Goal: Submit feedback/report problem: Submit feedback/report problem

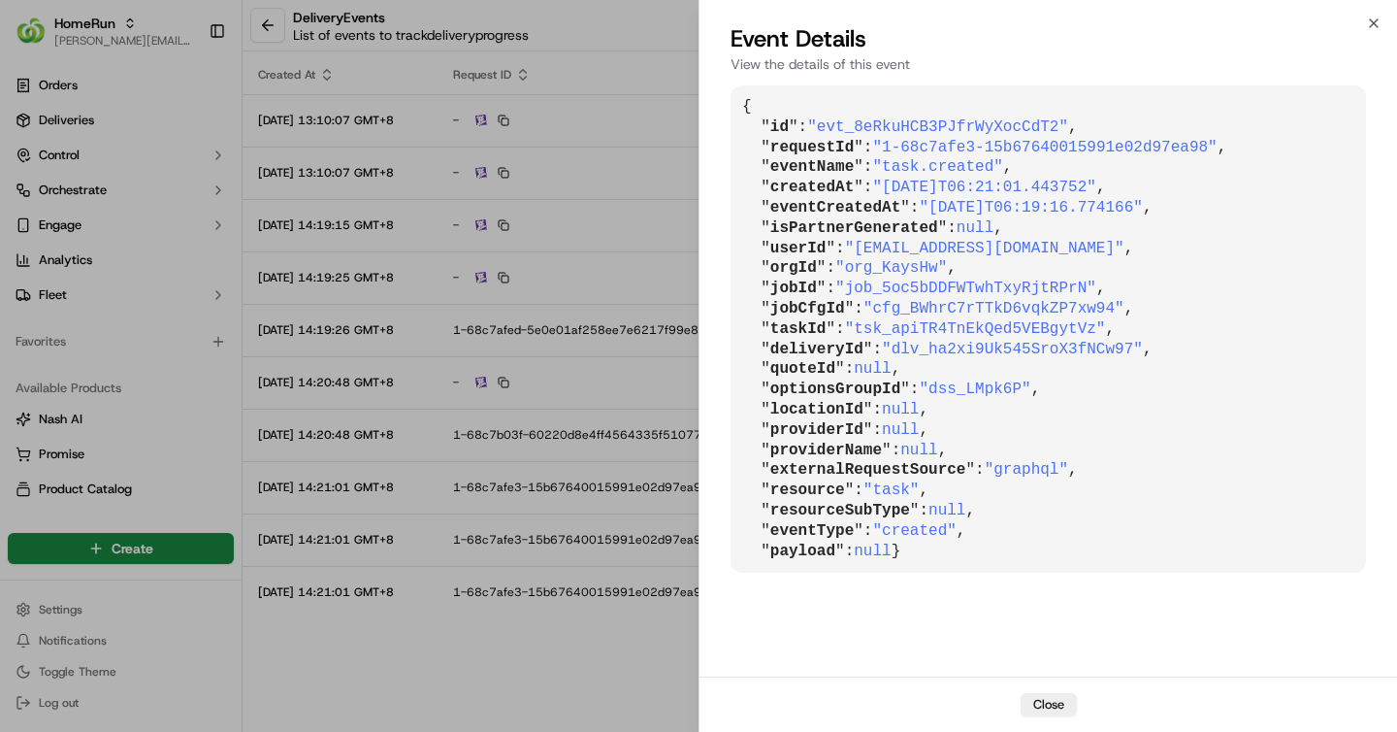
click at [82, 36] on span "[PERSON_NAME][EMAIL_ADDRESS][DOMAIN_NAME]" at bounding box center [123, 41] width 139 height 16
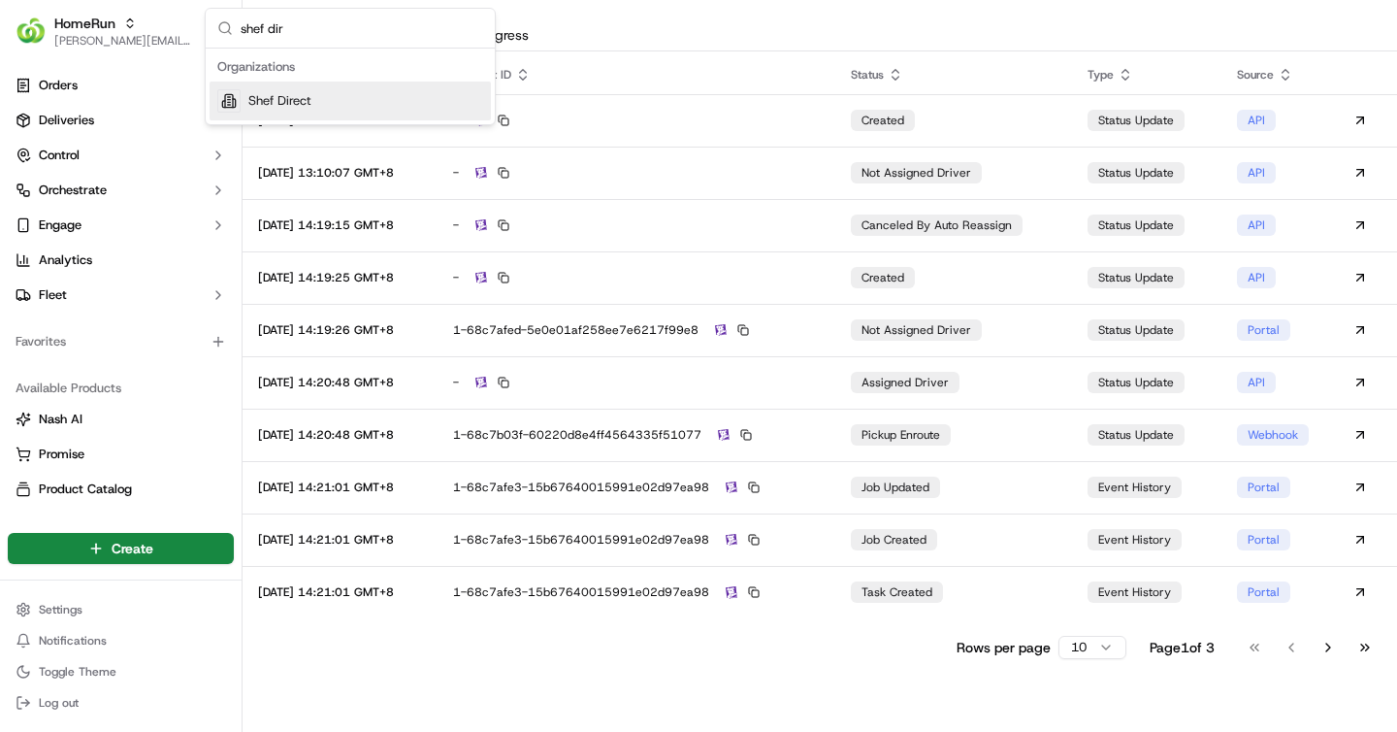
type input "shef dir"
click at [310, 101] on span "Shef Direct" at bounding box center [279, 100] width 63 height 17
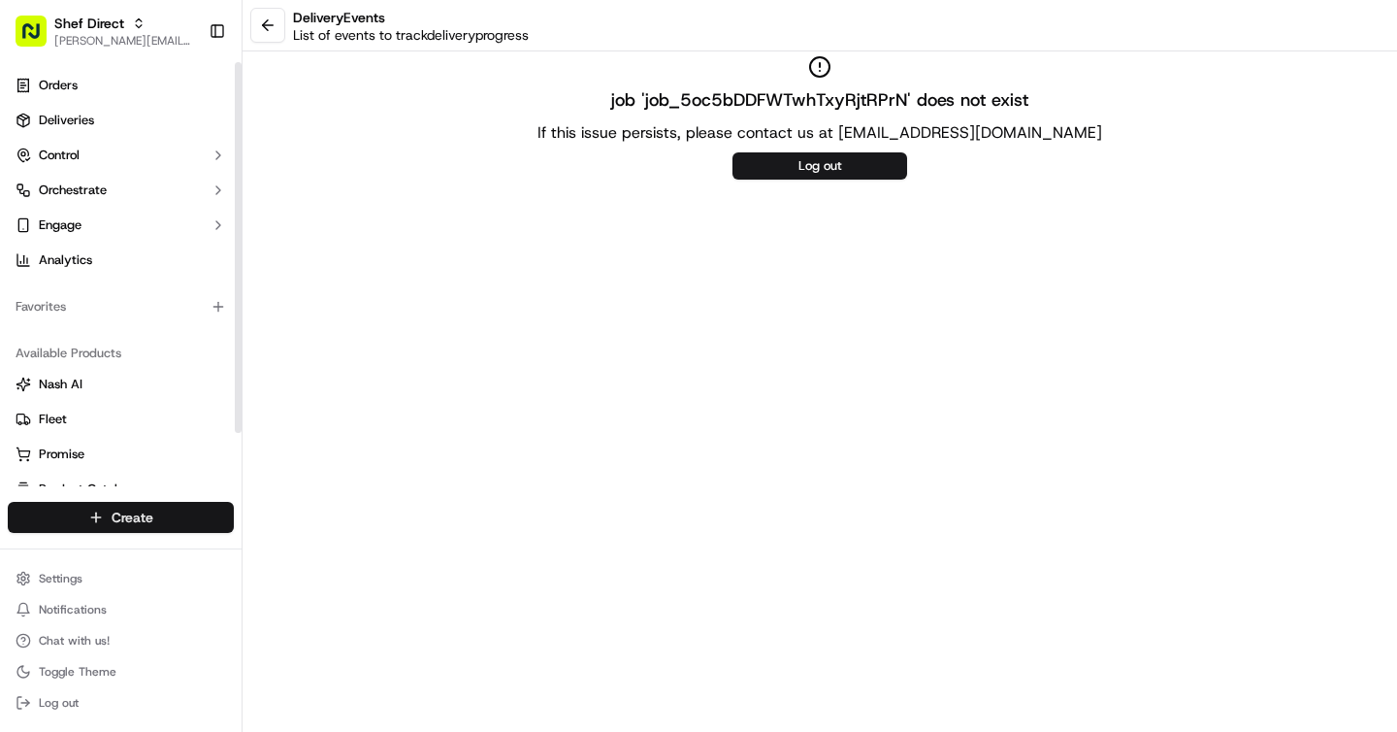
click at [139, 514] on html "Shef Direct brigitte@usenash.com Toggle Sidebar Orders Deliveries Control Orche…" at bounding box center [698, 366] width 1397 height 732
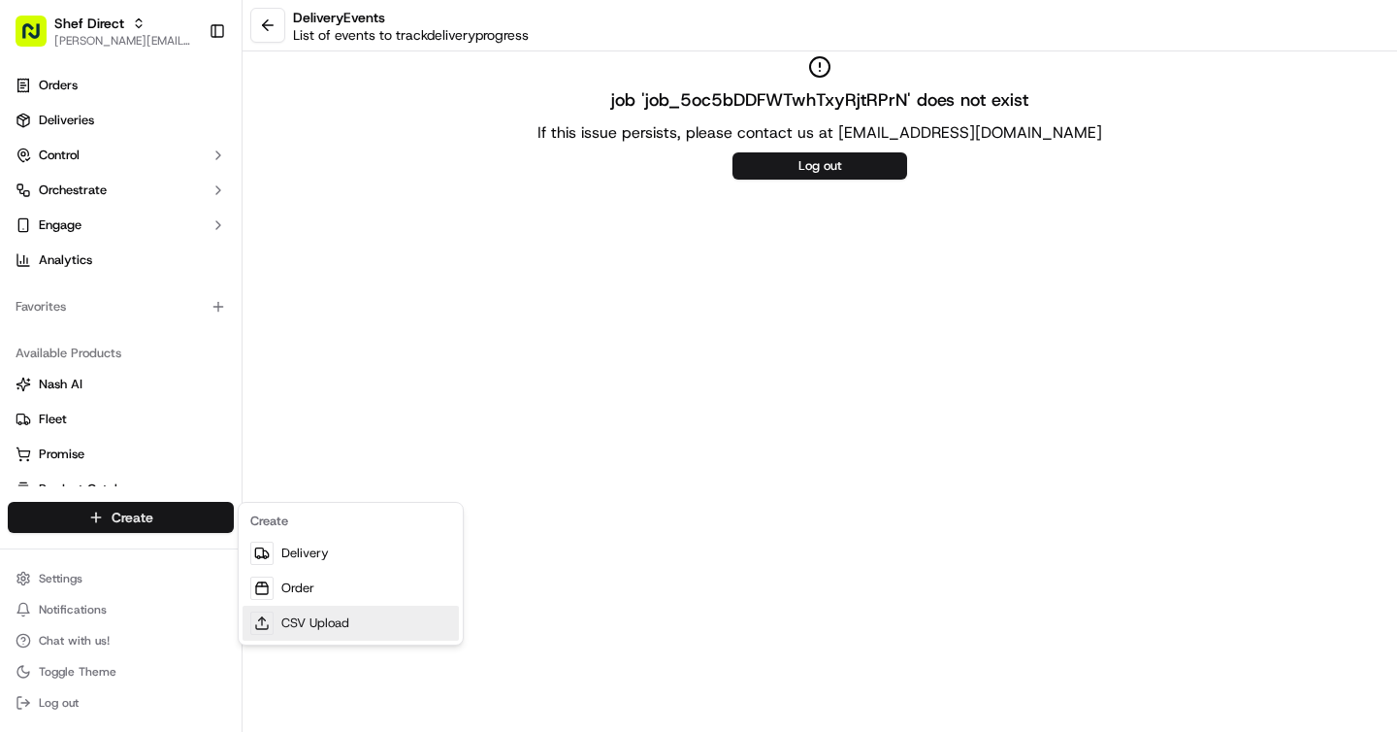
click at [310, 614] on link "CSV Upload" at bounding box center [351, 623] width 216 height 35
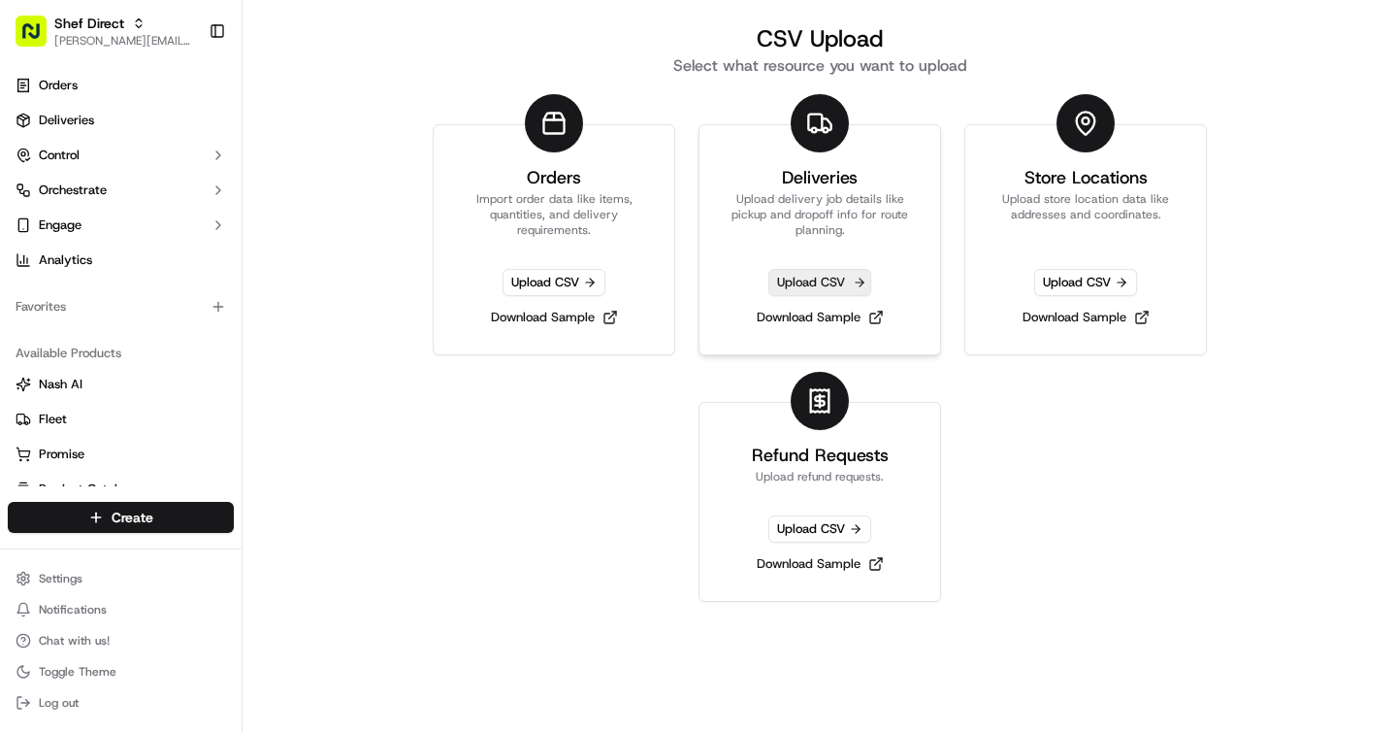
click at [810, 286] on span "Upload CSV" at bounding box center [820, 282] width 103 height 27
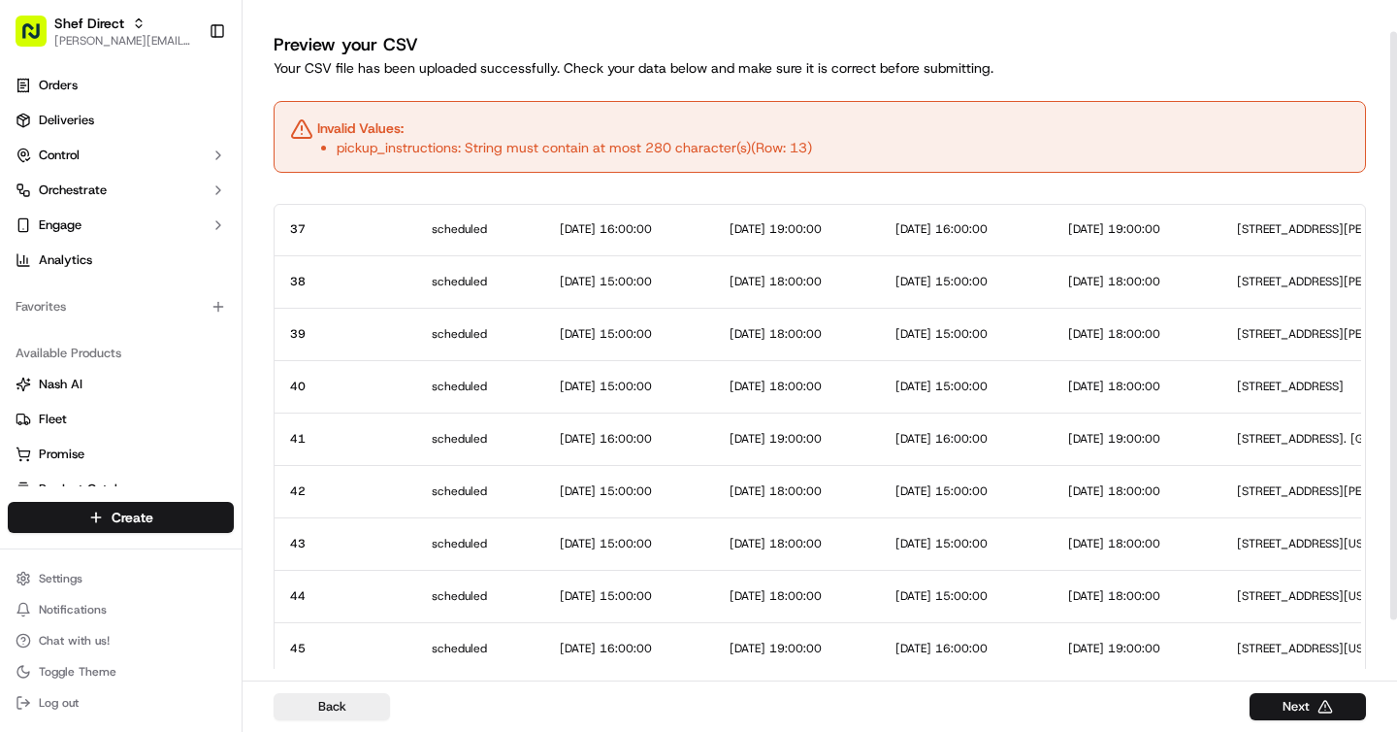
scroll to position [92, 0]
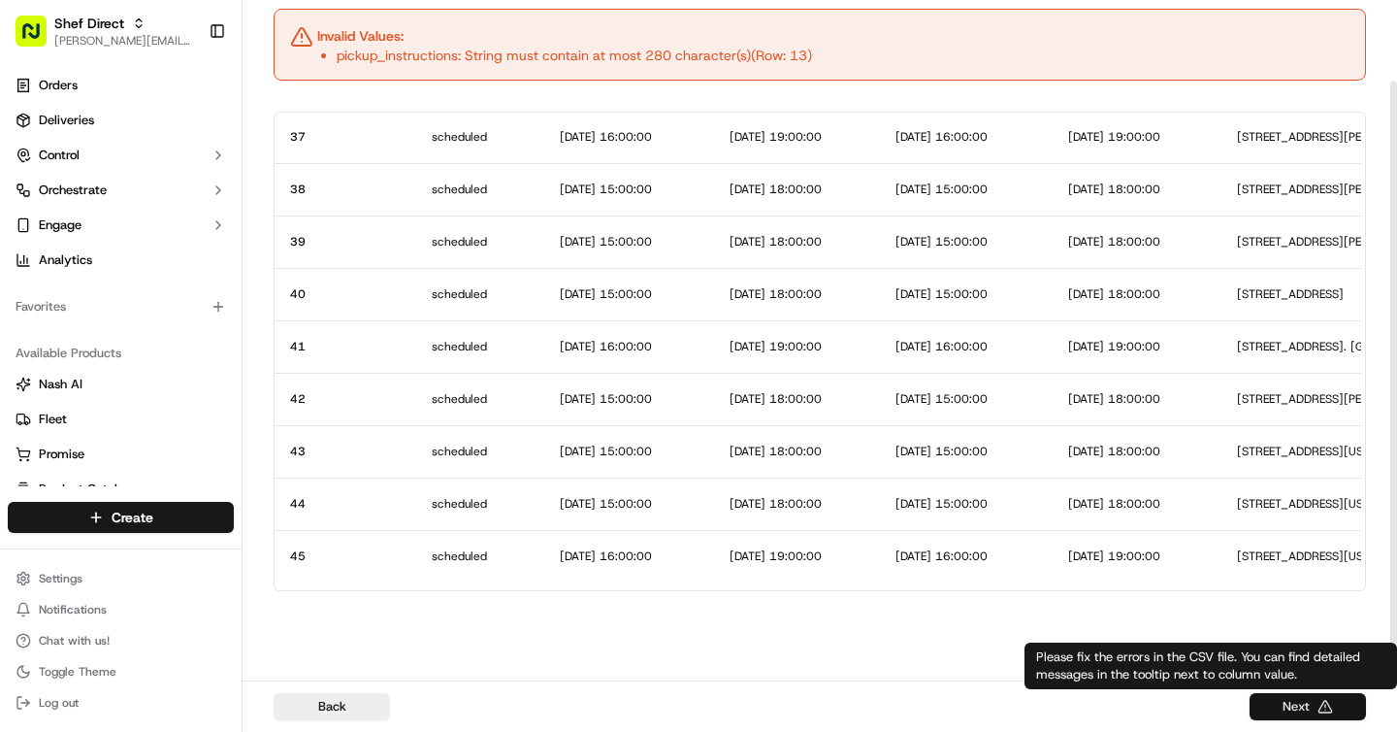
click at [1316, 698] on button "Next" at bounding box center [1308, 706] width 116 height 27
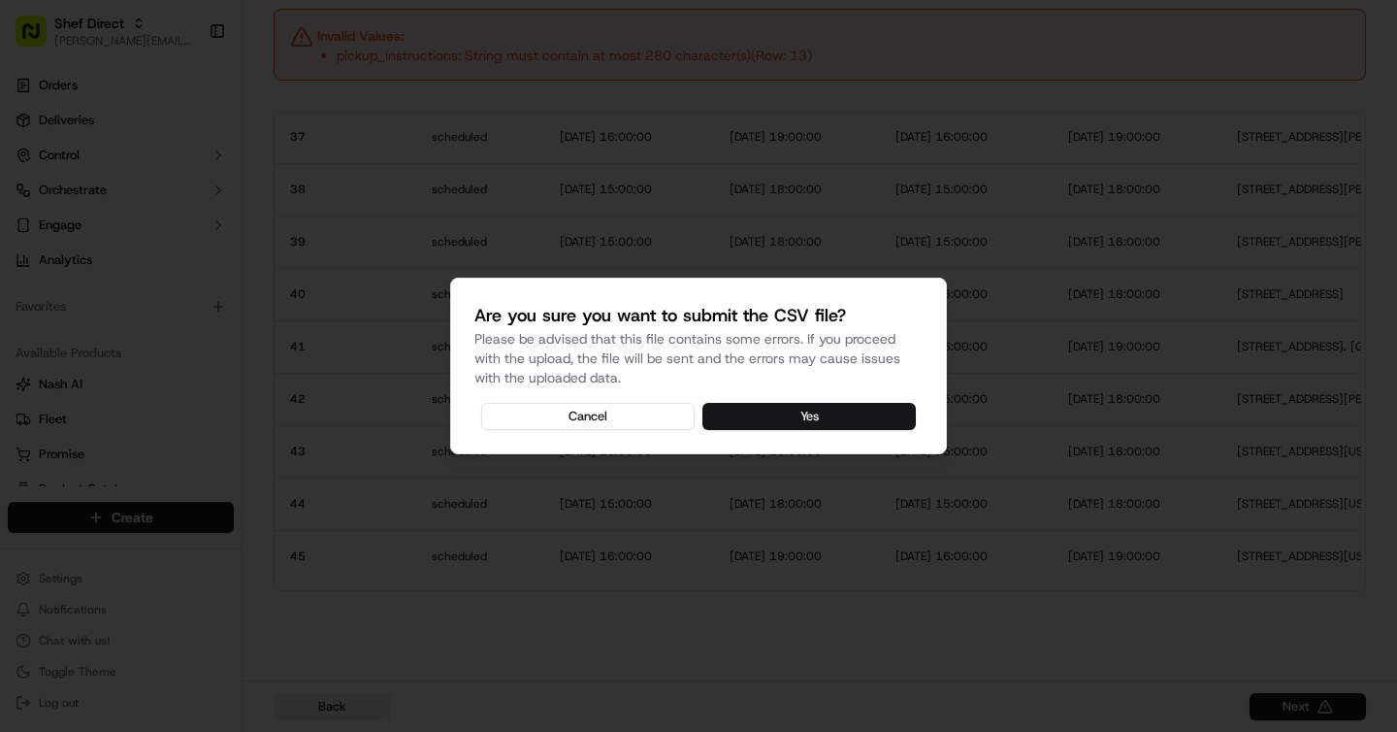
click at [736, 420] on button "Yes" at bounding box center [809, 416] width 213 height 27
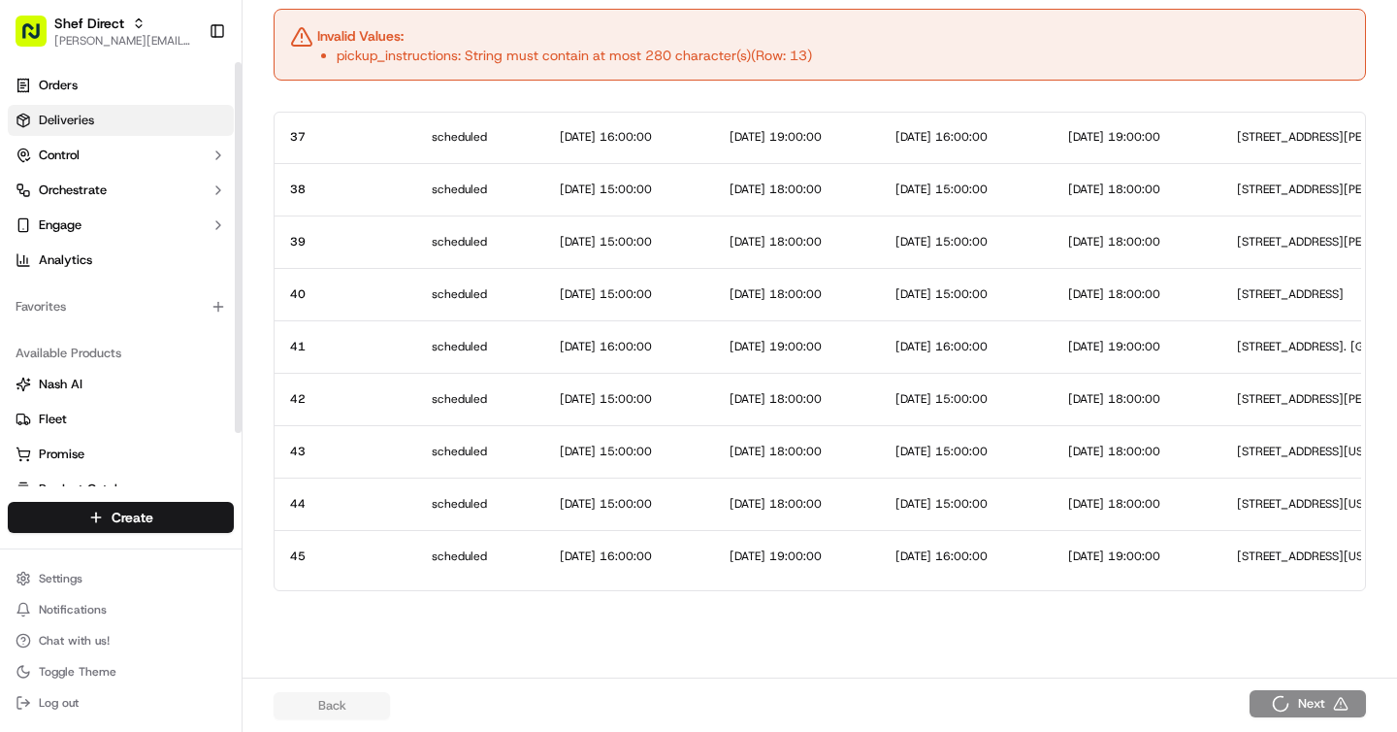
scroll to position [0, 0]
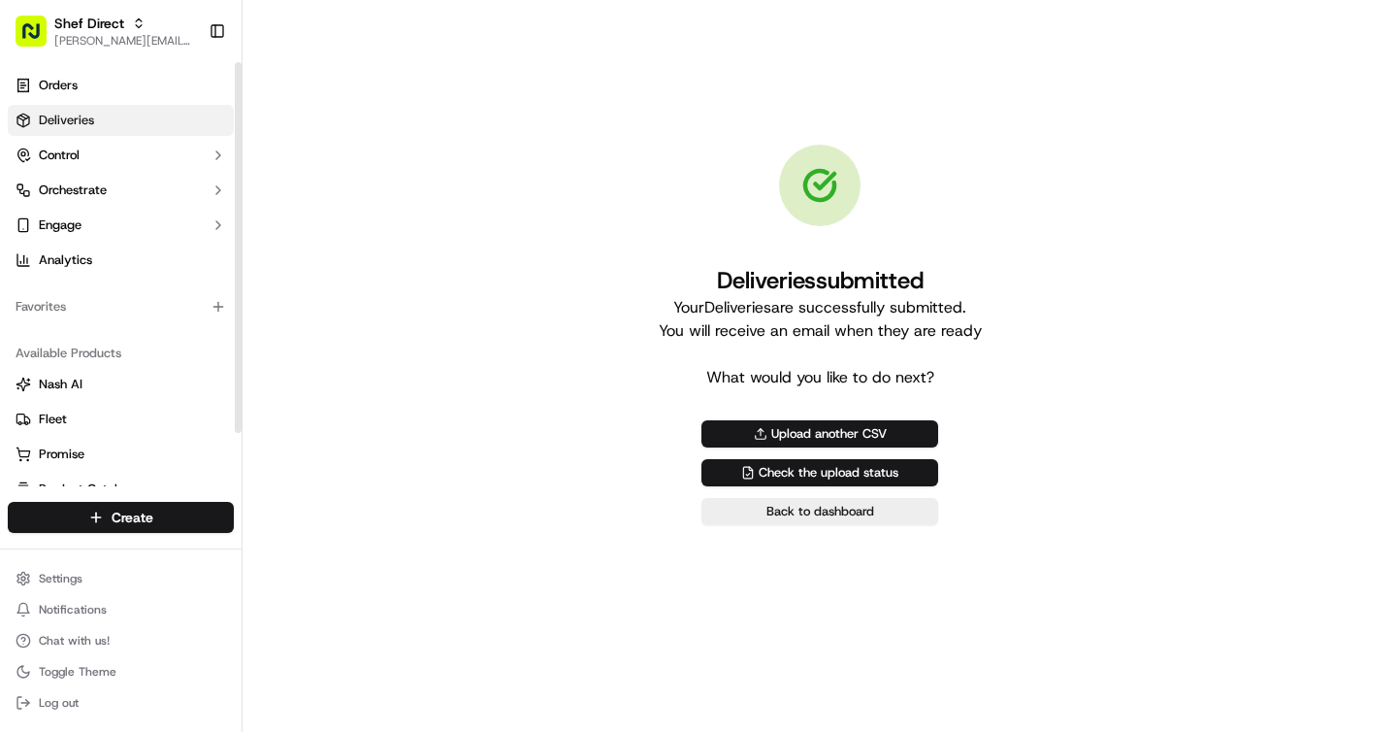
click at [135, 131] on link "Deliveries" at bounding box center [121, 120] width 226 height 31
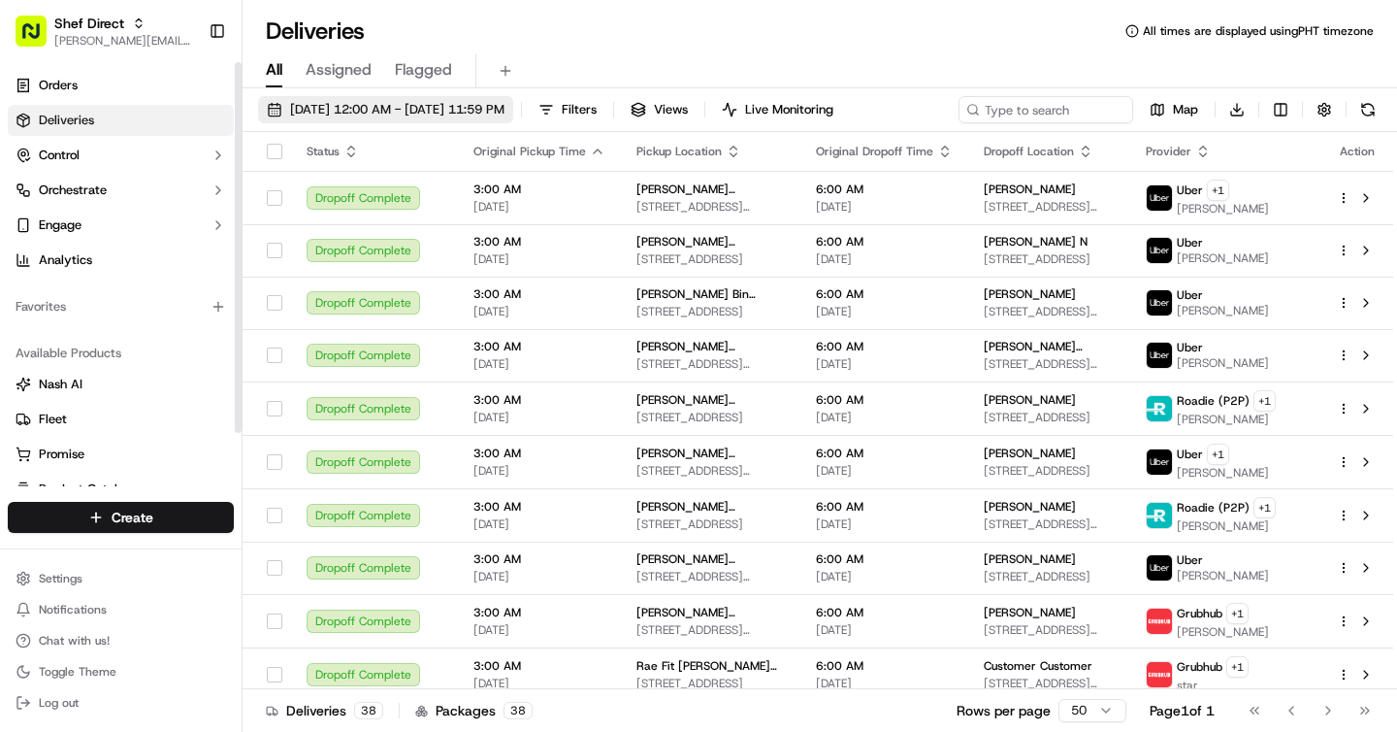
click at [433, 111] on span "09/15/2025 12:00 AM - 09/15/2025 11:59 PM" at bounding box center [397, 109] width 214 height 17
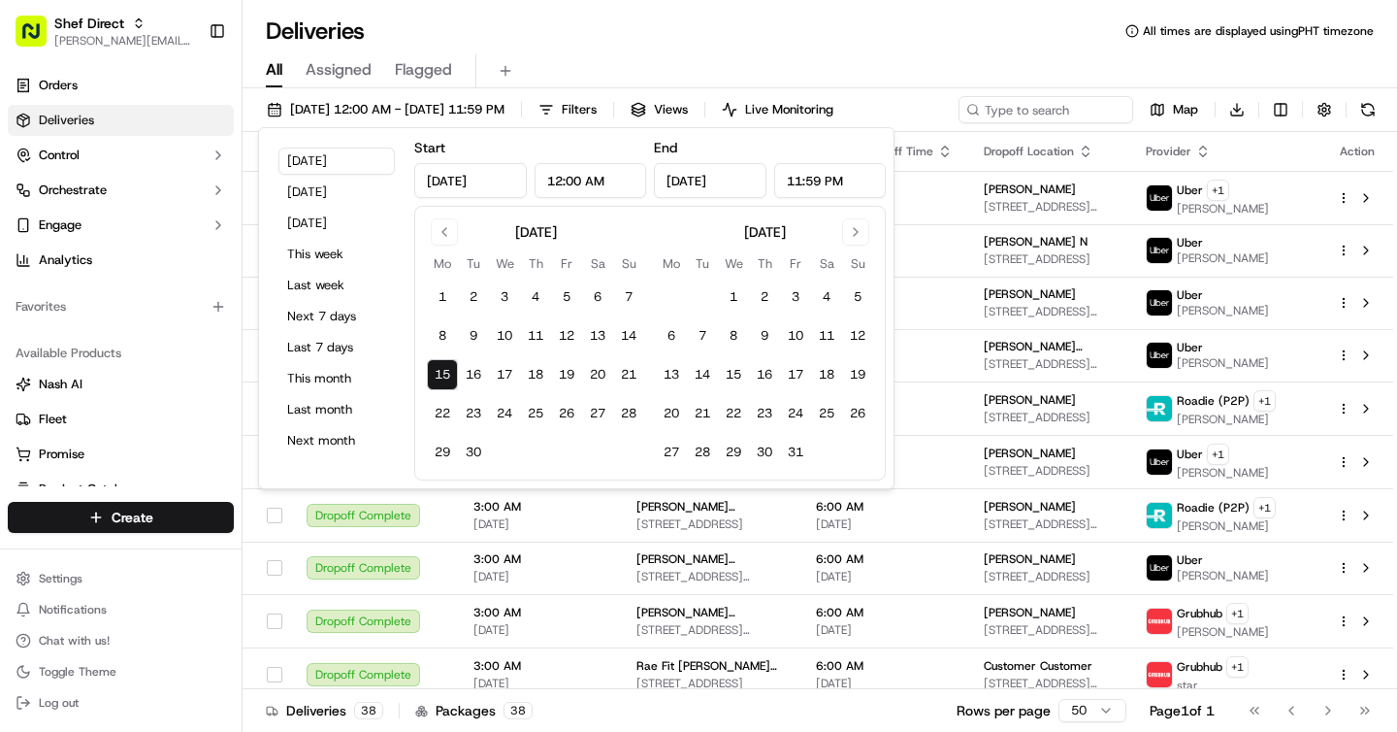
click at [955, 32] on div "Deliveries All times are displayed using PHT timezone" at bounding box center [820, 31] width 1155 height 31
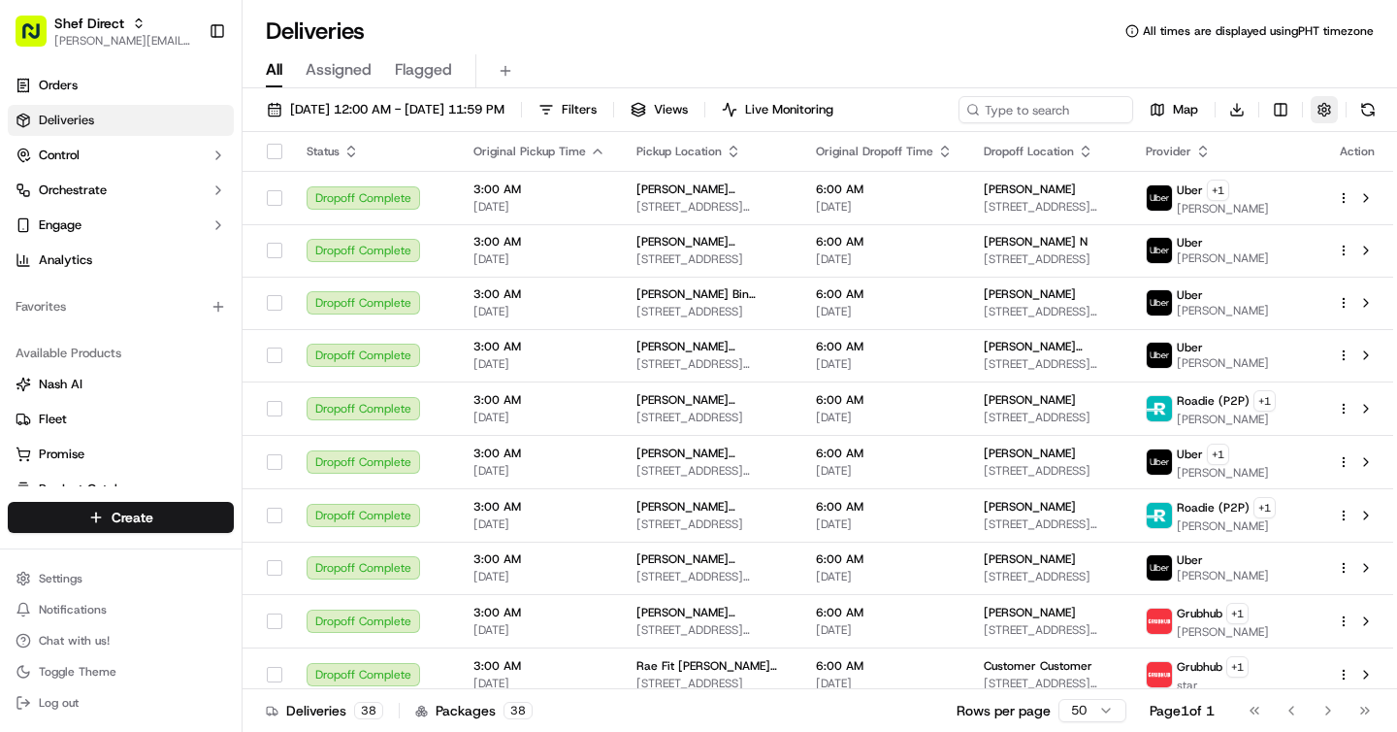
click at [1319, 109] on button "button" at bounding box center [1324, 109] width 27 height 27
click at [1245, 185] on html "Shef Direct brigitte@usenash.com Toggle Sidebar Orders Deliveries Control Orche…" at bounding box center [698, 366] width 1397 height 732
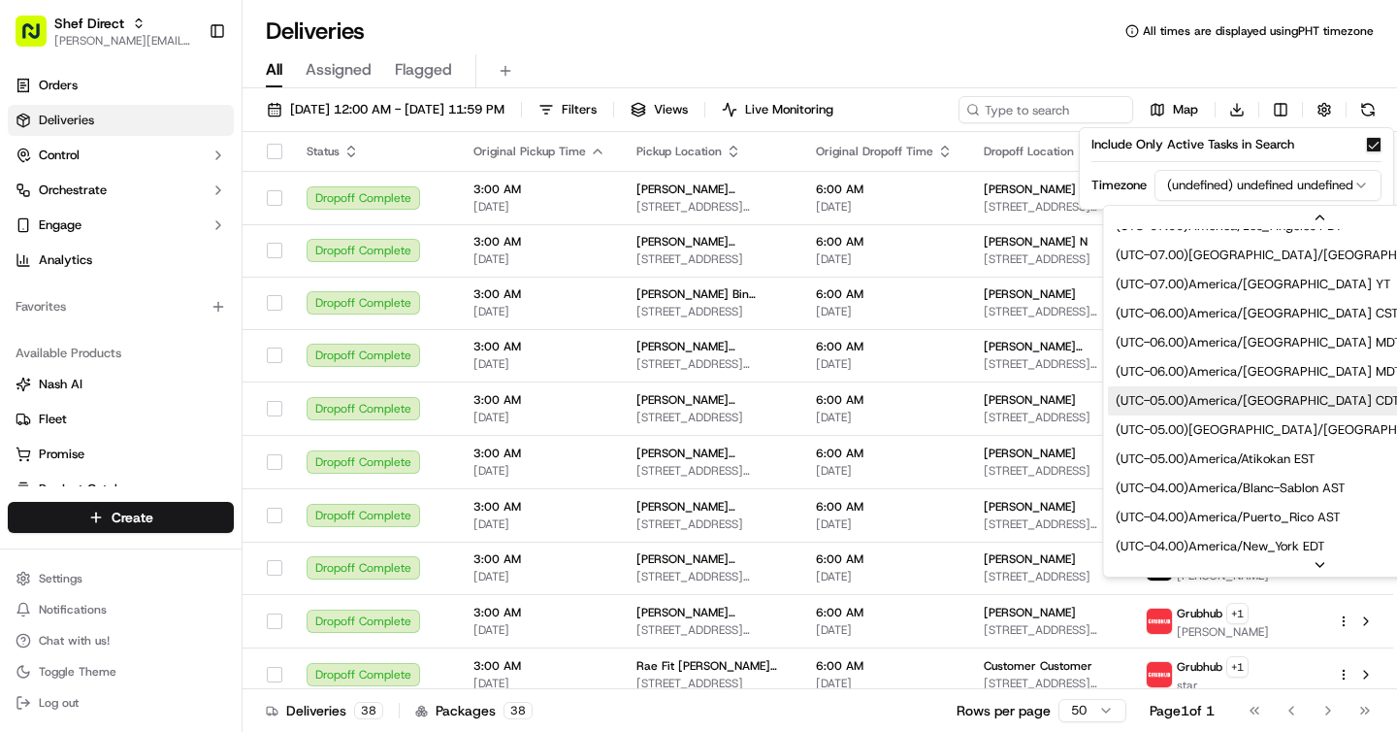
scroll to position [140, 0]
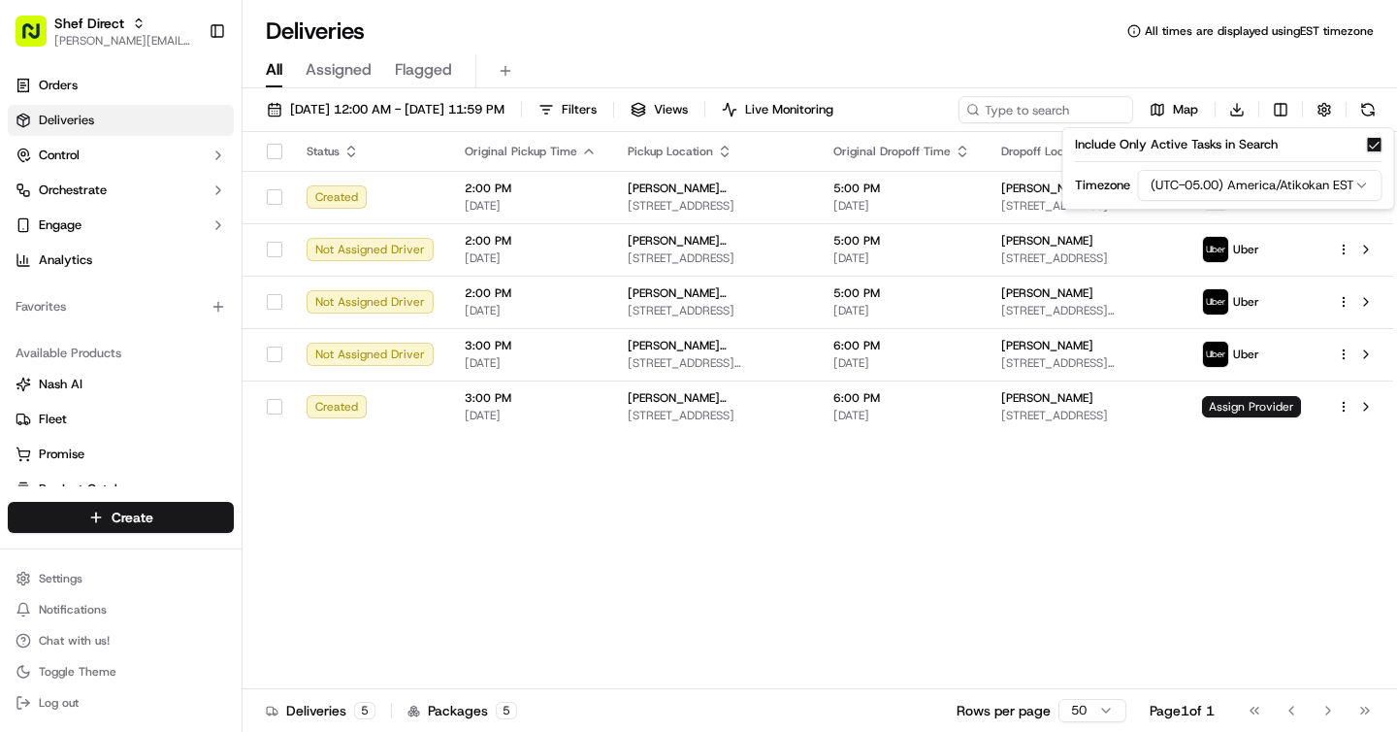
click at [980, 35] on div "Deliveries All times are displayed using EST timezone" at bounding box center [820, 31] width 1155 height 31
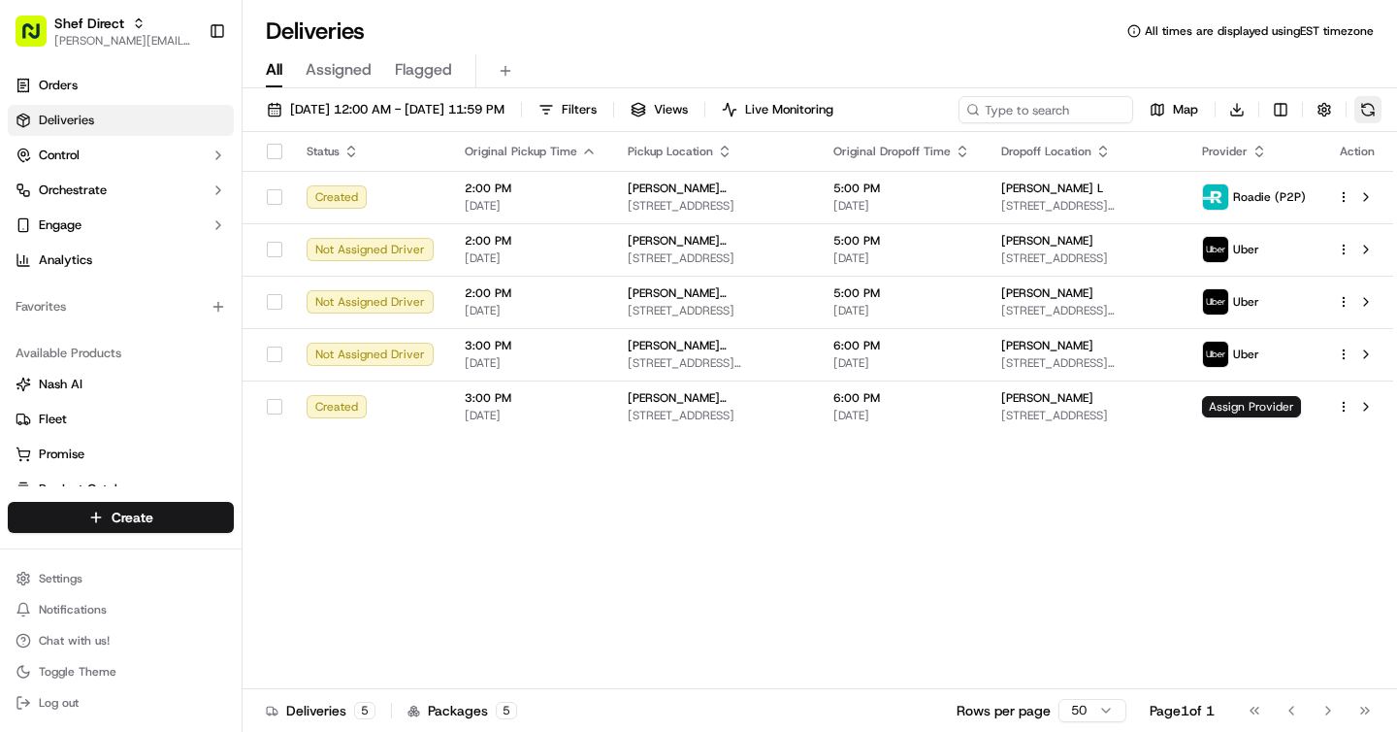
click at [1358, 105] on button at bounding box center [1368, 109] width 27 height 27
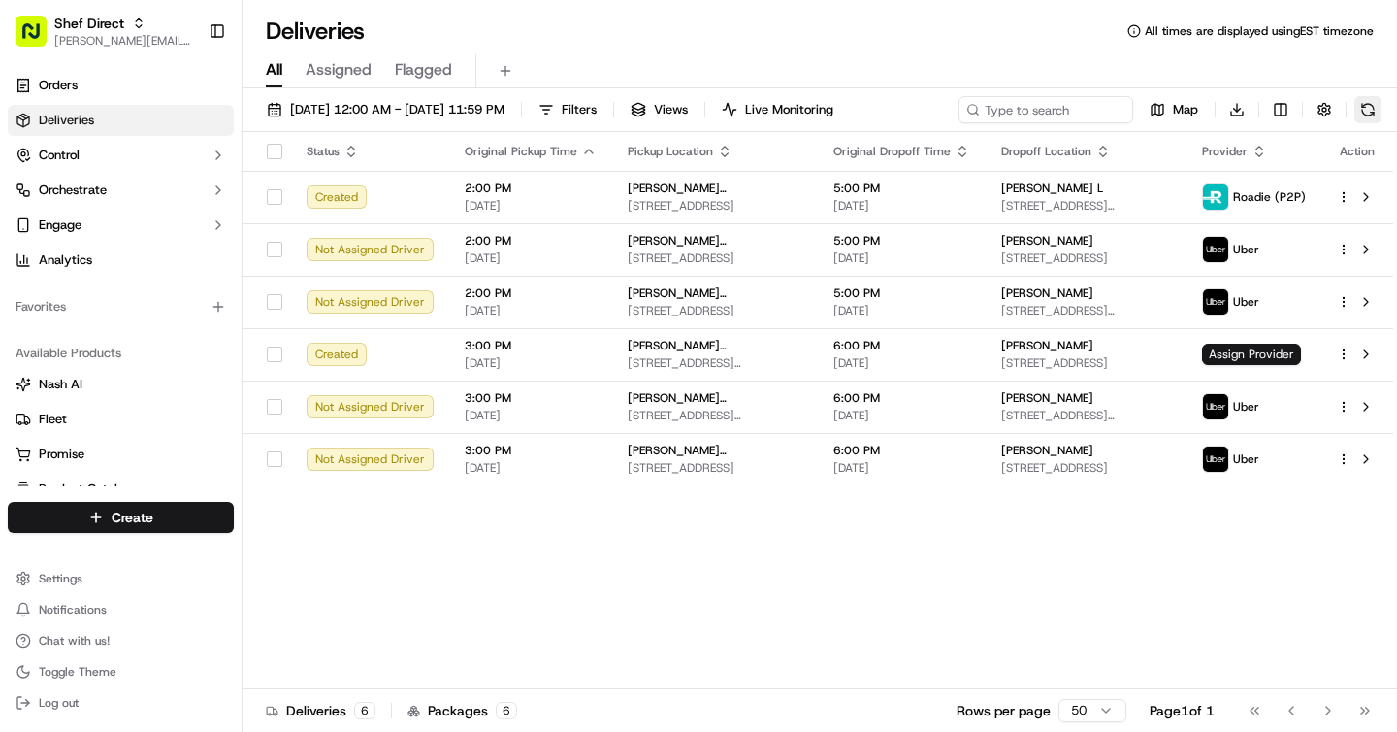
click at [1358, 105] on button at bounding box center [1368, 109] width 27 height 27
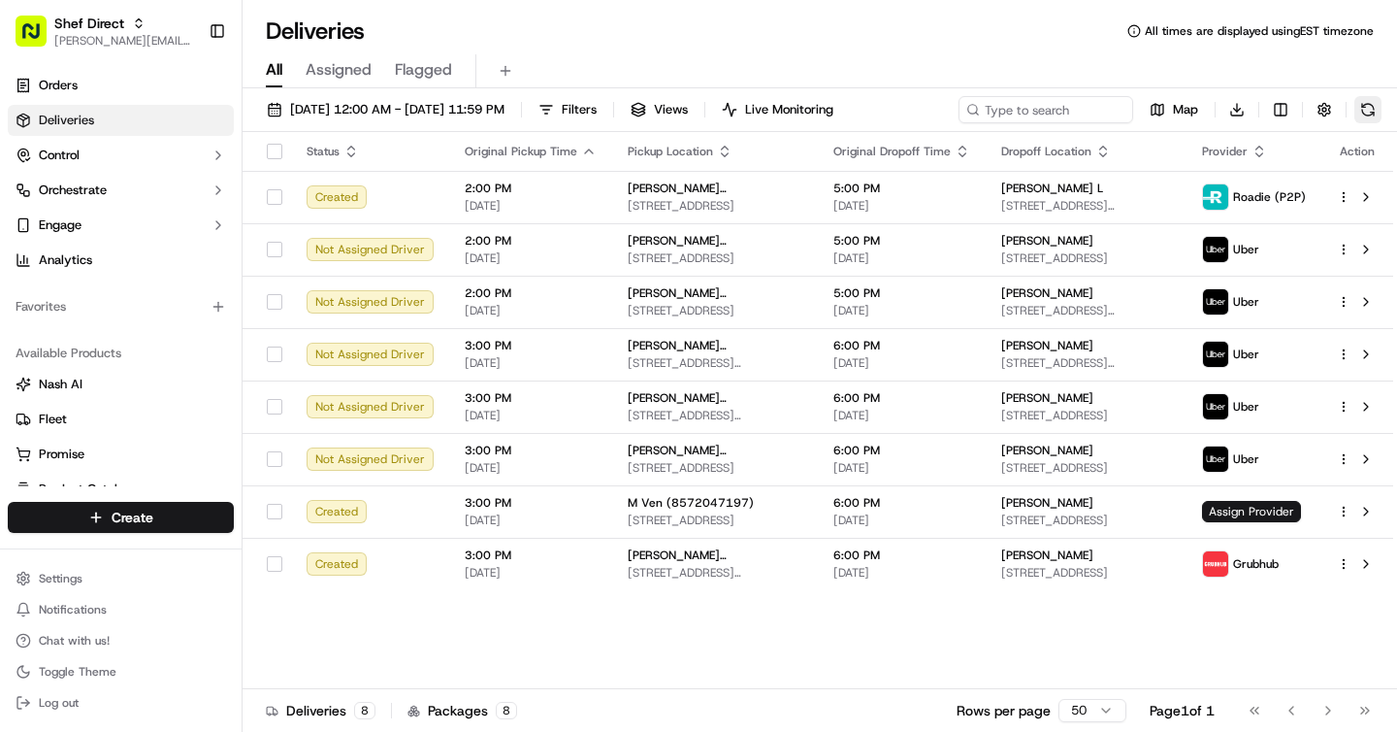
click at [1358, 105] on button at bounding box center [1368, 109] width 27 height 27
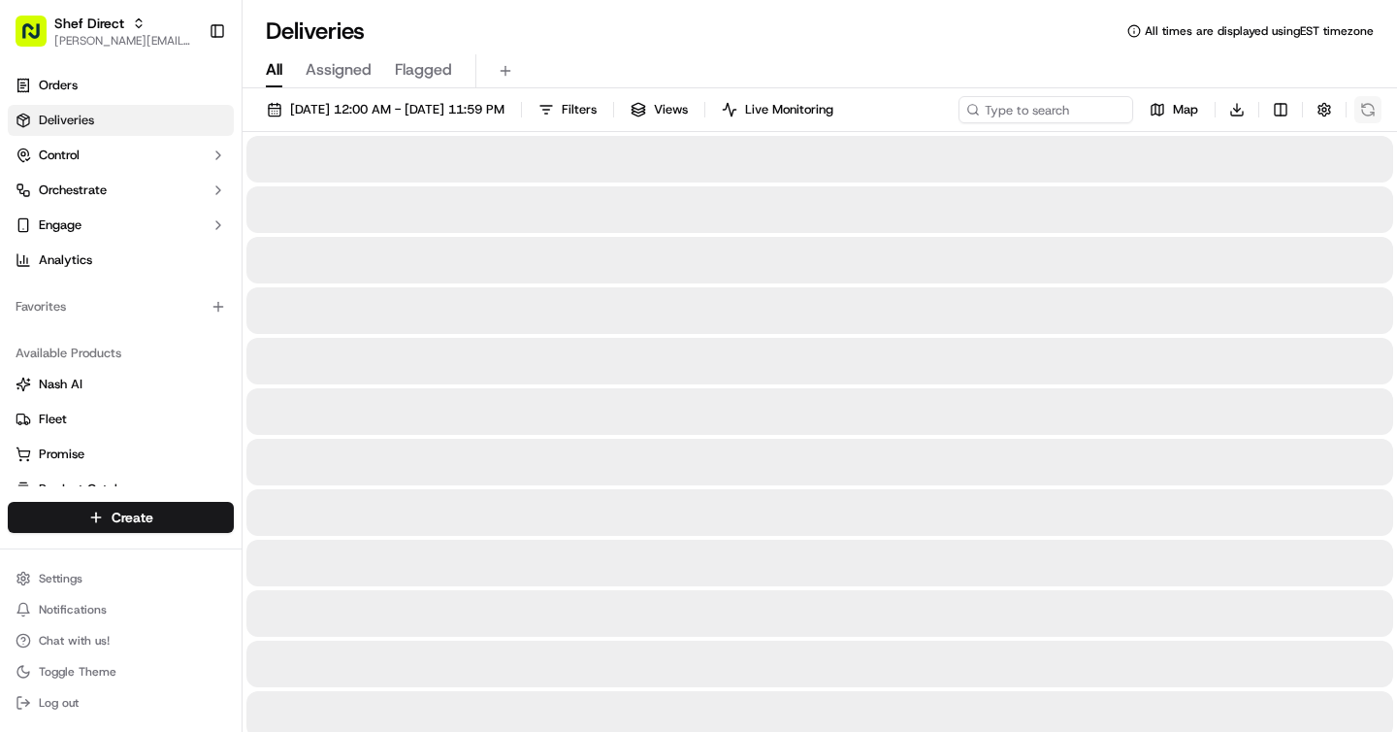
click at [1358, 105] on div "Map Download" at bounding box center [1170, 109] width 423 height 27
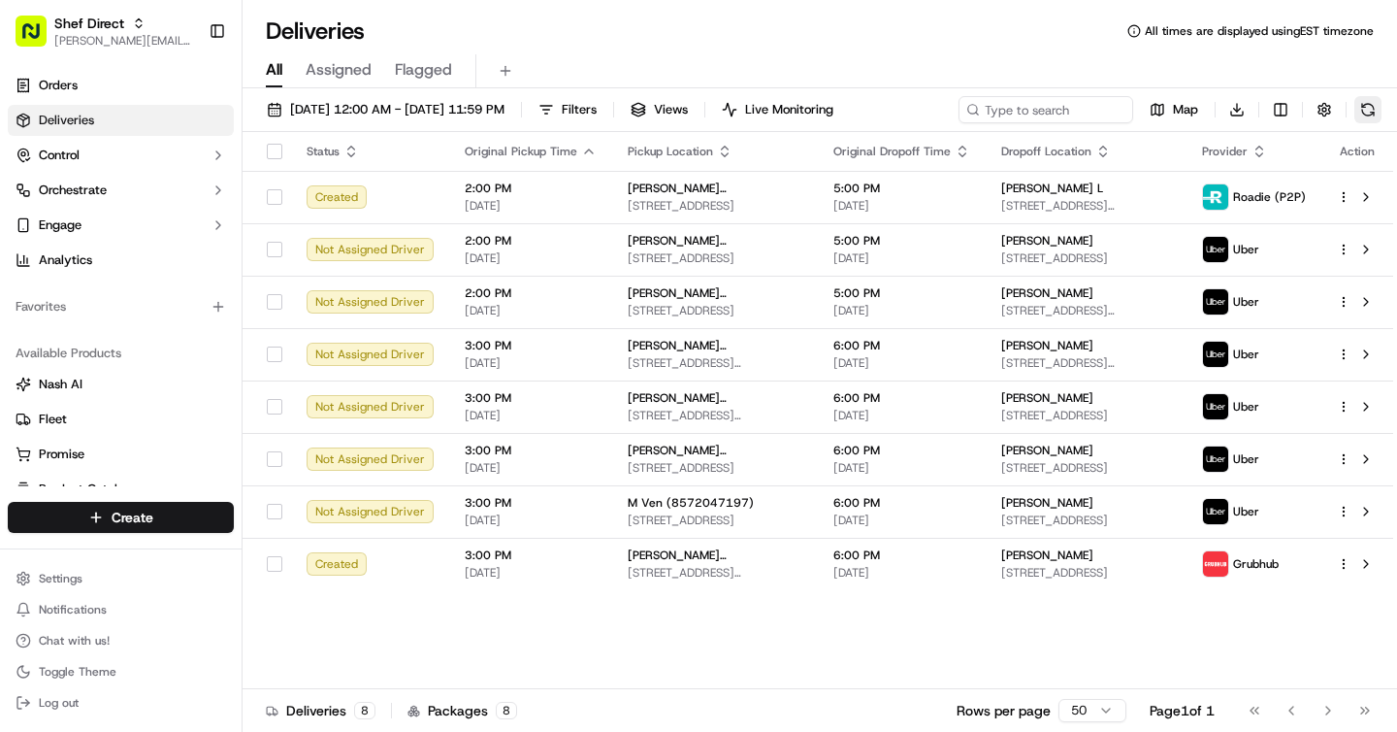
click at [1358, 105] on button at bounding box center [1368, 109] width 27 height 27
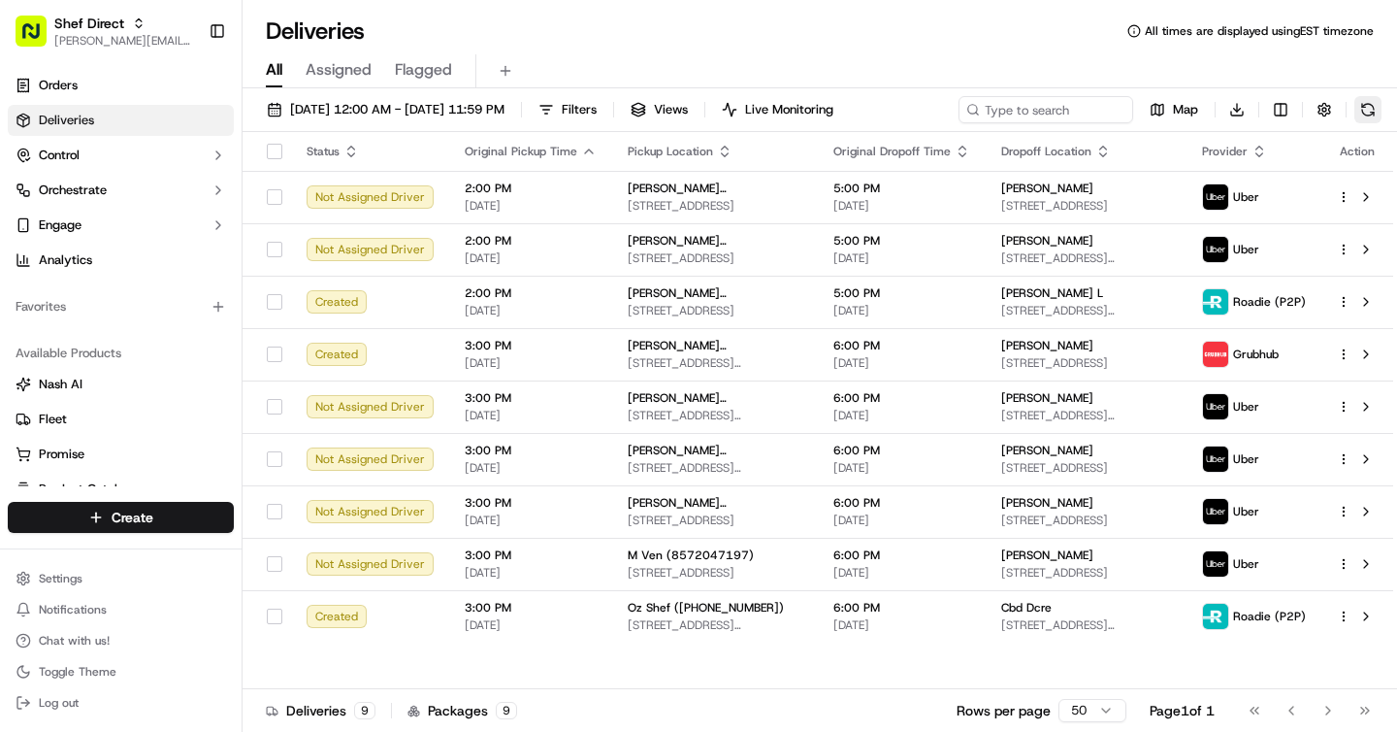
click at [1373, 108] on button at bounding box center [1368, 109] width 27 height 27
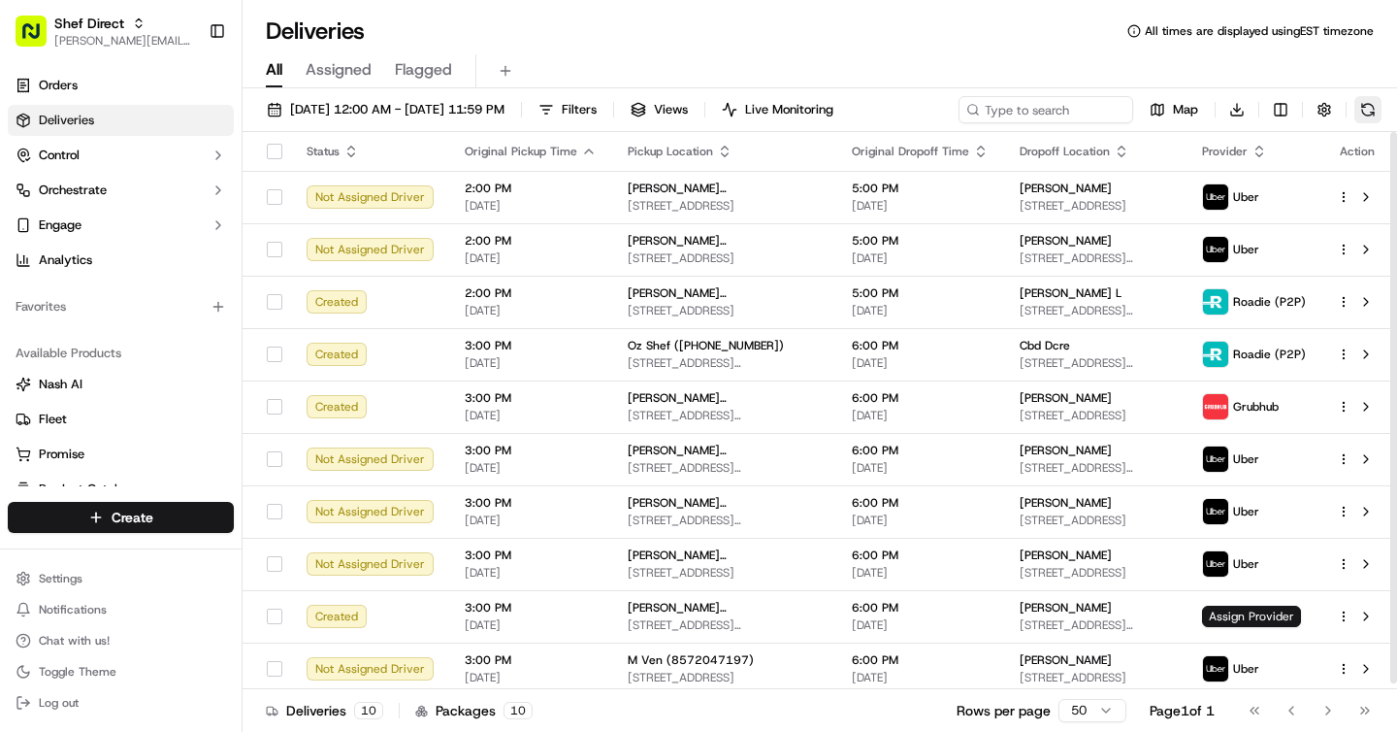
click at [1371, 109] on button at bounding box center [1368, 109] width 27 height 27
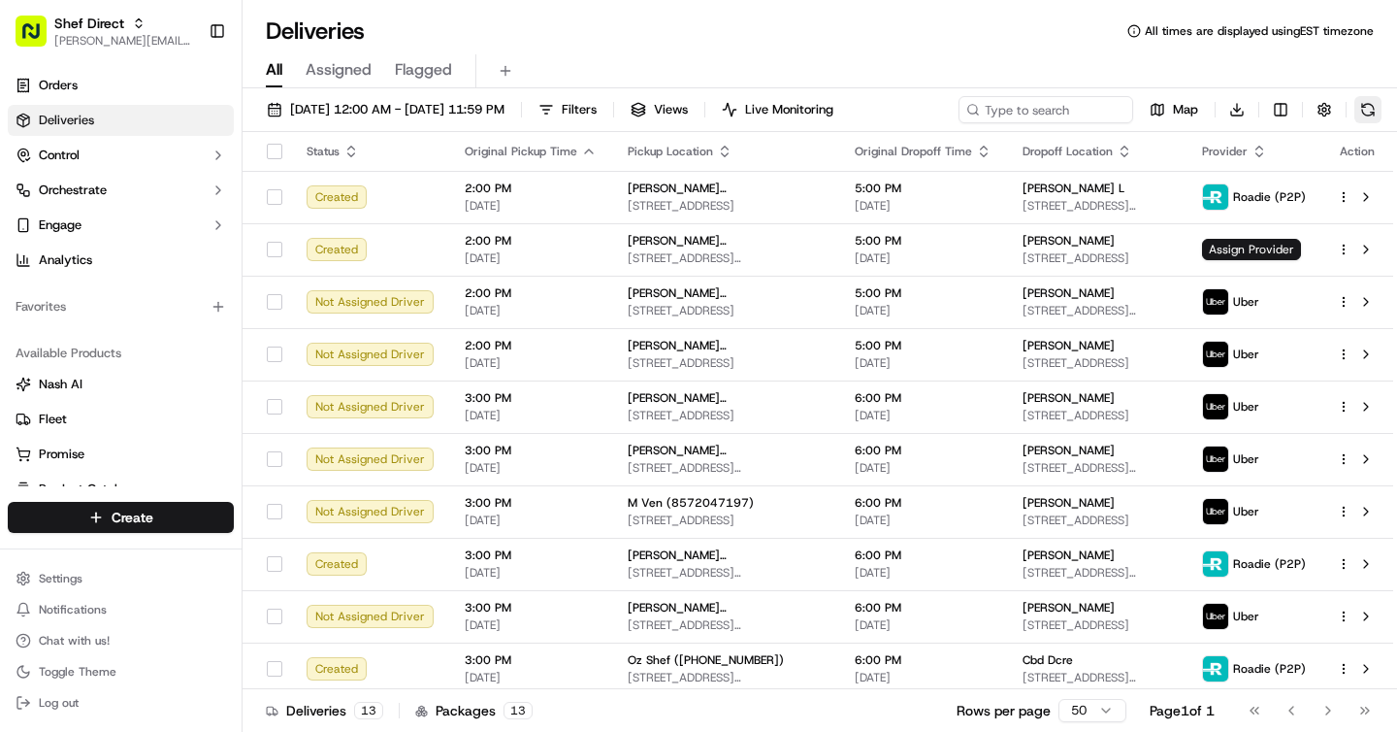
click at [1371, 109] on button at bounding box center [1368, 109] width 27 height 27
click at [1371, 109] on div "Map Download" at bounding box center [1170, 109] width 423 height 27
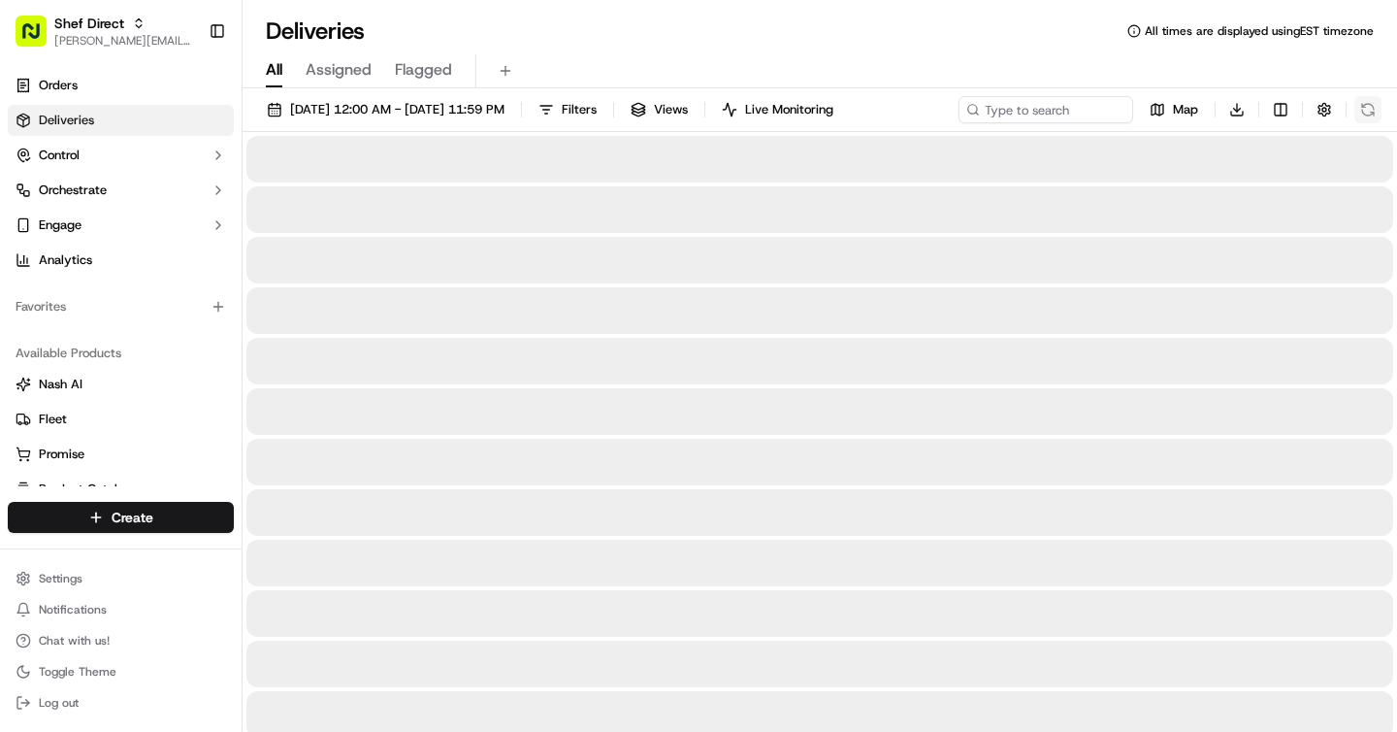
click at [1371, 109] on div "Map Download" at bounding box center [1170, 109] width 423 height 27
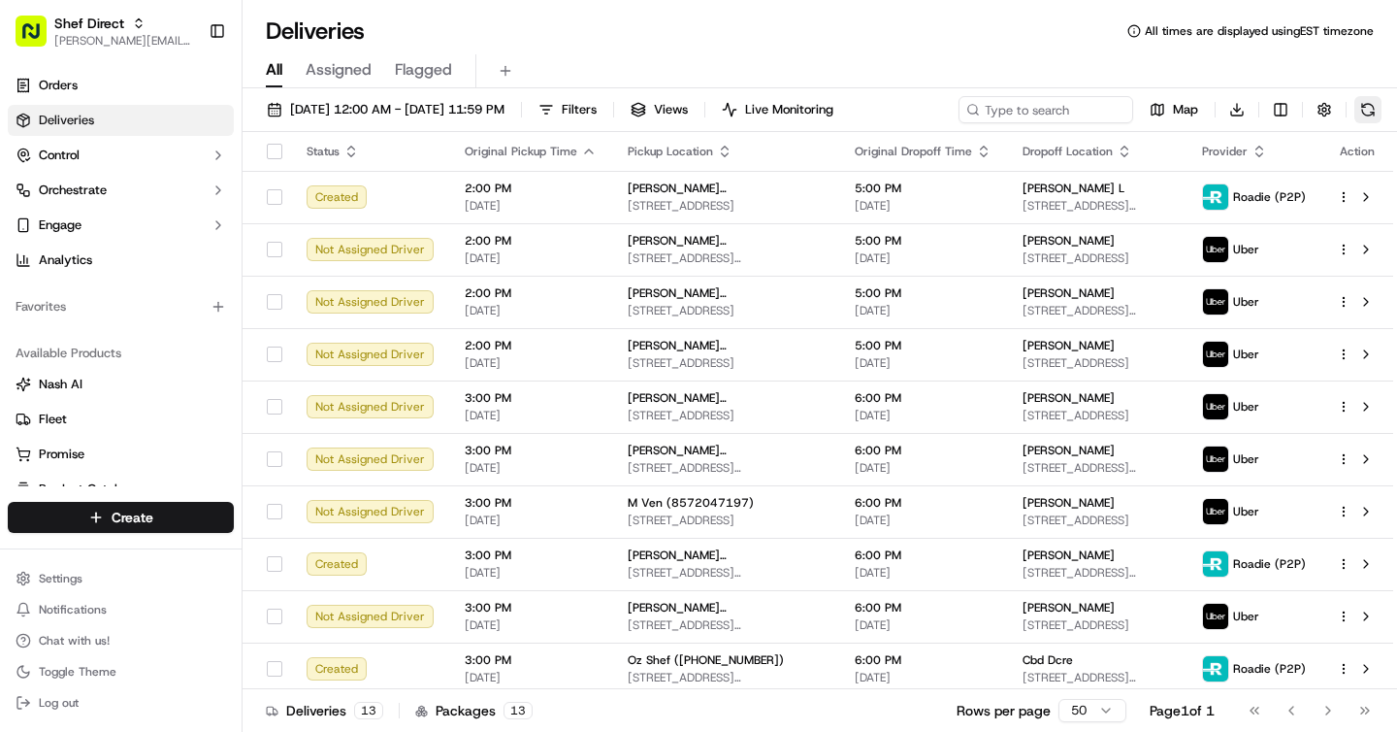
click at [1371, 109] on button at bounding box center [1368, 109] width 27 height 27
click at [1371, 109] on div "Map Download" at bounding box center [1170, 109] width 423 height 27
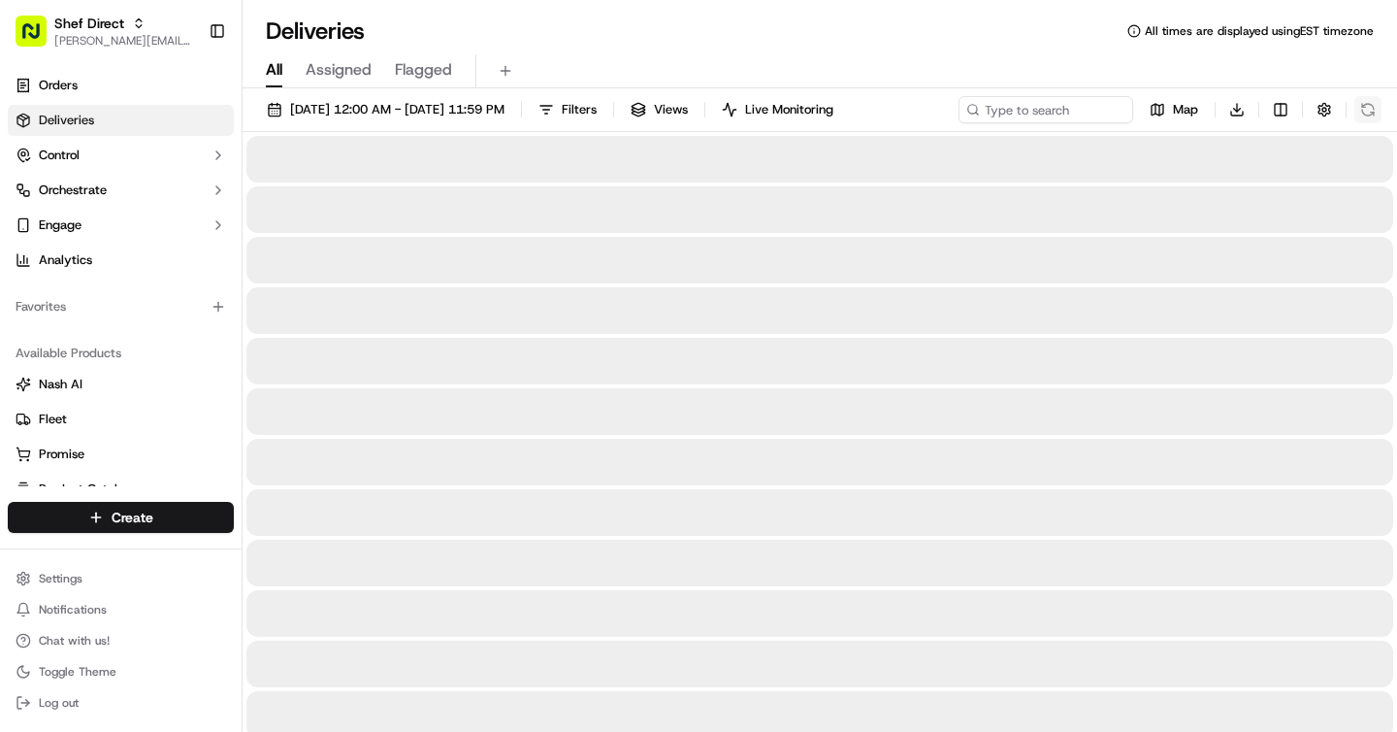
click at [1371, 109] on button at bounding box center [1368, 109] width 27 height 27
click at [1371, 109] on div "Map Download" at bounding box center [1170, 109] width 423 height 27
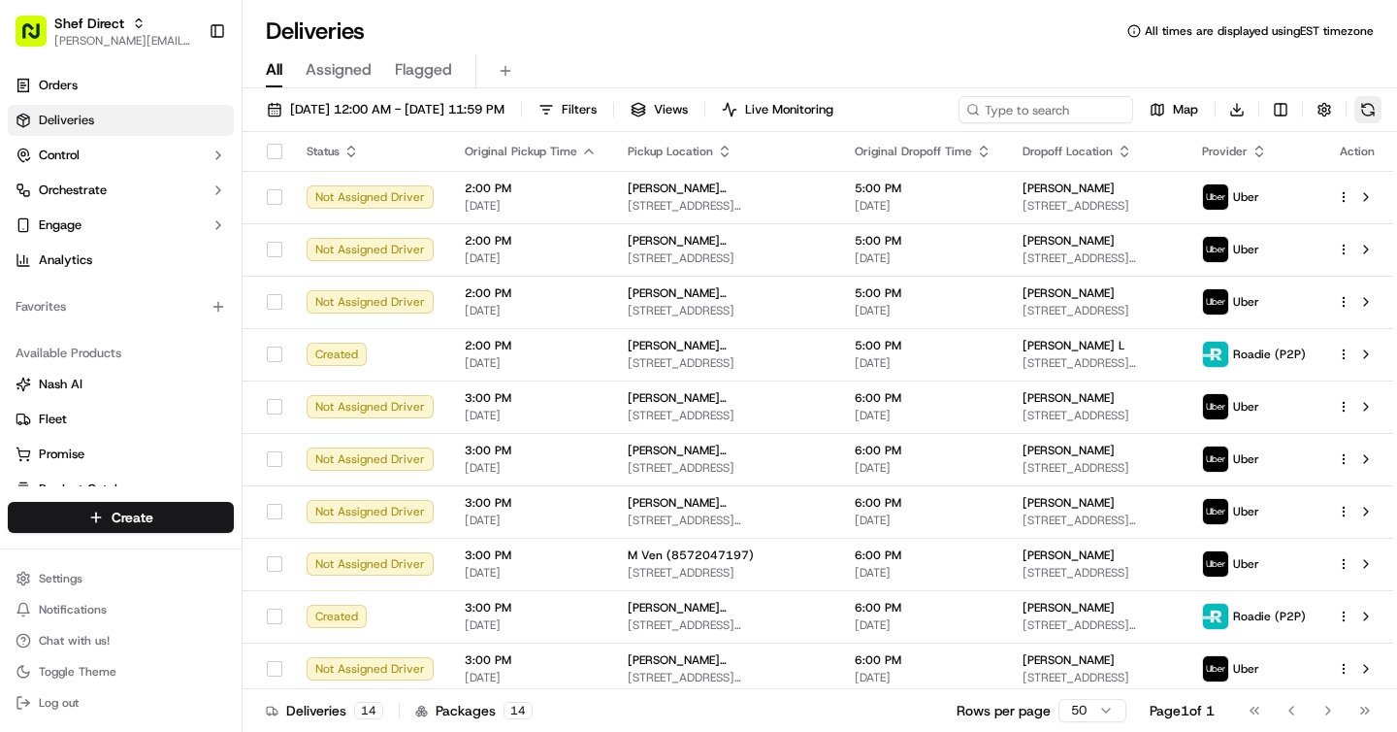
click at [1359, 109] on button at bounding box center [1368, 109] width 27 height 27
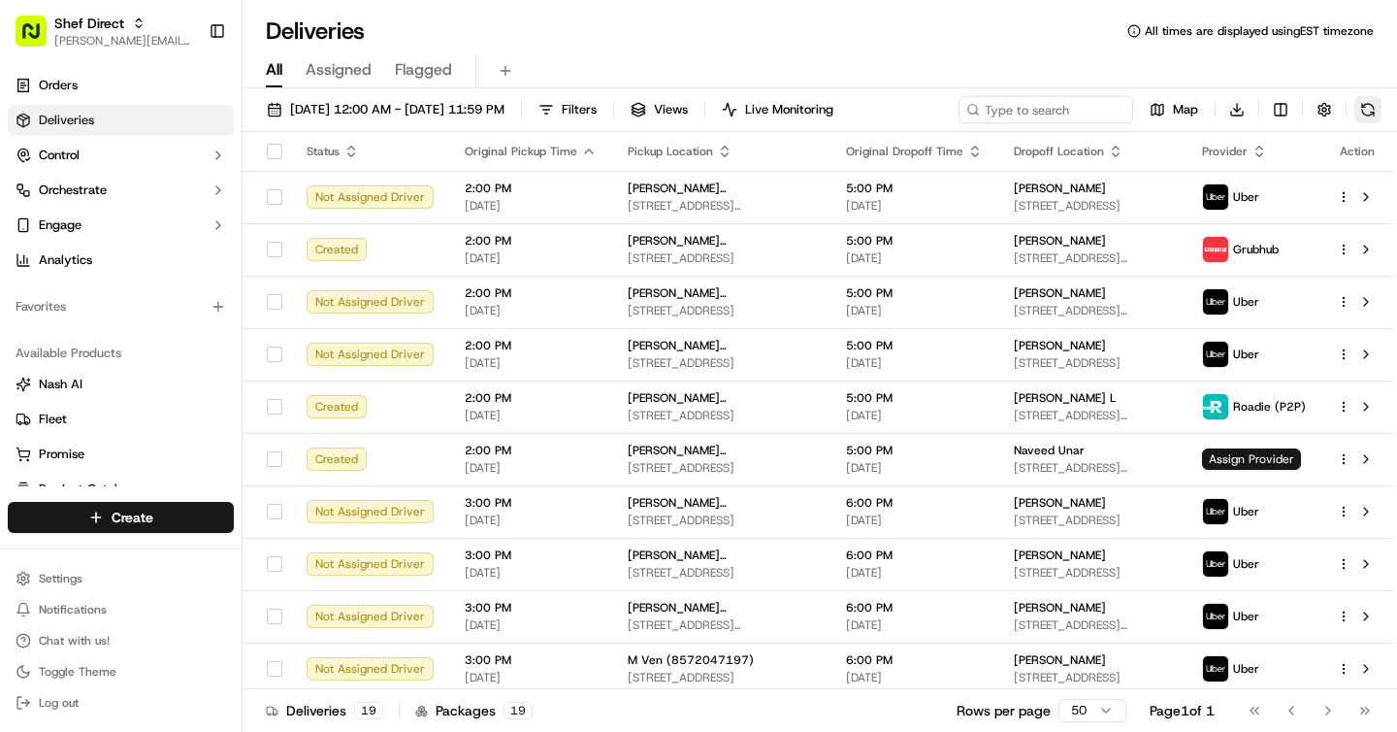
click at [1359, 109] on button at bounding box center [1368, 109] width 27 height 27
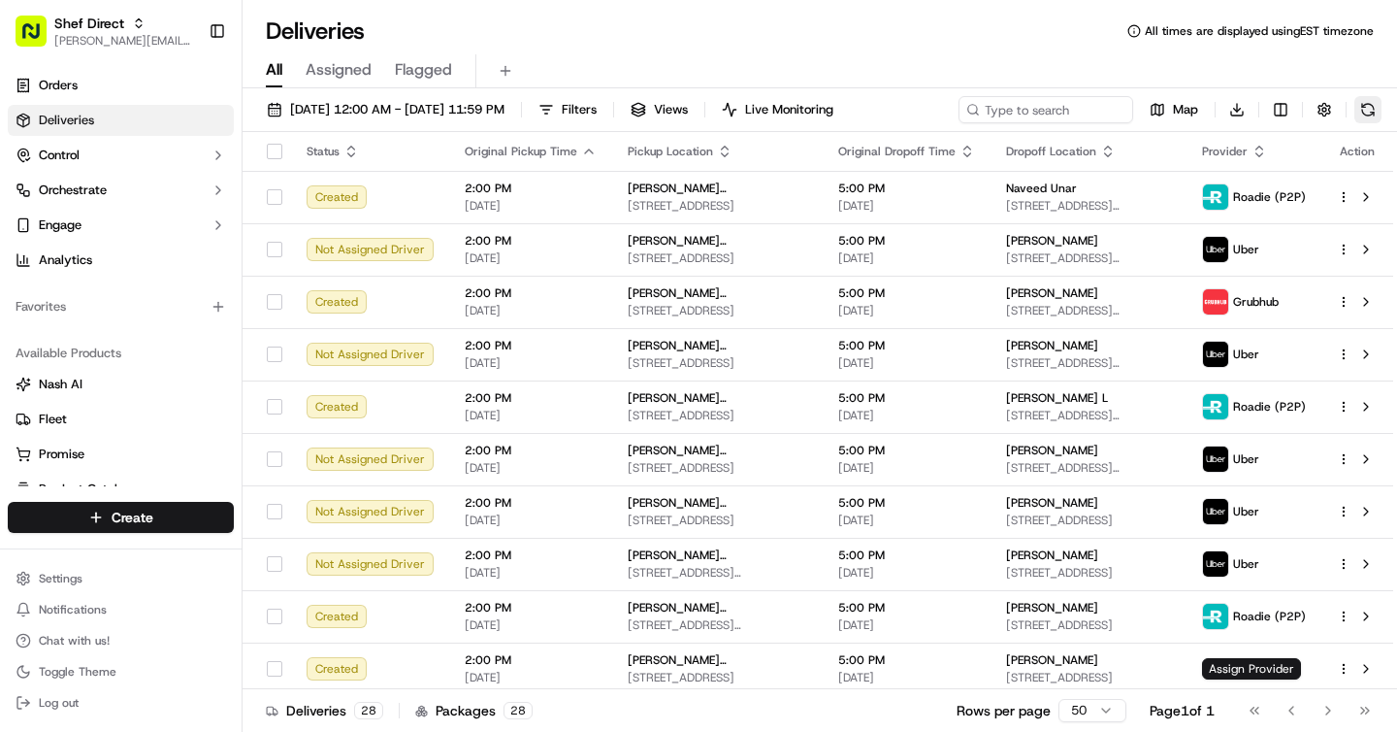
click at [1373, 98] on button at bounding box center [1368, 109] width 27 height 27
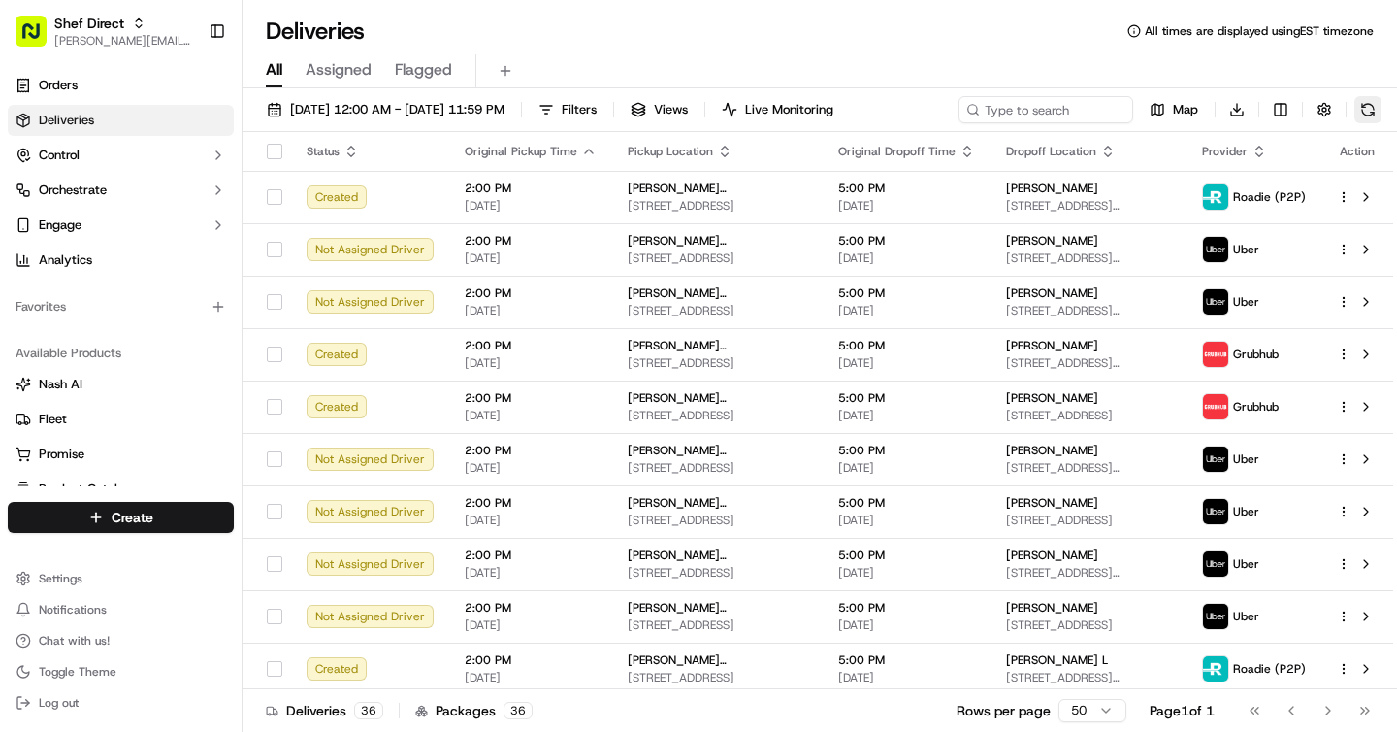
click at [1372, 105] on button at bounding box center [1368, 109] width 27 height 27
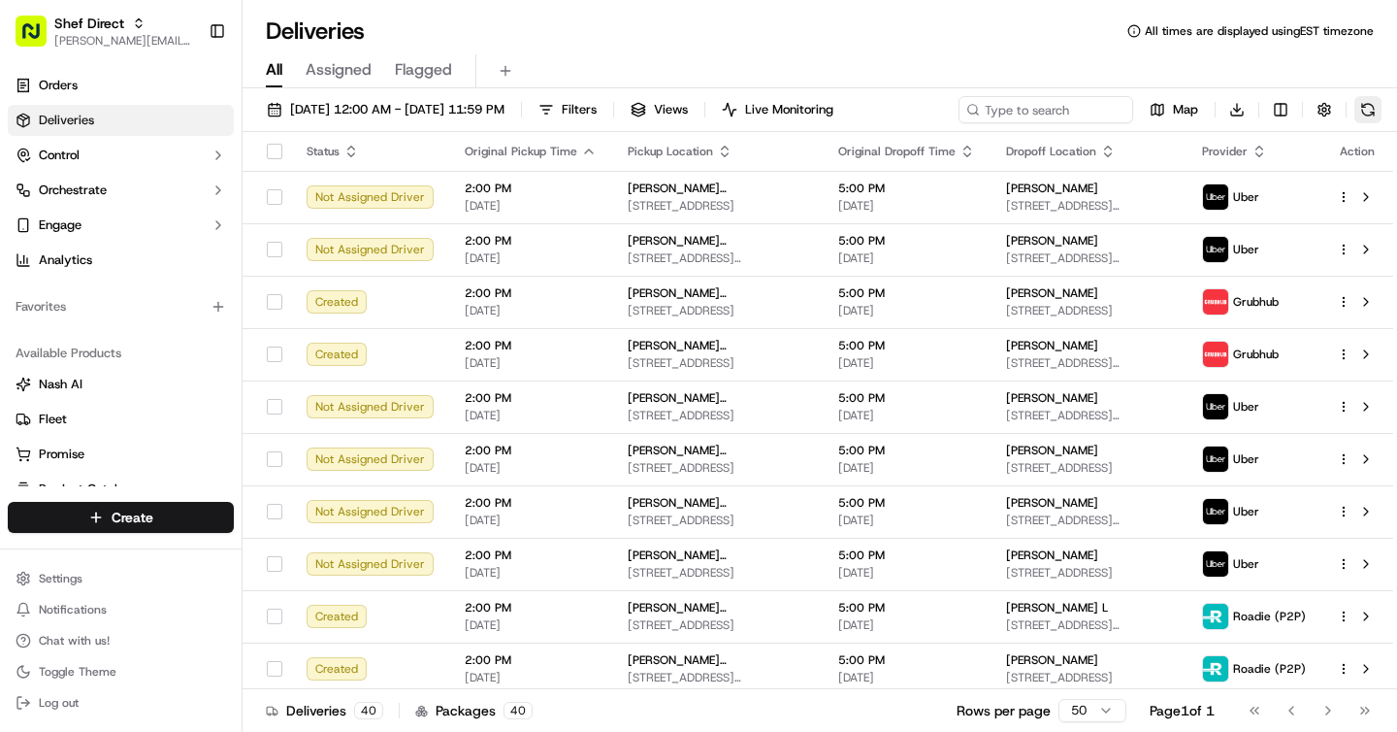
click at [1372, 105] on button at bounding box center [1368, 109] width 27 height 27
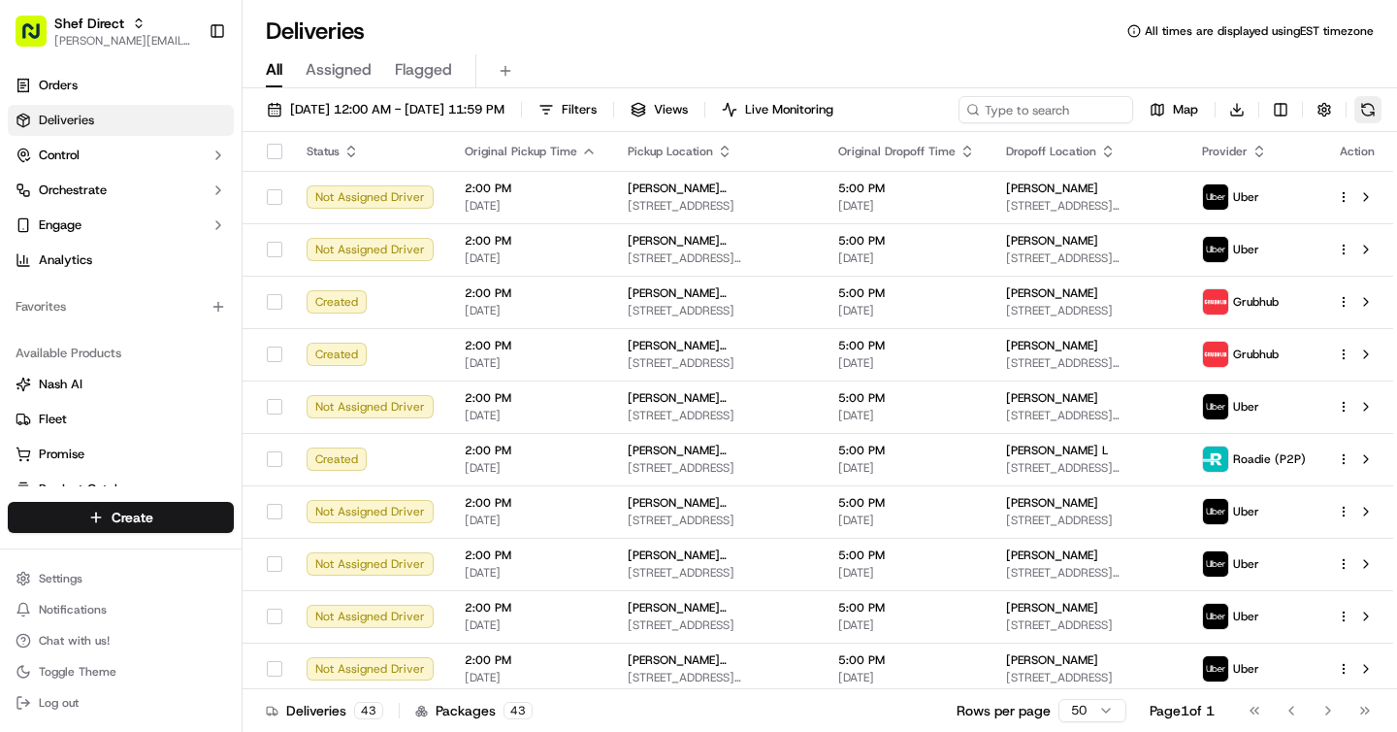
click at [1372, 105] on button at bounding box center [1368, 109] width 27 height 27
click at [1372, 105] on div "Map Download" at bounding box center [1170, 109] width 423 height 27
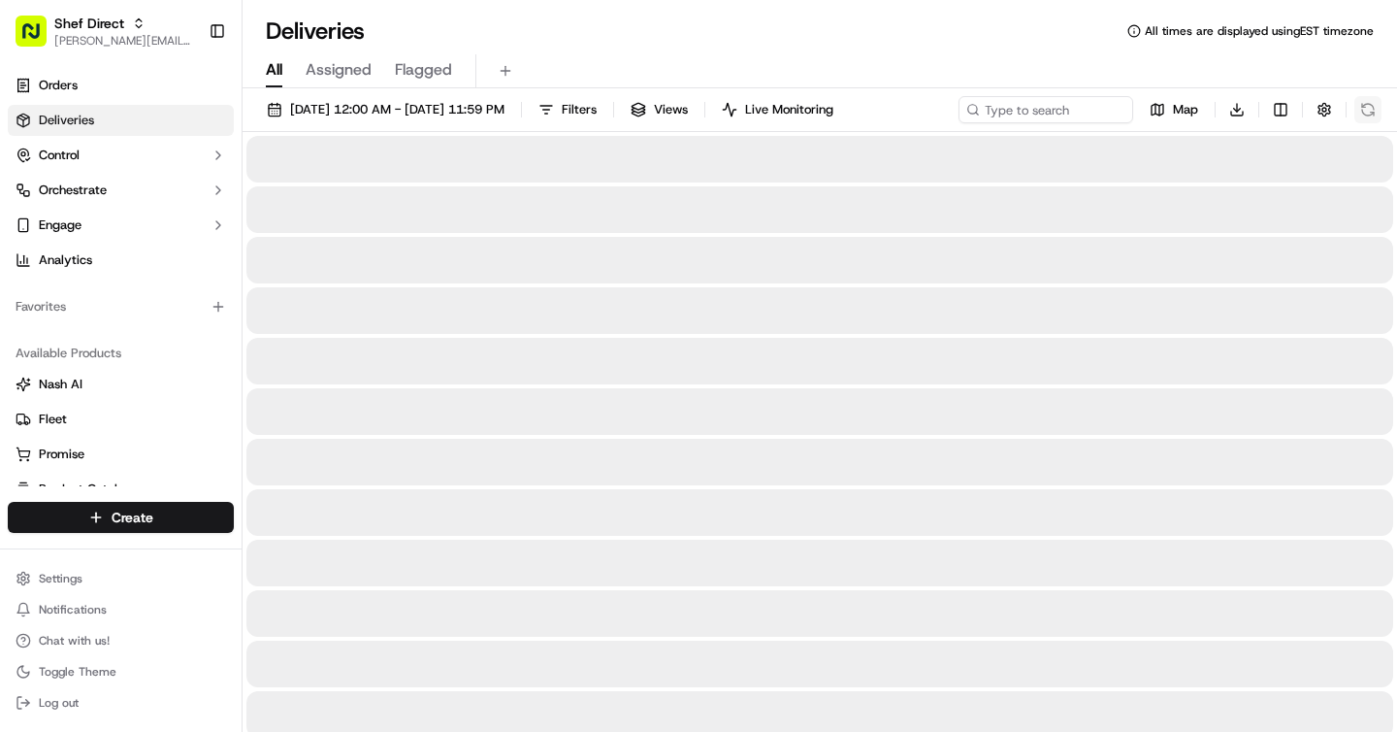
click at [1372, 105] on div "Map Download" at bounding box center [1170, 109] width 423 height 27
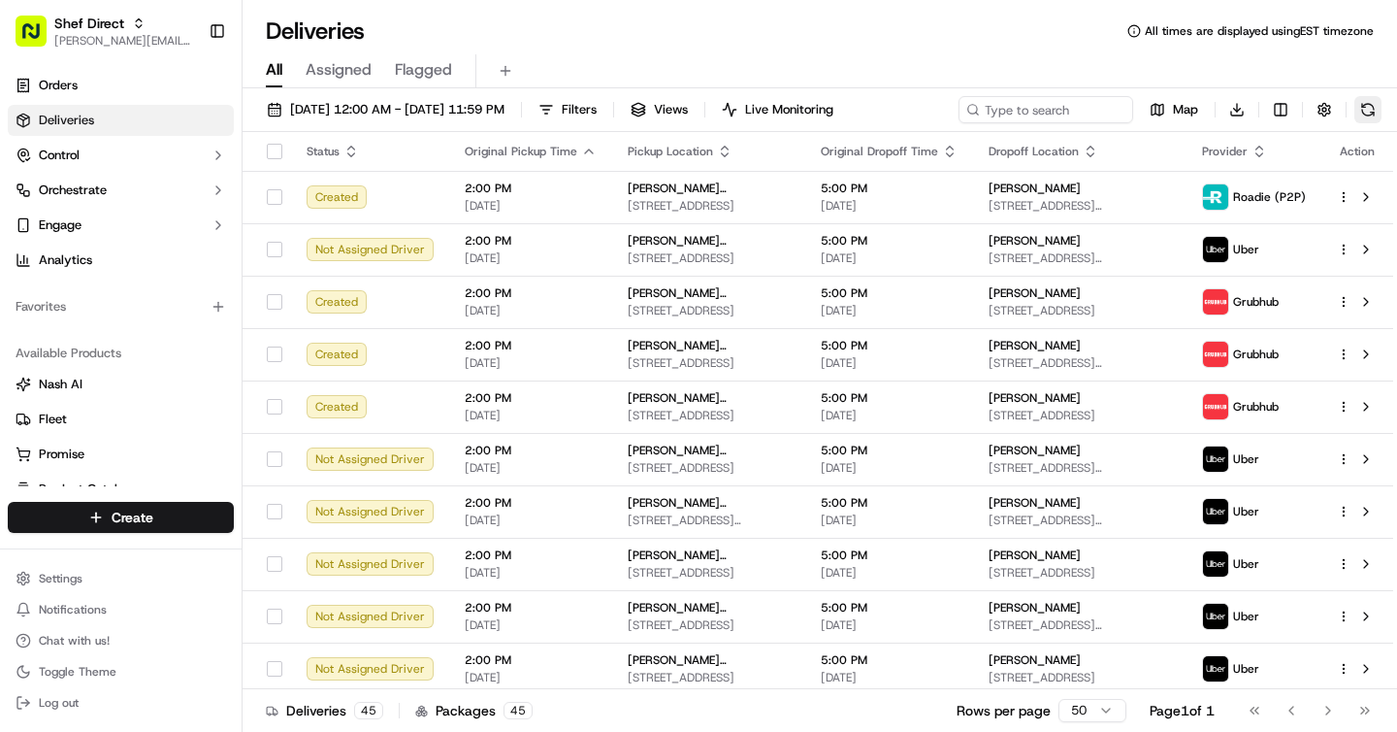
click at [1372, 105] on button at bounding box center [1368, 109] width 27 height 27
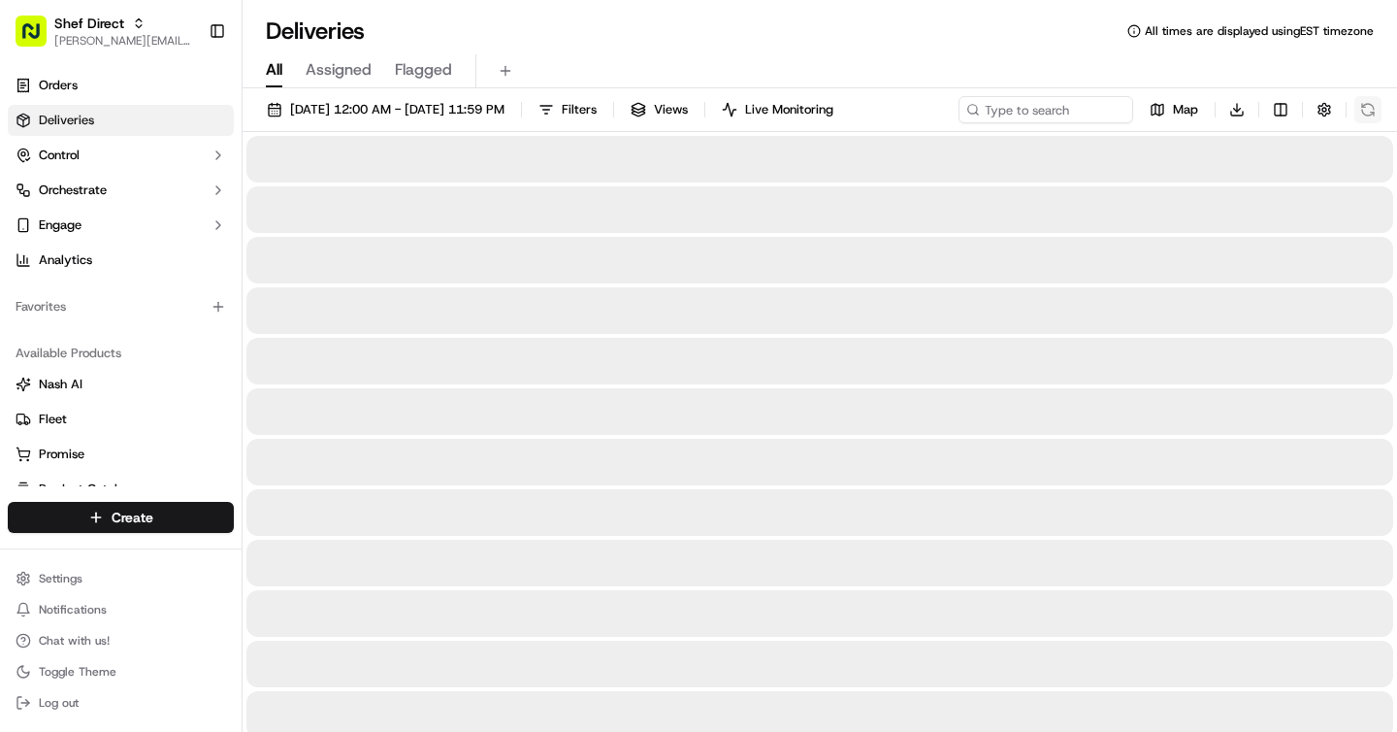
click at [1372, 105] on div "Map Download" at bounding box center [1170, 109] width 423 height 27
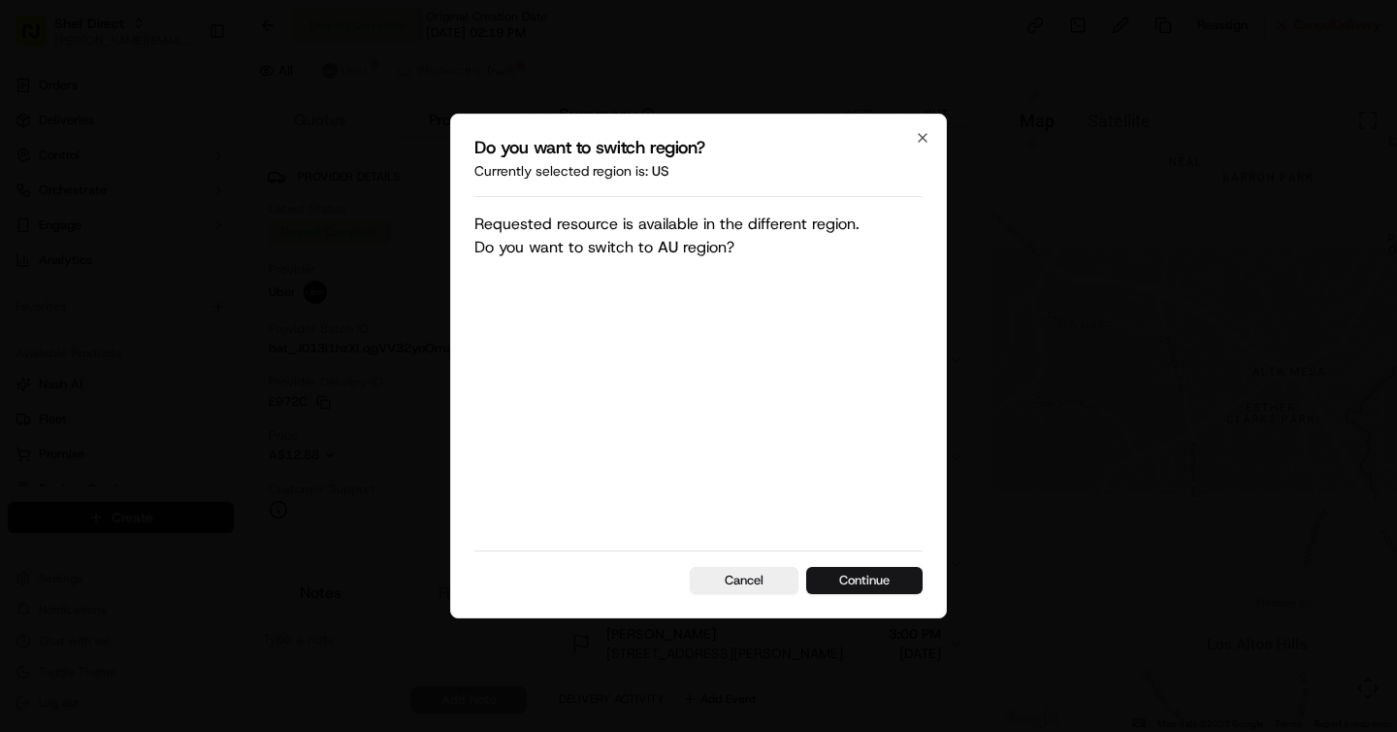
click at [880, 588] on button "Continue" at bounding box center [864, 580] width 116 height 27
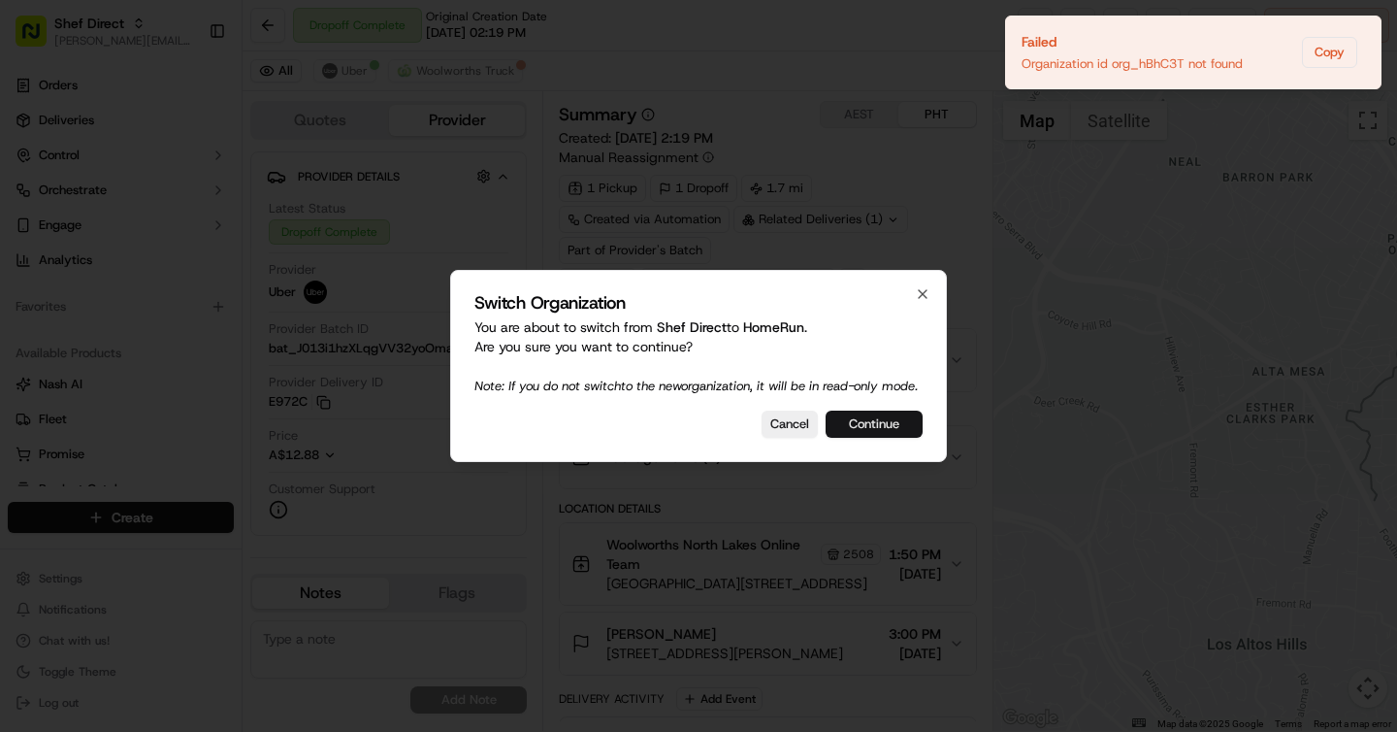
click at [894, 432] on button "Continue" at bounding box center [874, 423] width 97 height 27
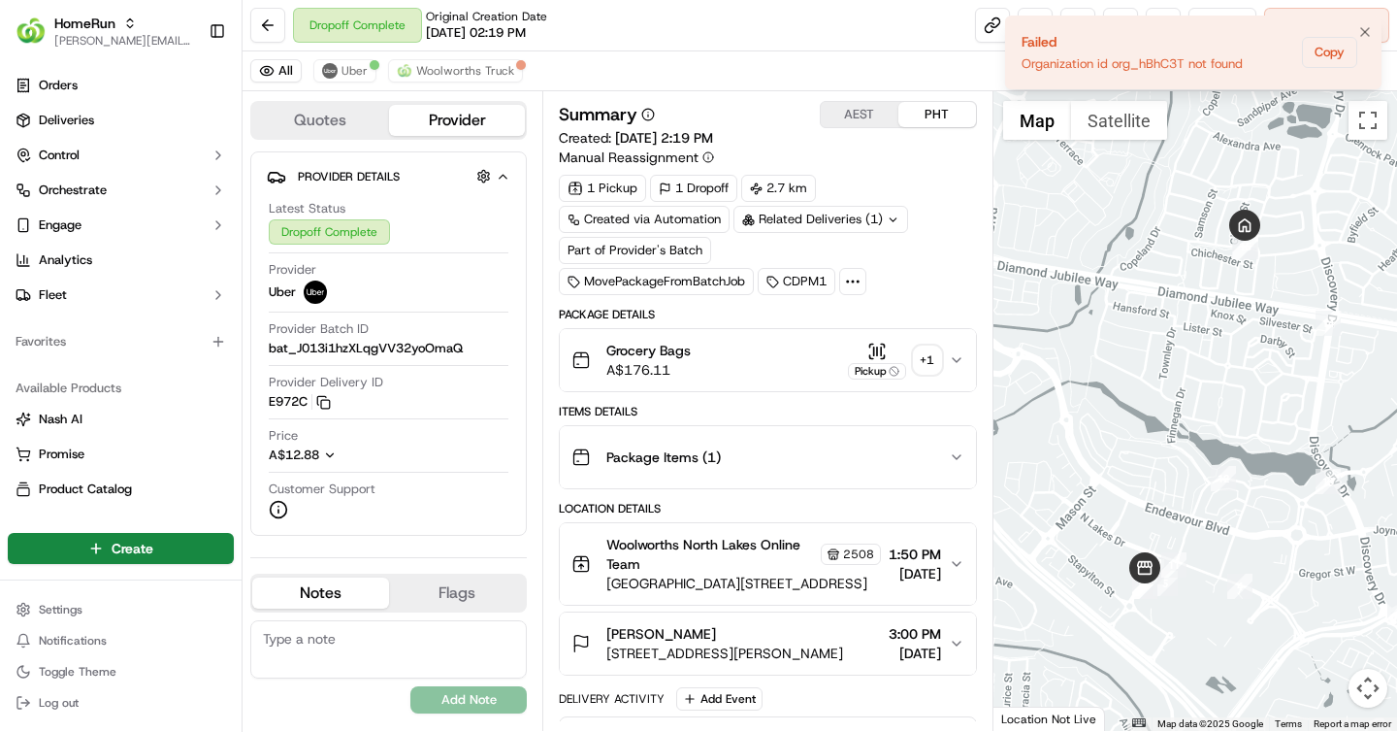
click at [1034, 21] on li "Failed Organization id org_hBhC3T not found Copy" at bounding box center [1193, 53] width 377 height 74
click at [1372, 24] on icon "Notifications (F8)" at bounding box center [1366, 32] width 16 height 16
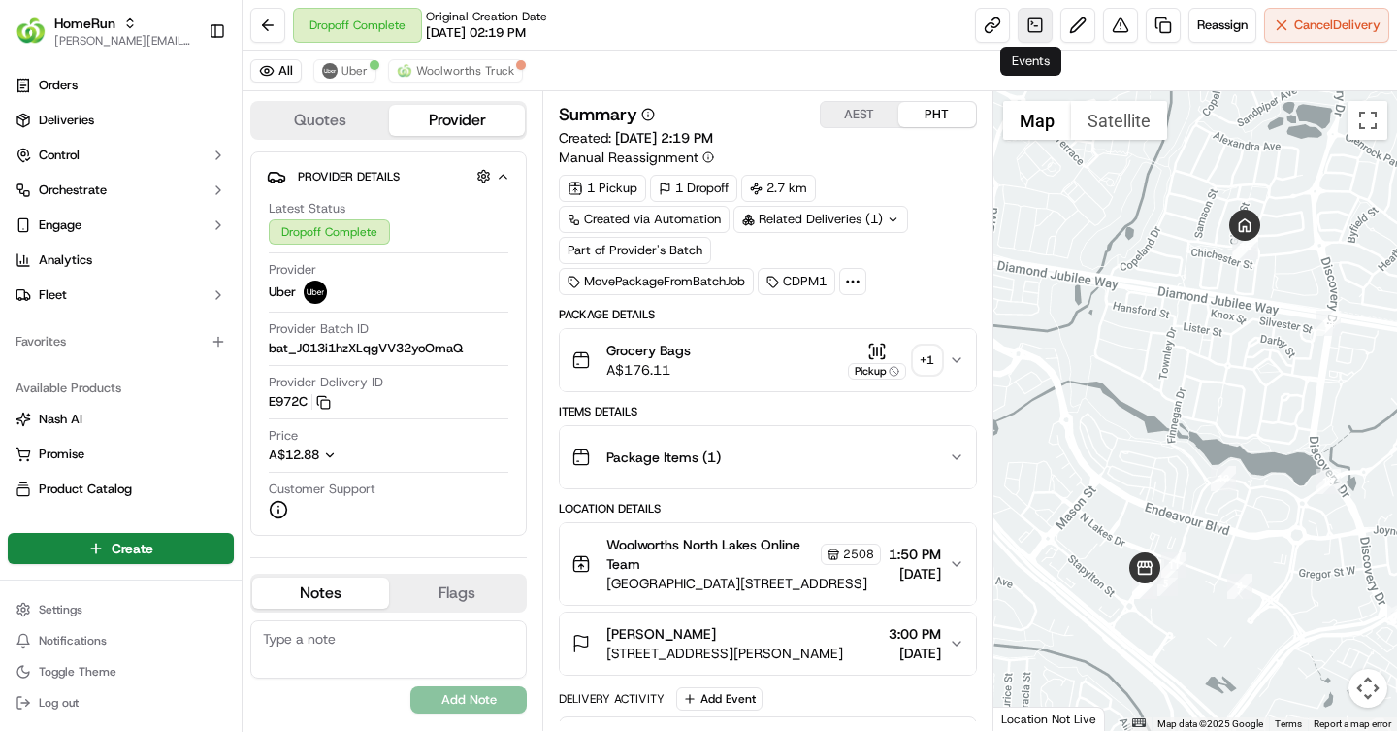
click at [1032, 24] on link at bounding box center [1035, 25] width 35 height 35
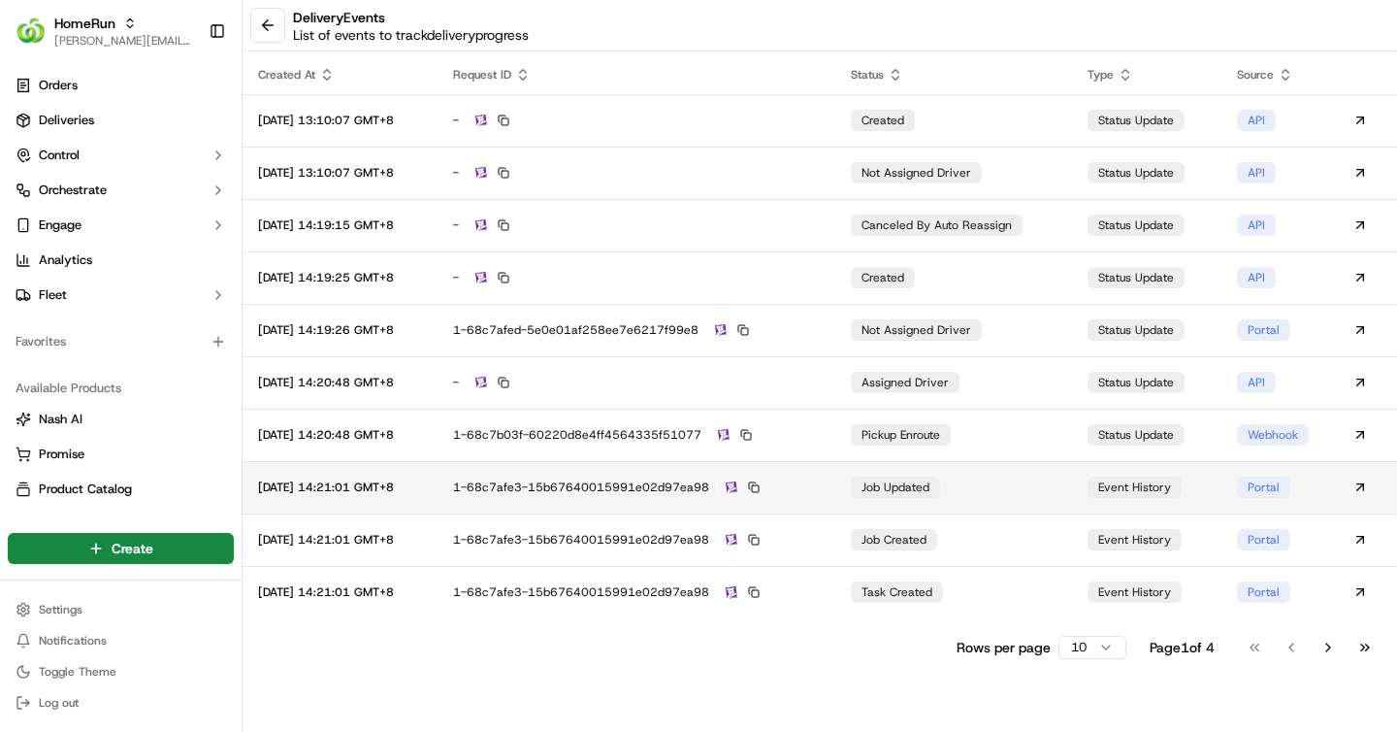
click at [1001, 490] on td "job updated" at bounding box center [953, 487] width 237 height 52
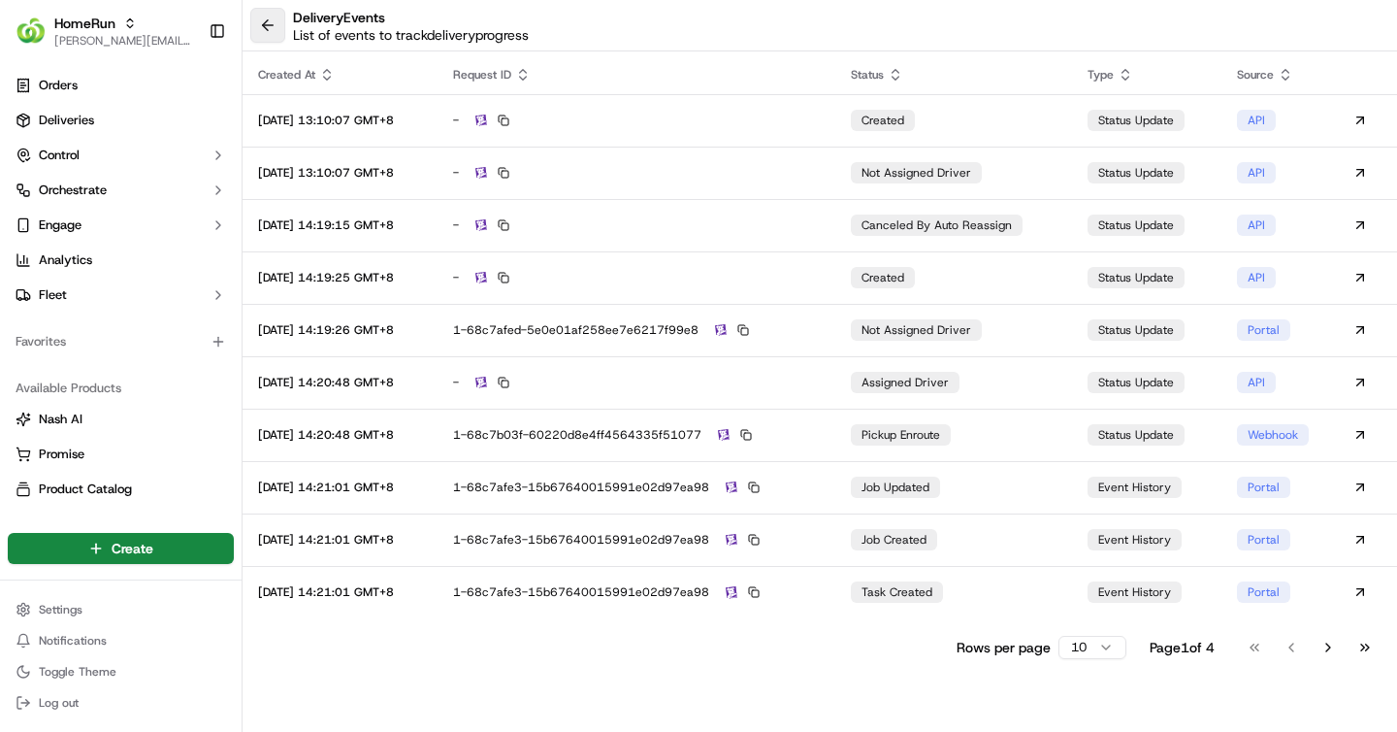
click at [260, 26] on button at bounding box center [267, 25] width 35 height 35
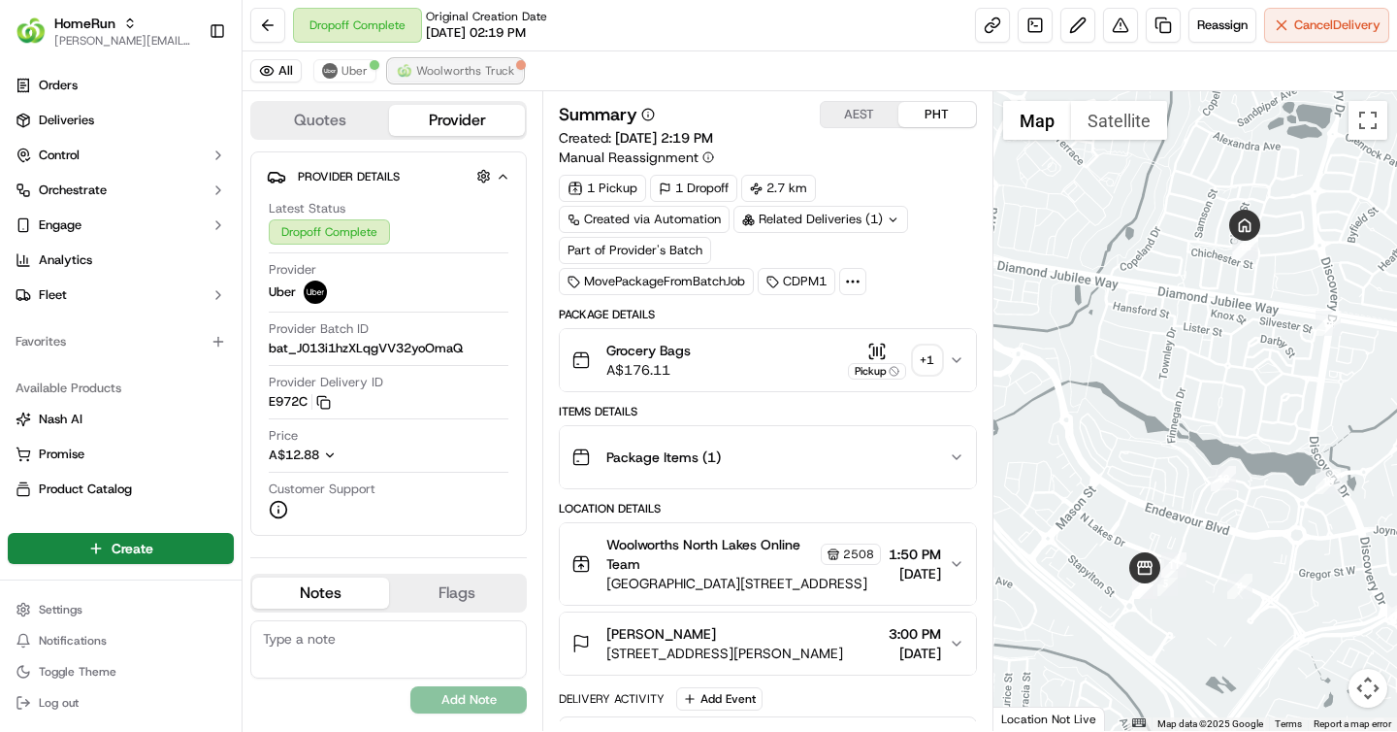
click at [474, 77] on span "Woolworths Truck" at bounding box center [465, 71] width 98 height 16
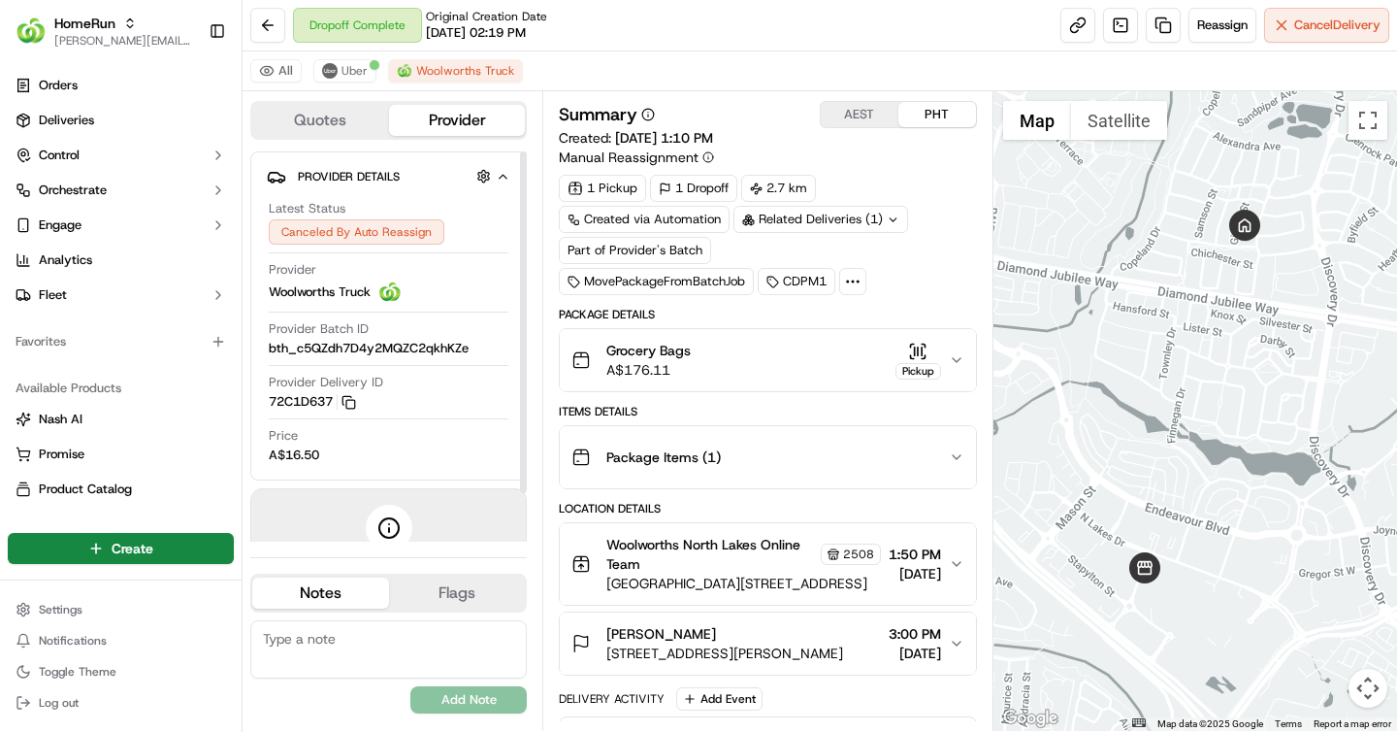
click at [271, 290] on span "Woolworths Truck" at bounding box center [320, 291] width 102 height 17
drag, startPoint x: 271, startPoint y: 290, endPoint x: 367, endPoint y: 295, distance: 96.2
click at [367, 295] on span "Woolworths Truck" at bounding box center [320, 291] width 102 height 17
copy span "Woolworths Truck"
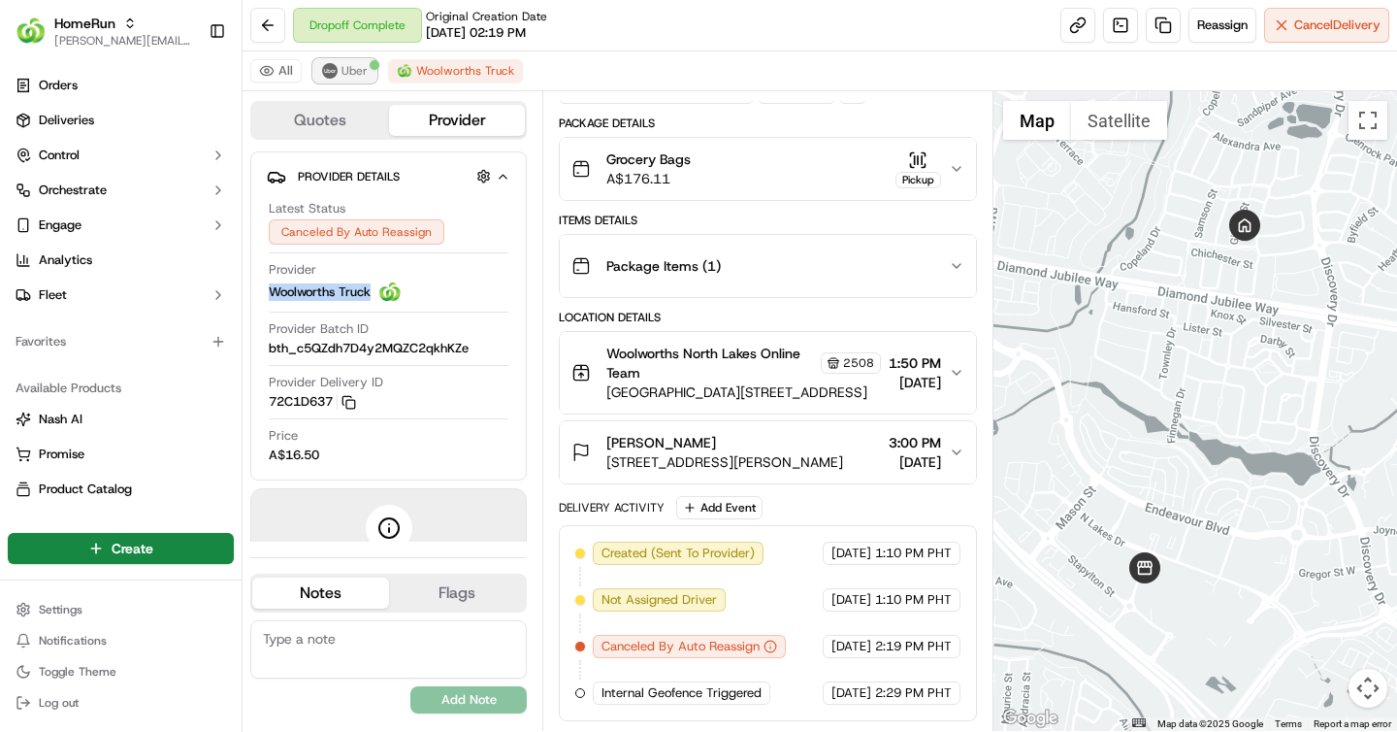
click at [369, 78] on button "Uber" at bounding box center [344, 70] width 63 height 23
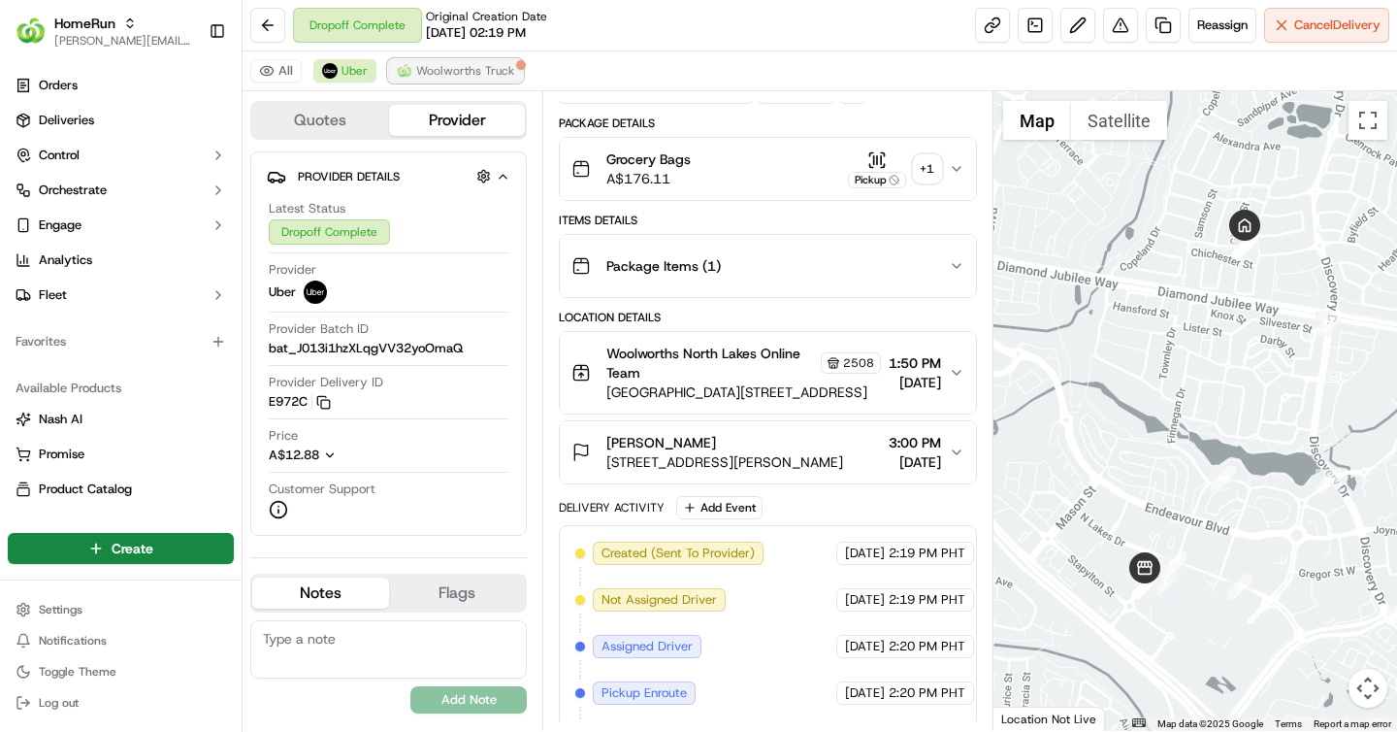
click at [431, 73] on span "Woolworths Truck" at bounding box center [465, 71] width 98 height 16
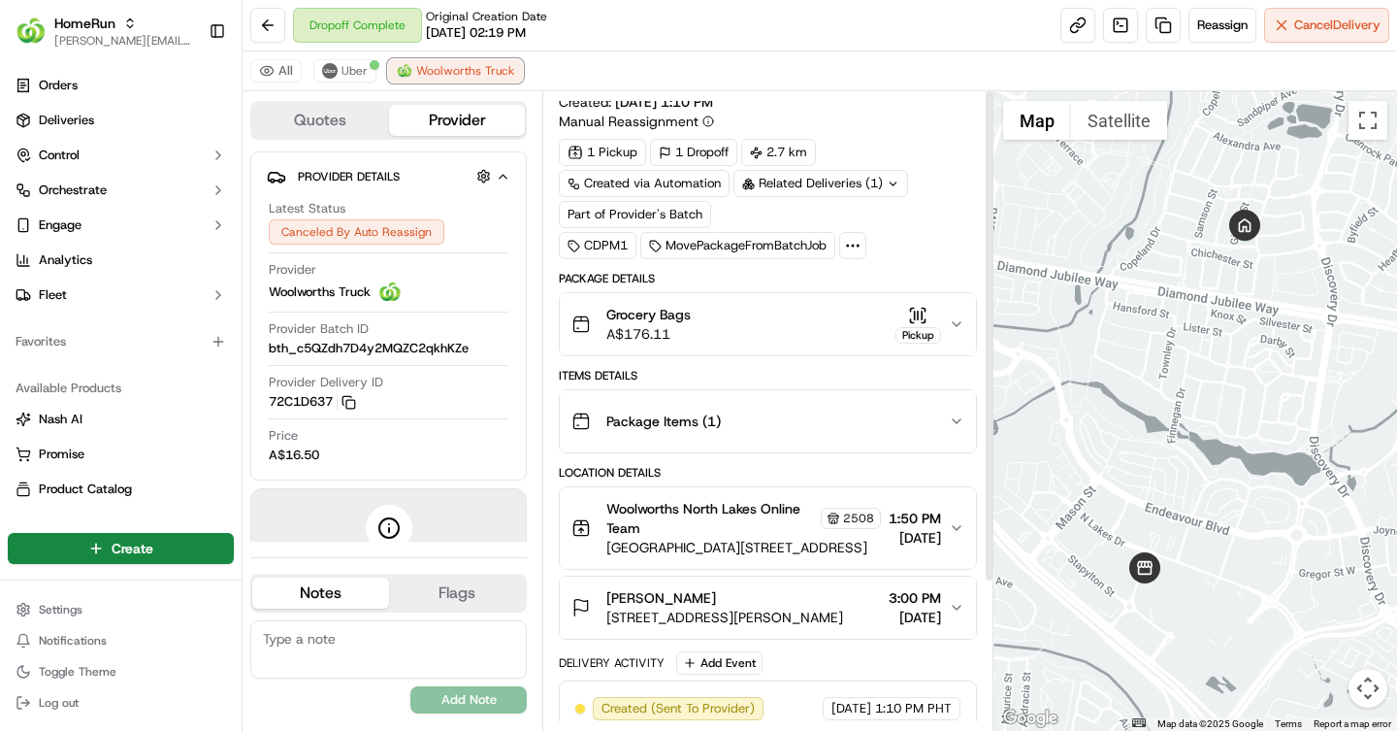
scroll to position [0, 0]
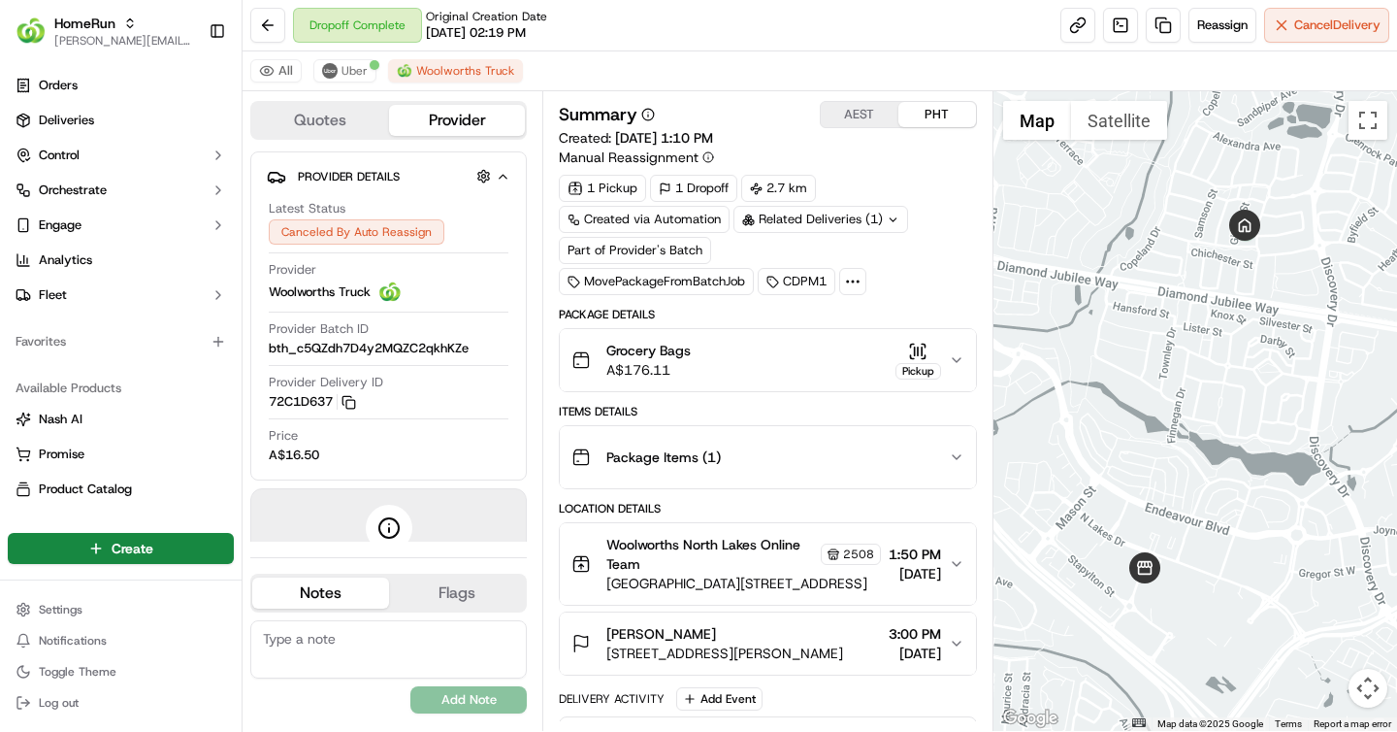
click at [990, 13] on div "Dropoff Complete Original Creation Date 09/15/2025 02:19 PM Reassign Cancel Del…" at bounding box center [820, 25] width 1155 height 51
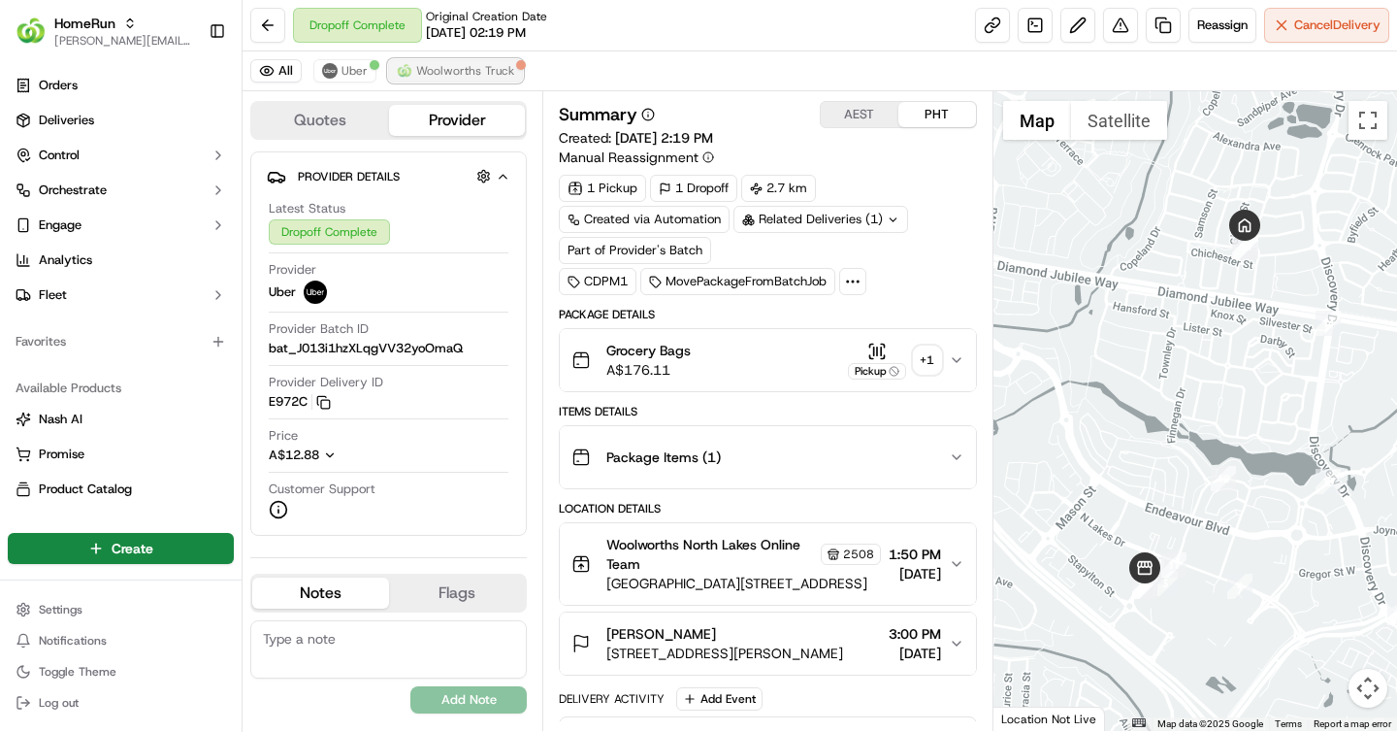
click at [411, 77] on button "Woolworths Truck" at bounding box center [455, 70] width 135 height 23
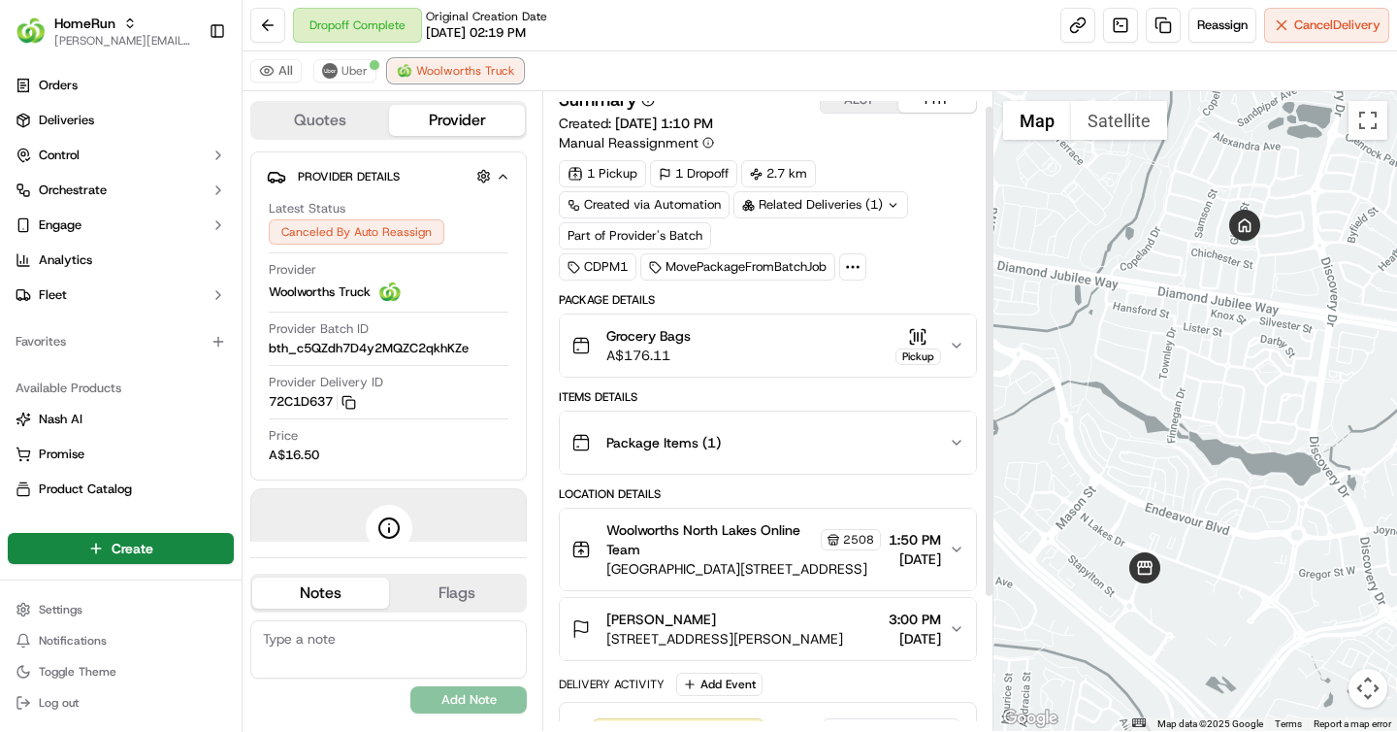
scroll to position [32, 0]
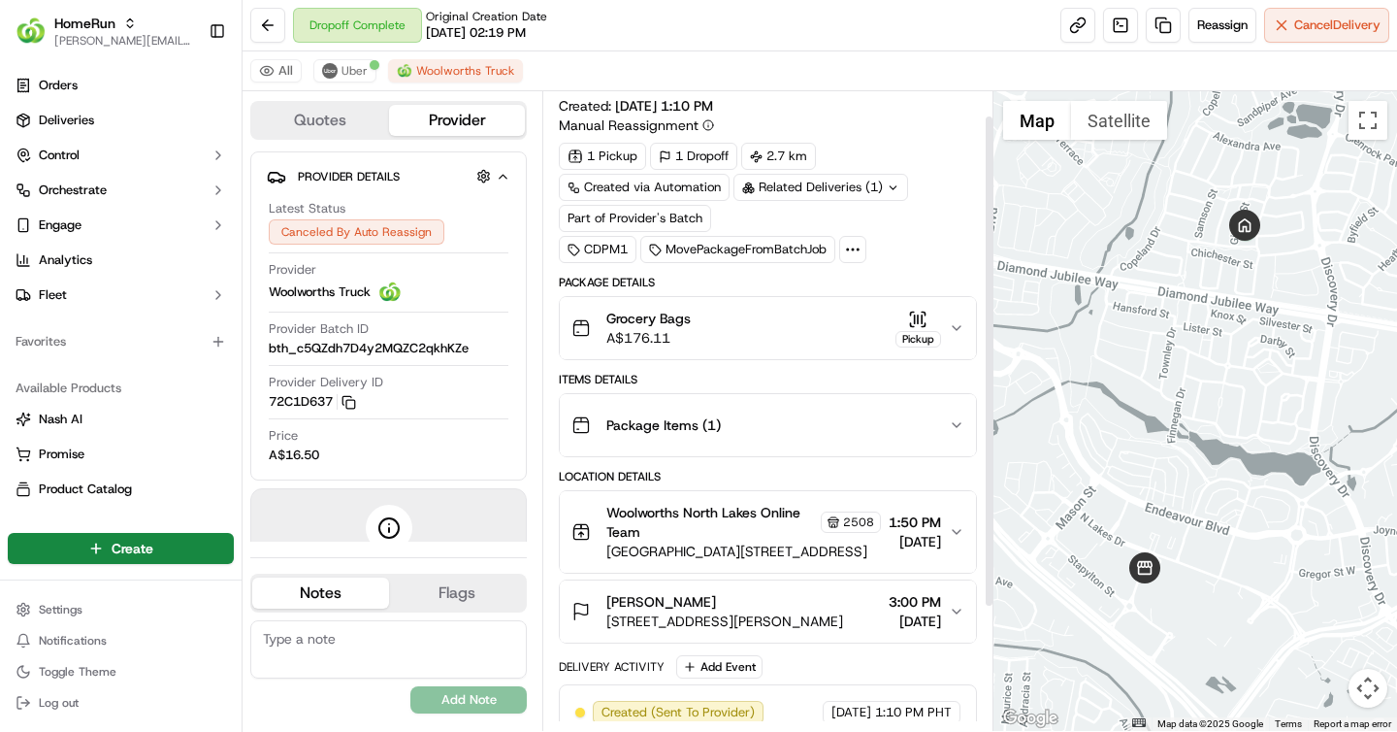
click at [781, 320] on div "Grocery Bags A$176.11 Pickup" at bounding box center [760, 328] width 377 height 39
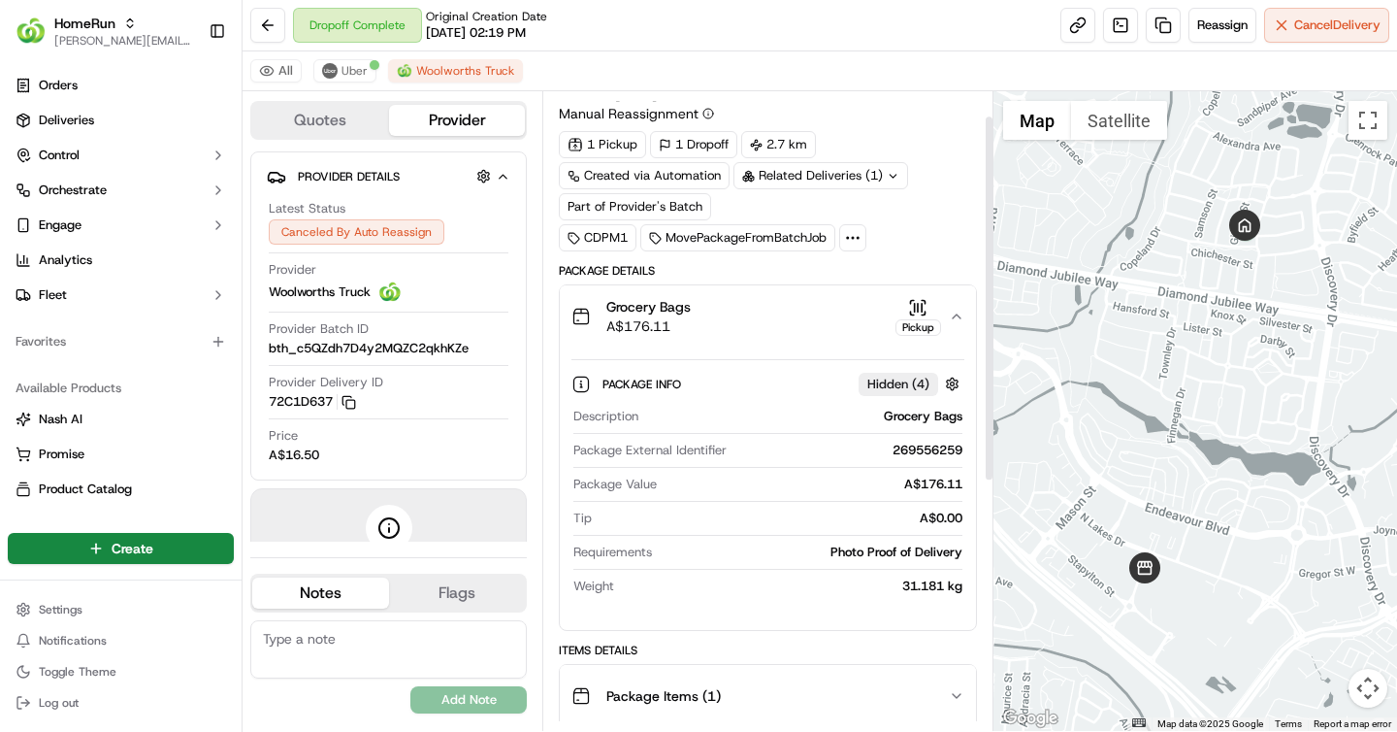
scroll to position [0, 0]
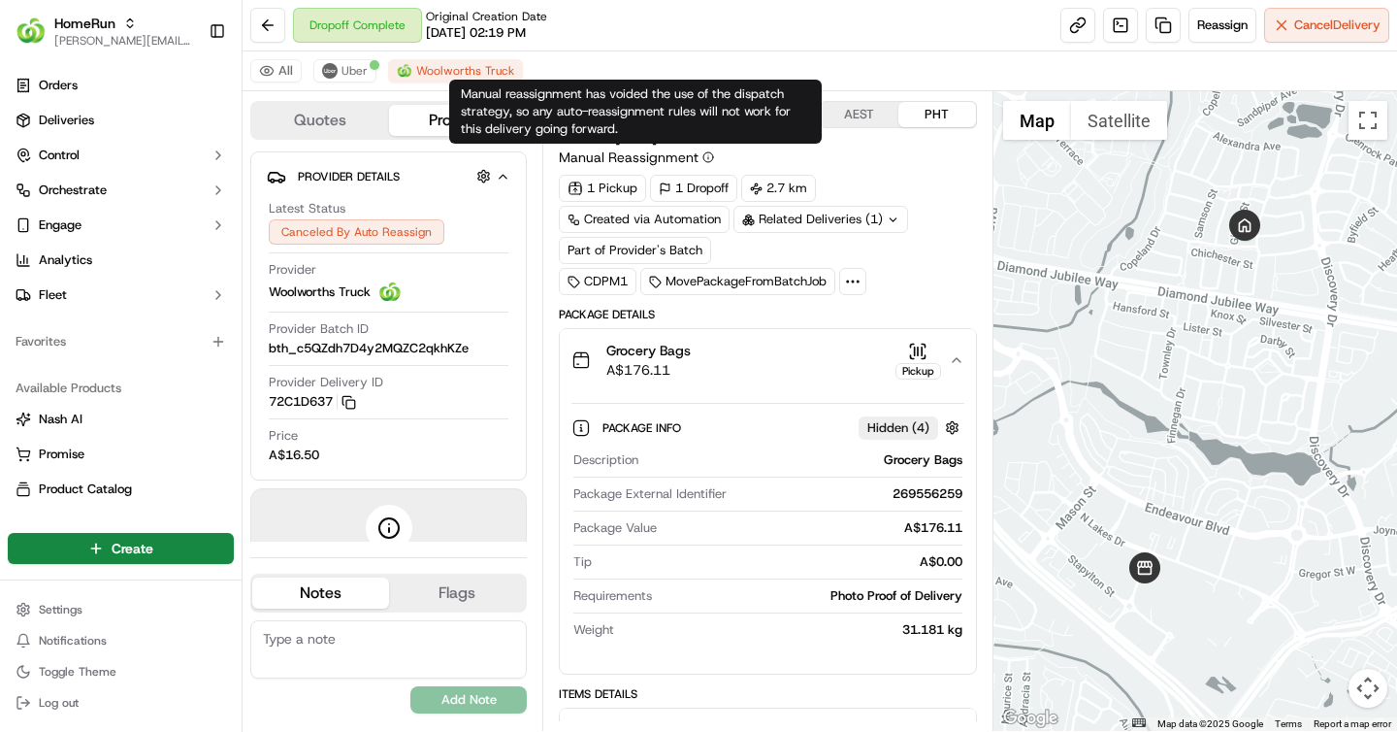
click at [706, 155] on icon at bounding box center [709, 157] width 12 height 12
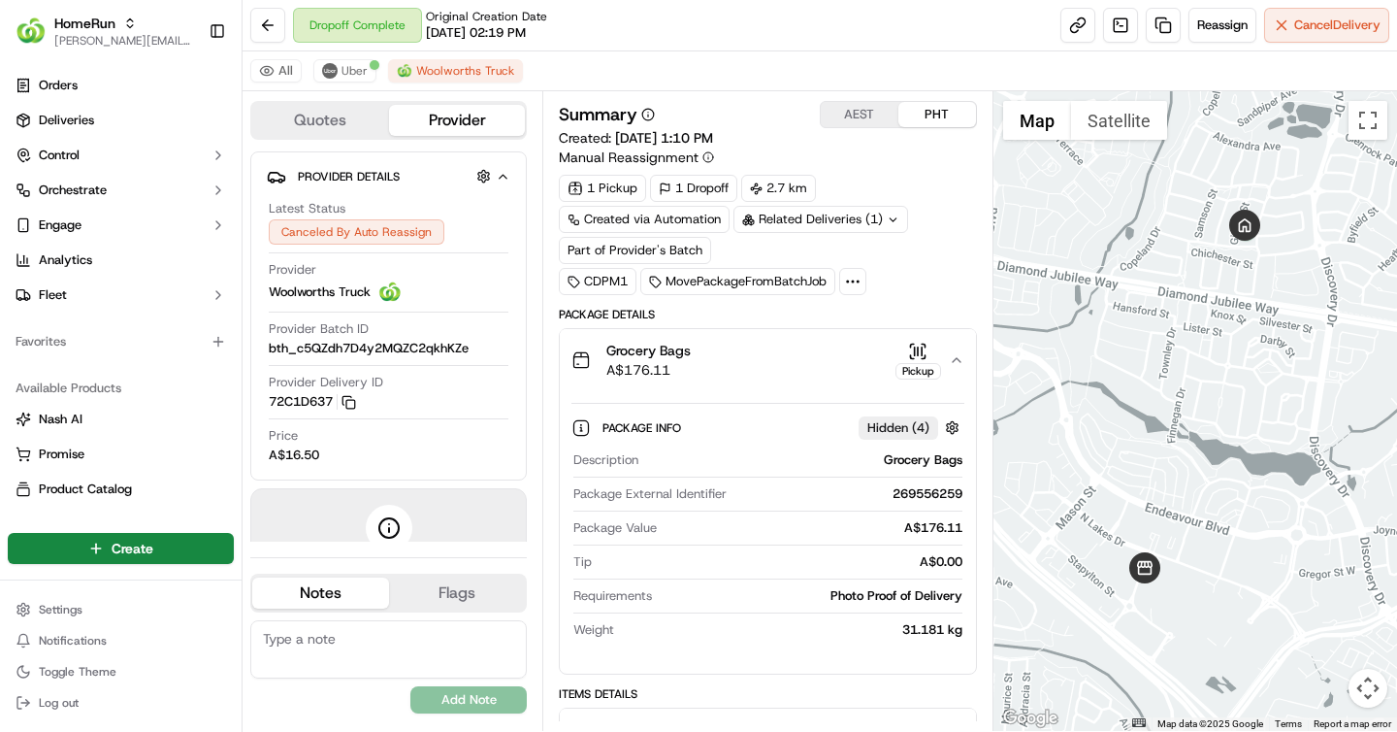
click at [901, 220] on div "Related Deliveries (1)" at bounding box center [821, 219] width 175 height 27
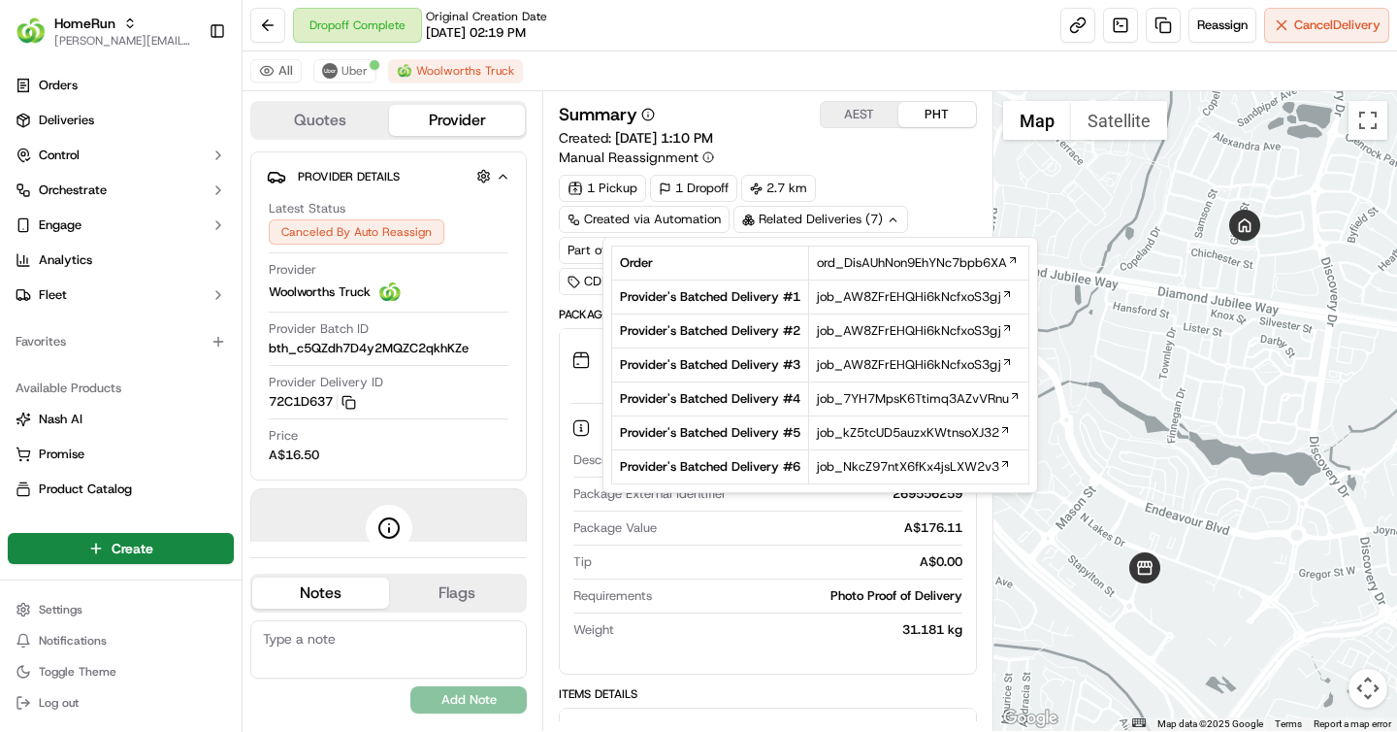
click at [872, 174] on div "Summary AEST PHT Created: 15/09/2025 1:10 PM Manual Reassignment 1 Pickup 1 Dro…" at bounding box center [767, 198] width 417 height 194
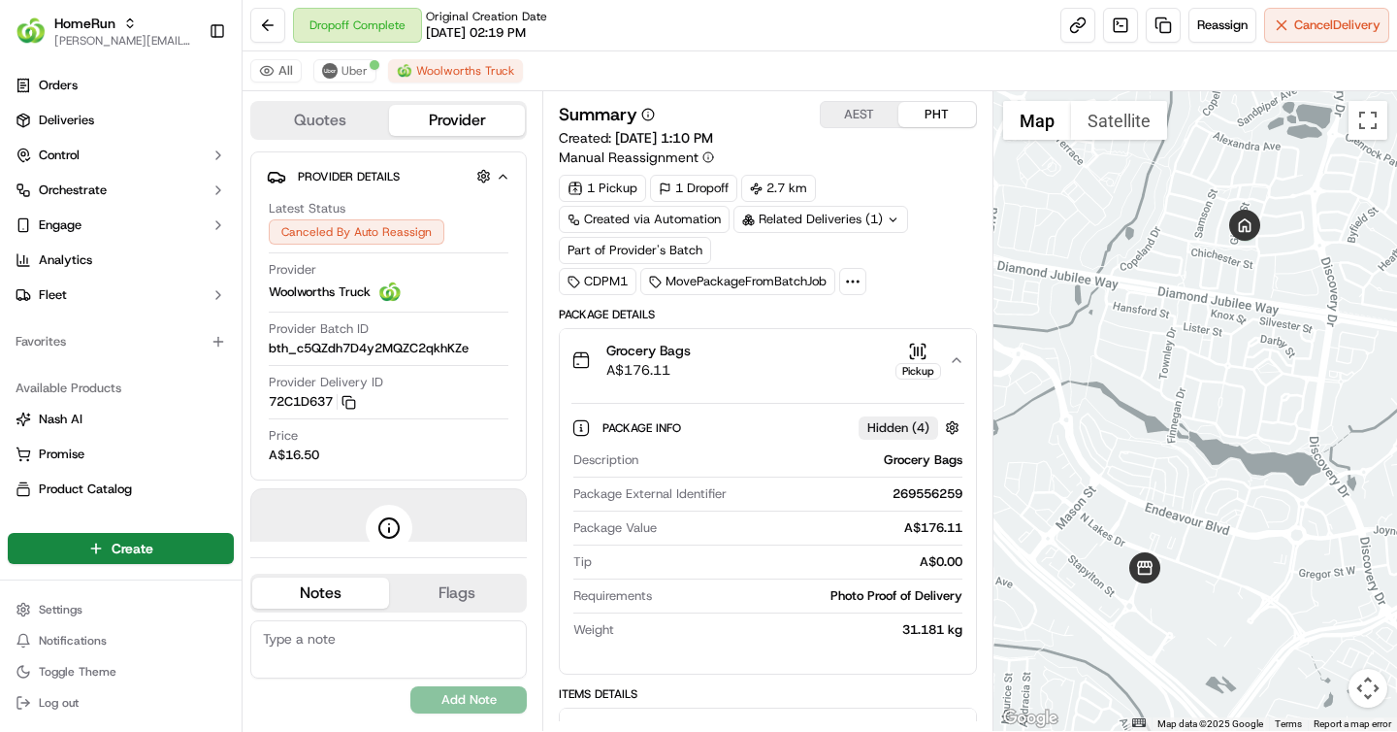
click at [849, 275] on icon at bounding box center [852, 281] width 17 height 17
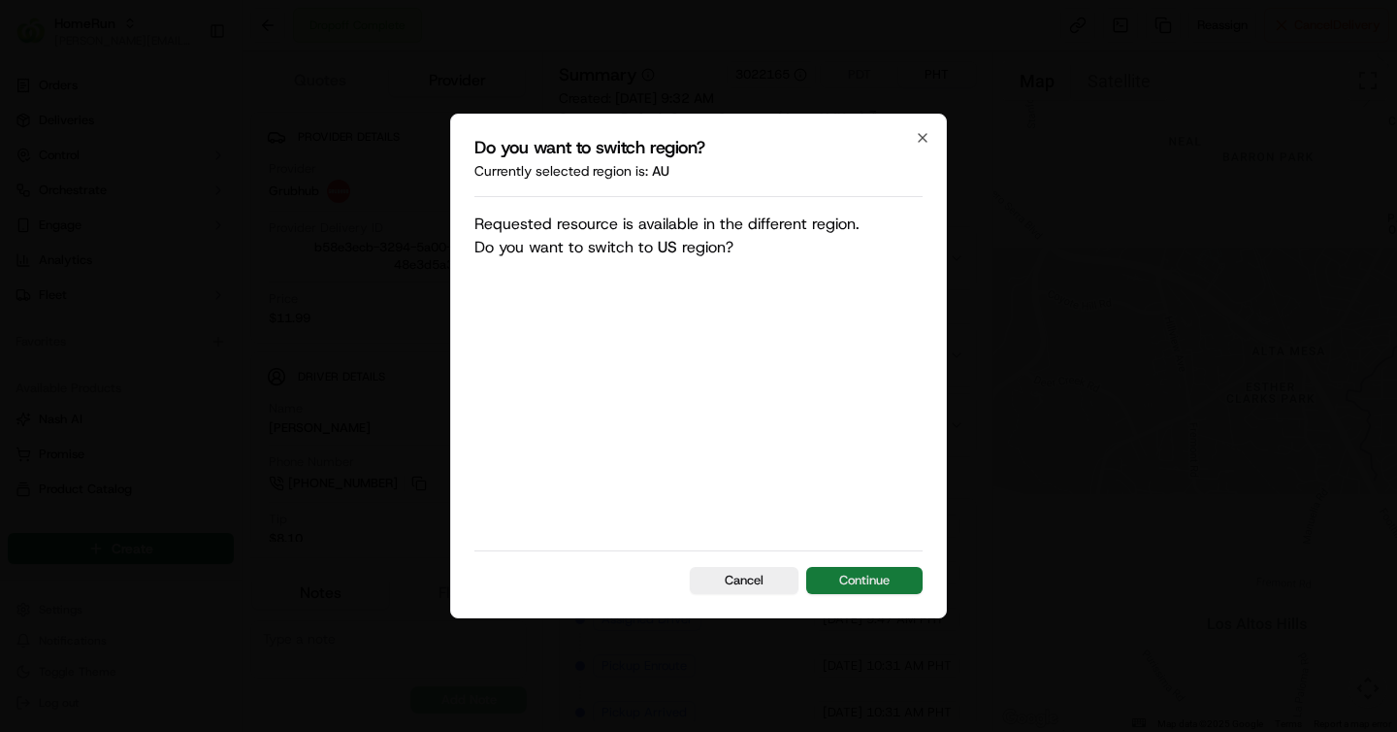
click at [889, 578] on button "Continue" at bounding box center [864, 580] width 116 height 27
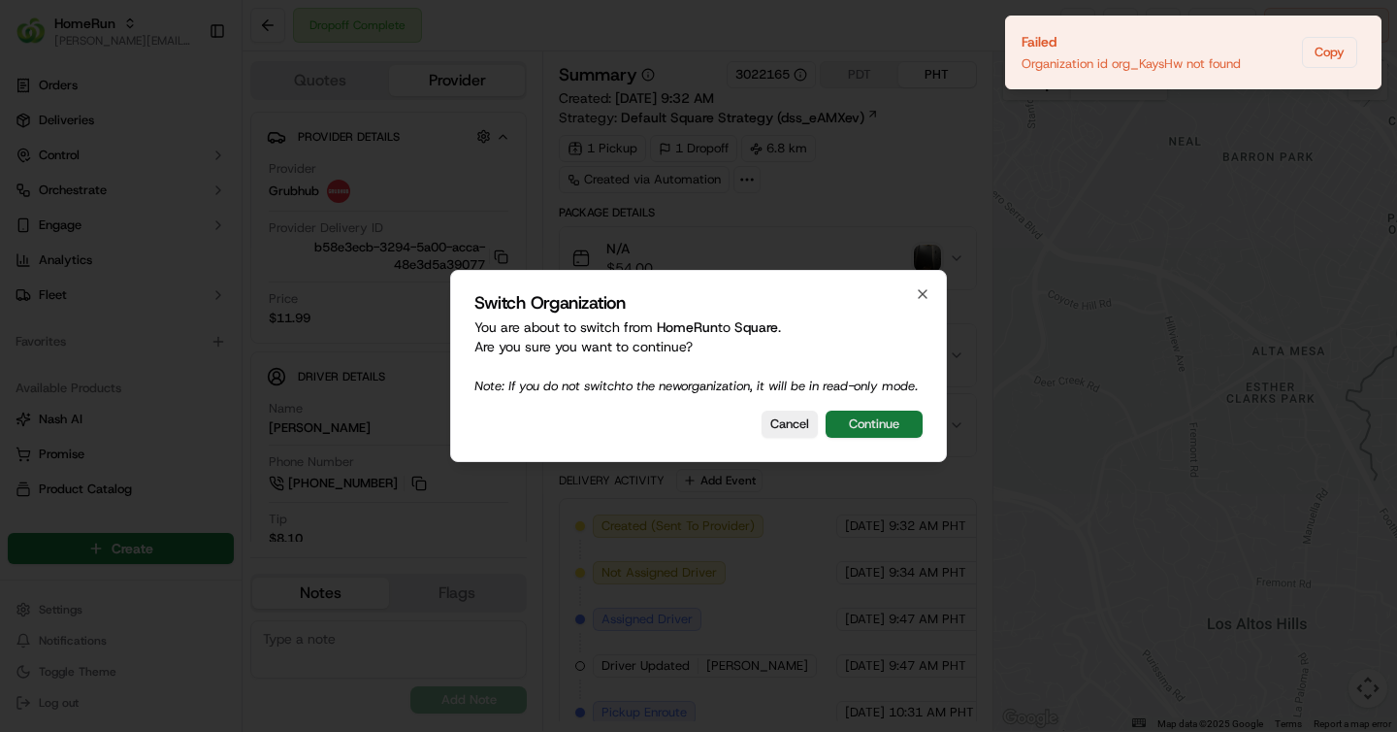
click at [859, 433] on button "Continue" at bounding box center [874, 423] width 97 height 27
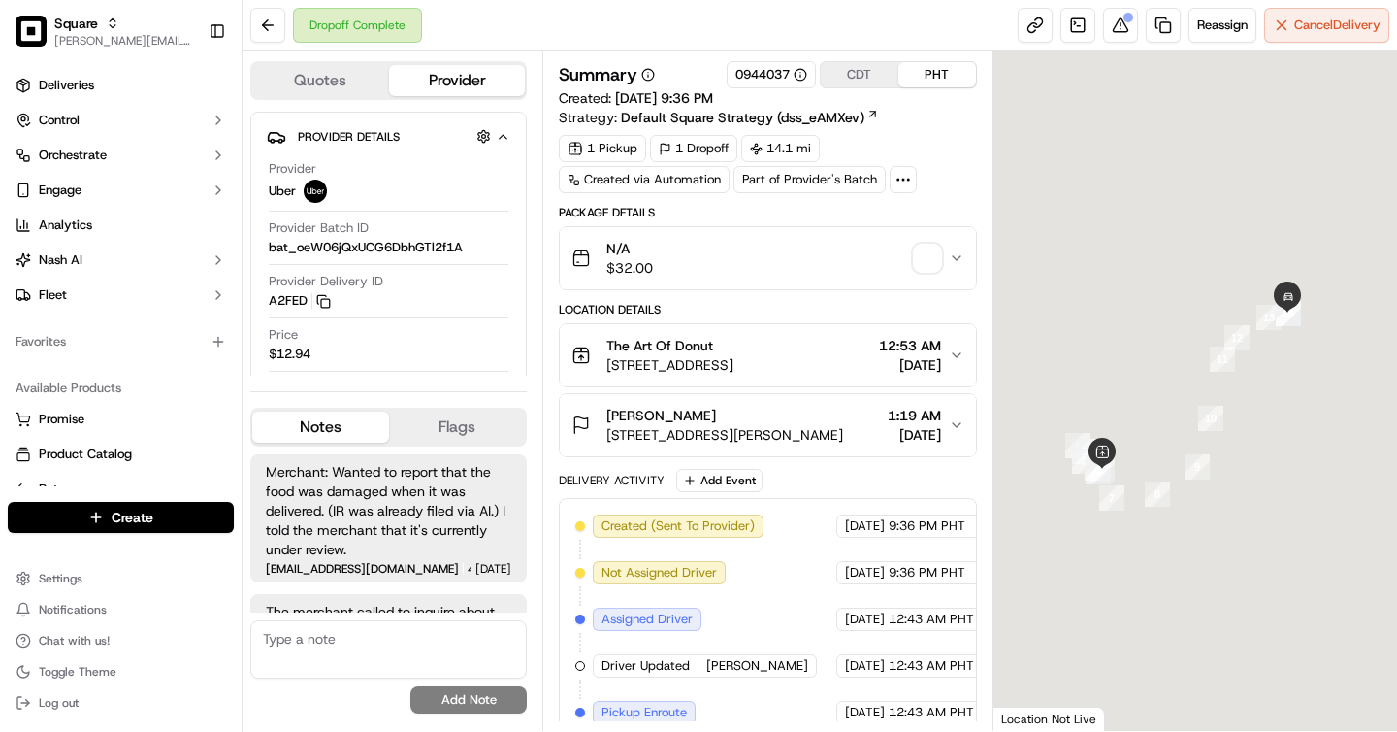
scroll to position [71, 0]
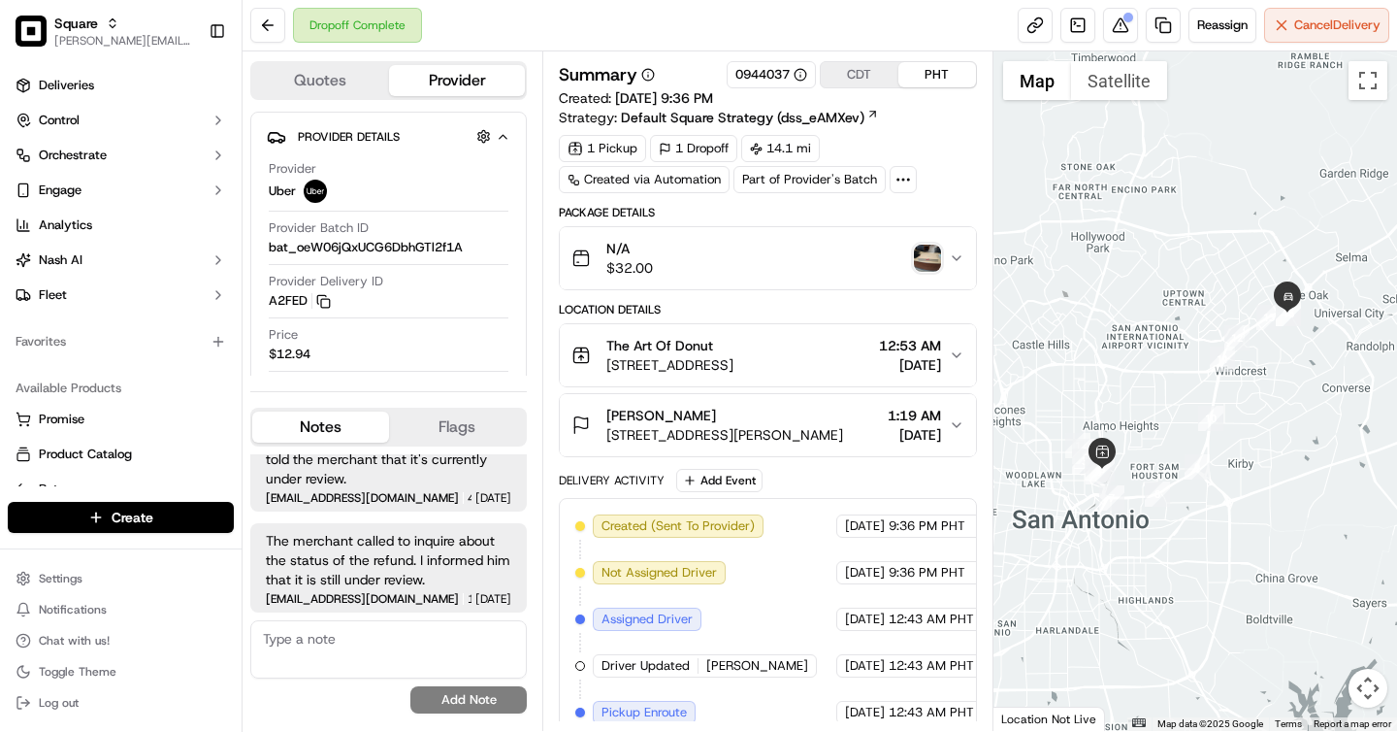
click at [914, 250] on img "button" at bounding box center [927, 258] width 27 height 27
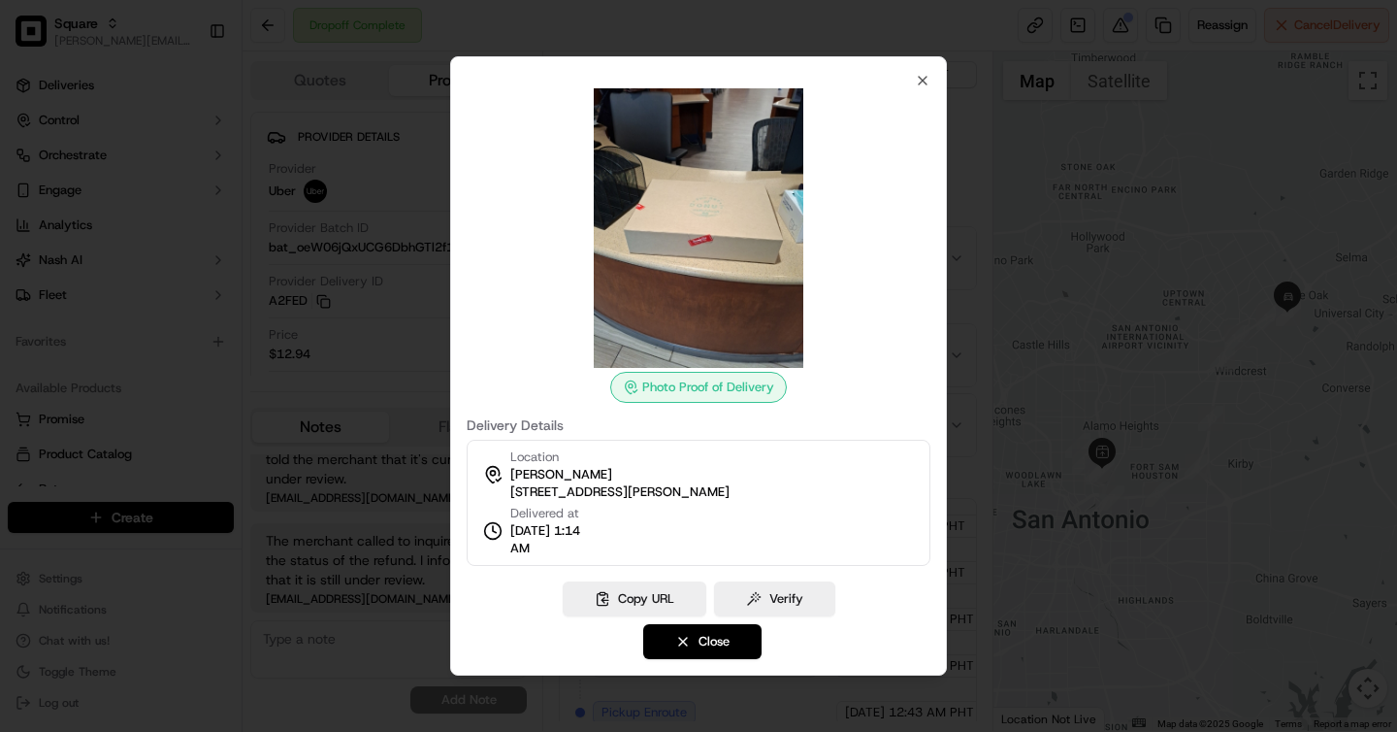
click at [997, 156] on div at bounding box center [698, 366] width 1397 height 732
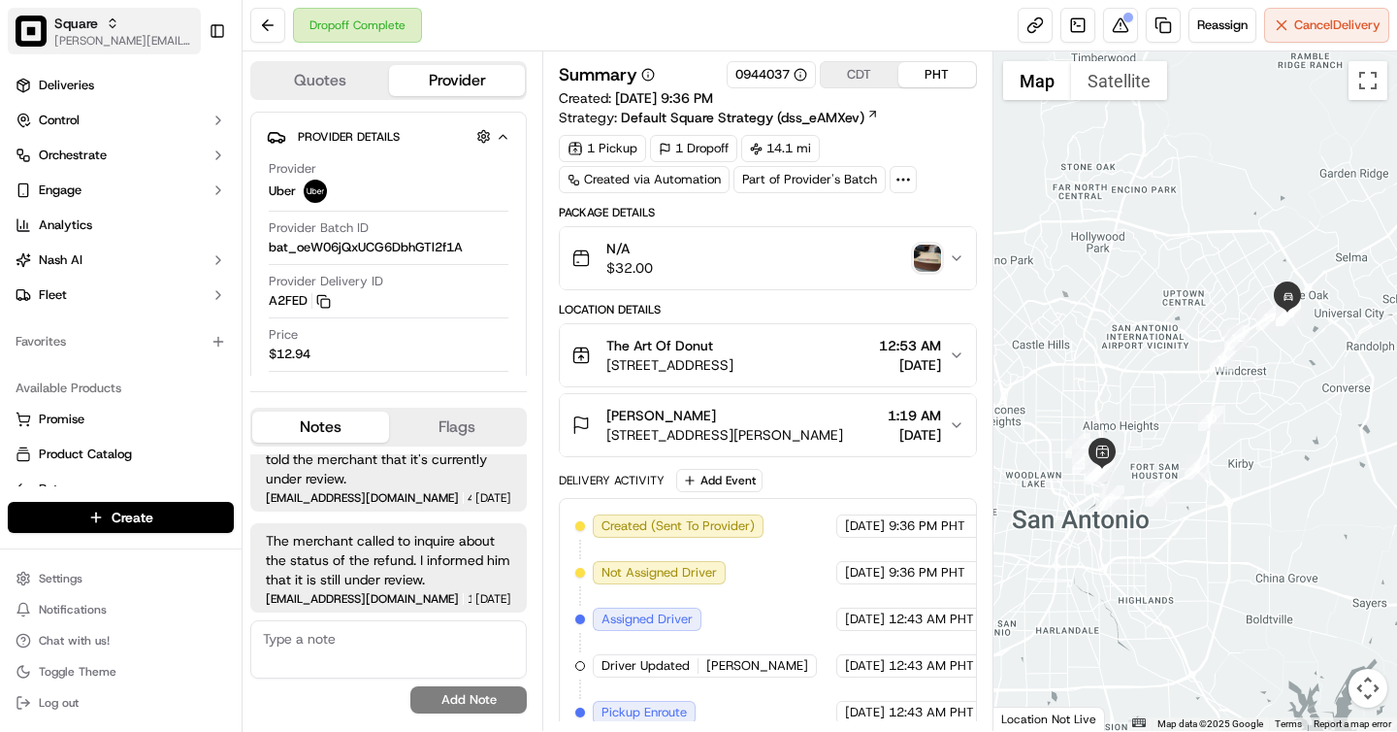
click at [111, 38] on span "[PERSON_NAME][EMAIL_ADDRESS][DOMAIN_NAME]" at bounding box center [123, 41] width 139 height 16
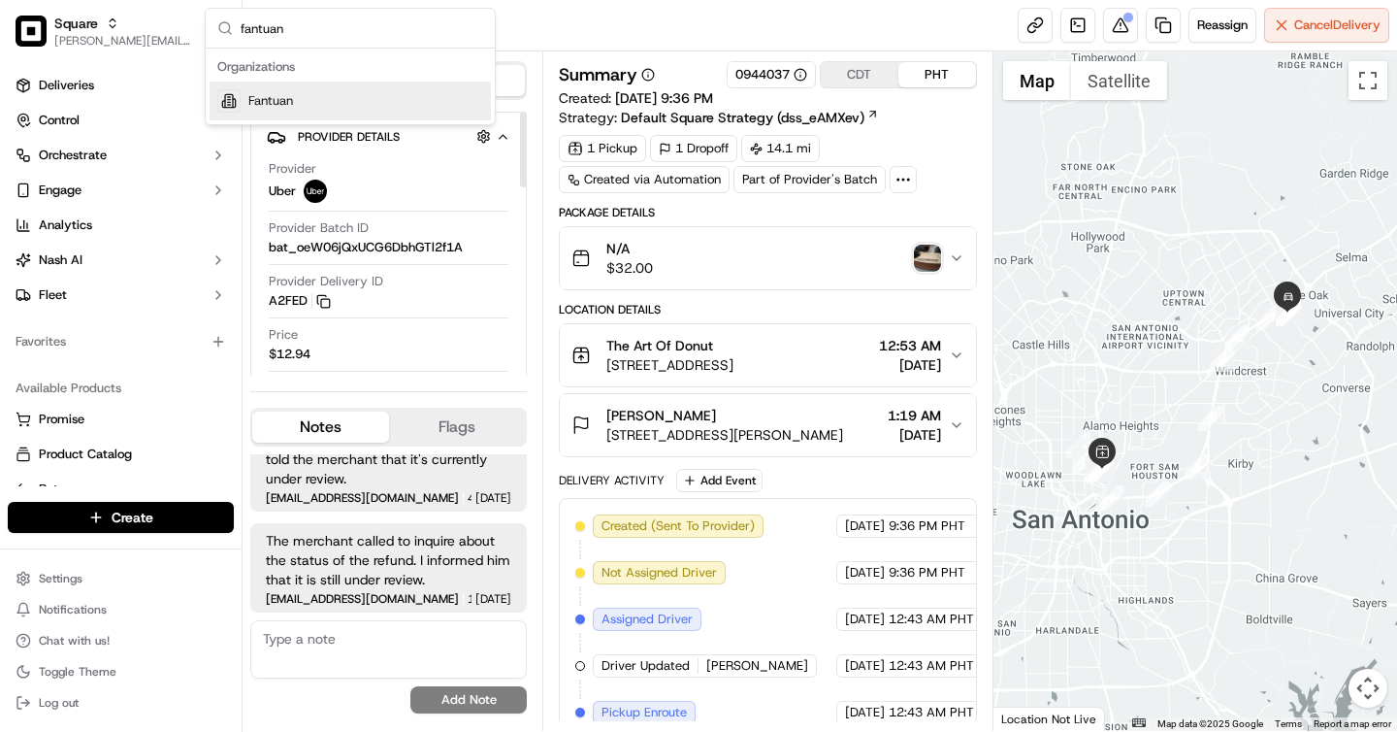
type input "fantuan"
click at [306, 103] on div "Fantuan" at bounding box center [350, 101] width 281 height 39
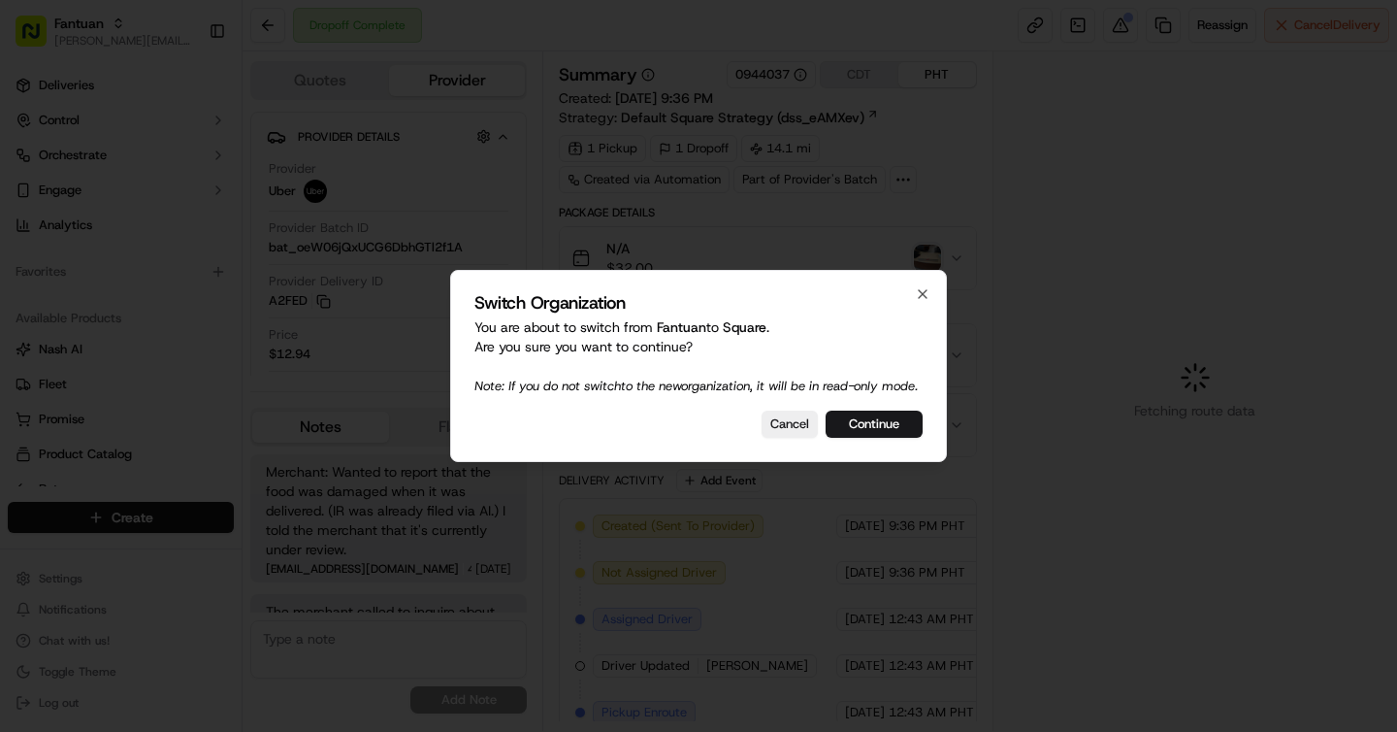
scroll to position [71, 0]
click at [136, 101] on div at bounding box center [698, 366] width 1397 height 732
click at [136, 101] on ul "Deliveries Control Orchestrate Engage Analytics" at bounding box center [121, 155] width 226 height 171
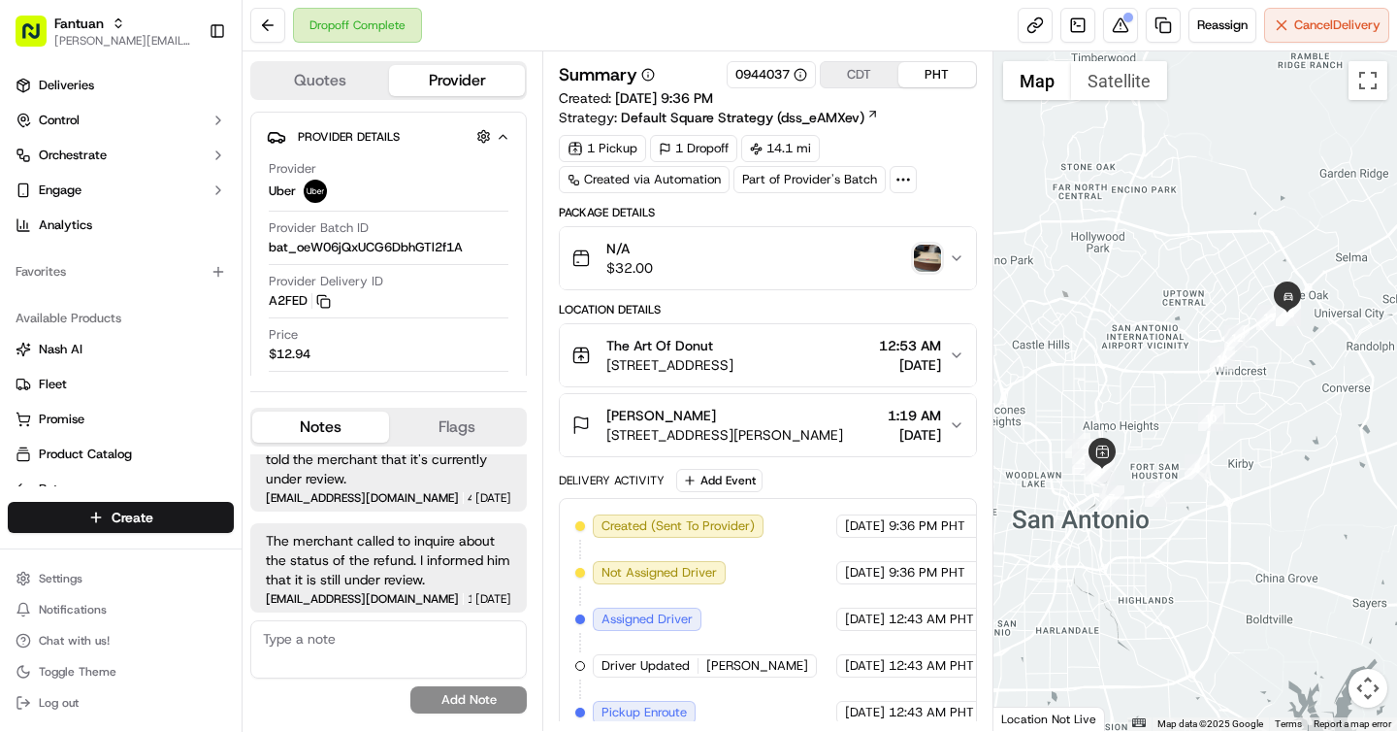
click at [136, 101] on ul "Deliveries Control Orchestrate Engage Analytics" at bounding box center [121, 155] width 226 height 171
click at [122, 90] on link "Deliveries" at bounding box center [121, 85] width 226 height 31
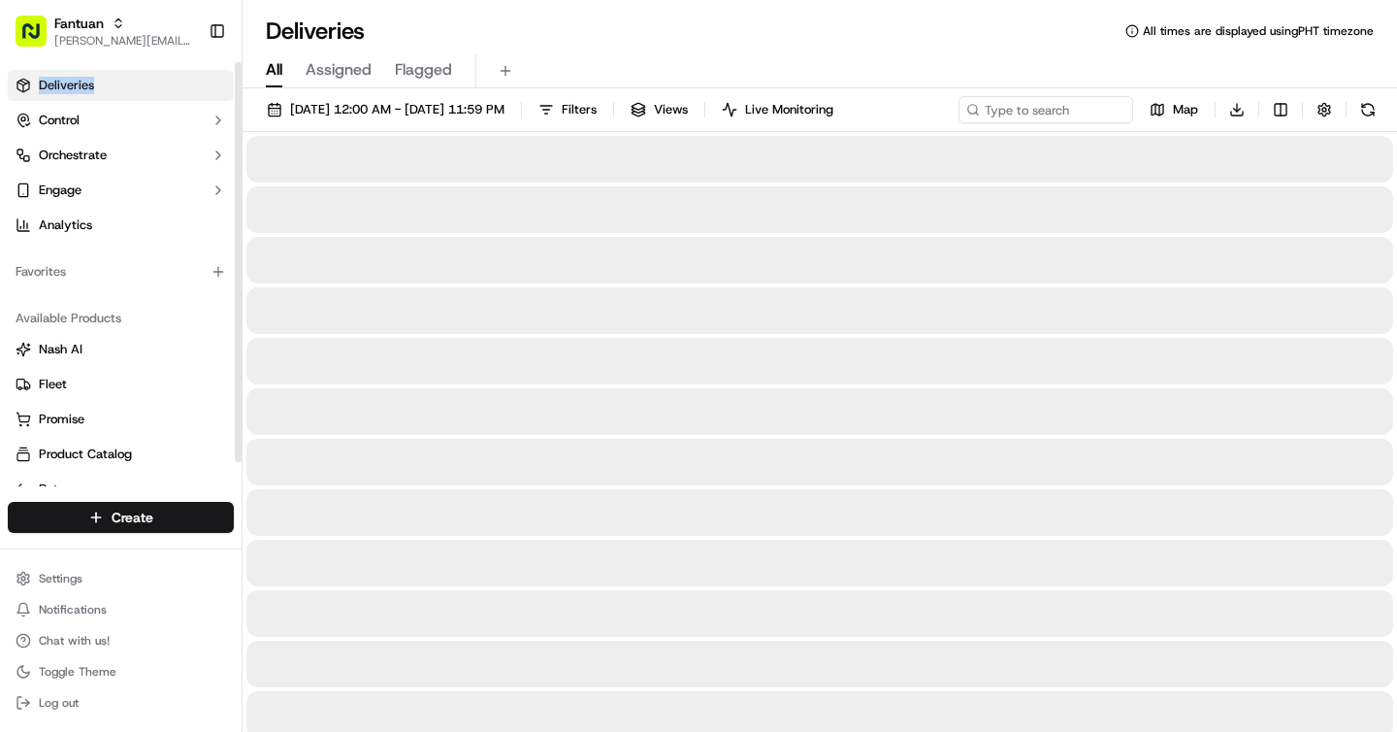
click at [977, 111] on circle at bounding box center [972, 109] width 9 height 9
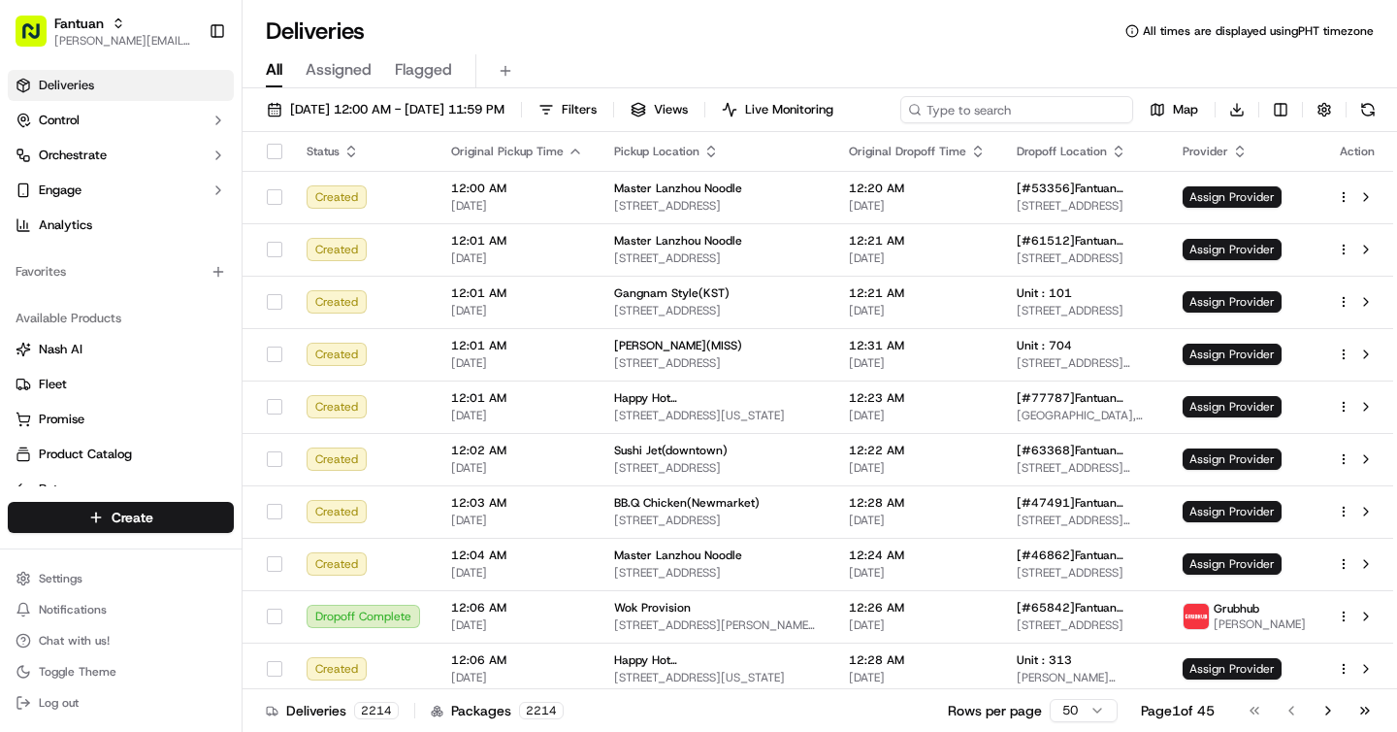
click at [1021, 105] on input at bounding box center [1017, 109] width 233 height 27
paste input "52769"
type input "52769"
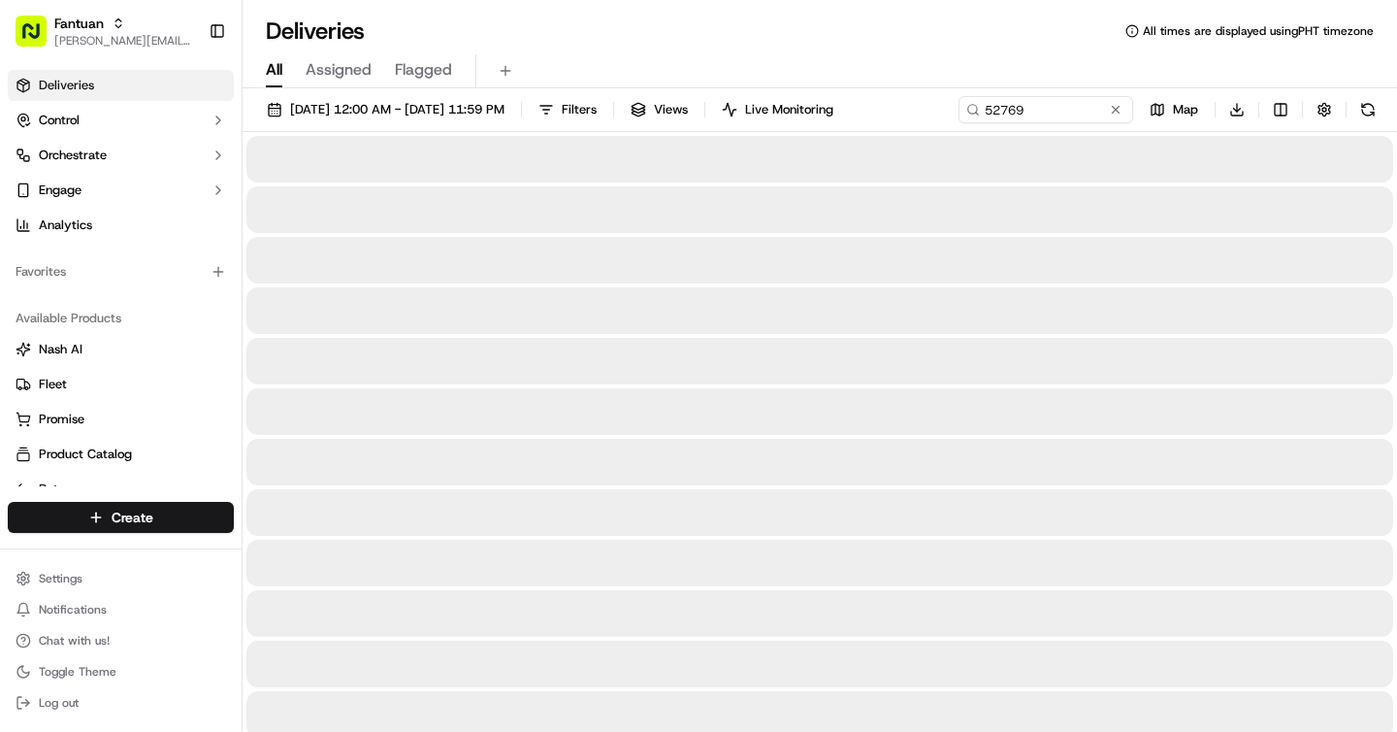
click at [534, 23] on div "Deliveries All times are displayed using PHT timezone" at bounding box center [820, 31] width 1155 height 31
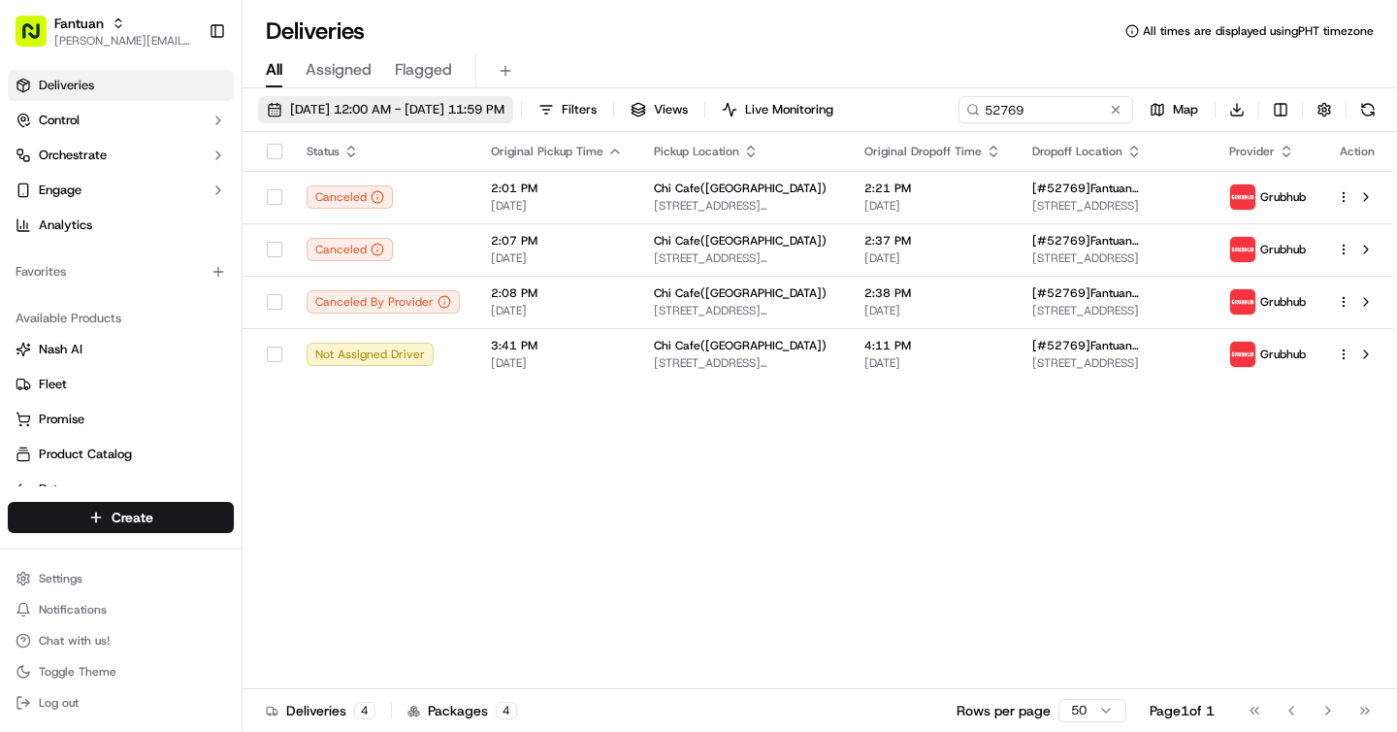
click at [353, 109] on span "09/15/2025 12:00 AM - 09/15/2025 11:59 PM" at bounding box center [397, 109] width 214 height 17
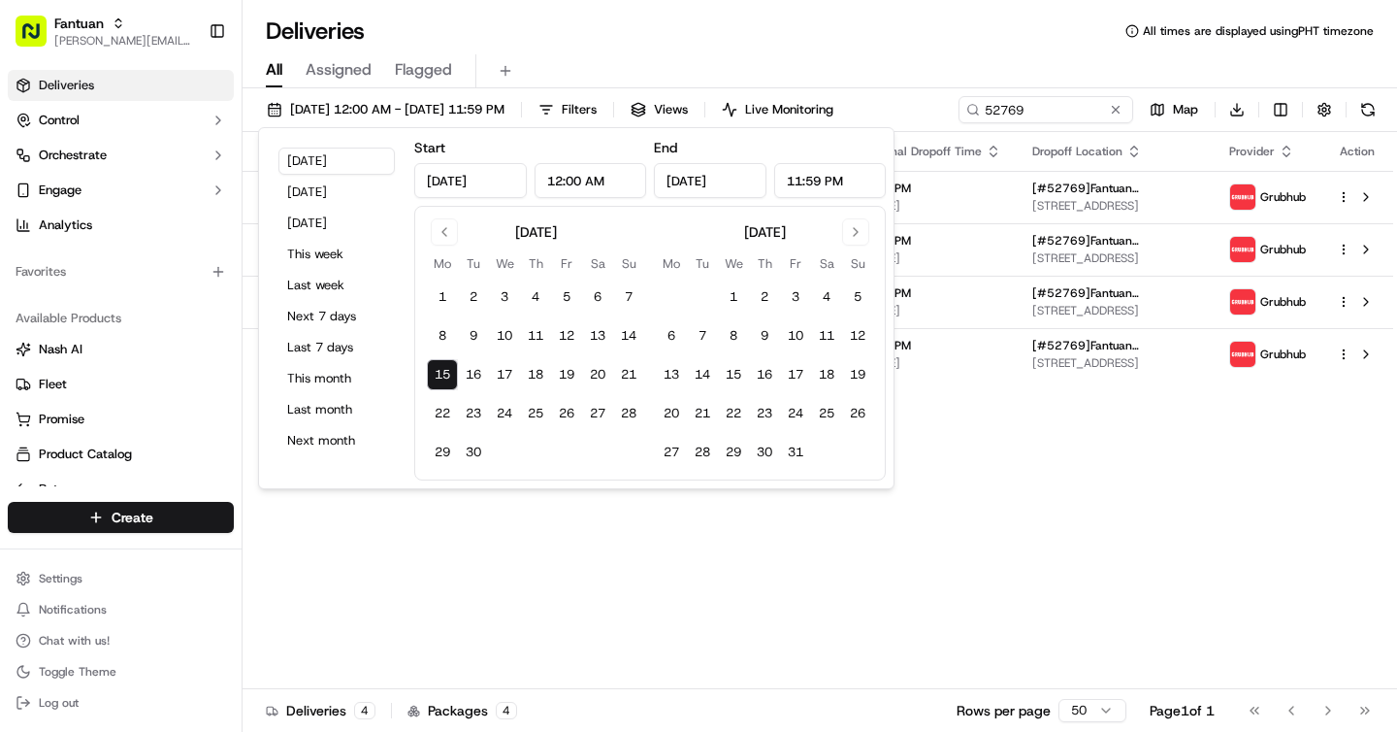
click at [627, 35] on div "Deliveries All times are displayed using PHT timezone" at bounding box center [820, 31] width 1155 height 31
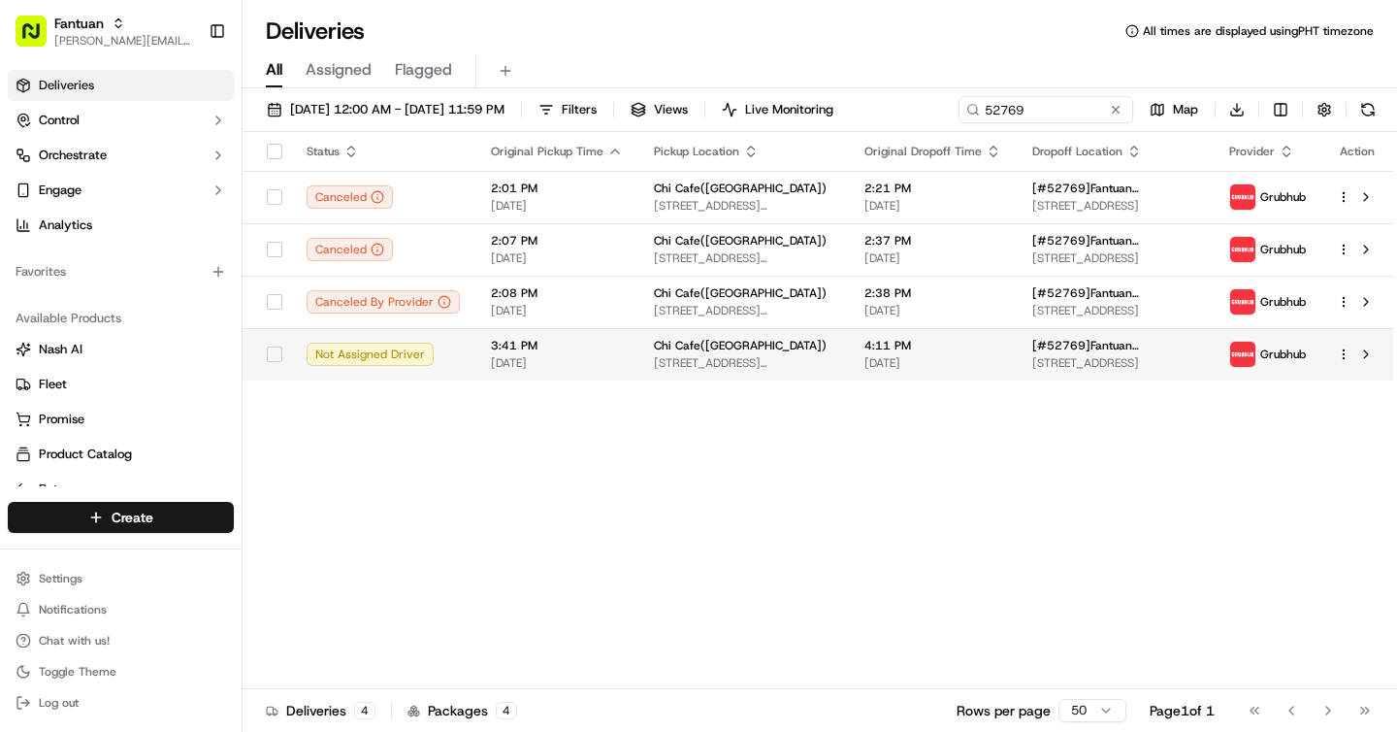
click at [865, 332] on td "4:11 PM 09/15/2025" at bounding box center [933, 354] width 168 height 52
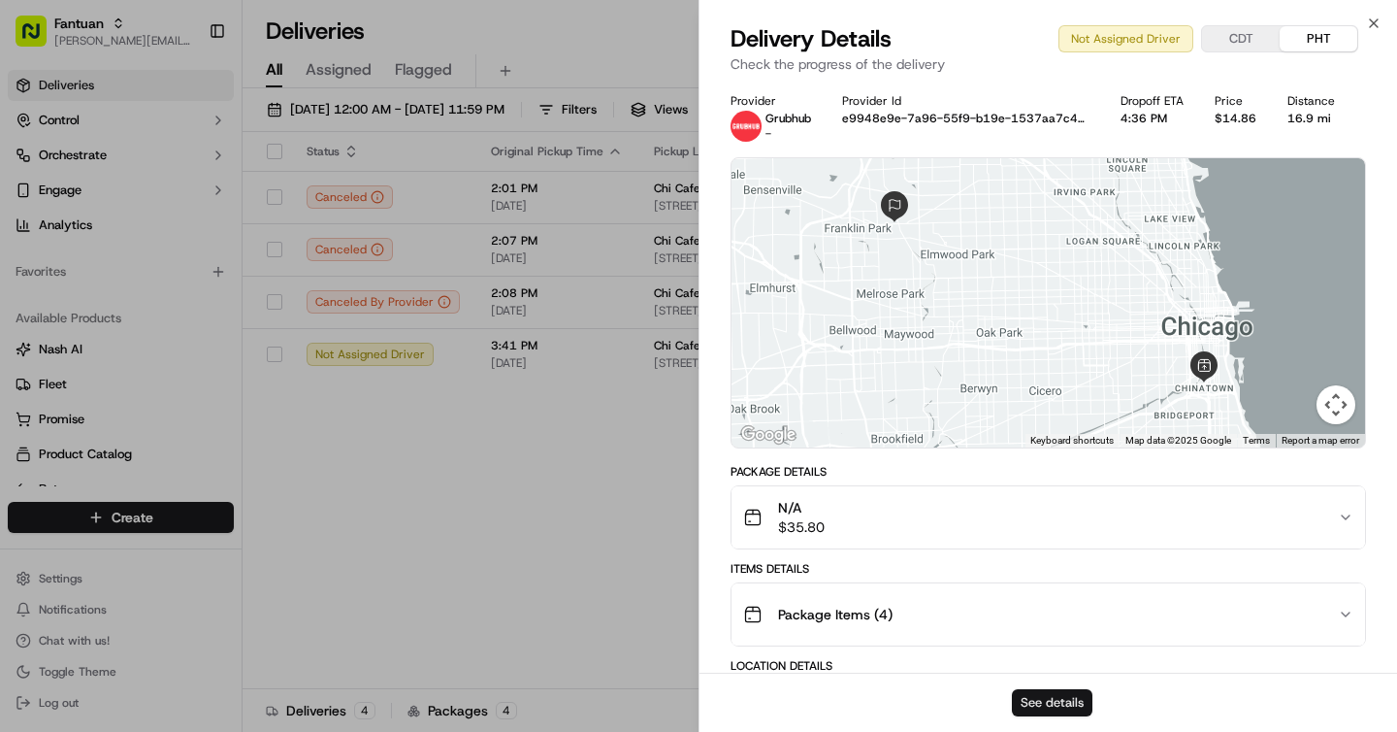
click at [1073, 701] on button "See details" at bounding box center [1052, 702] width 81 height 27
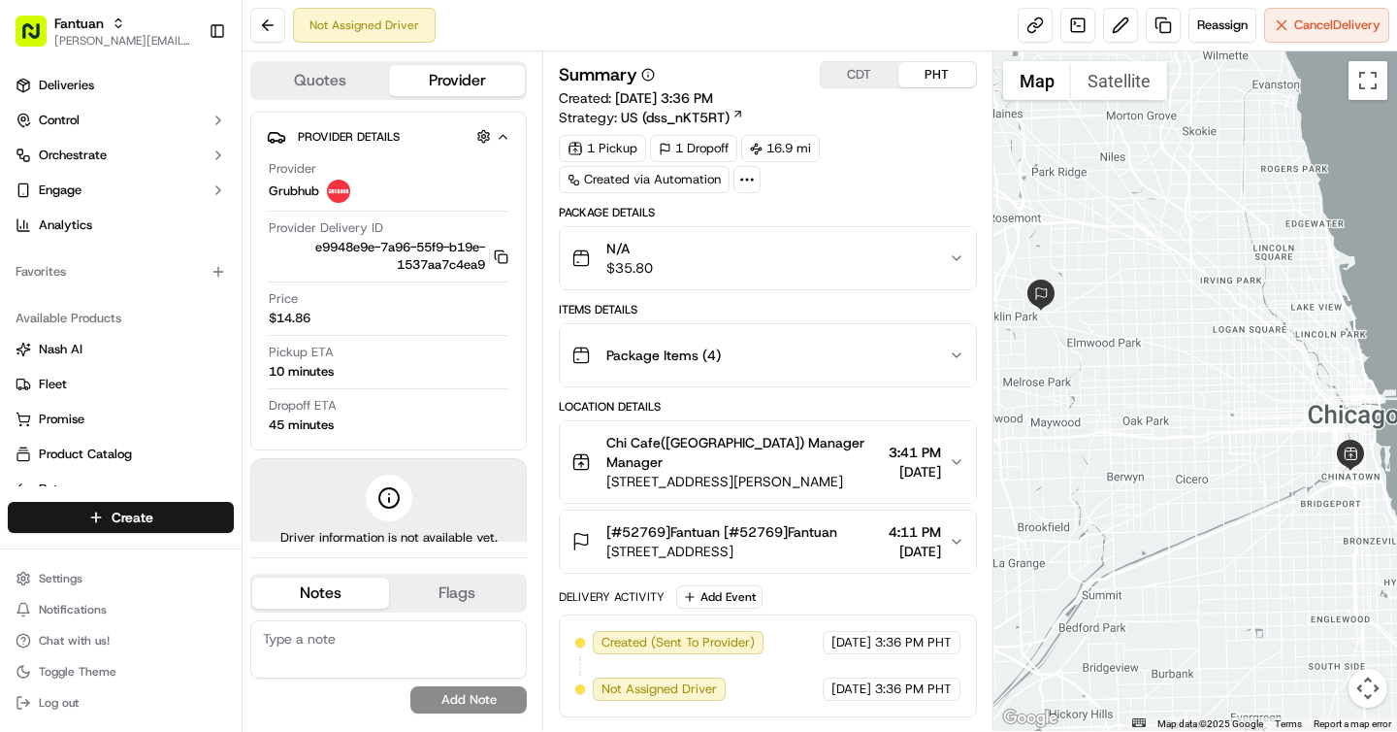
click at [860, 82] on button "CDT" at bounding box center [860, 74] width 78 height 25
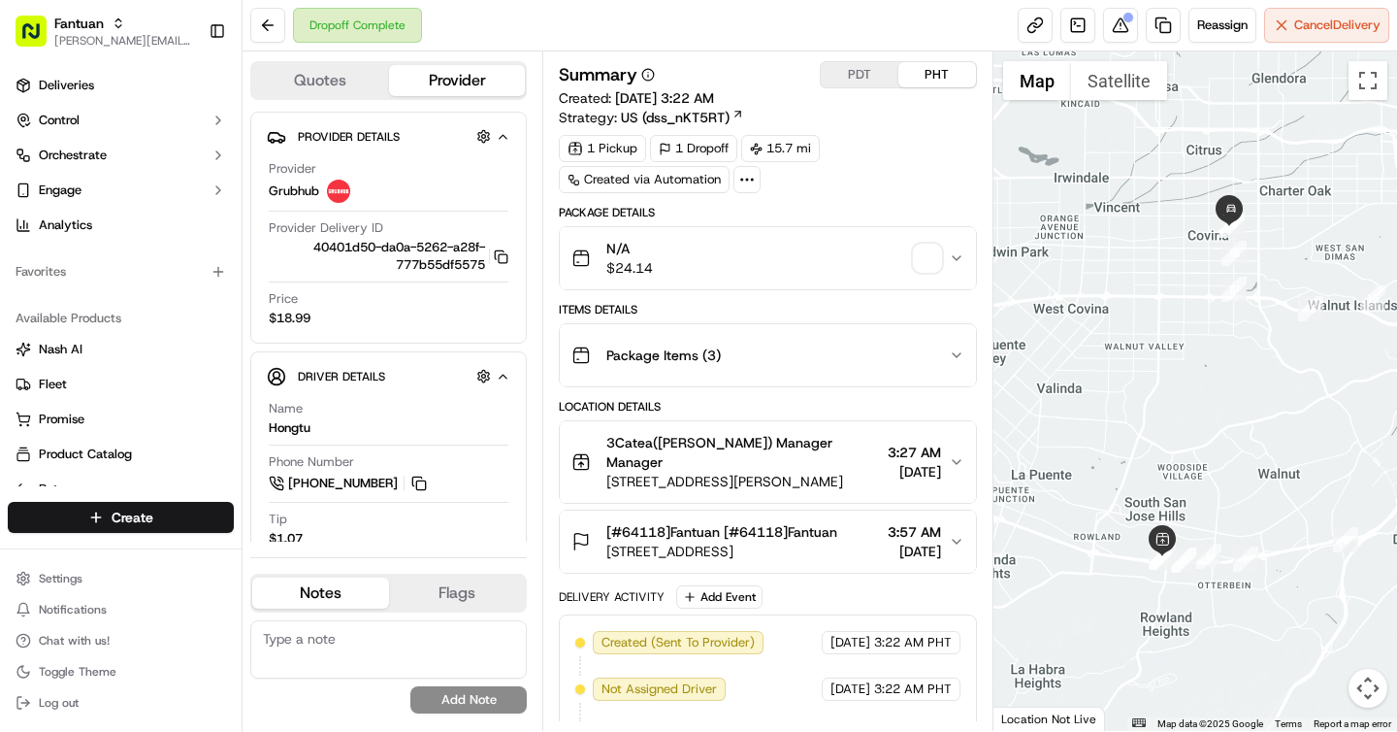
click at [933, 251] on span "button" at bounding box center [927, 258] width 27 height 27
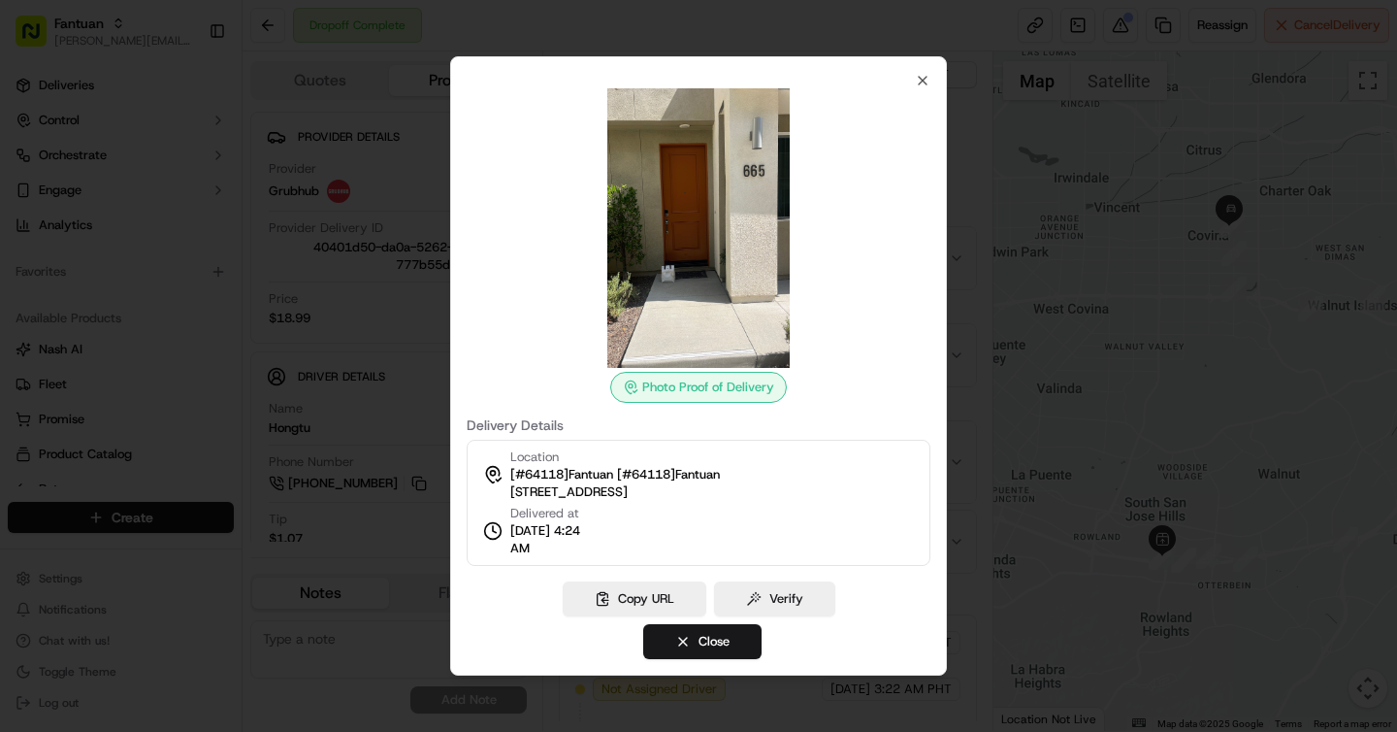
click at [978, 188] on div at bounding box center [698, 366] width 1397 height 732
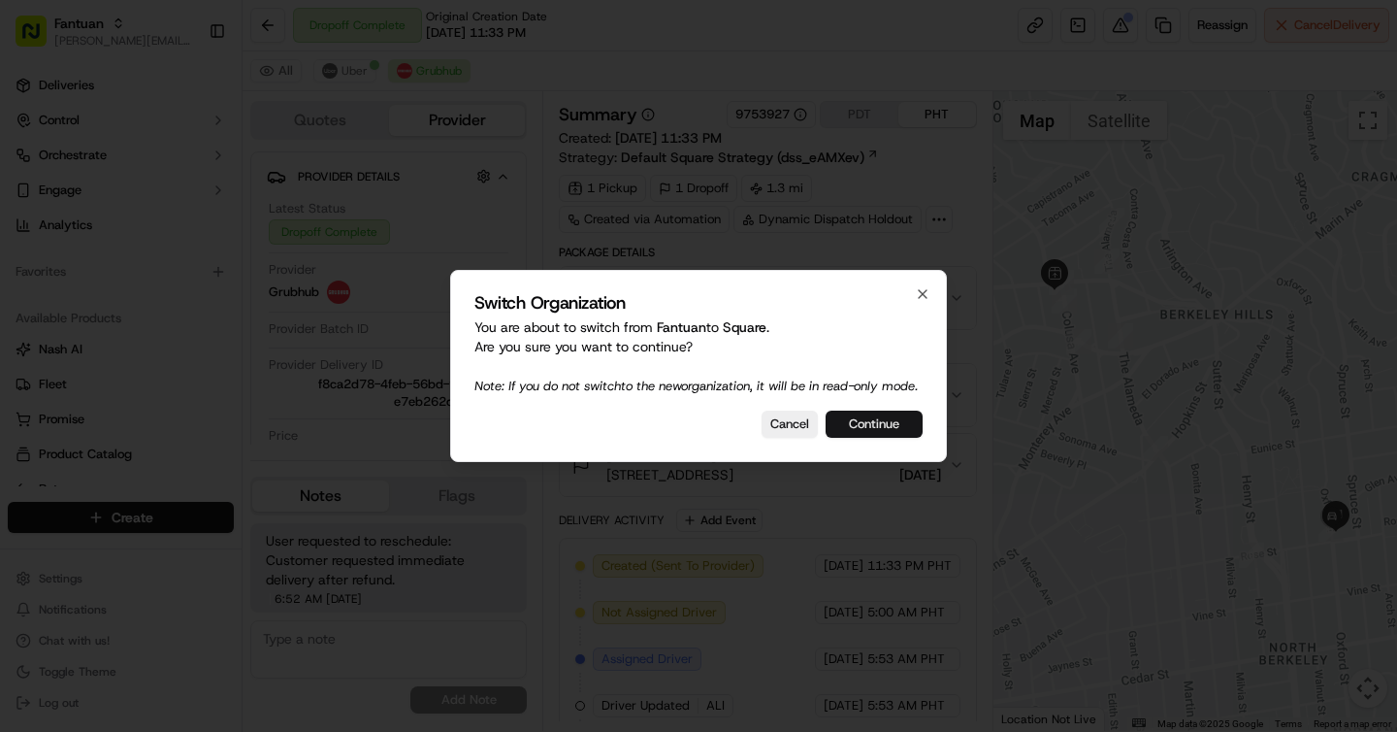
click at [873, 429] on button "Continue" at bounding box center [874, 423] width 97 height 27
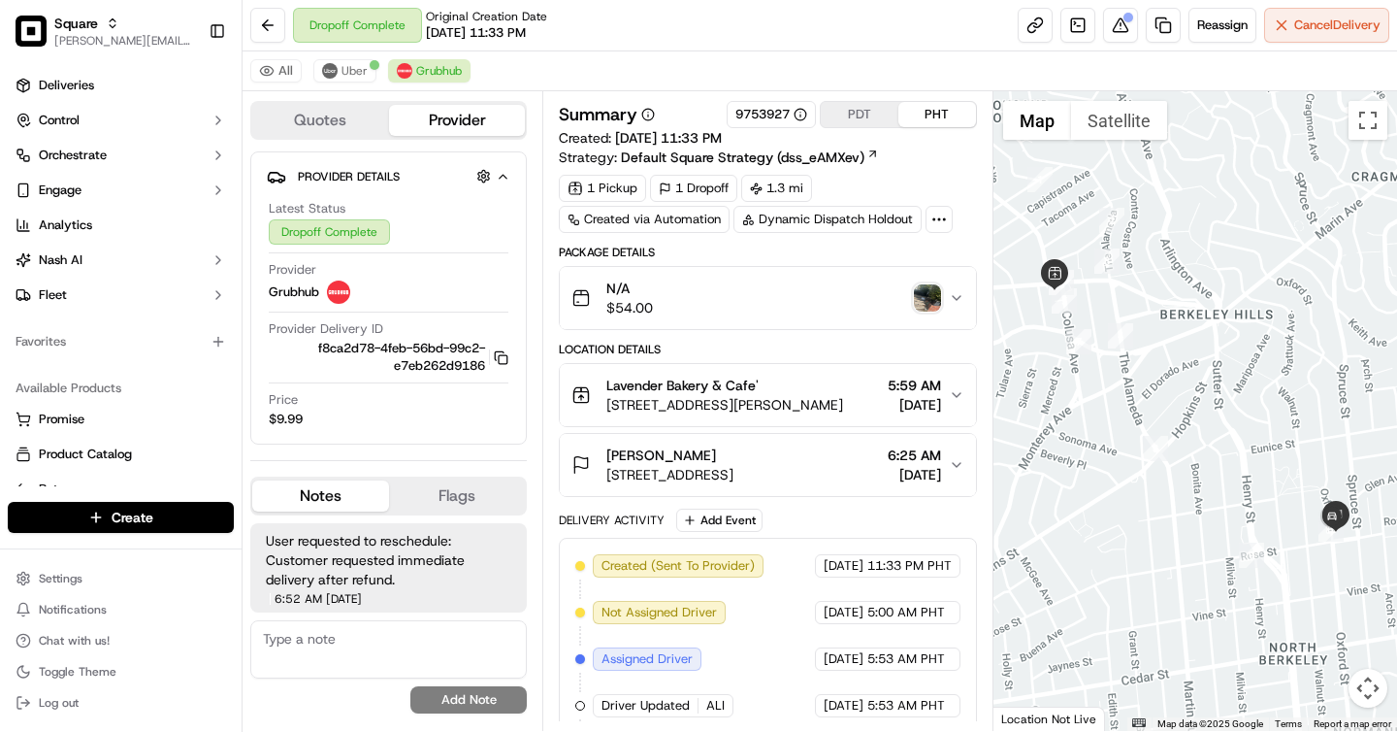
click at [932, 295] on img "button" at bounding box center [927, 297] width 27 height 27
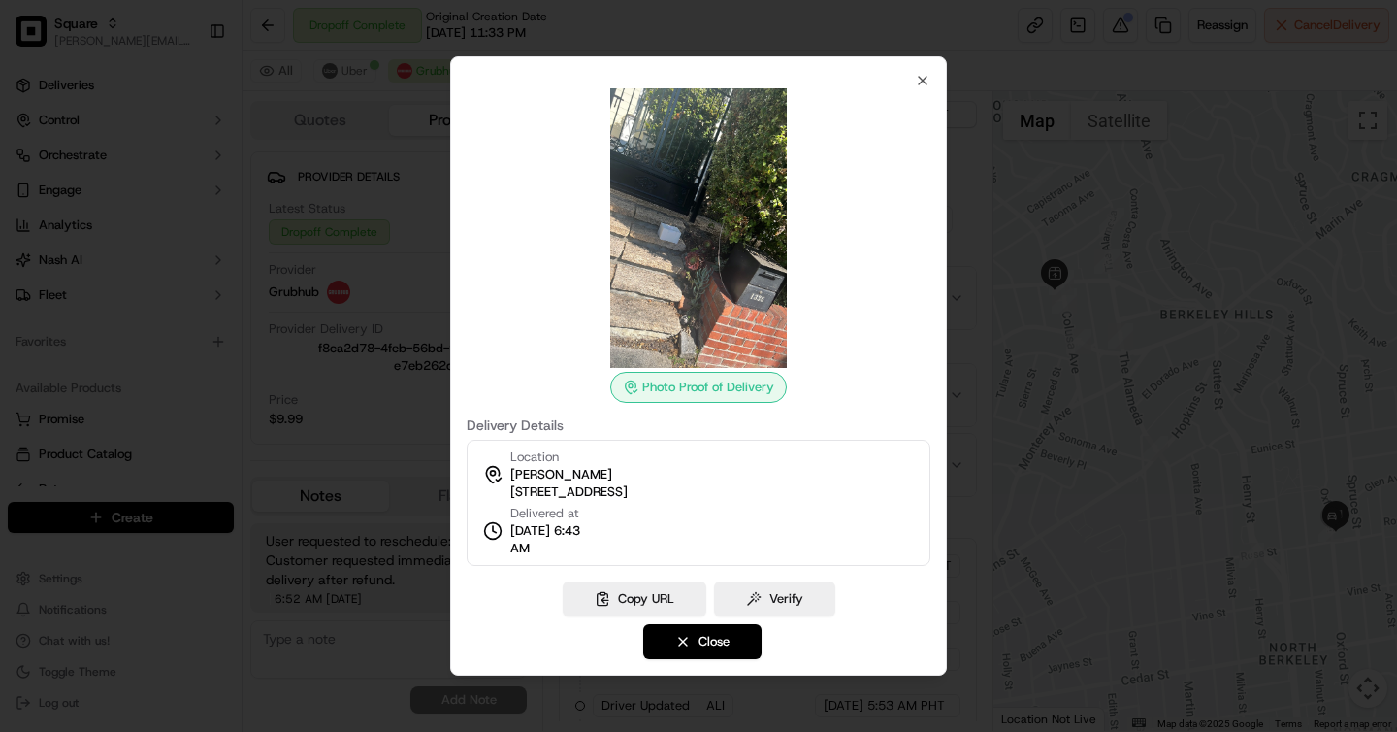
click at [964, 216] on div at bounding box center [698, 366] width 1397 height 732
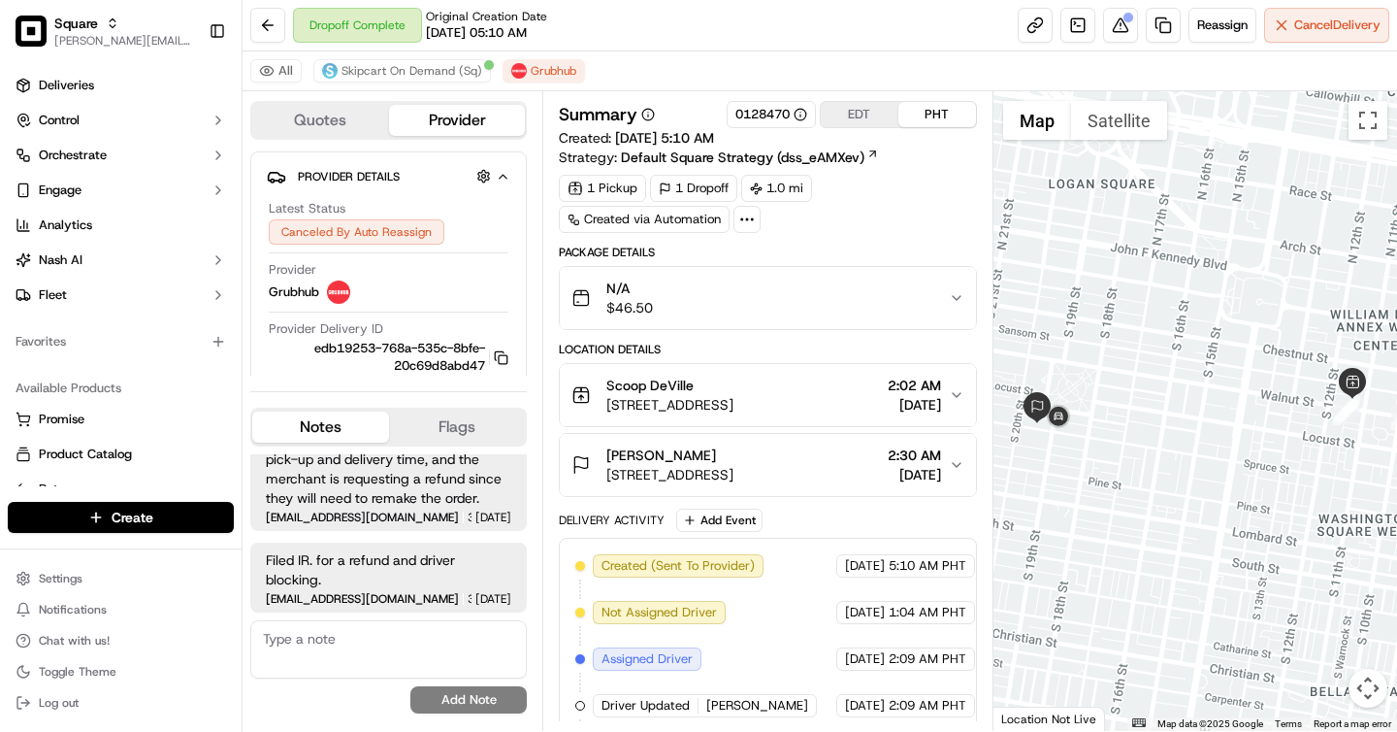
scroll to position [387, 0]
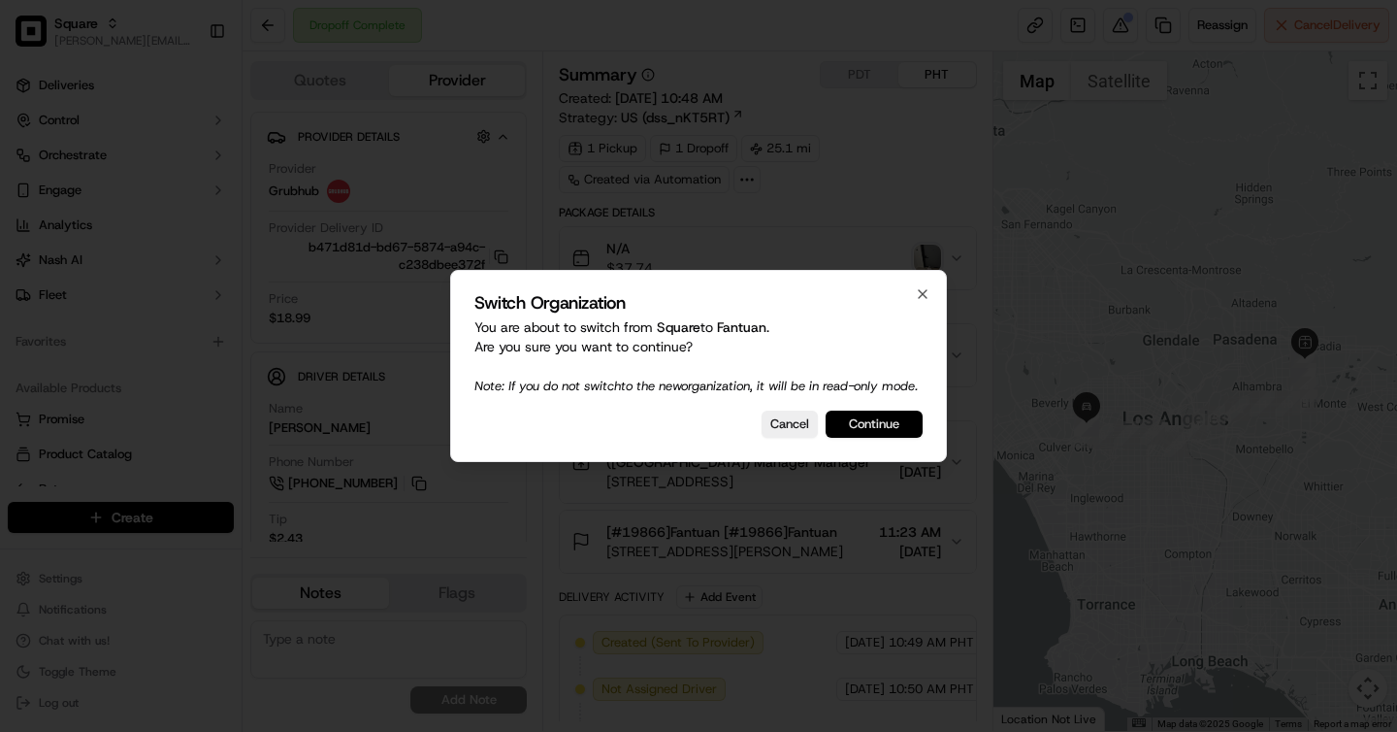
click at [892, 430] on button "Continue" at bounding box center [874, 423] width 97 height 27
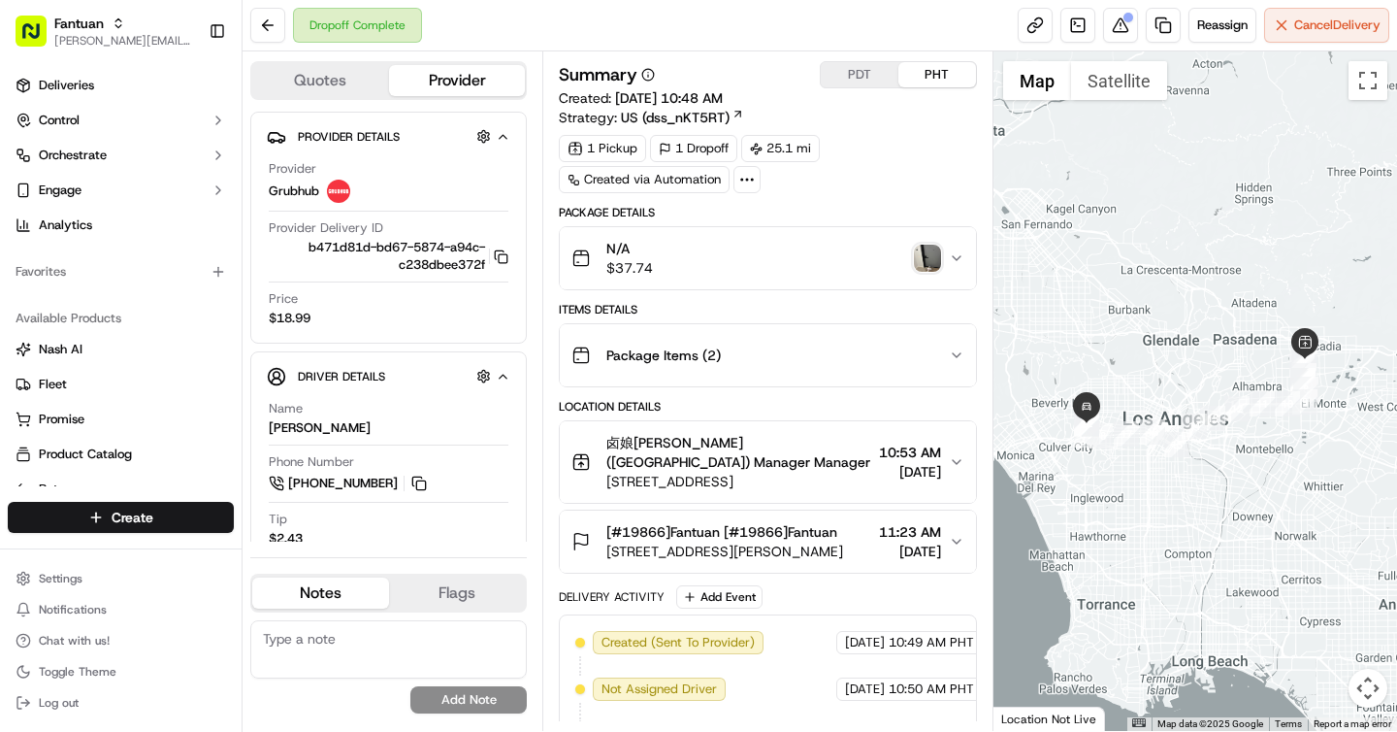
click at [868, 76] on button "PDT" at bounding box center [860, 74] width 78 height 25
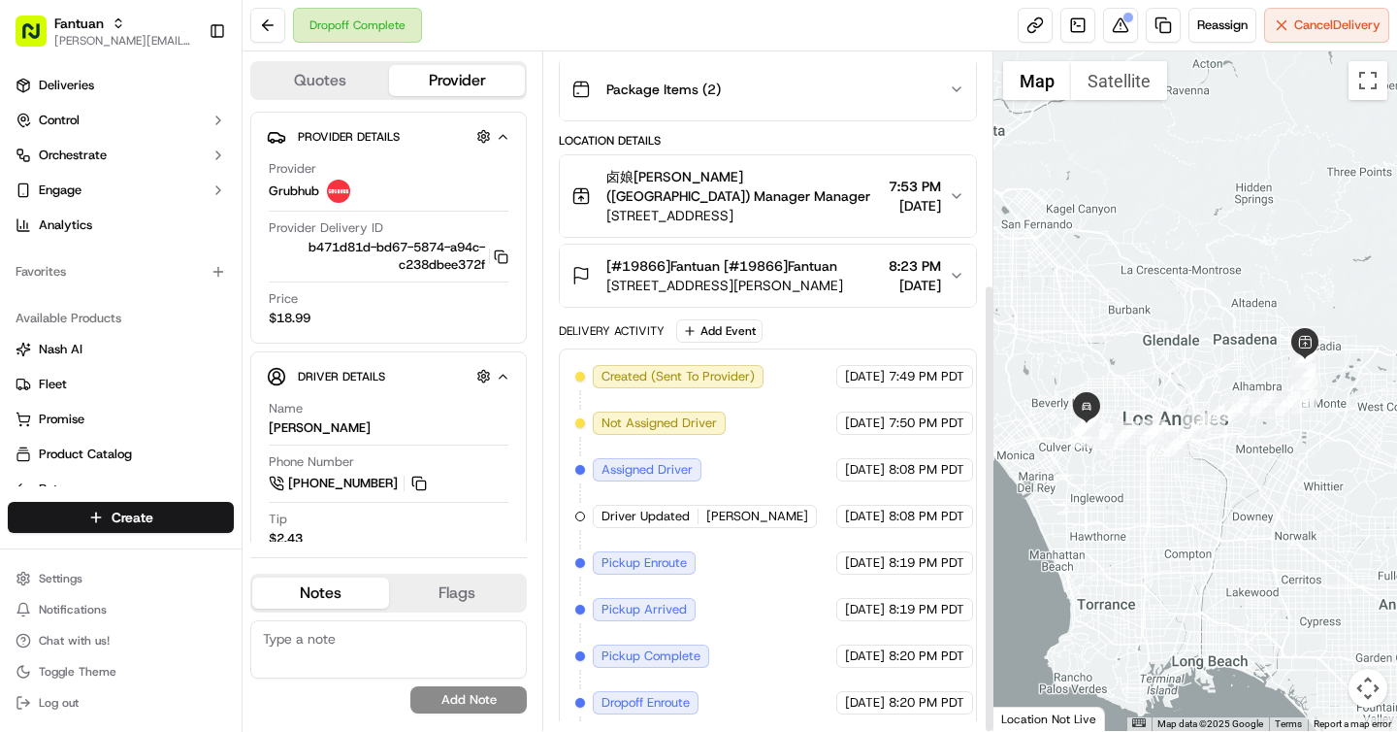
scroll to position [349, 0]
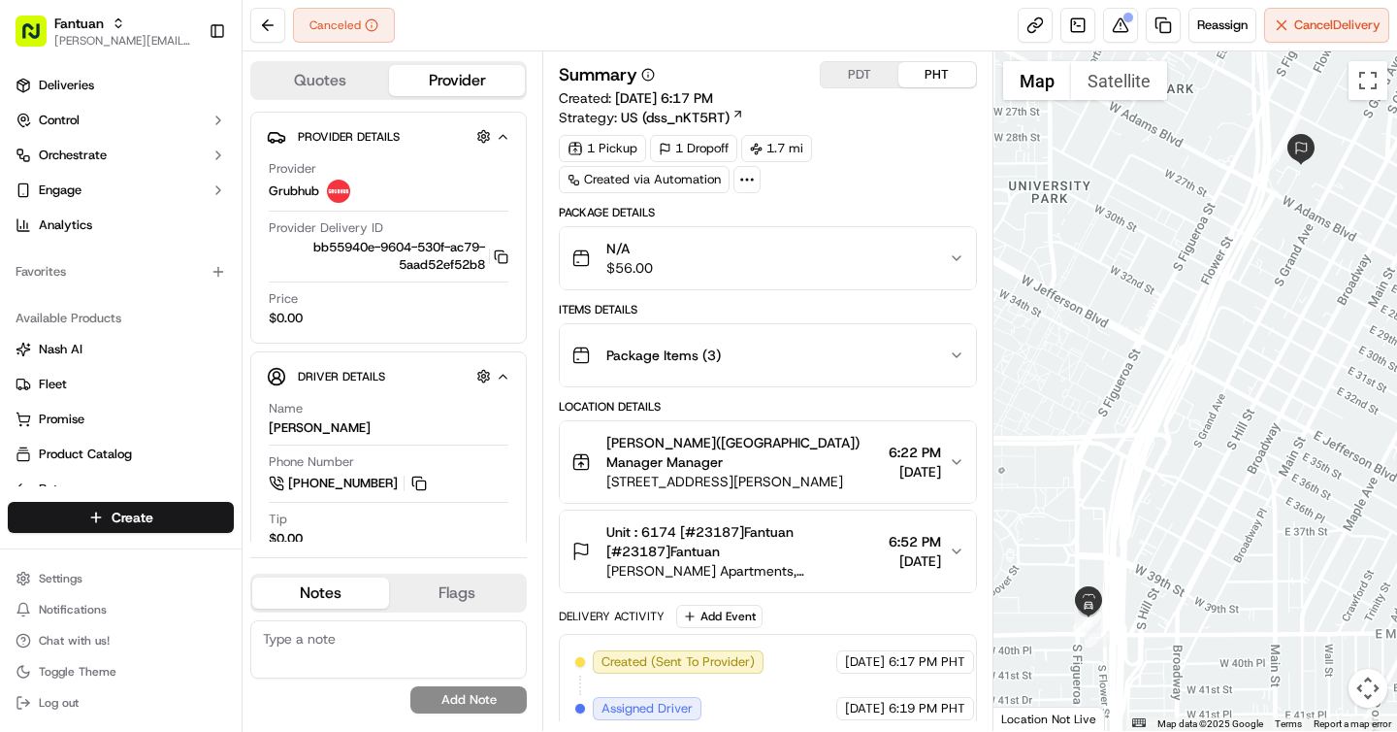
scroll to position [182, 0]
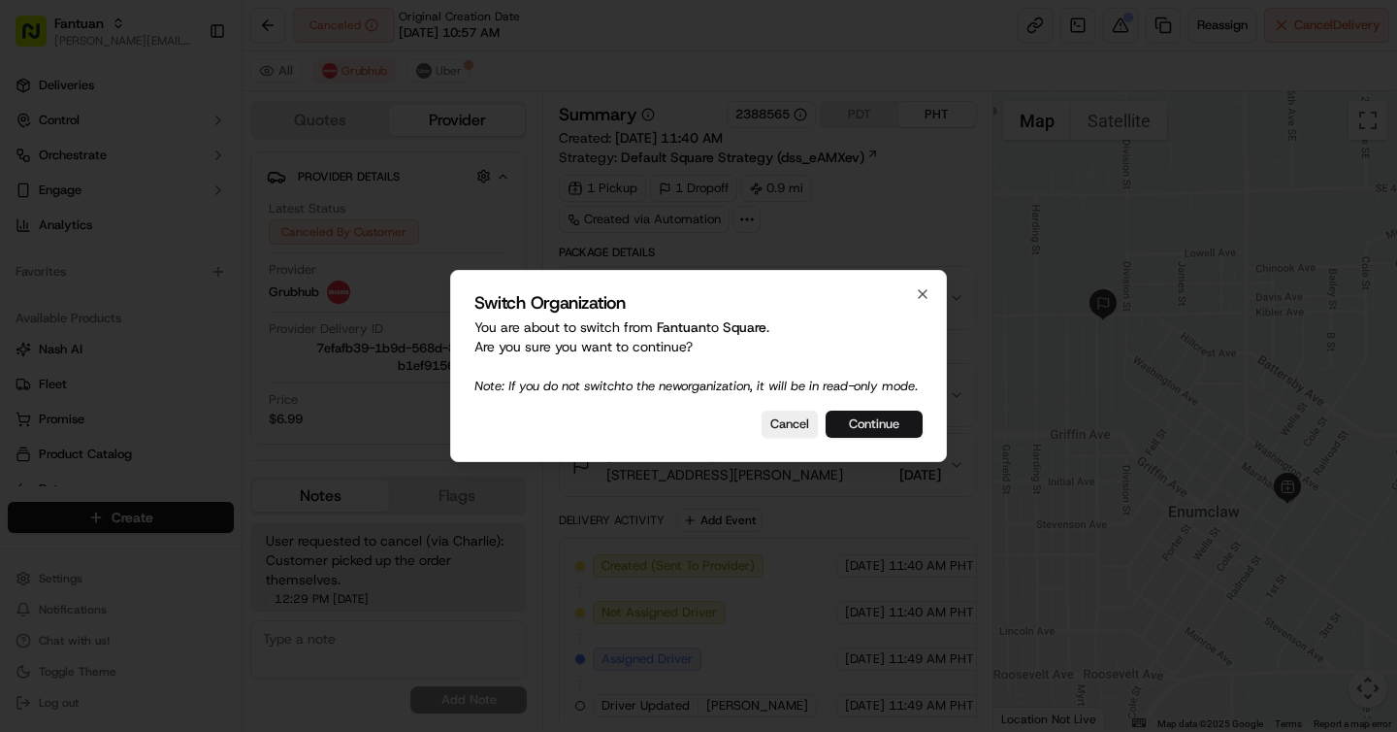
click at [898, 438] on button "Continue" at bounding box center [874, 423] width 97 height 27
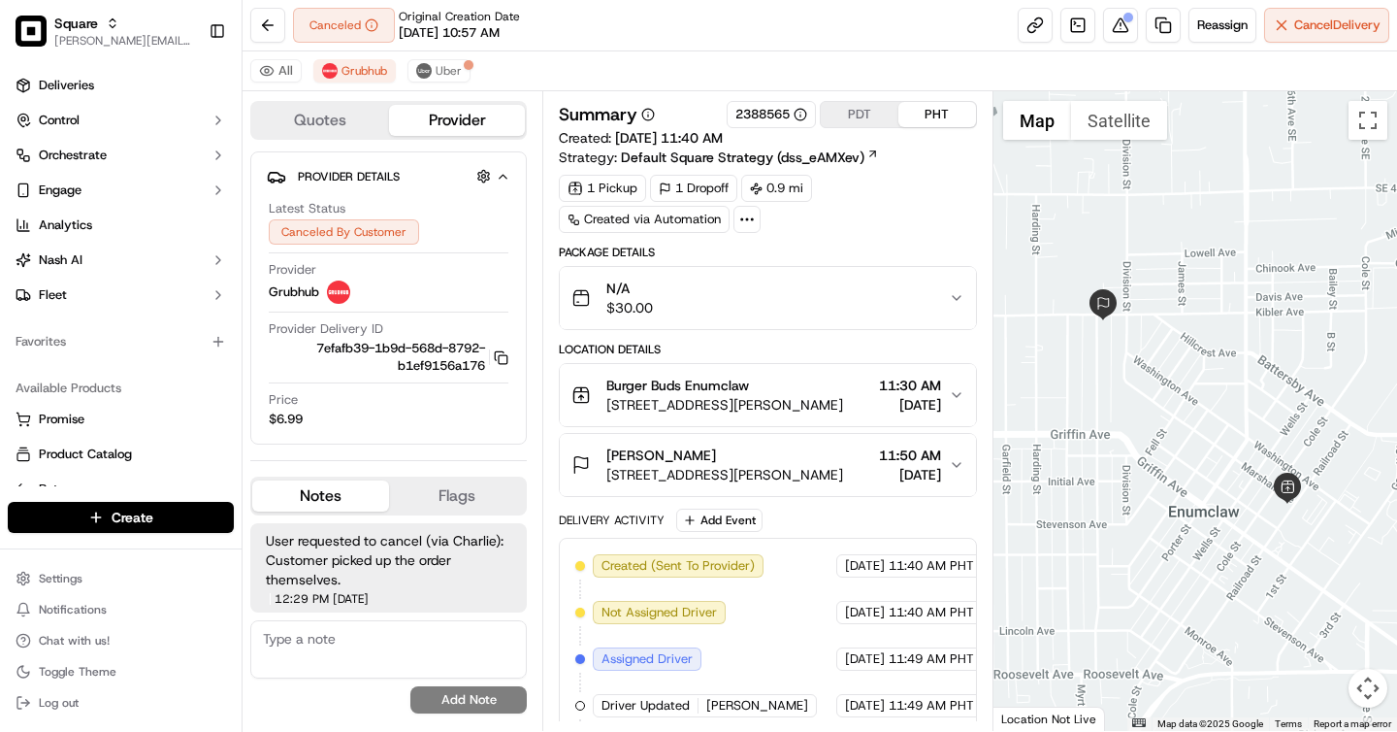
scroll to position [247, 0]
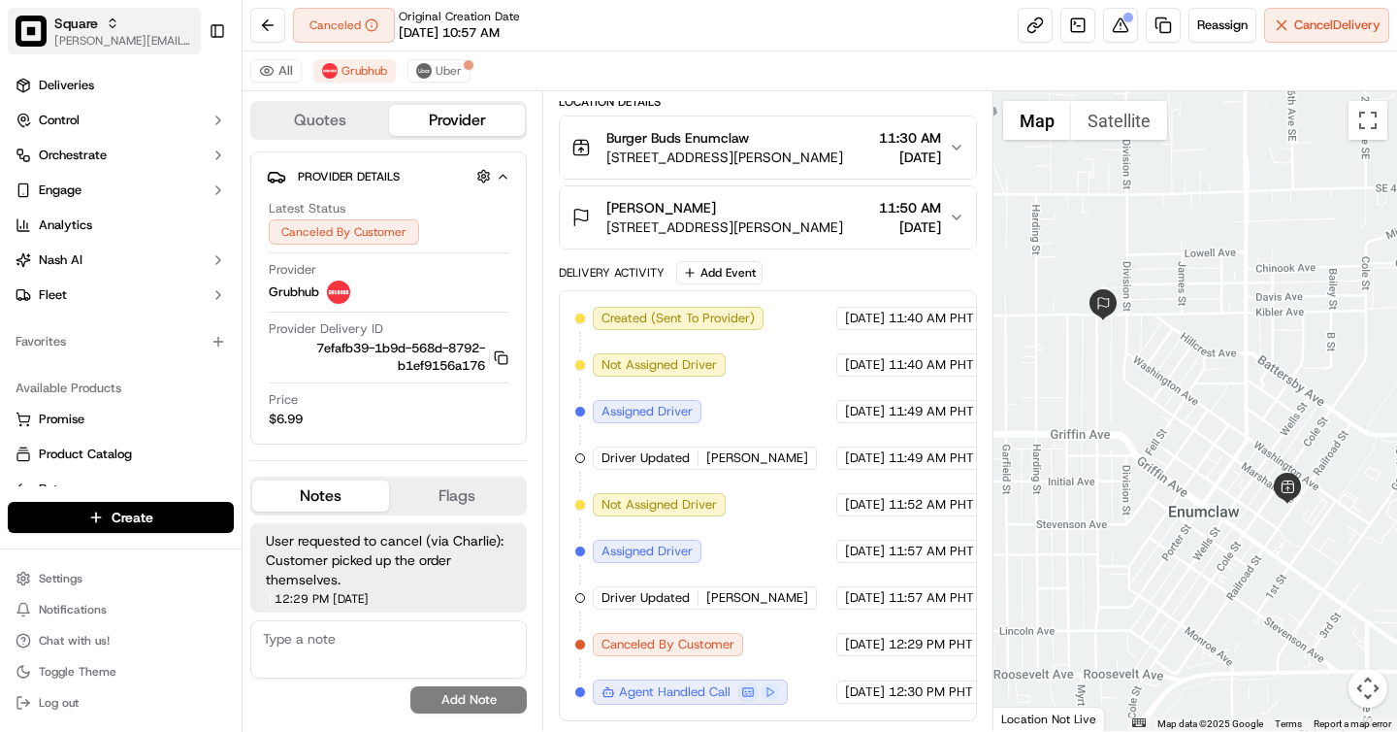
click at [140, 44] on span "[PERSON_NAME][EMAIL_ADDRESS][DOMAIN_NAME]" at bounding box center [123, 41] width 139 height 16
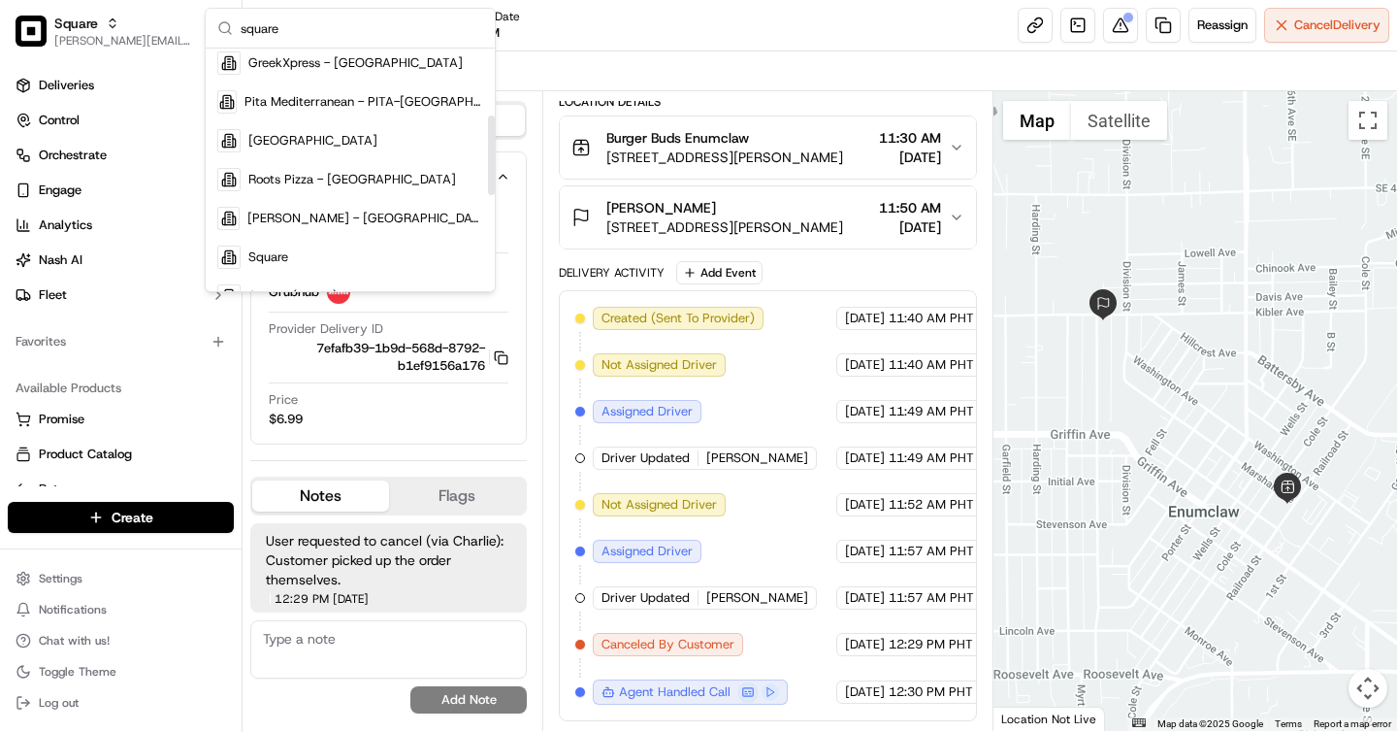
scroll to position [211, 0]
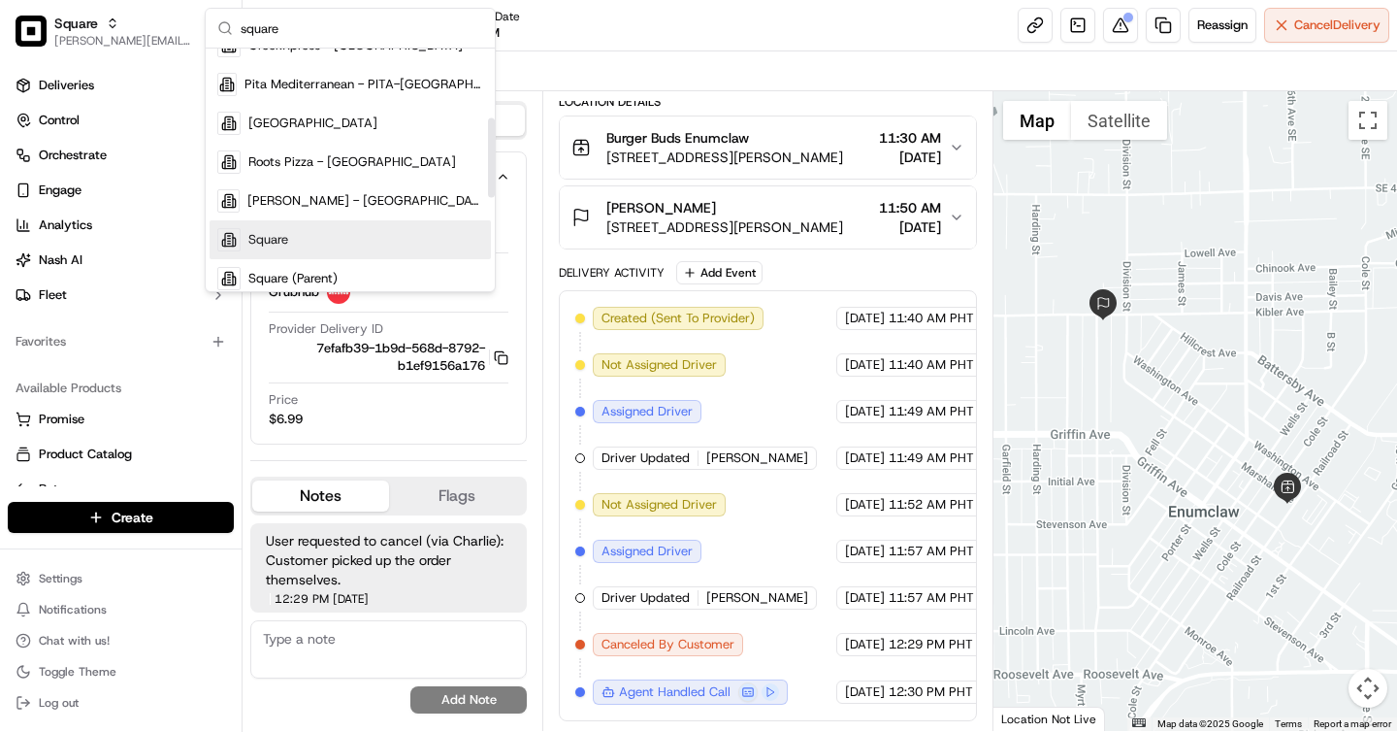
type input "square"
click at [334, 227] on div "Square" at bounding box center [350, 239] width 281 height 39
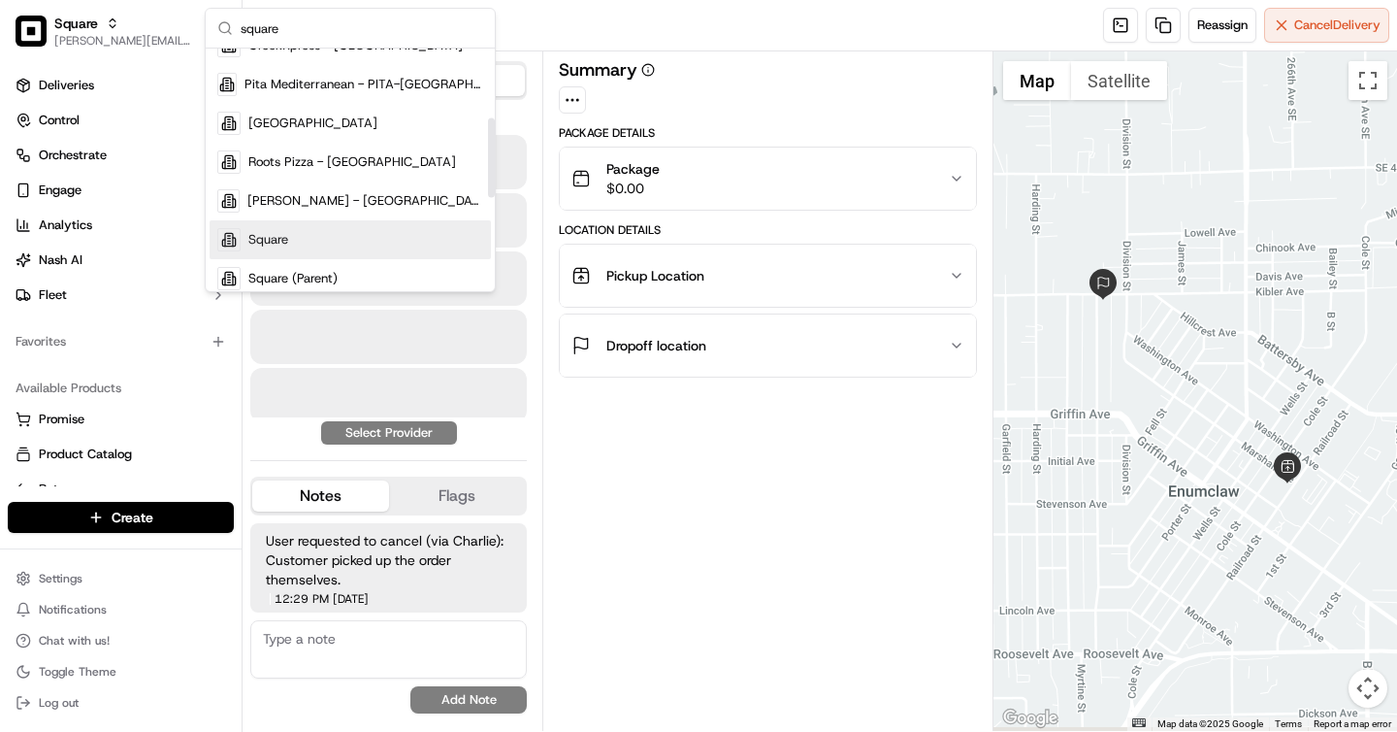
scroll to position [0, 0]
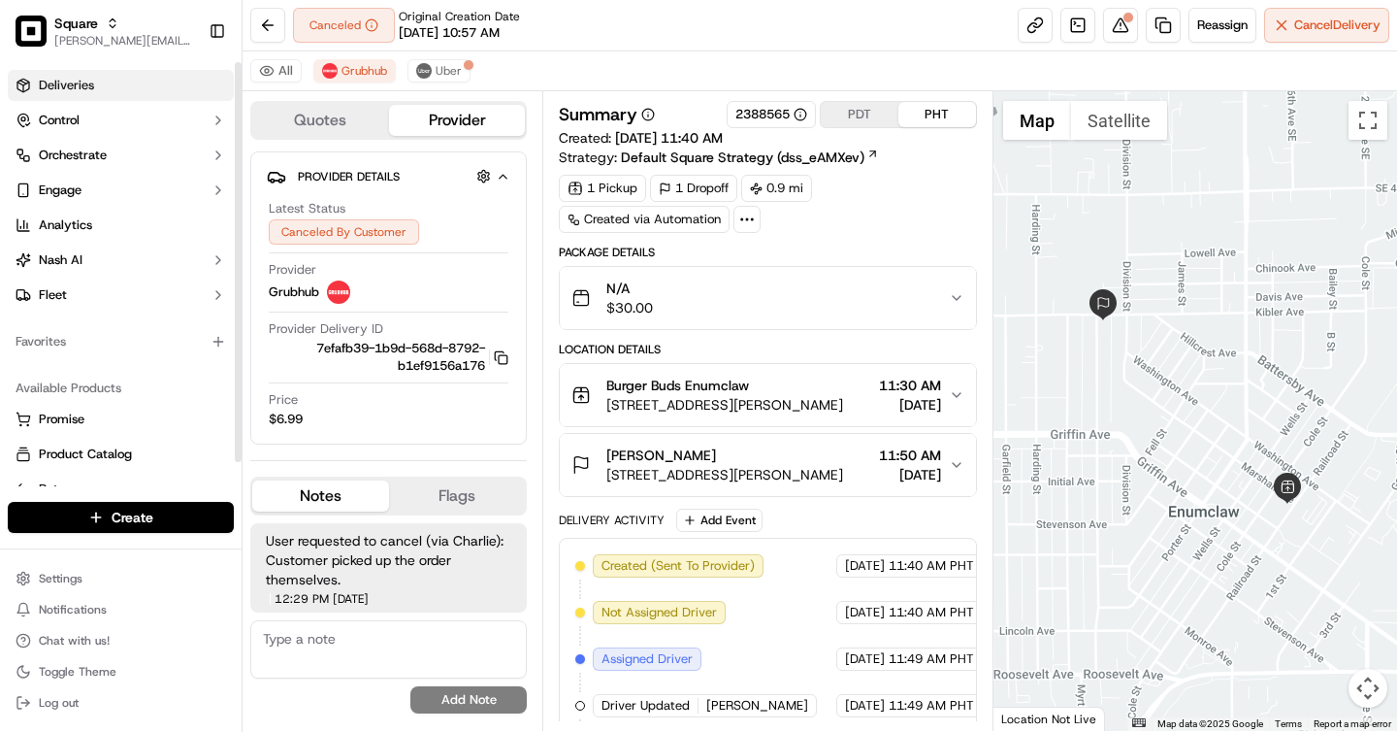
click at [119, 89] on link "Deliveries" at bounding box center [121, 85] width 226 height 31
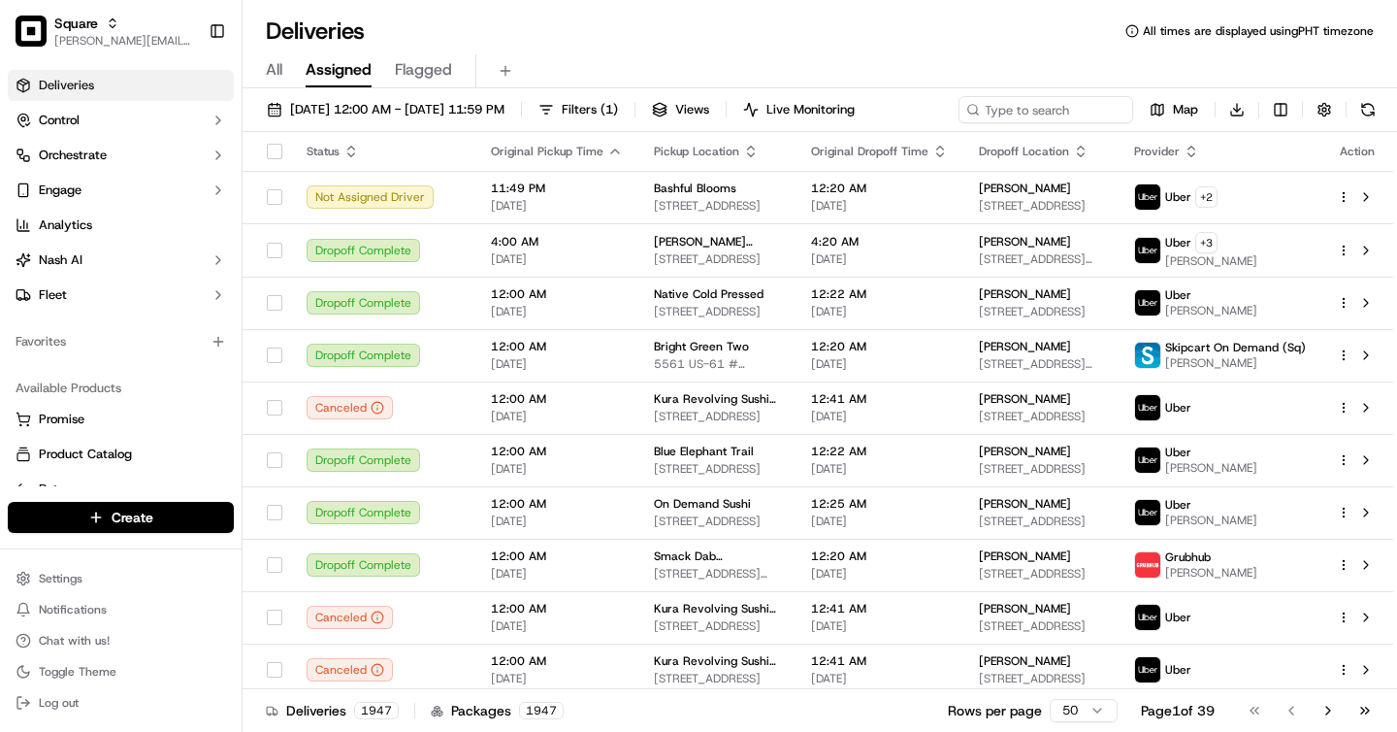
click at [276, 73] on span "All" at bounding box center [274, 69] width 16 height 23
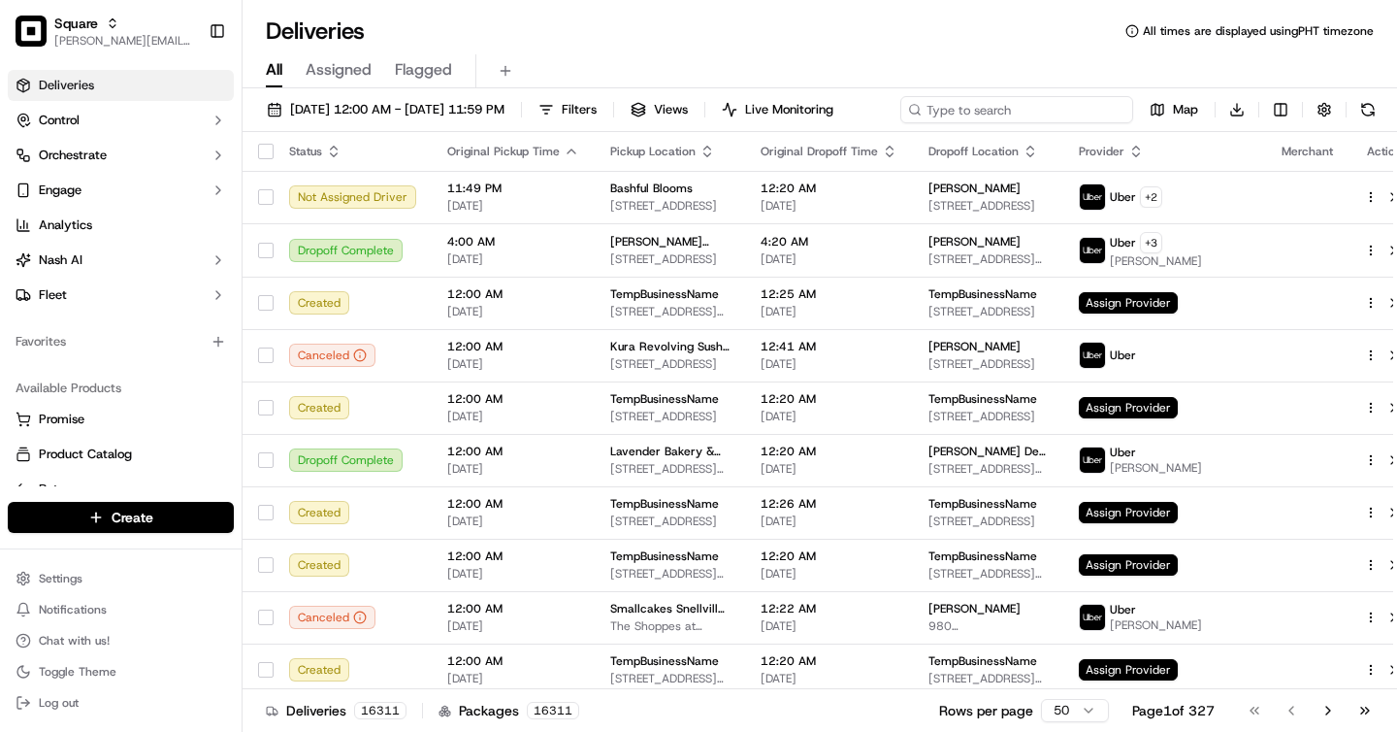
click at [1006, 106] on input at bounding box center [1017, 109] width 233 height 27
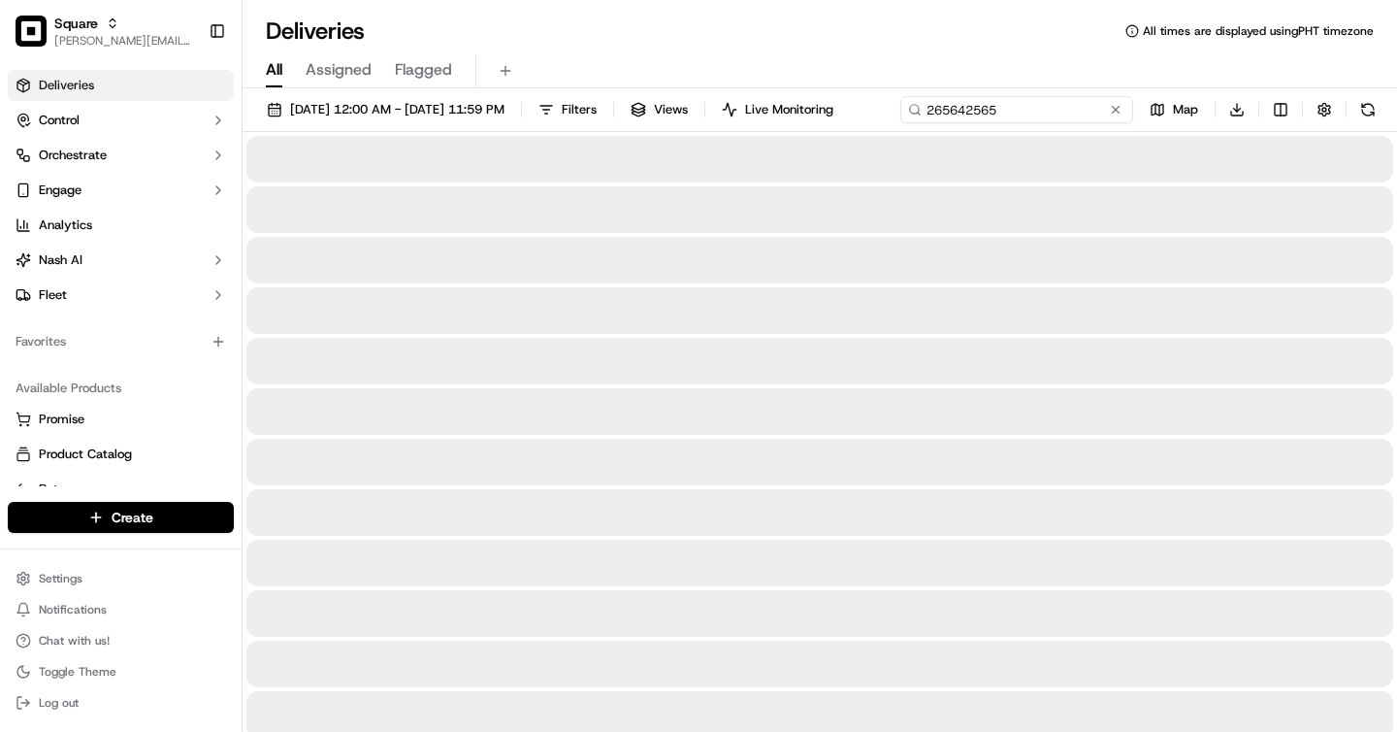
type input "265642565"
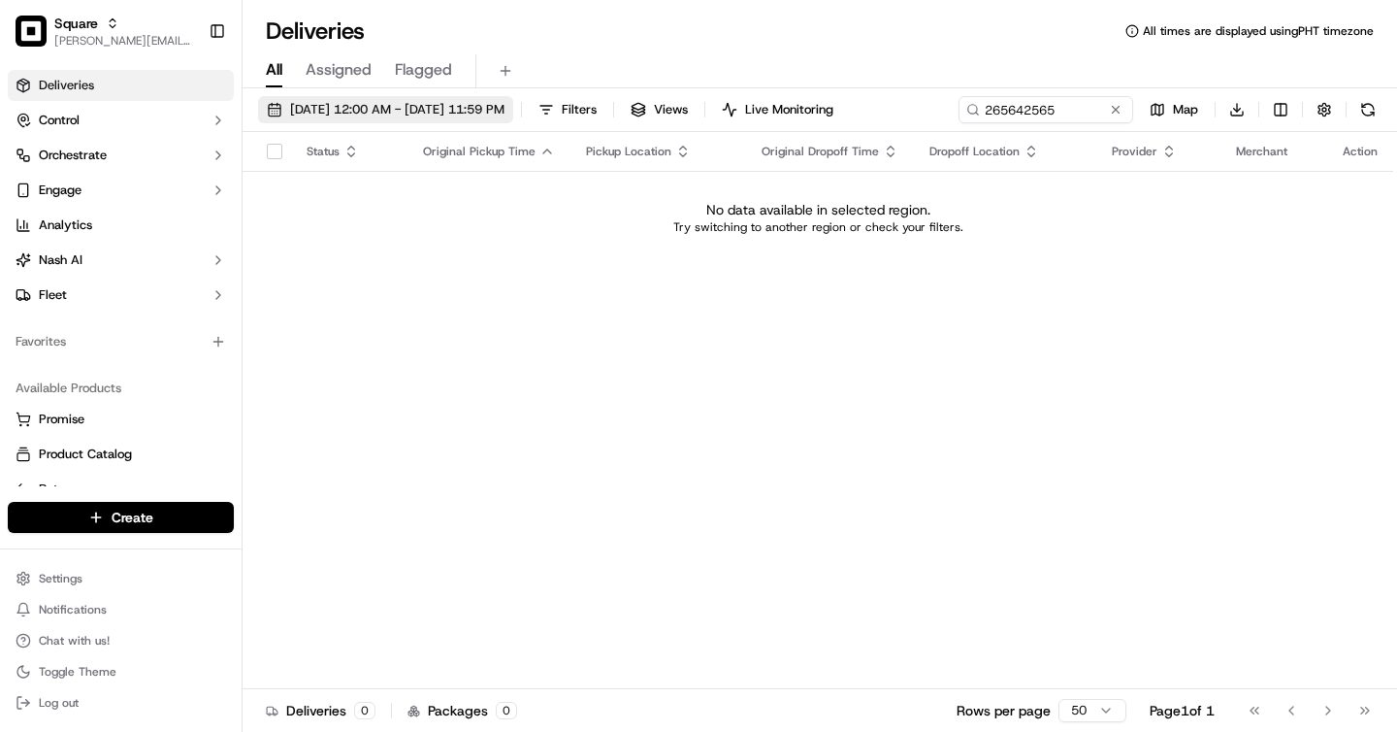
click at [444, 115] on span "09/15/2025 12:00 AM - 09/15/2025 11:59 PM" at bounding box center [397, 109] width 214 height 17
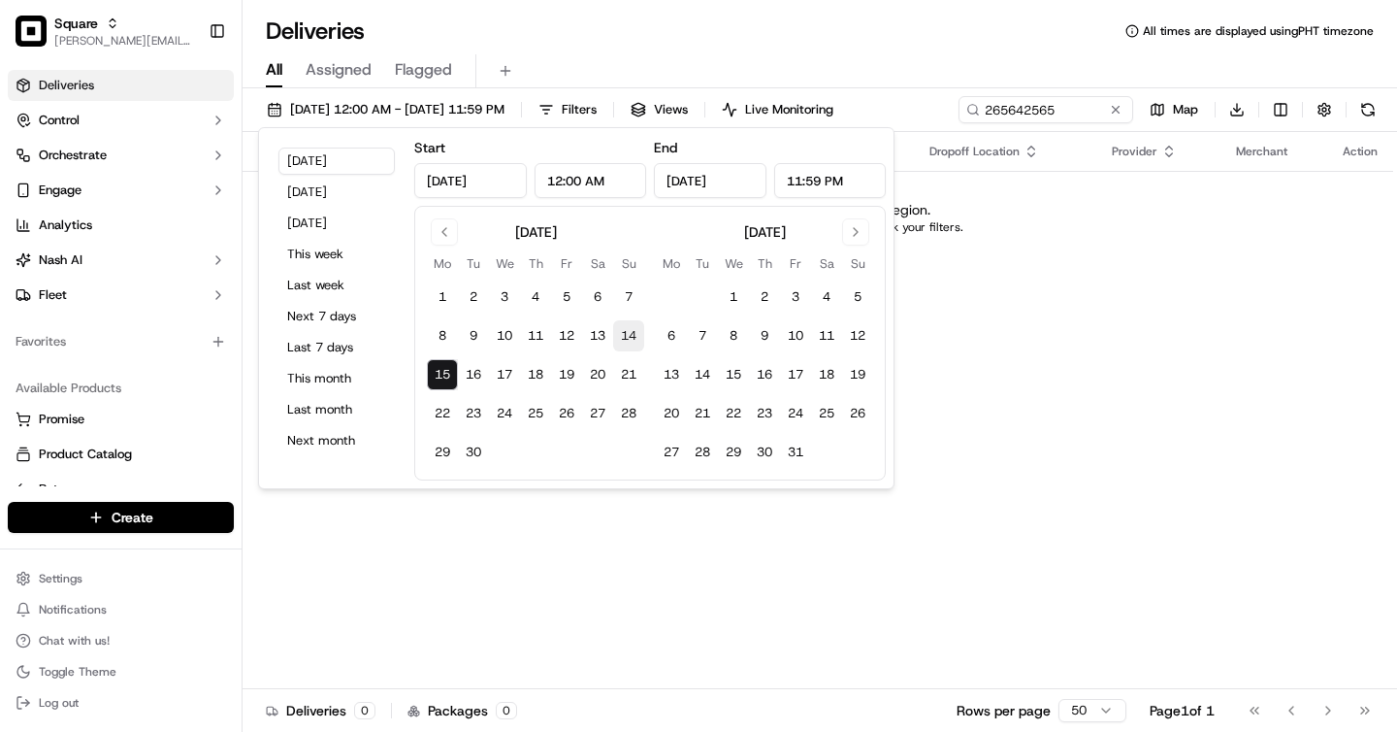
click at [625, 329] on button "14" at bounding box center [628, 335] width 31 height 31
type input "Sep 14, 2025"
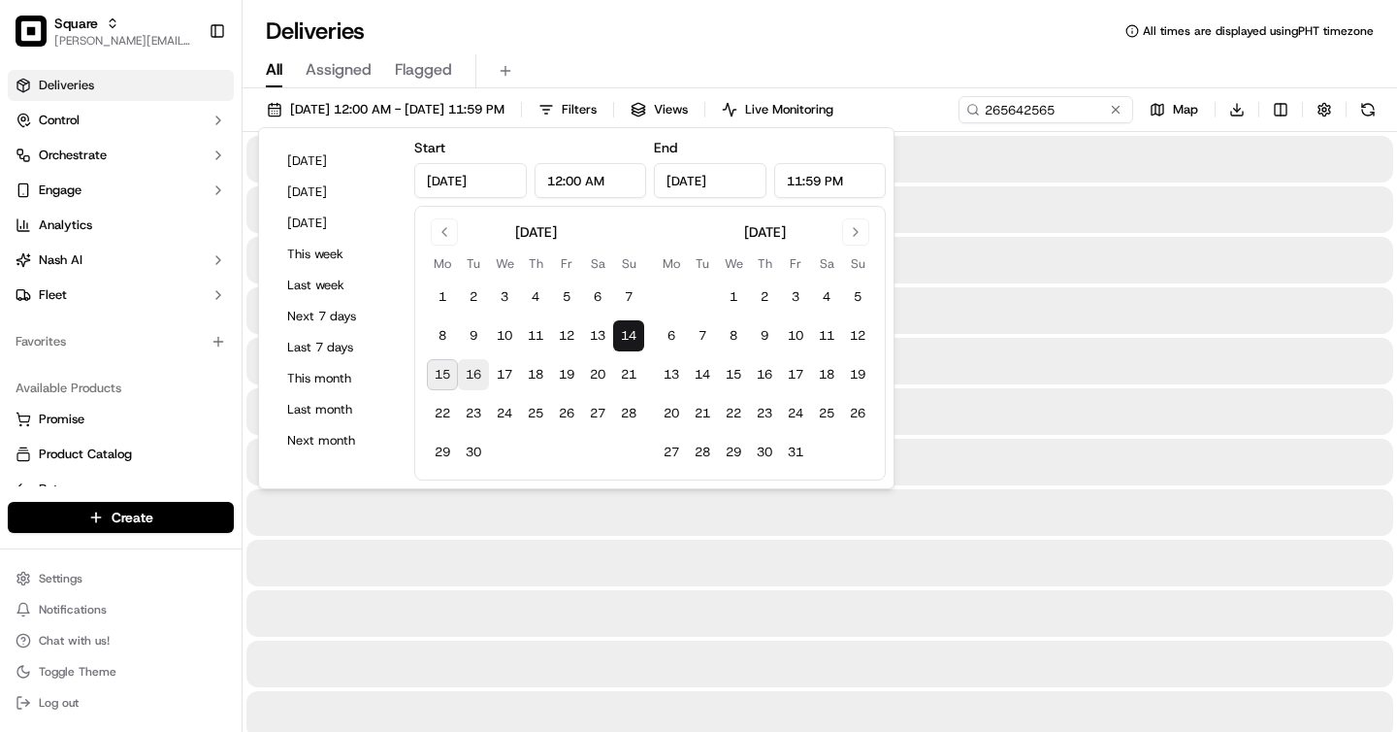
click at [476, 371] on button "16" at bounding box center [473, 374] width 31 height 31
type input "Sep 16, 2025"
click at [684, 32] on div "Deliveries All times are displayed using PHT timezone" at bounding box center [820, 31] width 1155 height 31
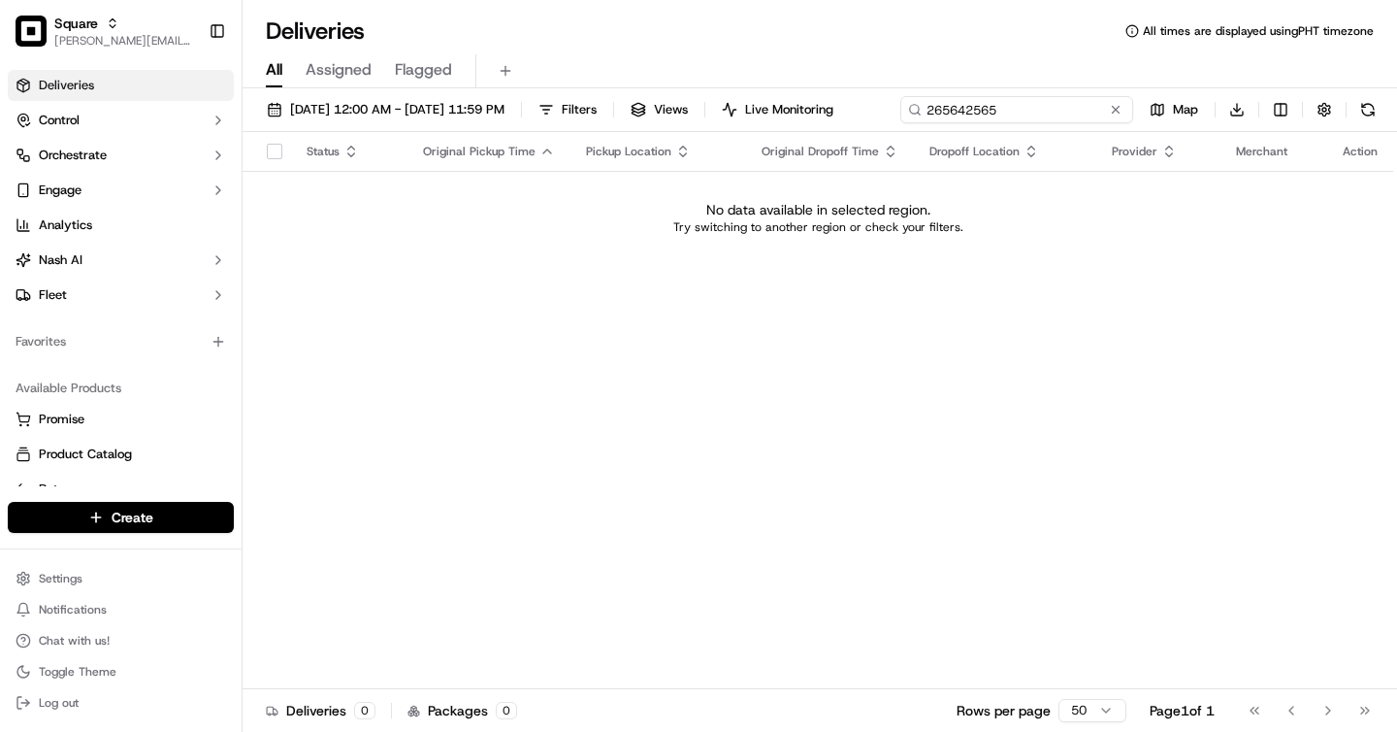
click at [1022, 112] on input "265642565" at bounding box center [1017, 109] width 233 height 27
click at [1022, 112] on div "09/14/2025 12:00 AM - 09/16/2025 11:59 PM Filters Views Live Monitoring 2656425…" at bounding box center [820, 114] width 1155 height 36
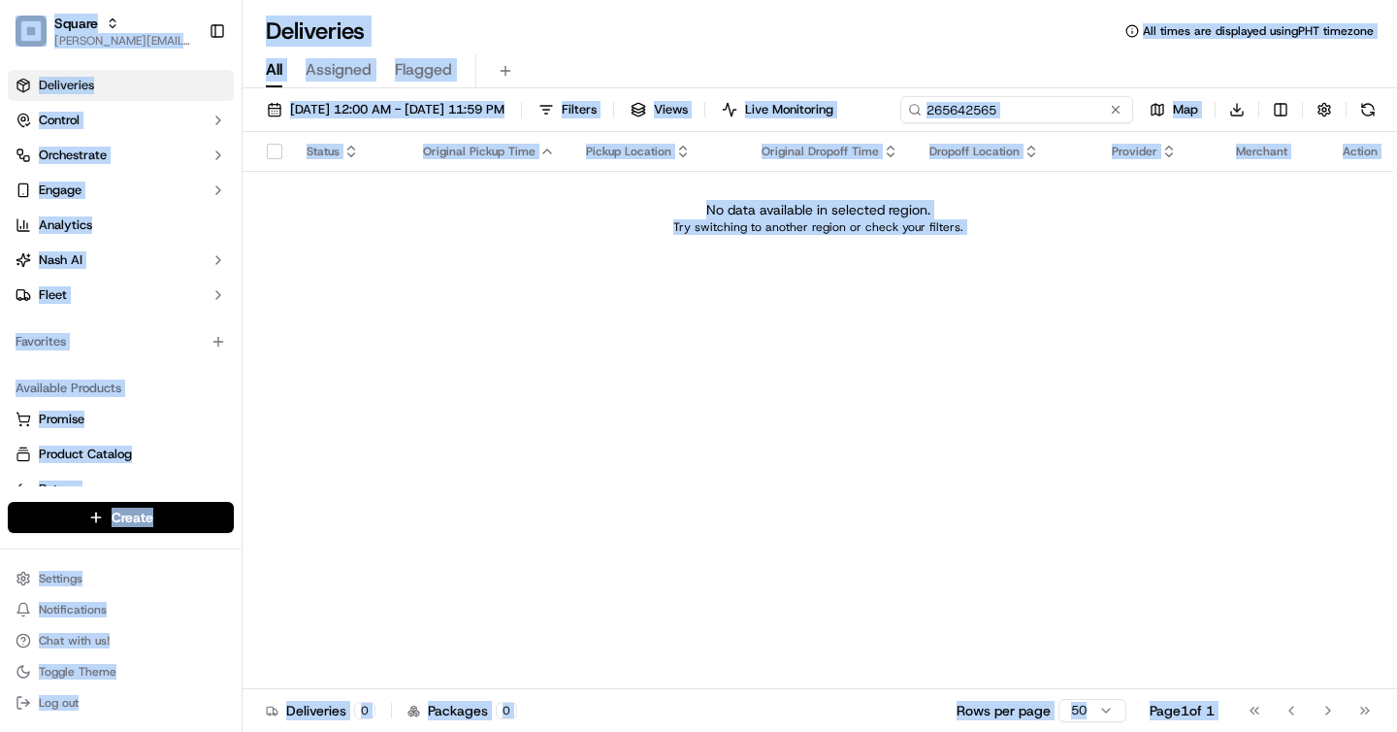
click at [1041, 118] on input "265642565" at bounding box center [1017, 109] width 233 height 27
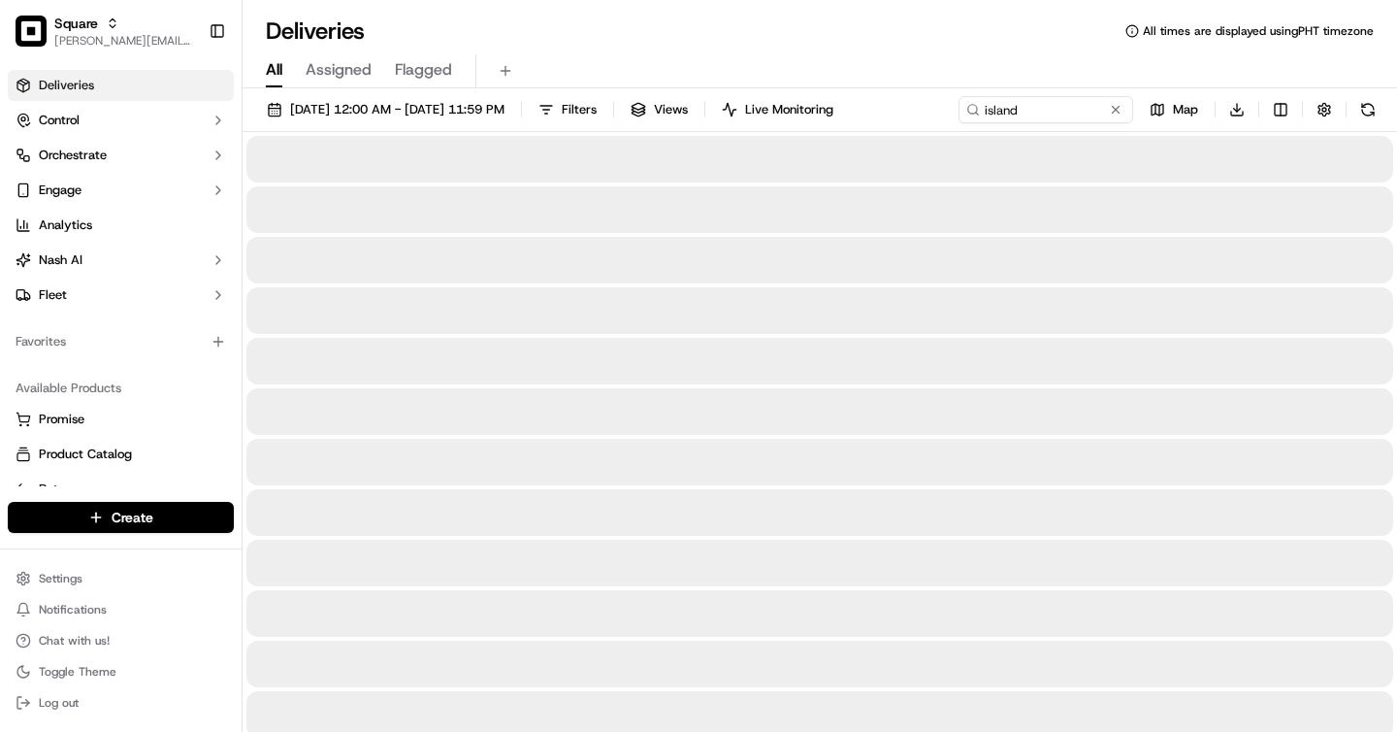
click at [613, 44] on div "Deliveries All times are displayed using PHT timezone" at bounding box center [820, 31] width 1155 height 31
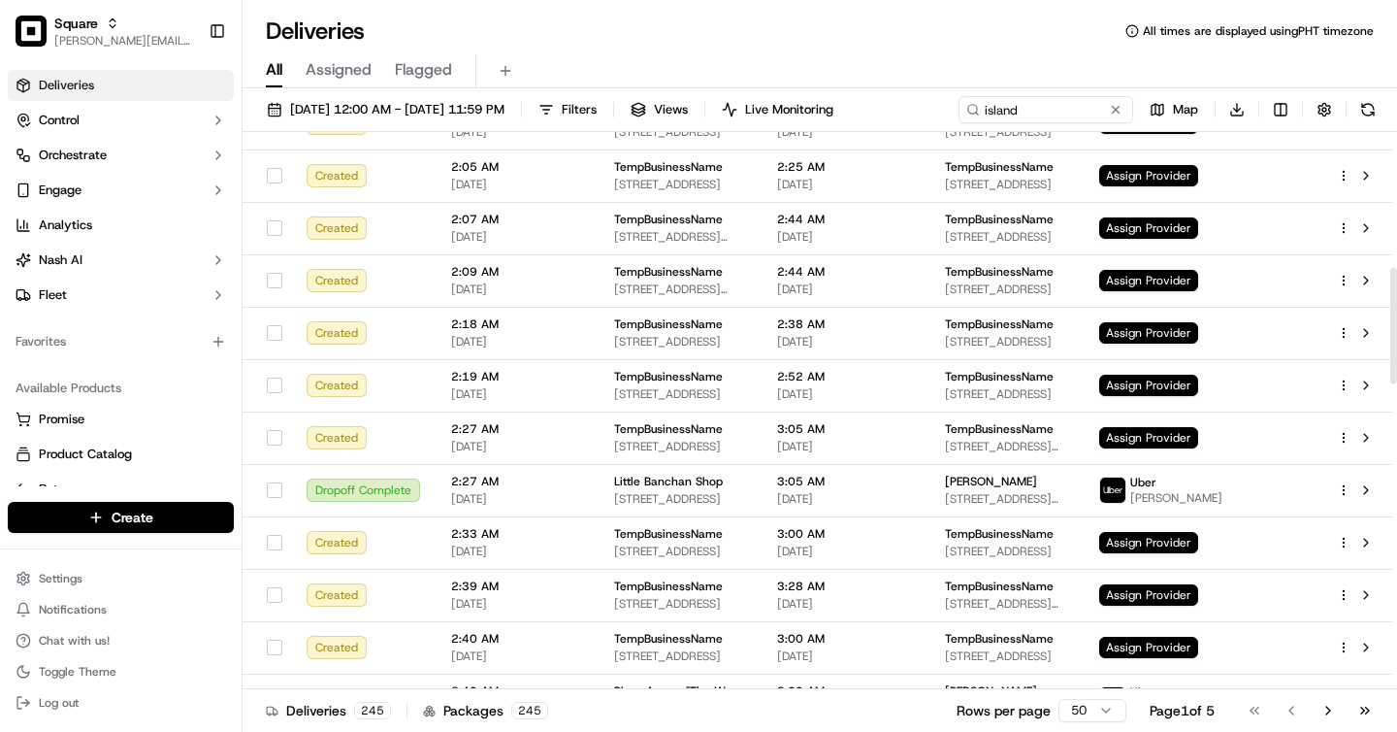
scroll to position [641, 0]
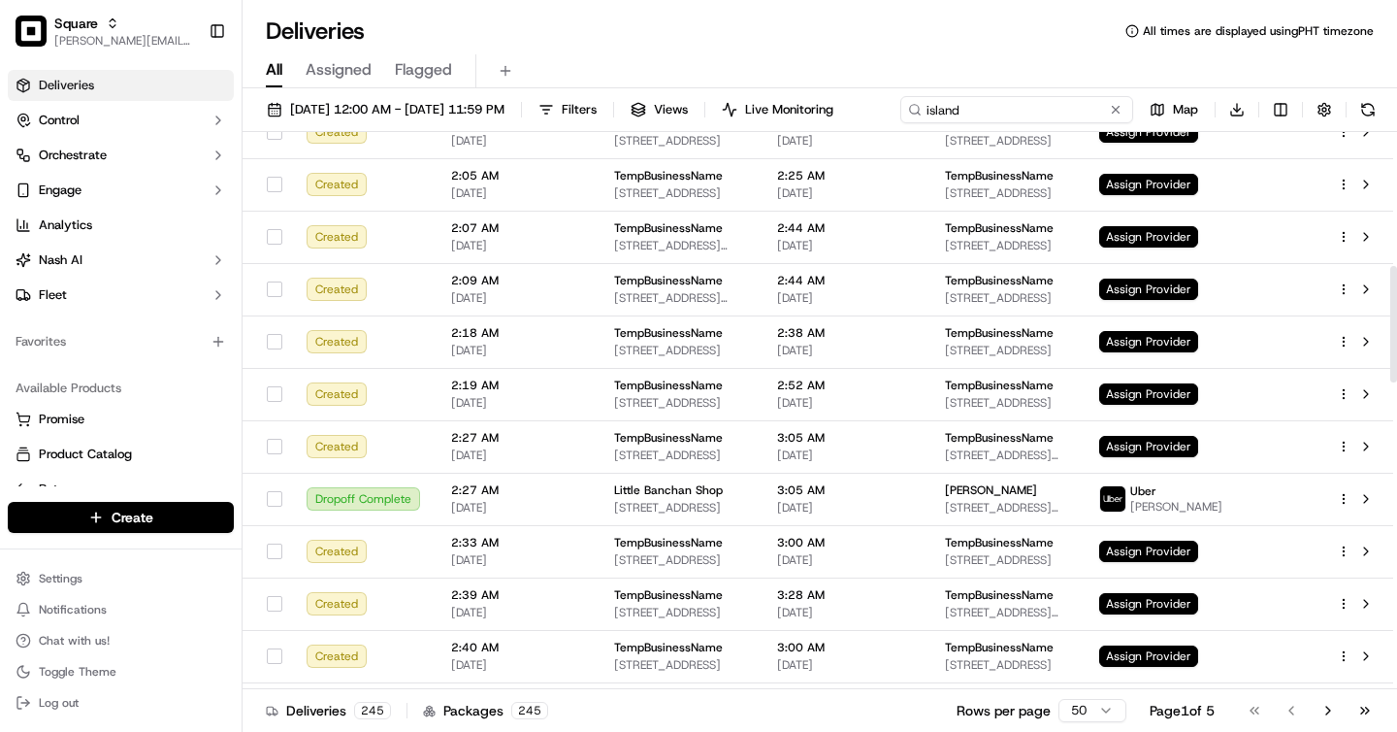
click at [1032, 107] on input "island" at bounding box center [1017, 109] width 233 height 27
type input "marvin"
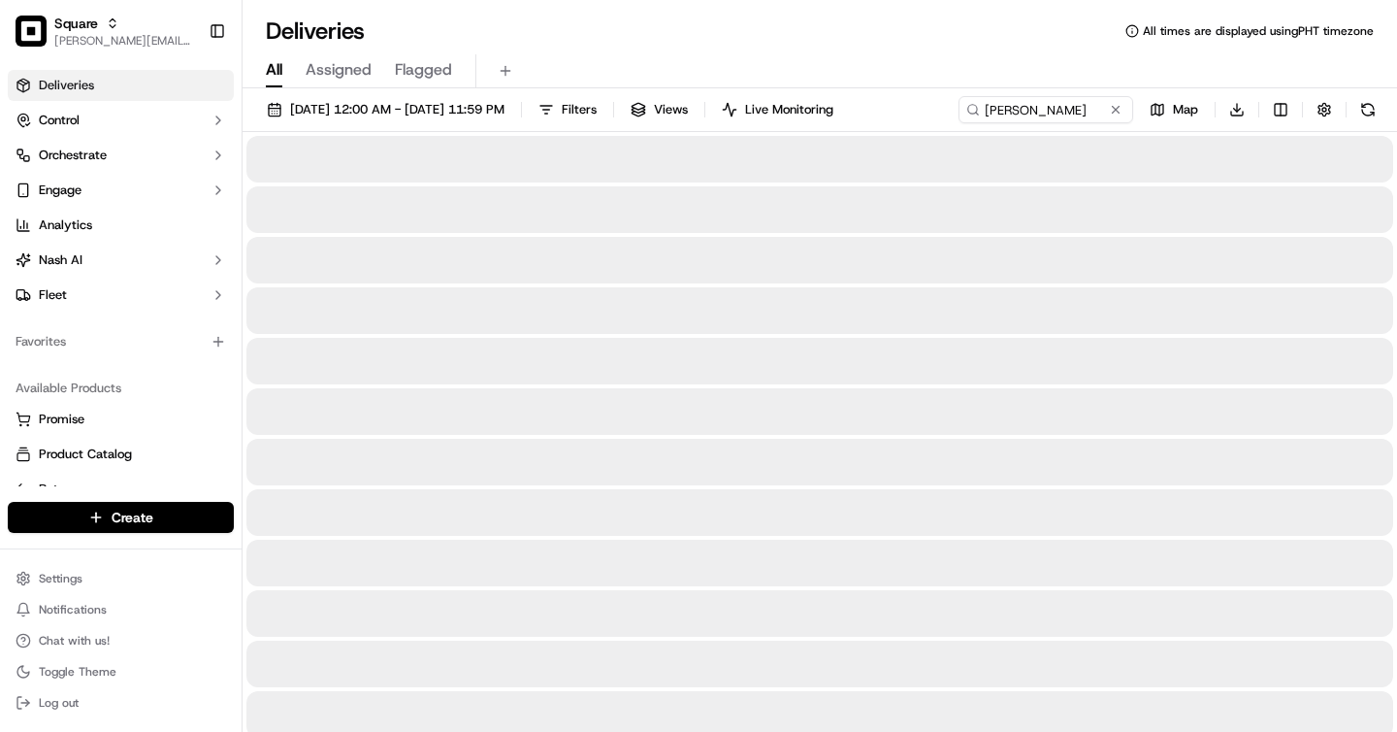
click at [597, 33] on div "Deliveries All times are displayed using PHT timezone" at bounding box center [820, 31] width 1155 height 31
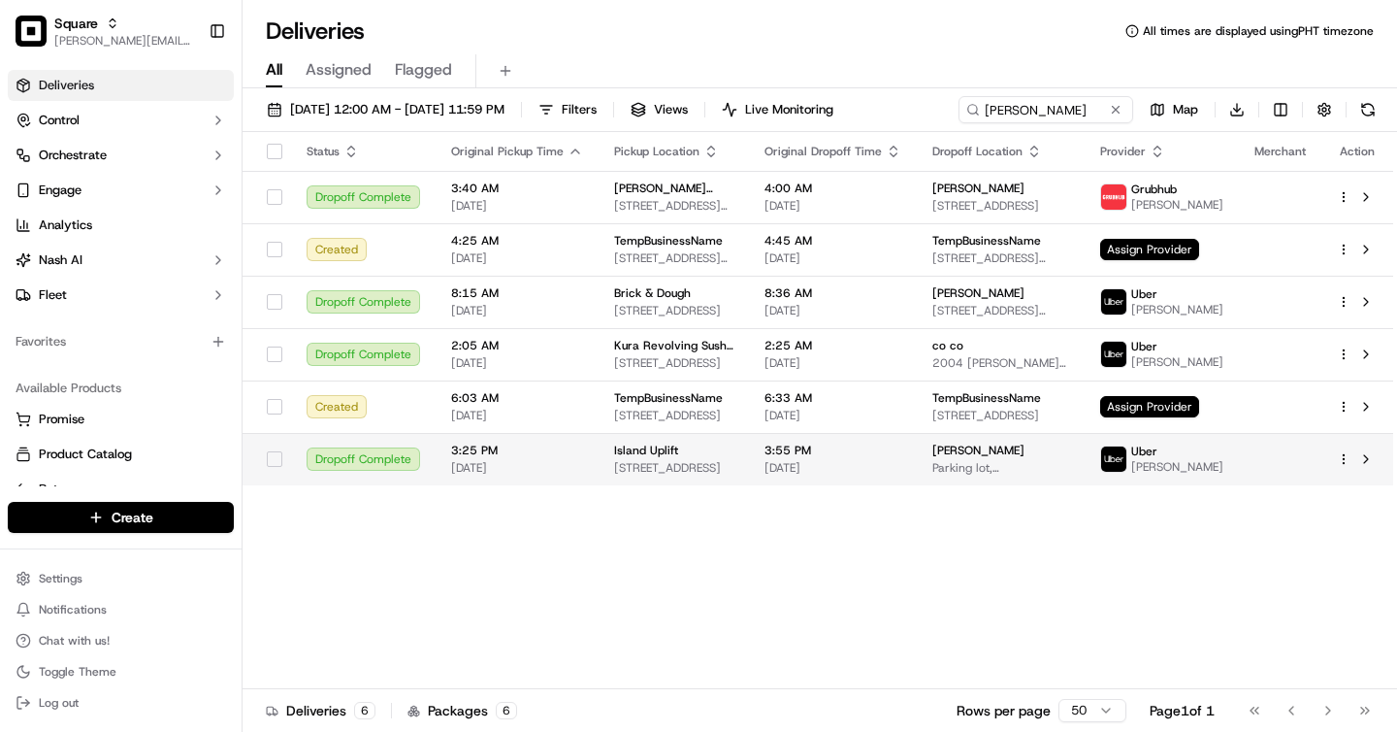
click at [803, 480] on td "3:55 PM 09/15/2025" at bounding box center [833, 459] width 168 height 52
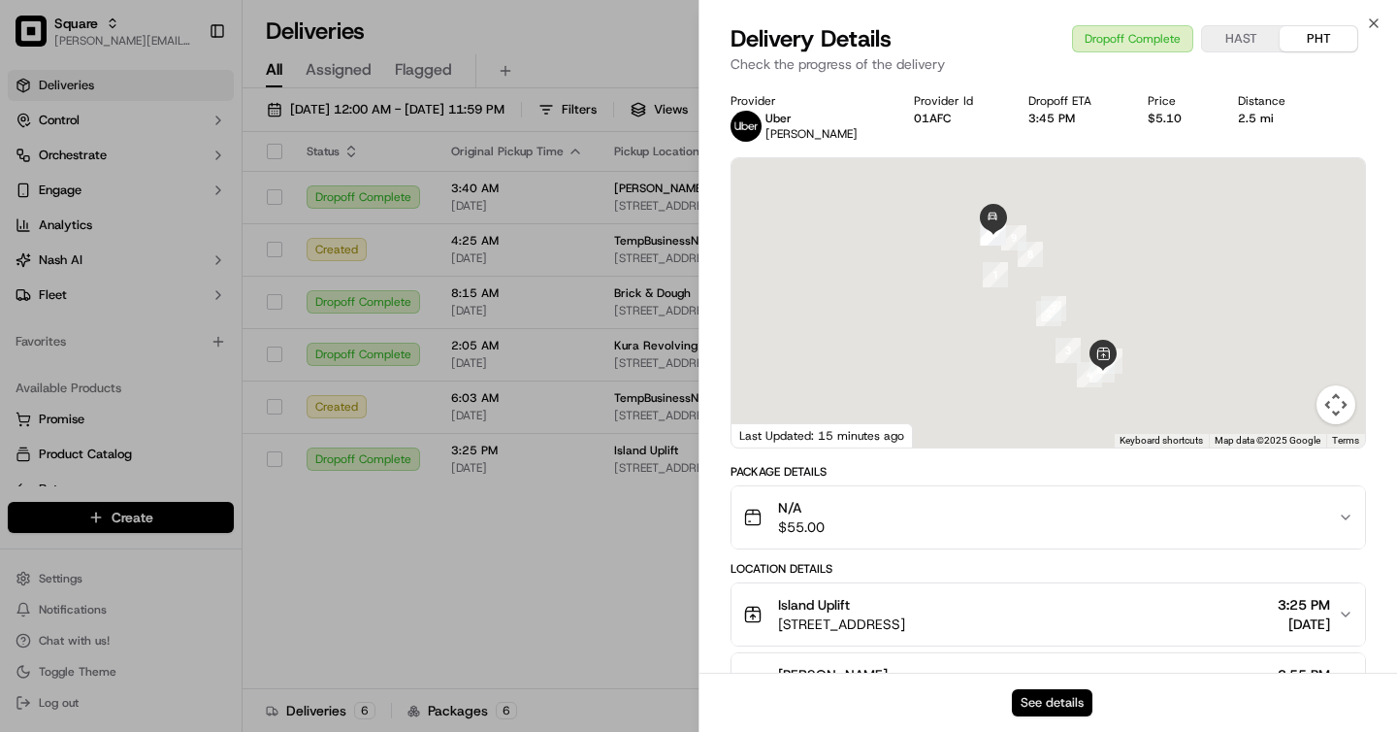
click at [1052, 701] on button "See details" at bounding box center [1052, 702] width 81 height 27
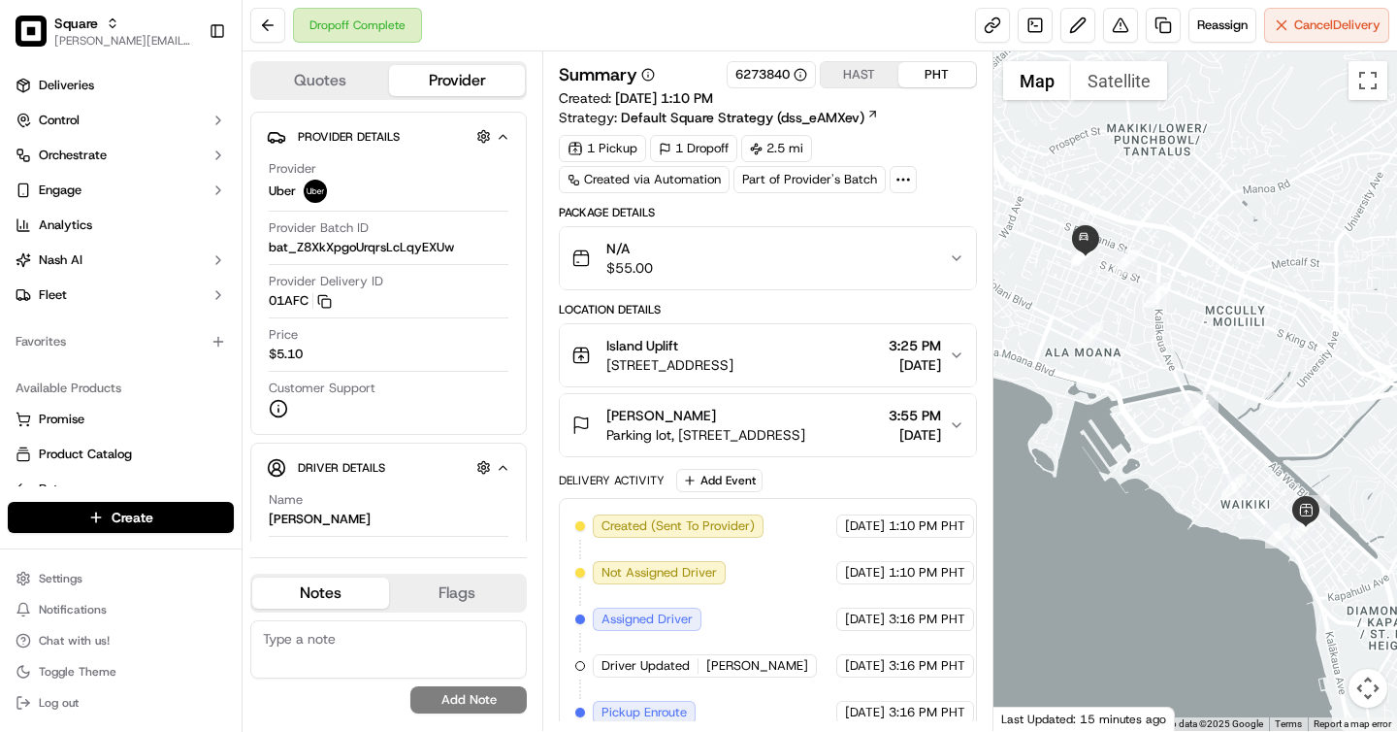
click at [867, 80] on button "HAST" at bounding box center [860, 74] width 78 height 25
click at [890, 272] on div "N/A $55.00" at bounding box center [760, 258] width 377 height 39
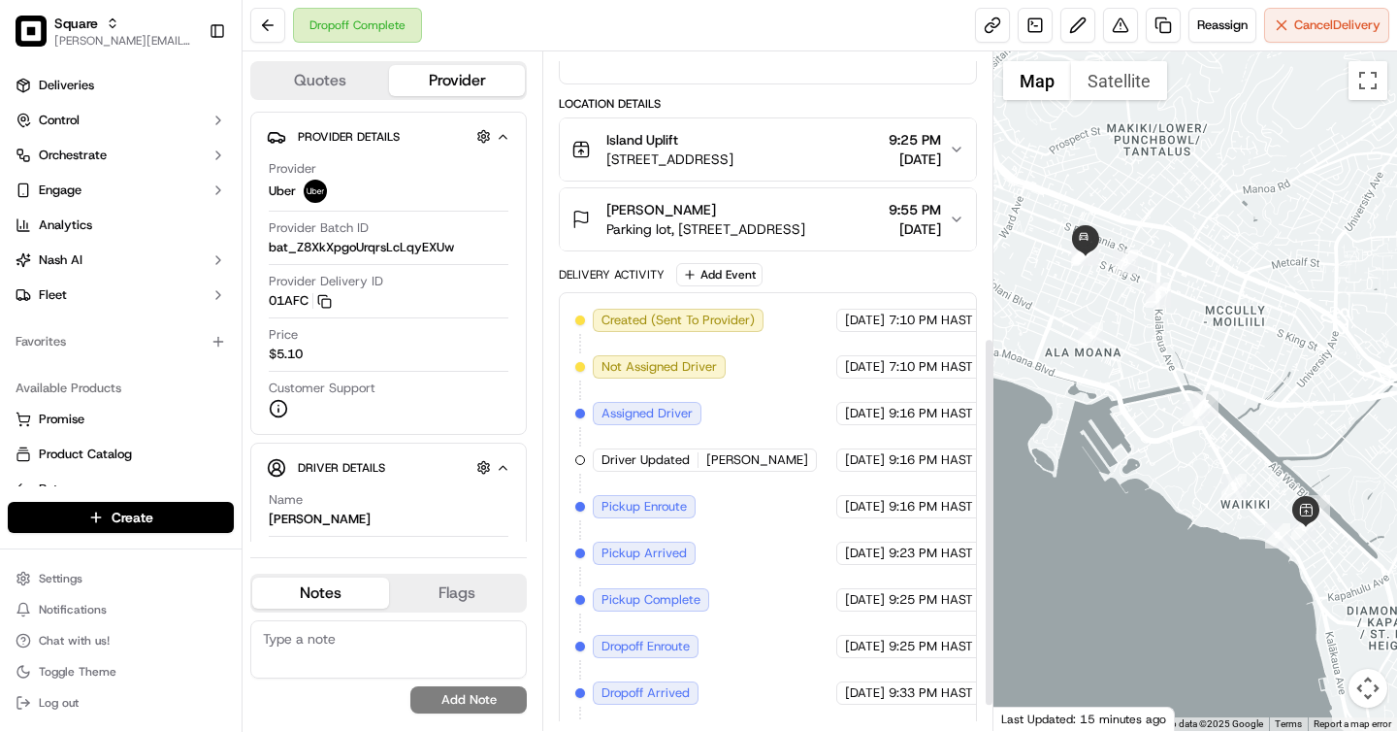
scroll to position [522, 0]
click at [889, 233] on span "[DATE]" at bounding box center [915, 229] width 52 height 19
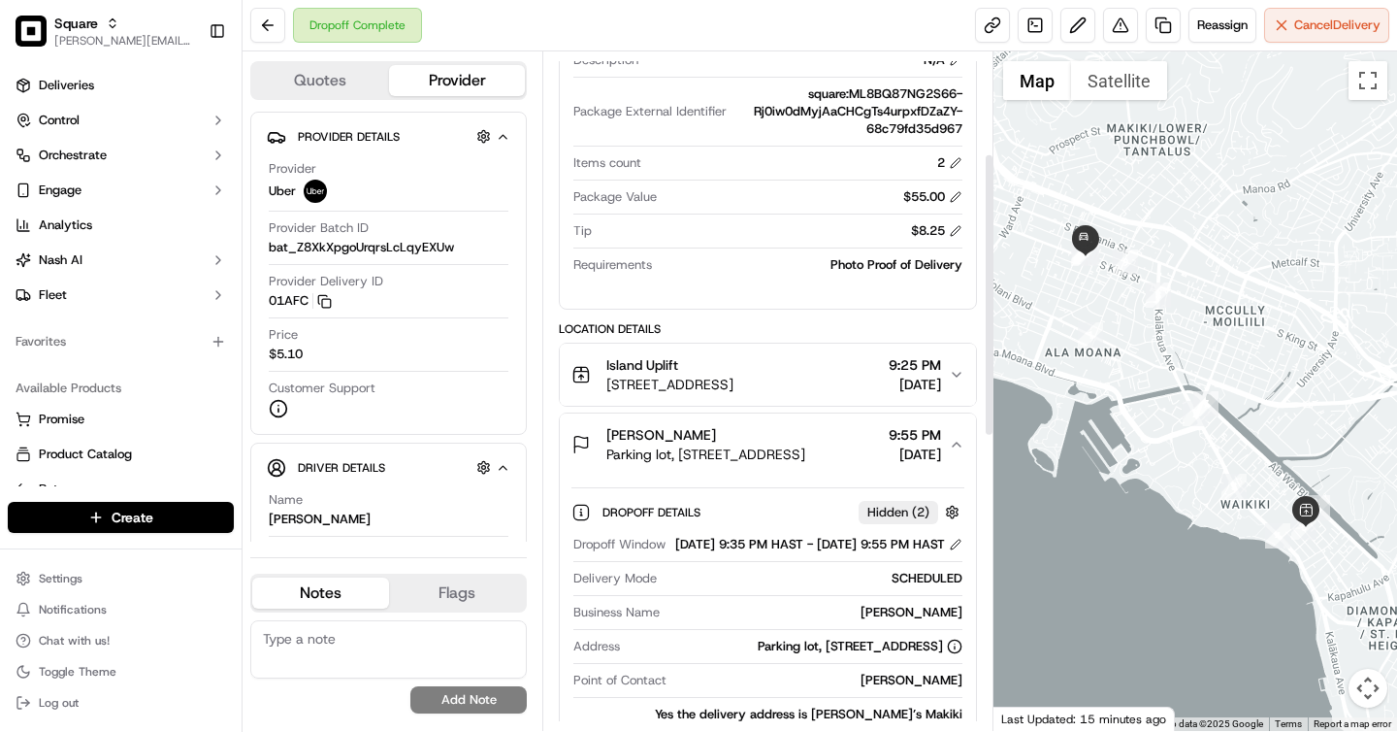
scroll to position [0, 0]
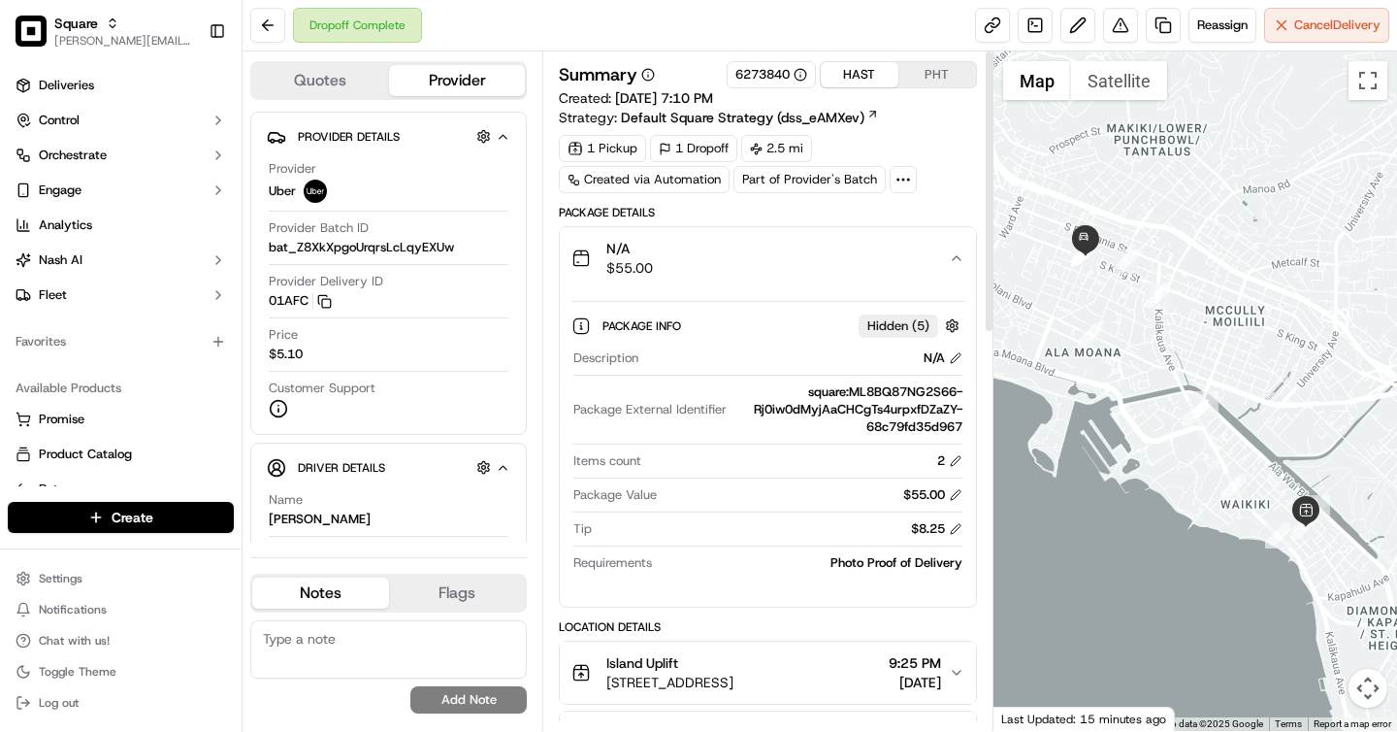
click at [930, 78] on button "PHT" at bounding box center [938, 74] width 78 height 25
click at [867, 78] on button "HAST" at bounding box center [860, 74] width 78 height 25
click at [911, 74] on button "PHT" at bounding box center [938, 74] width 78 height 25
click at [866, 76] on button "HAST" at bounding box center [860, 74] width 78 height 25
click at [913, 76] on button "PHT" at bounding box center [938, 74] width 78 height 25
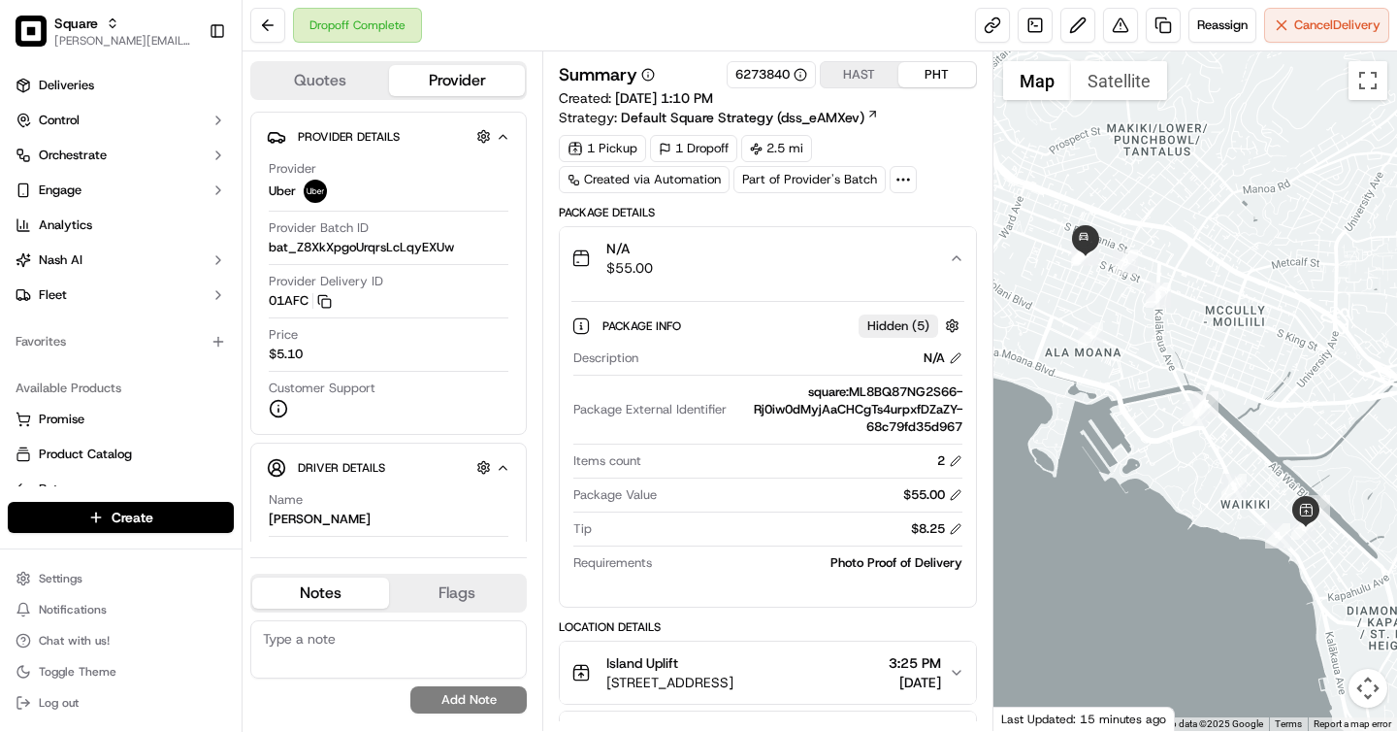
click at [864, 76] on button "HAST" at bounding box center [860, 74] width 78 height 25
click at [917, 76] on button "PHT" at bounding box center [938, 74] width 78 height 25
click at [857, 73] on button "HAST" at bounding box center [860, 74] width 78 height 25
click at [925, 71] on button "PHT" at bounding box center [938, 74] width 78 height 25
click at [868, 75] on button "HAST" at bounding box center [860, 74] width 78 height 25
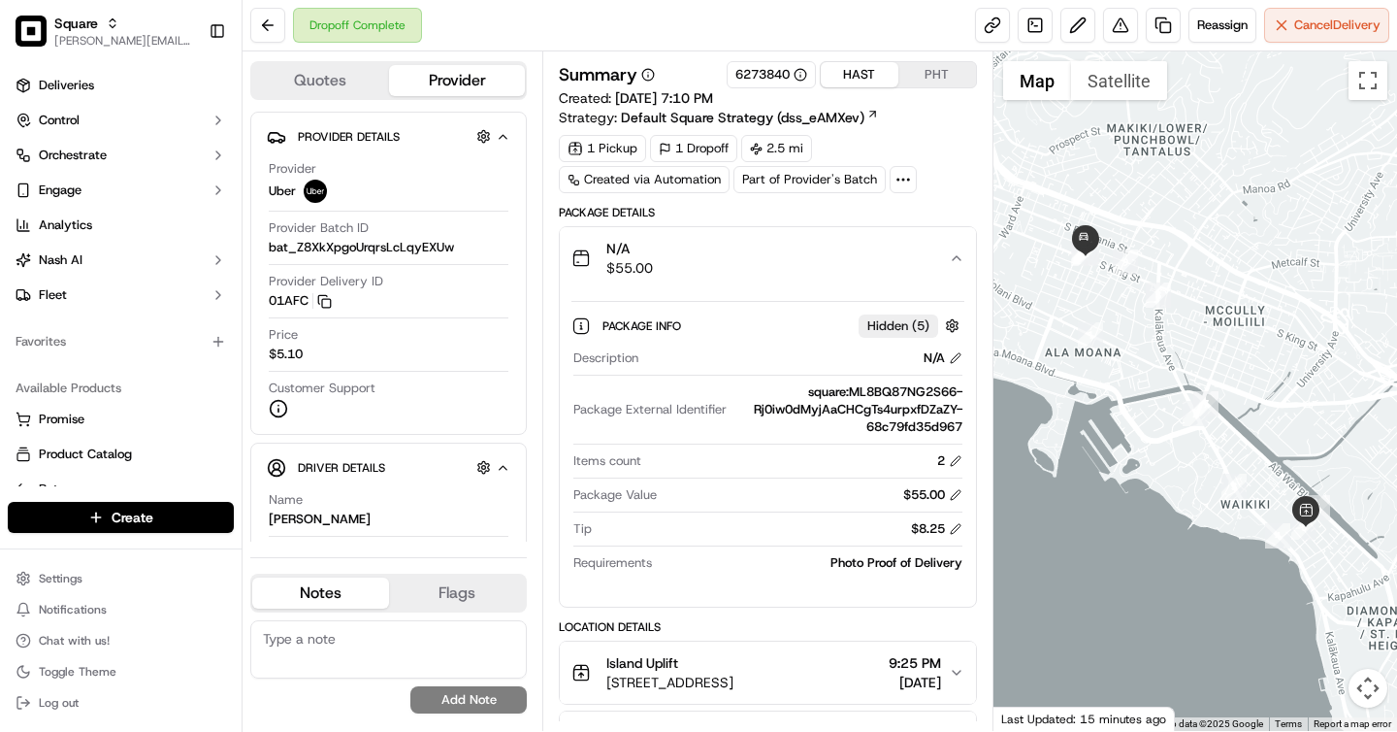
click at [927, 74] on button "PHT" at bounding box center [938, 74] width 78 height 25
click at [863, 70] on button "HAST" at bounding box center [860, 74] width 78 height 25
click at [911, 77] on button "PHT" at bounding box center [938, 74] width 78 height 25
click at [851, 77] on button "HAST" at bounding box center [860, 74] width 78 height 25
click at [913, 74] on button "PHT" at bounding box center [938, 74] width 78 height 25
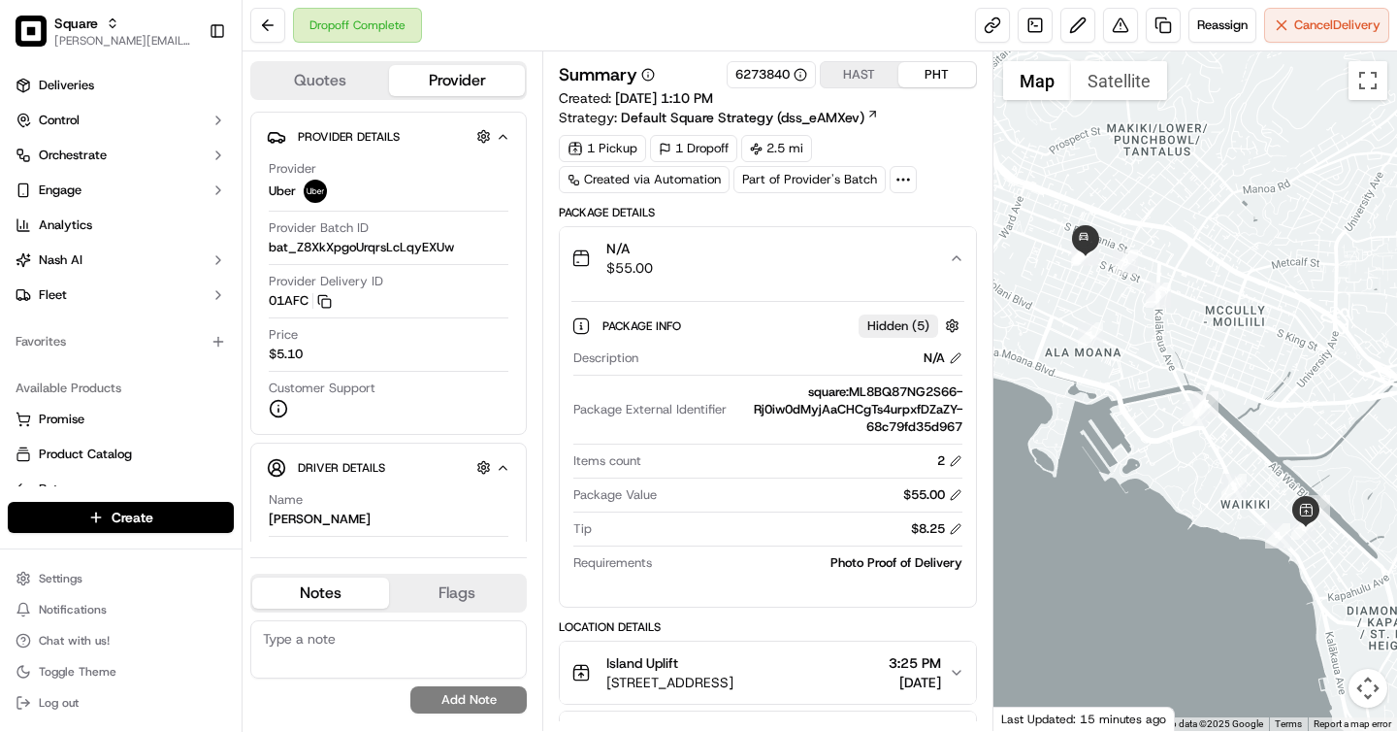
click at [870, 76] on button "HAST" at bounding box center [860, 74] width 78 height 25
click at [954, 81] on button "PHT" at bounding box center [938, 74] width 78 height 25
click at [868, 84] on button "HAST" at bounding box center [860, 74] width 78 height 25
click at [917, 78] on button "PHT" at bounding box center [938, 74] width 78 height 25
click at [878, 77] on button "HAST" at bounding box center [860, 74] width 78 height 25
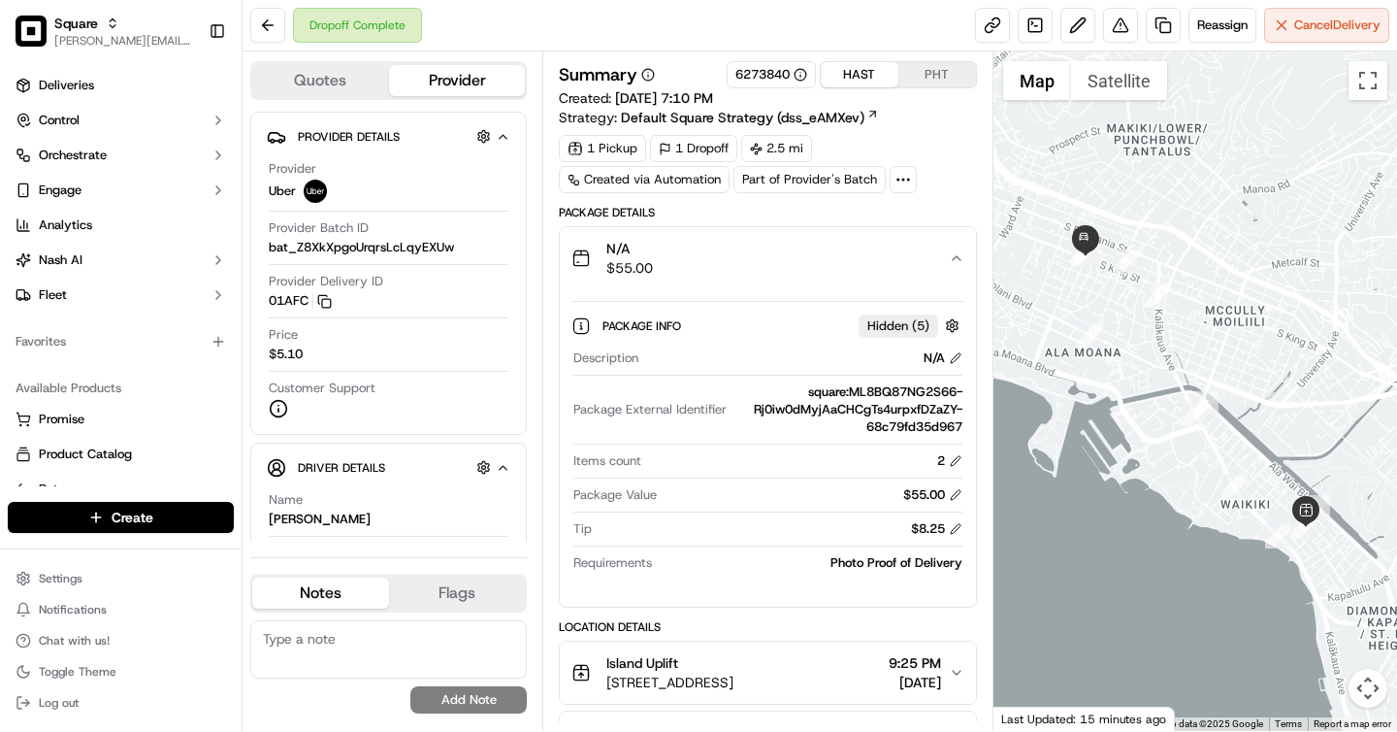
click at [919, 77] on button "PHT" at bounding box center [938, 74] width 78 height 25
click at [865, 73] on button "HAST" at bounding box center [860, 74] width 78 height 25
click at [927, 72] on button "PHT" at bounding box center [938, 74] width 78 height 25
click at [859, 78] on button "HAST" at bounding box center [860, 74] width 78 height 25
click at [919, 77] on button "PHT" at bounding box center [938, 74] width 78 height 25
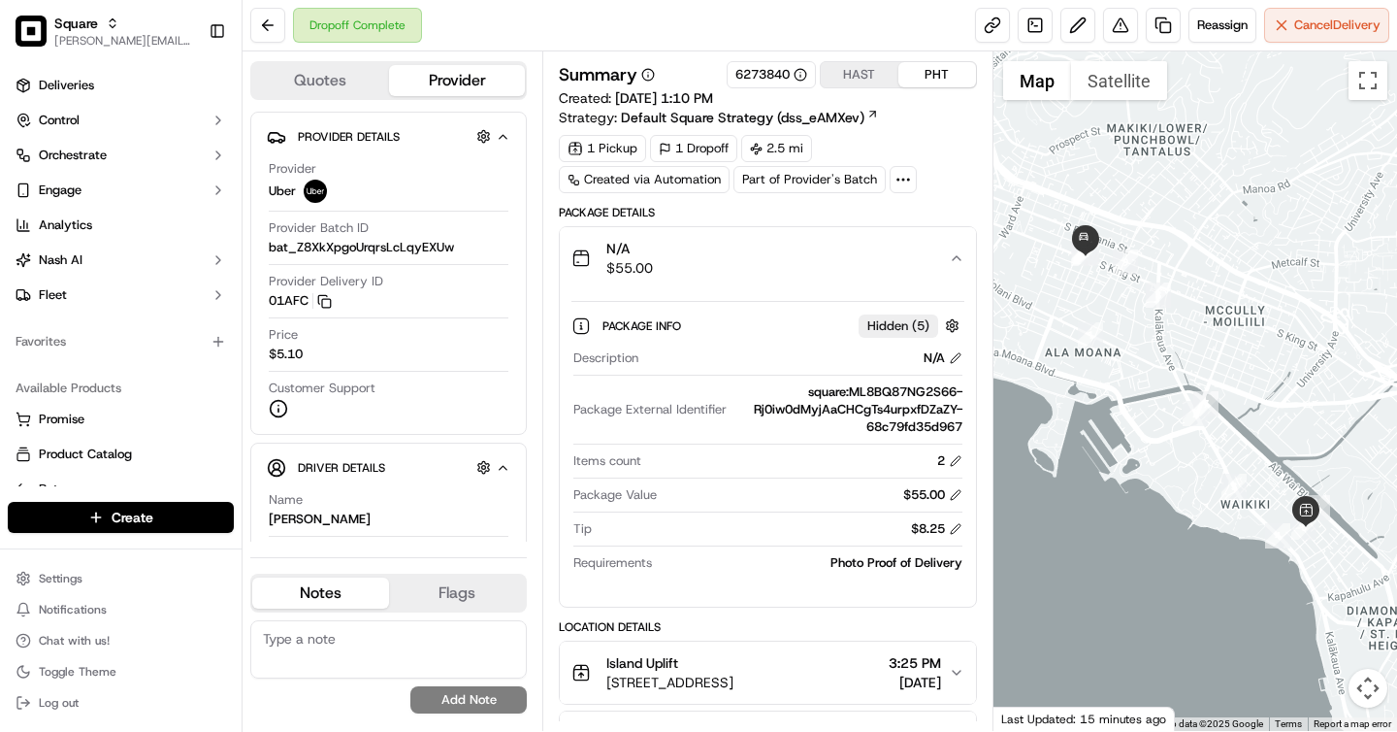
click at [868, 77] on button "HAST" at bounding box center [860, 74] width 78 height 25
click at [920, 79] on button "PHT" at bounding box center [938, 74] width 78 height 25
click at [831, 71] on button "HAST" at bounding box center [860, 74] width 78 height 25
click at [912, 74] on button "PHT" at bounding box center [938, 74] width 78 height 25
click at [874, 74] on button "HAST" at bounding box center [860, 74] width 78 height 25
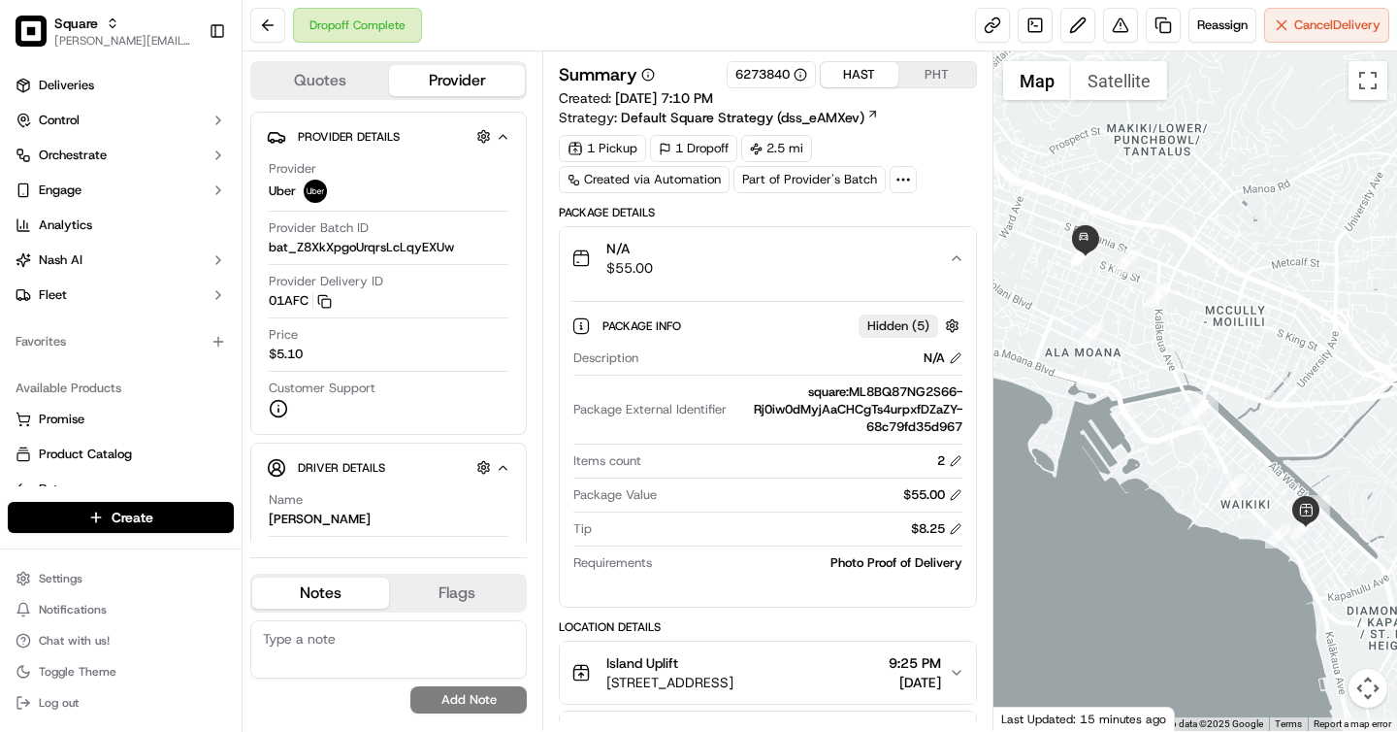
click at [915, 74] on button "PHT" at bounding box center [938, 74] width 78 height 25
click at [854, 67] on button "HAST" at bounding box center [860, 74] width 78 height 25
click at [910, 77] on button "PHT" at bounding box center [938, 74] width 78 height 25
click at [878, 73] on button "HAST" at bounding box center [860, 74] width 78 height 25
click at [919, 76] on button "PHT" at bounding box center [938, 74] width 78 height 25
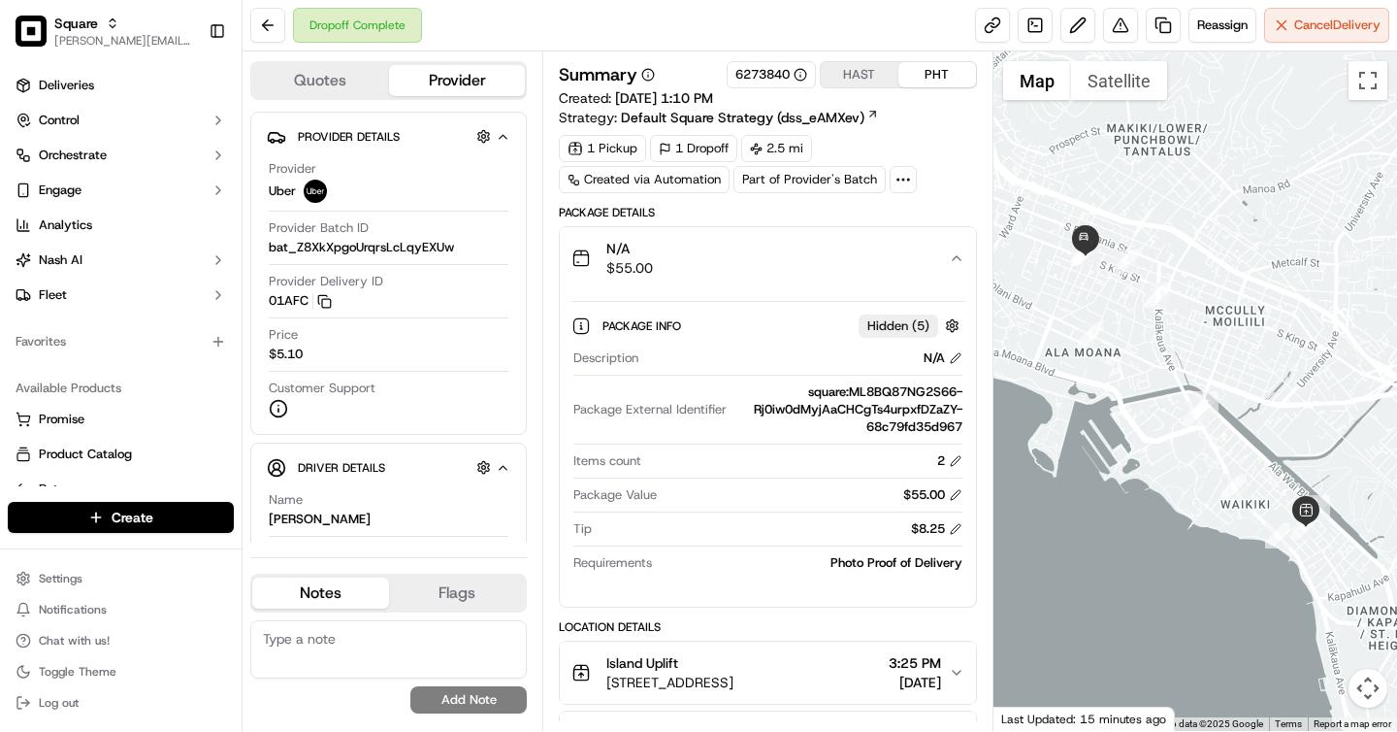
click at [872, 76] on button "HAST" at bounding box center [860, 74] width 78 height 25
click at [947, 83] on button "PHT" at bounding box center [938, 74] width 78 height 25
click at [861, 81] on button "HAST" at bounding box center [860, 74] width 78 height 25
click at [924, 77] on button "PHT" at bounding box center [938, 74] width 78 height 25
click at [861, 77] on button "HAST" at bounding box center [860, 74] width 78 height 25
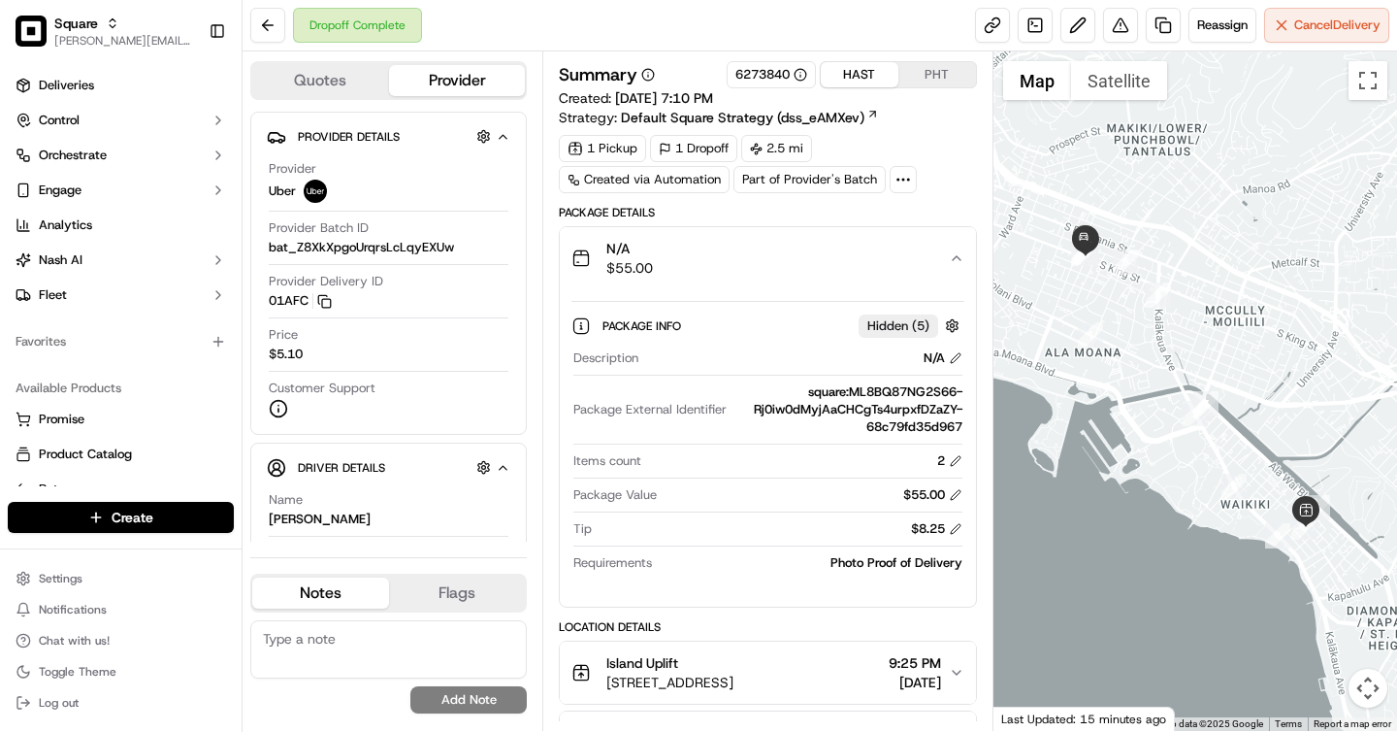
click at [920, 77] on button "PHT" at bounding box center [938, 74] width 78 height 25
click at [857, 77] on button "HAST" at bounding box center [860, 74] width 78 height 25
click at [913, 75] on button "PHT" at bounding box center [938, 74] width 78 height 25
click at [873, 75] on button "HAST" at bounding box center [860, 74] width 78 height 25
click at [918, 76] on button "PHT" at bounding box center [938, 74] width 78 height 25
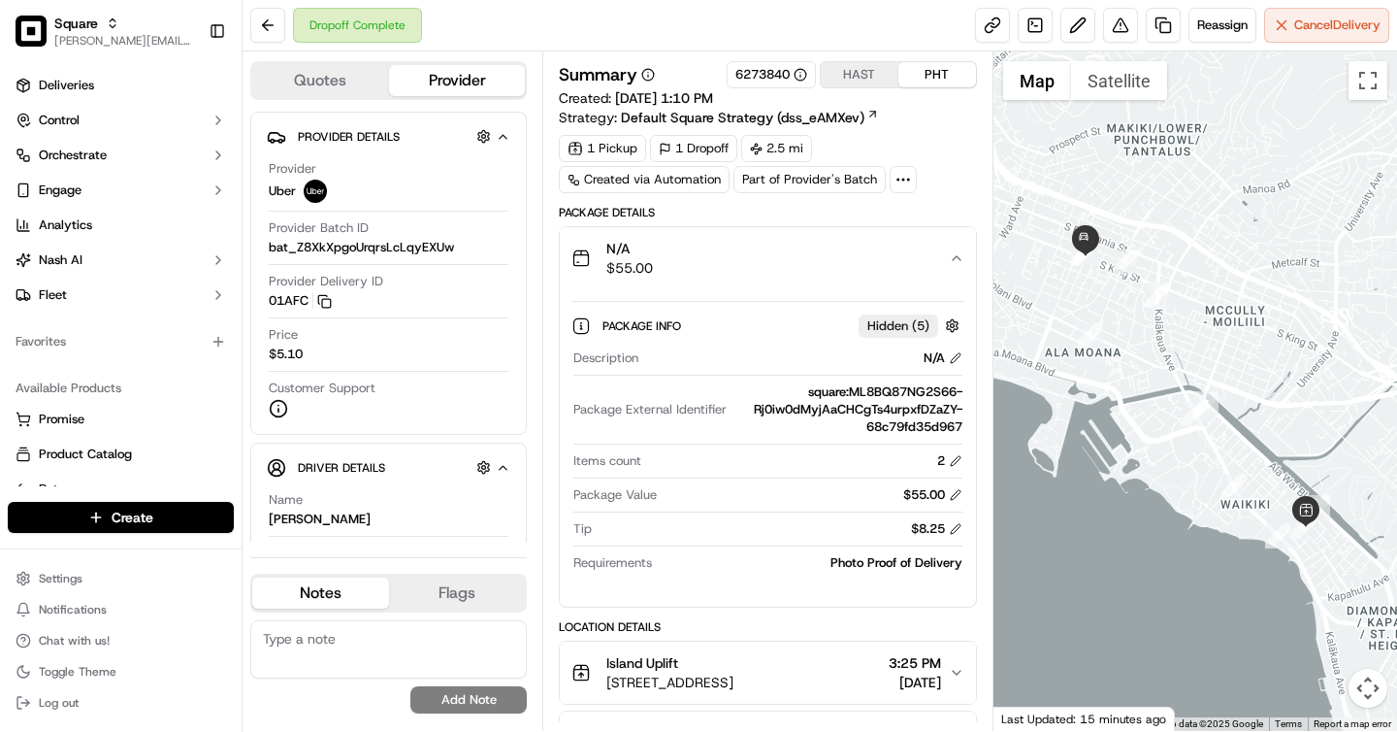
click at [868, 76] on button "HAST" at bounding box center [860, 74] width 78 height 25
click at [917, 76] on button "PHT" at bounding box center [938, 74] width 78 height 25
click at [854, 73] on button "HAST" at bounding box center [860, 74] width 78 height 25
click at [926, 74] on button "PHT" at bounding box center [938, 74] width 78 height 25
click at [863, 74] on button "HAST" at bounding box center [860, 74] width 78 height 25
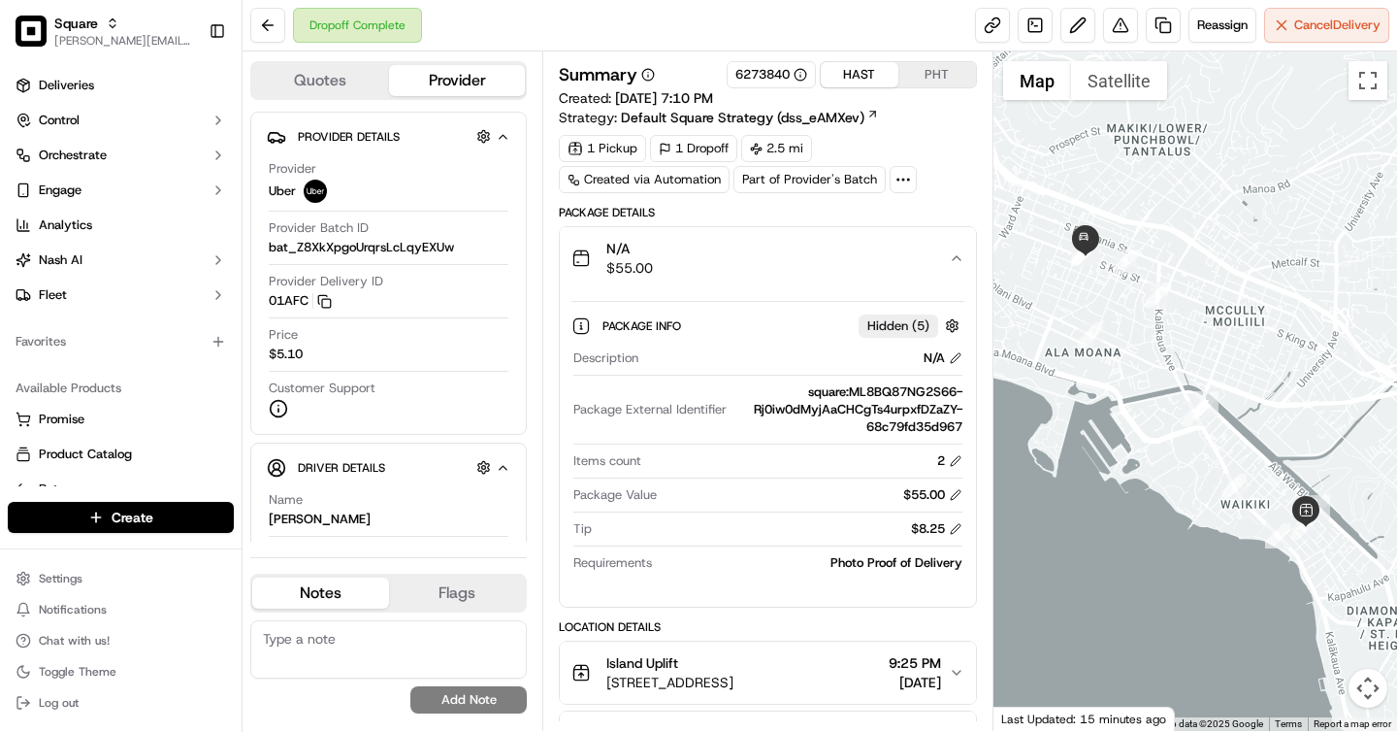
click at [918, 72] on button "PHT" at bounding box center [938, 74] width 78 height 25
click at [875, 72] on button "HAST" at bounding box center [860, 74] width 78 height 25
click at [919, 74] on button "PHT" at bounding box center [938, 74] width 78 height 25
click at [874, 73] on button "HAST" at bounding box center [860, 74] width 78 height 25
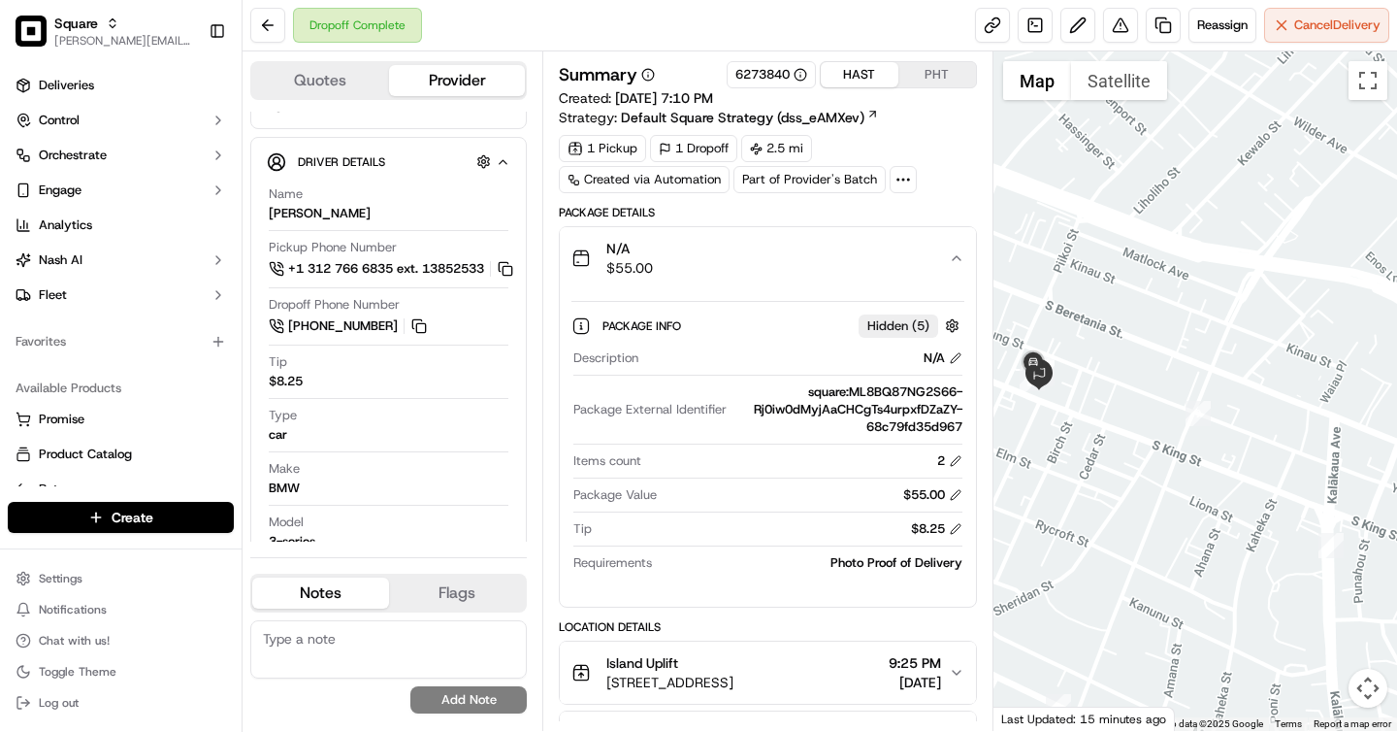
drag, startPoint x: 1097, startPoint y: 434, endPoint x: 1312, endPoint y: 407, distance: 217.1
click at [1312, 407] on div at bounding box center [1196, 390] width 405 height 679
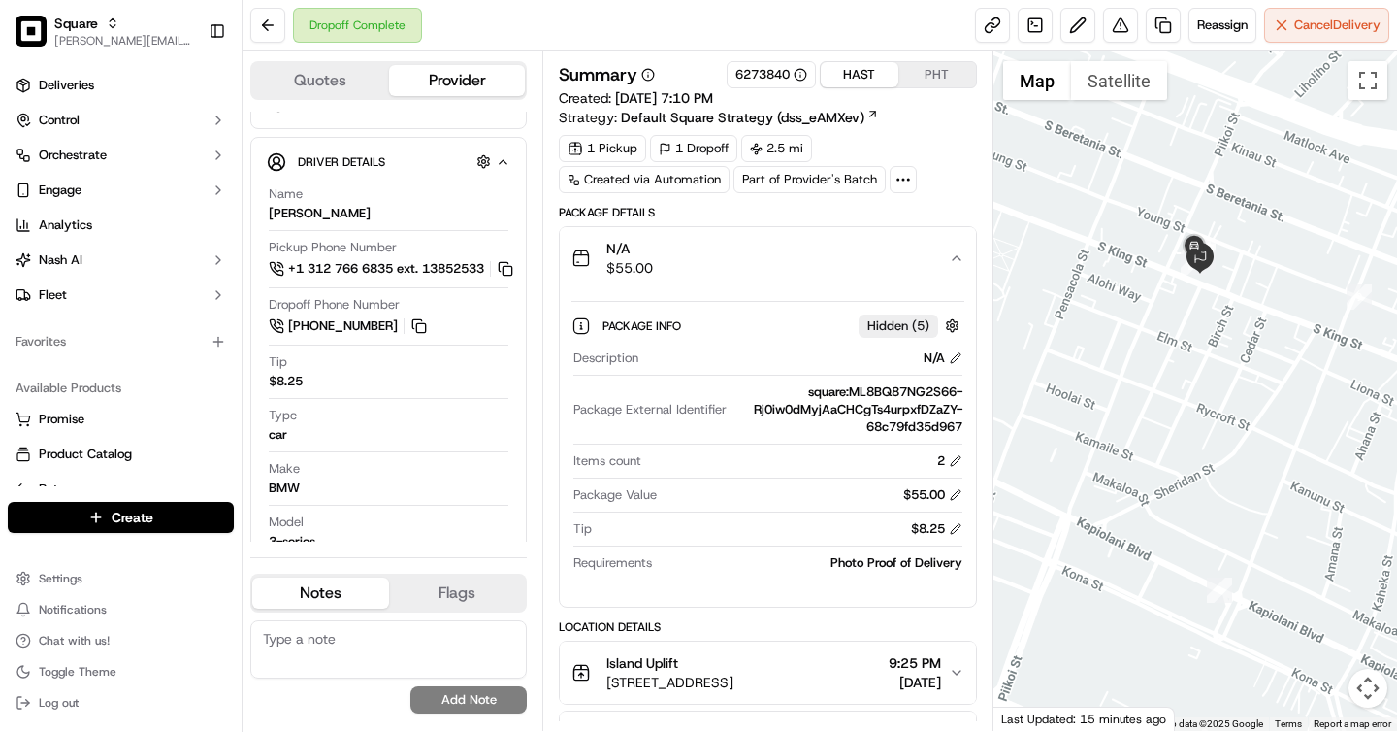
drag, startPoint x: 1057, startPoint y: 387, endPoint x: 1221, endPoint y: 269, distance: 202.3
click at [1221, 269] on div at bounding box center [1196, 390] width 405 height 679
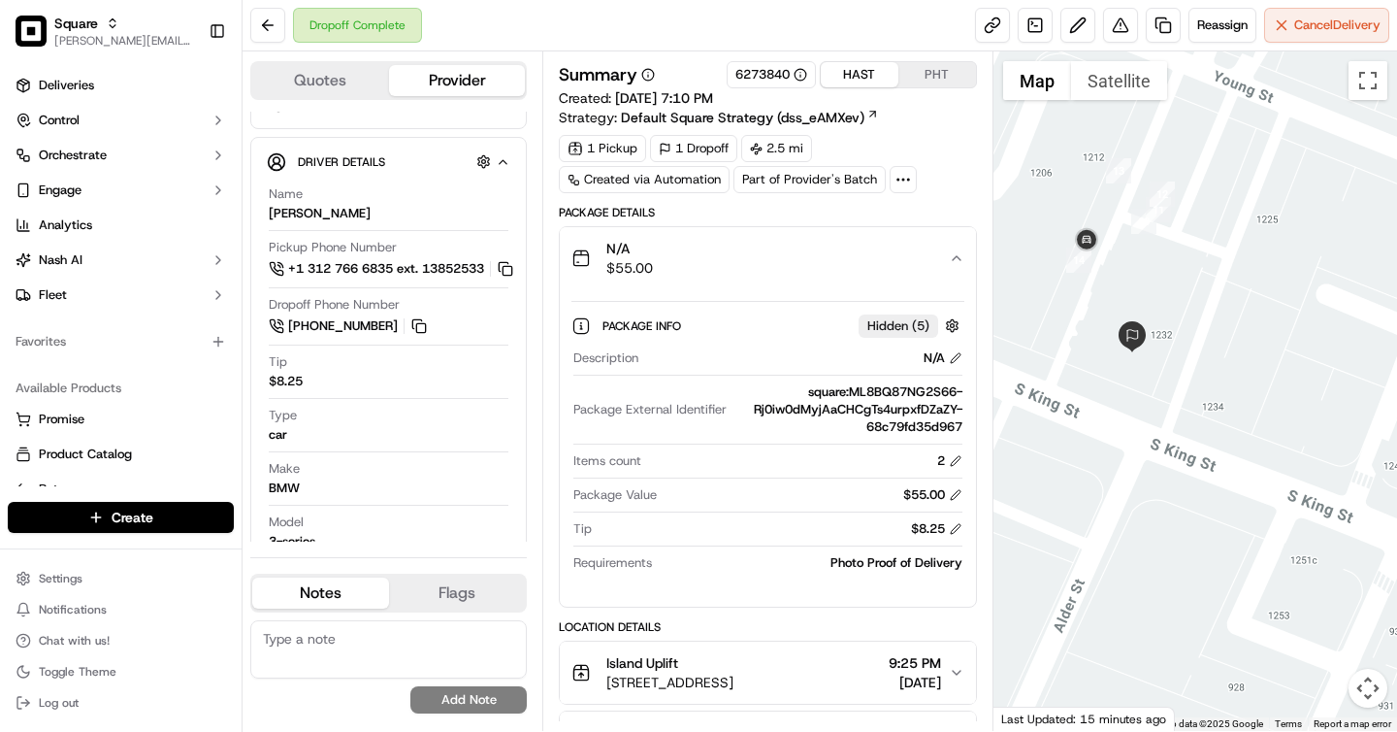
drag, startPoint x: 1135, startPoint y: 252, endPoint x: 1195, endPoint y: 297, distance: 74.9
click at [1195, 297] on div at bounding box center [1196, 390] width 405 height 679
click at [925, 75] on button "PHT" at bounding box center [938, 74] width 78 height 25
click at [868, 77] on button "HAST" at bounding box center [860, 74] width 78 height 25
click at [937, 83] on button "PHT" at bounding box center [938, 74] width 78 height 25
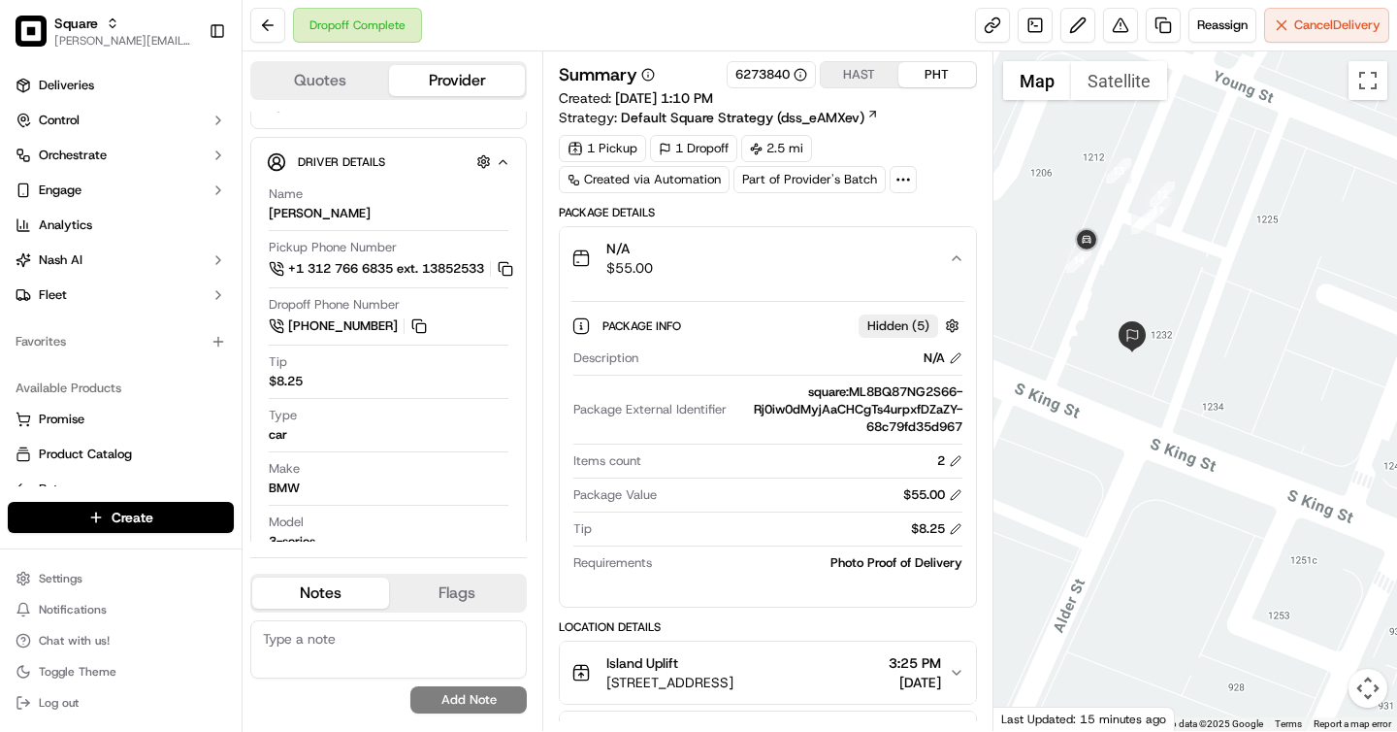
click at [882, 83] on button "HAST" at bounding box center [860, 74] width 78 height 25
click at [935, 86] on button "PHT" at bounding box center [938, 74] width 78 height 25
click at [886, 86] on button "HAST" at bounding box center [860, 74] width 78 height 25
click at [947, 72] on button "PHT" at bounding box center [938, 74] width 78 height 25
click at [866, 72] on button "HAST" at bounding box center [860, 74] width 78 height 25
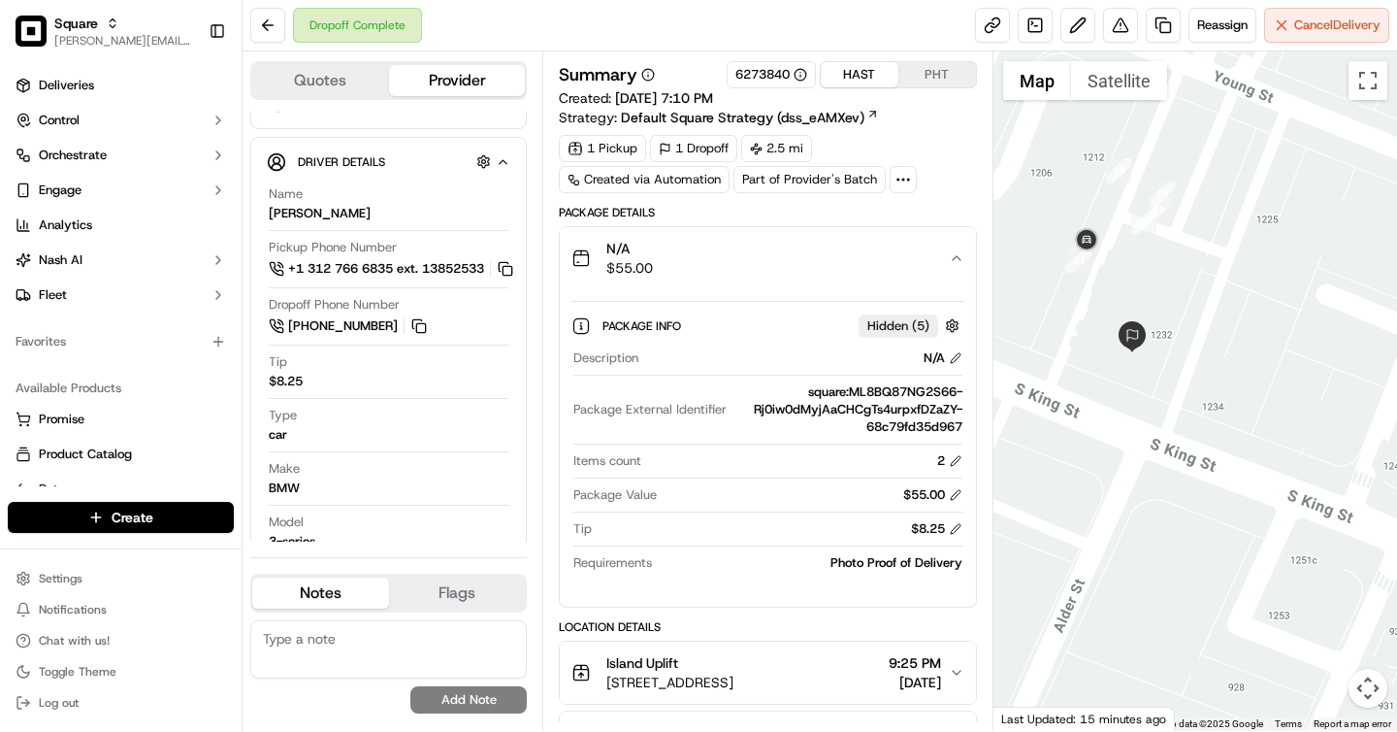
click at [922, 67] on button "PHT" at bounding box center [938, 74] width 78 height 25
click at [857, 72] on button "HAST" at bounding box center [860, 74] width 78 height 25
click at [925, 63] on button "PHT" at bounding box center [938, 74] width 78 height 25
click at [876, 74] on button "HAST" at bounding box center [860, 74] width 78 height 25
click at [926, 74] on button "PHT" at bounding box center [938, 74] width 78 height 25
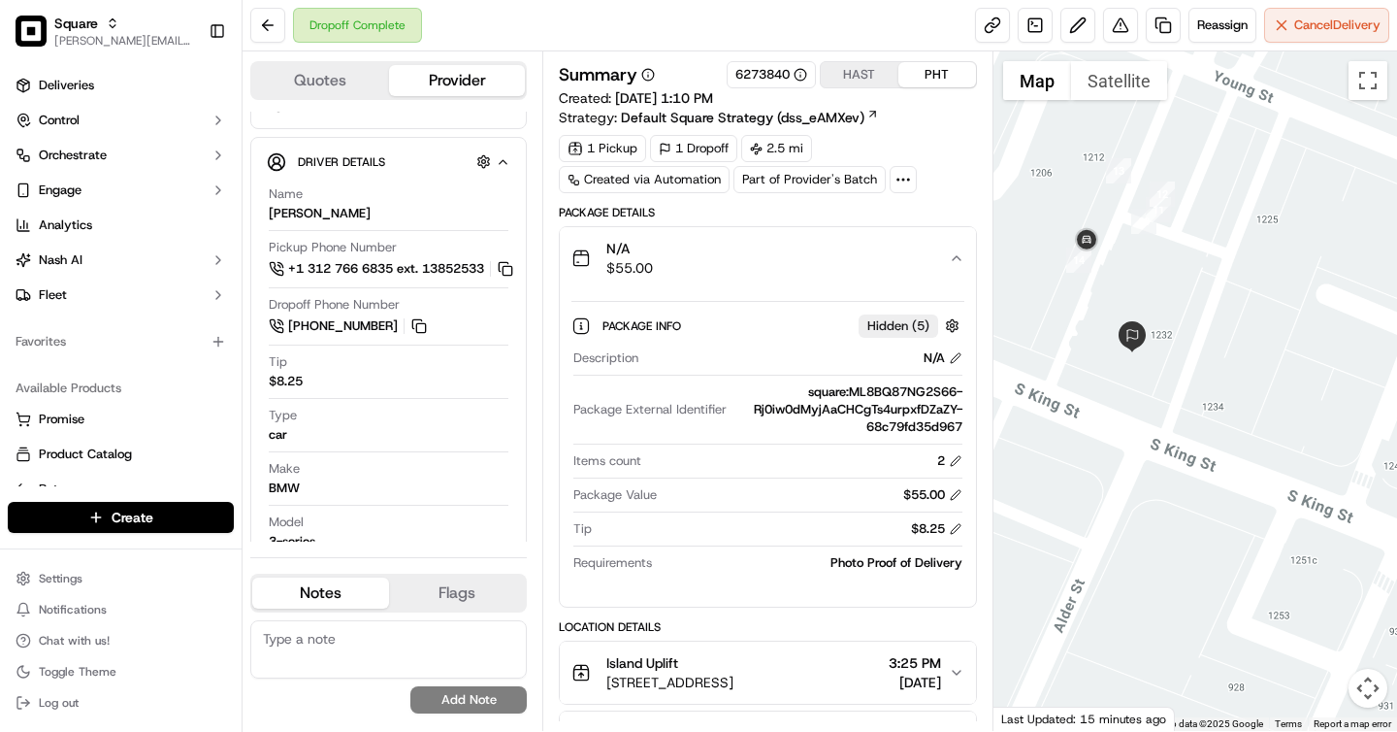
click at [867, 74] on button "HAST" at bounding box center [860, 74] width 78 height 25
click at [930, 81] on button "PHT" at bounding box center [938, 74] width 78 height 25
click at [866, 83] on button "HAST" at bounding box center [860, 74] width 78 height 25
click at [931, 73] on button "PHT" at bounding box center [938, 74] width 78 height 25
click at [865, 73] on button "HAST" at bounding box center [860, 74] width 78 height 25
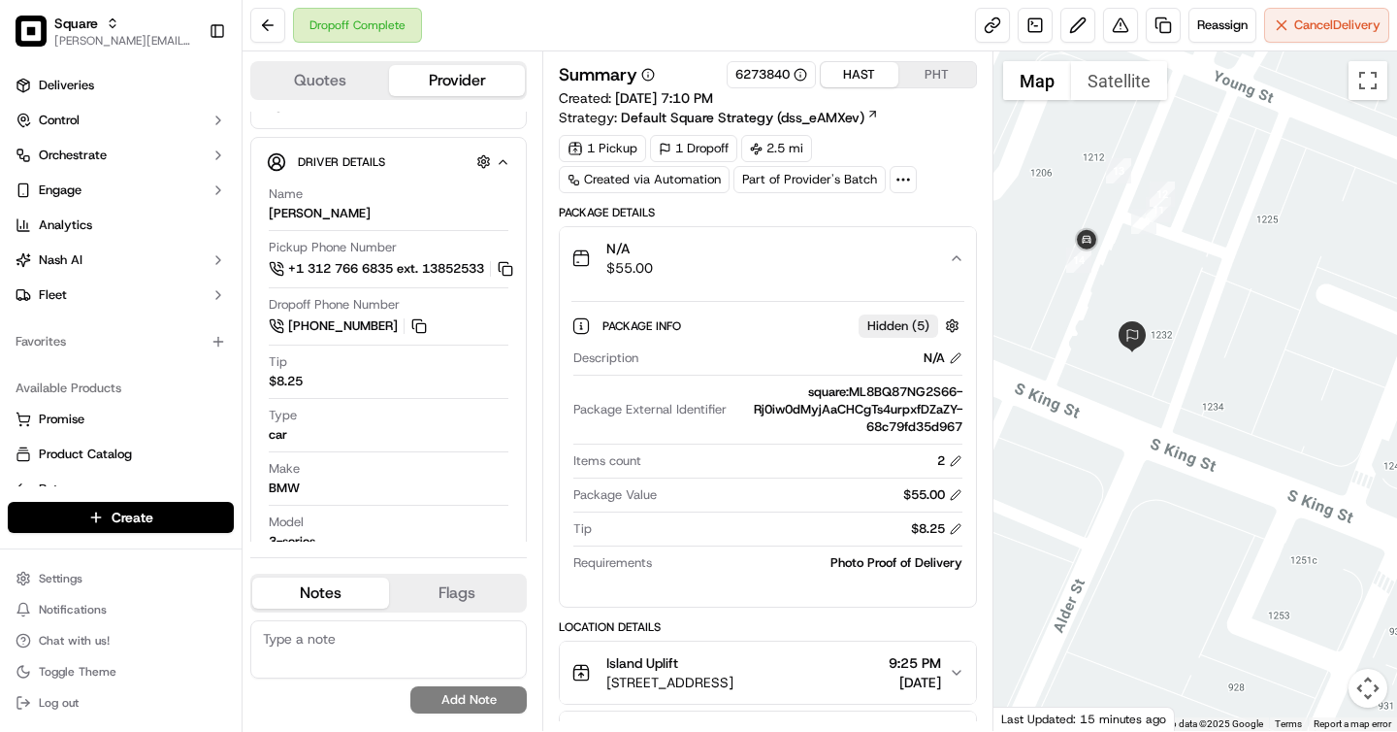
click at [909, 73] on button "PHT" at bounding box center [938, 74] width 78 height 25
click at [876, 73] on button "HAST" at bounding box center [860, 74] width 78 height 25
click at [918, 73] on button "PHT" at bounding box center [938, 74] width 78 height 25
click at [890, 73] on button "HAST" at bounding box center [860, 74] width 78 height 25
click at [922, 73] on button "PHT" at bounding box center [938, 74] width 78 height 25
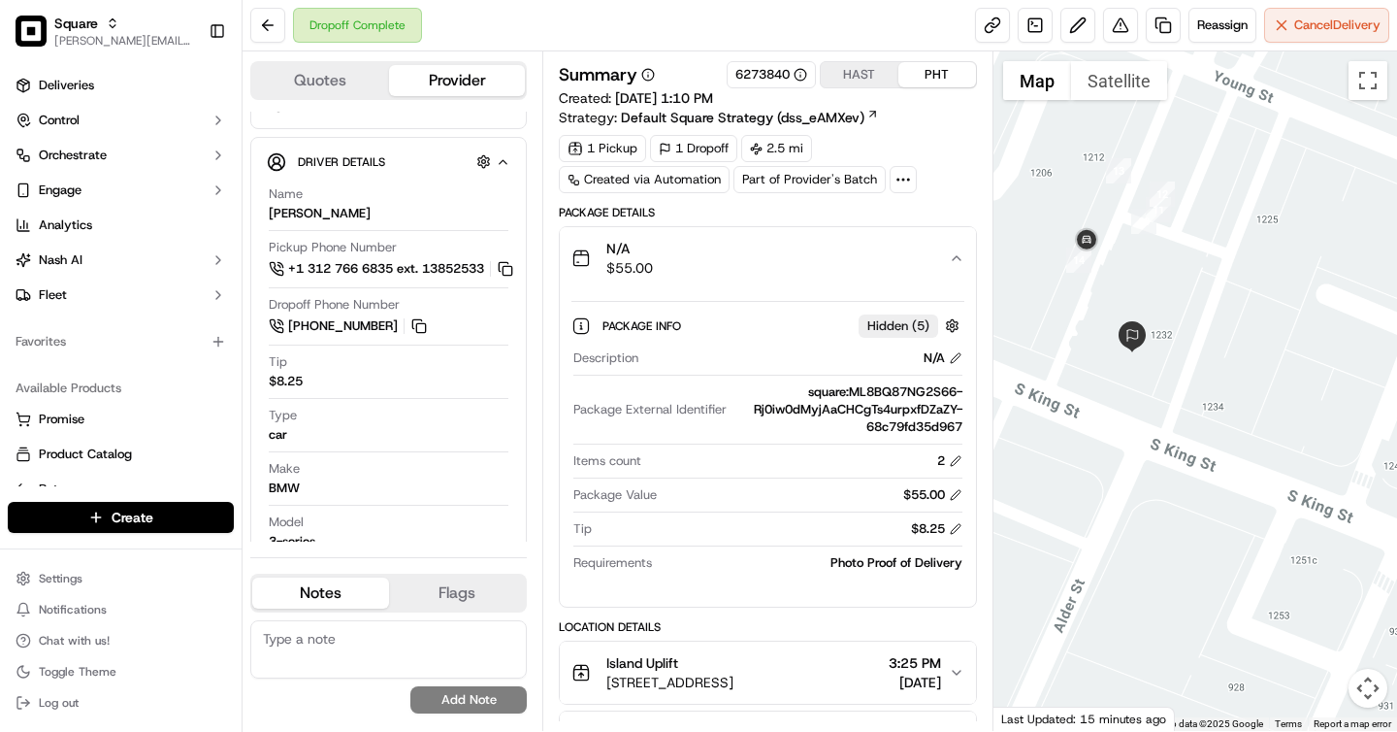
click at [880, 71] on button "HAST" at bounding box center [860, 74] width 78 height 25
click at [918, 66] on button "PHT" at bounding box center [938, 74] width 78 height 25
click at [877, 68] on button "HAST" at bounding box center [860, 74] width 78 height 25
click at [913, 74] on button "PHT" at bounding box center [938, 74] width 78 height 25
click at [877, 74] on button "HAST" at bounding box center [860, 74] width 78 height 25
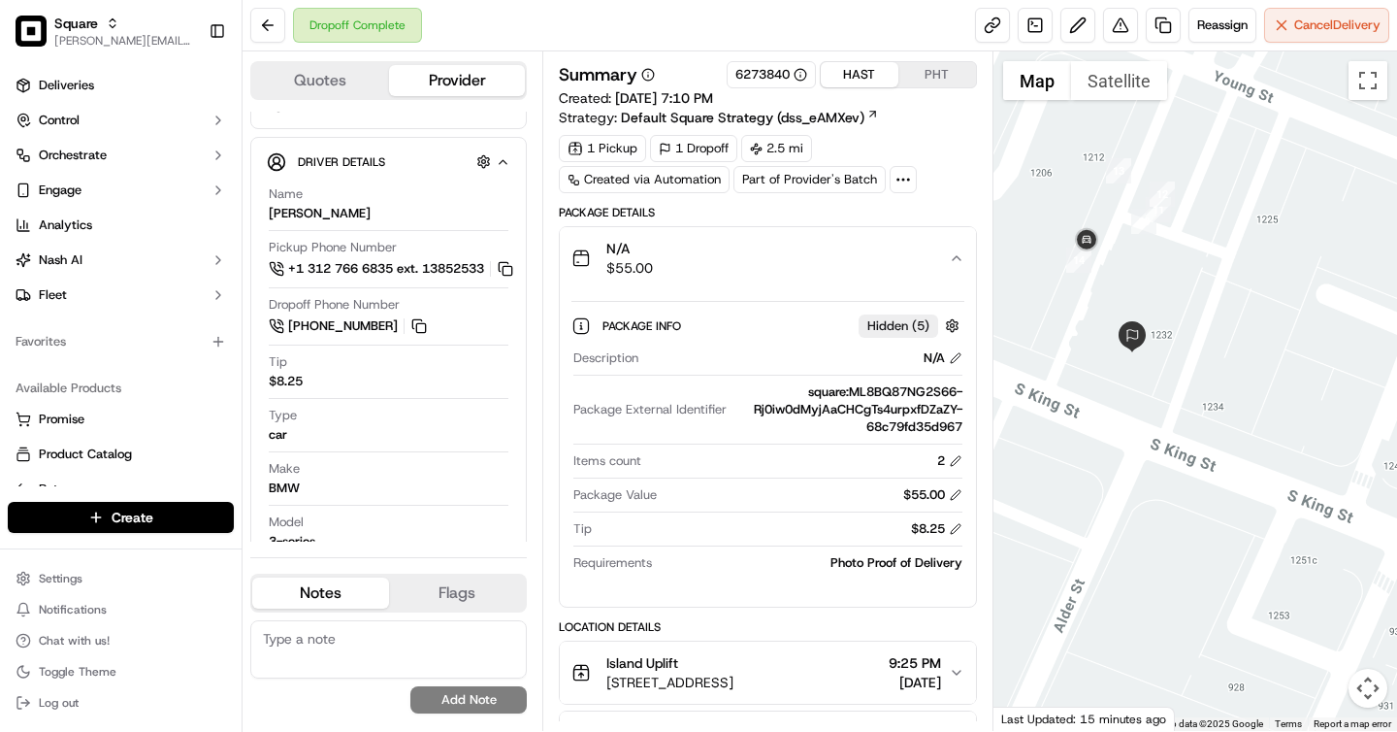
click at [915, 72] on button "PHT" at bounding box center [938, 74] width 78 height 25
click at [871, 72] on button "HAST" at bounding box center [860, 74] width 78 height 25
click at [918, 69] on button "PHT" at bounding box center [938, 74] width 78 height 25
click at [864, 67] on button "HAST" at bounding box center [860, 74] width 78 height 25
click at [914, 67] on button "PHT" at bounding box center [938, 74] width 78 height 25
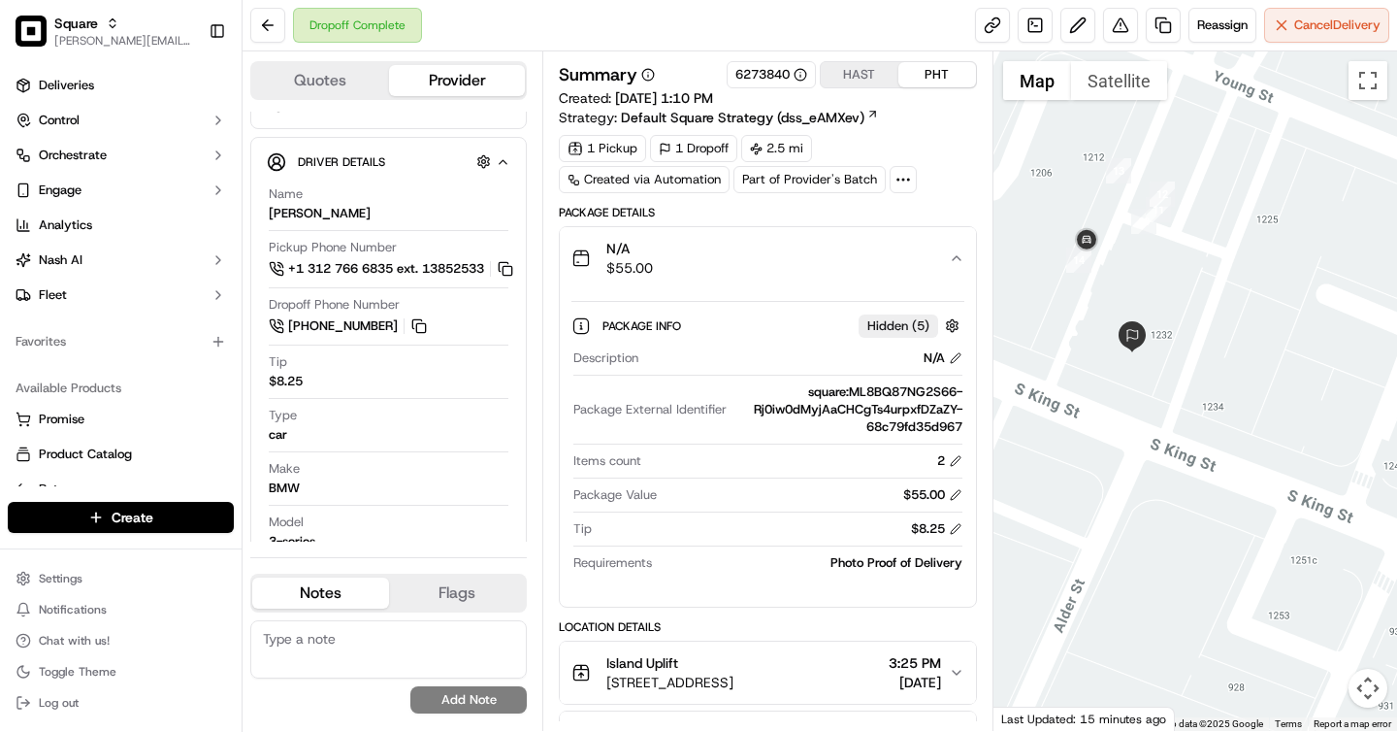
click at [862, 67] on button "HAST" at bounding box center [860, 74] width 78 height 25
click at [909, 68] on button "PHT" at bounding box center [938, 74] width 78 height 25
click at [869, 68] on button "HAST" at bounding box center [860, 74] width 78 height 25
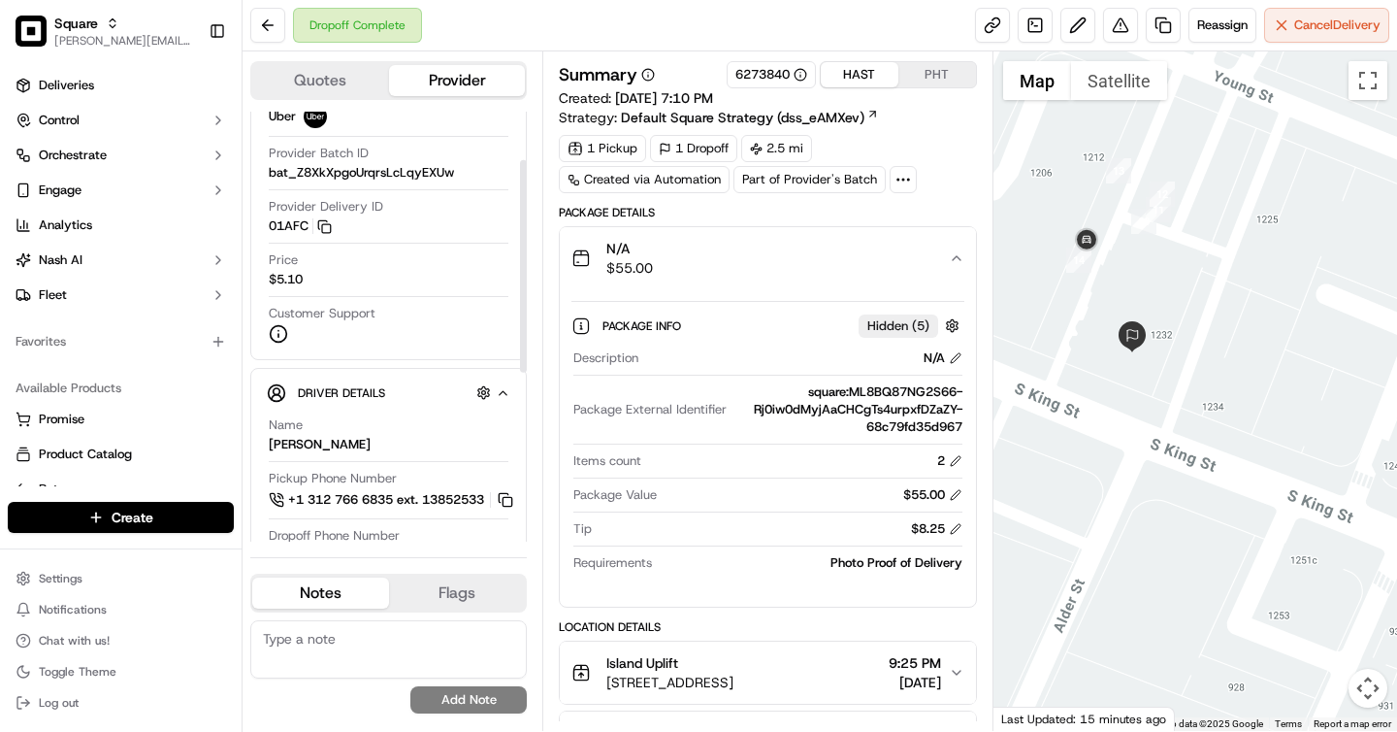
scroll to position [53, 0]
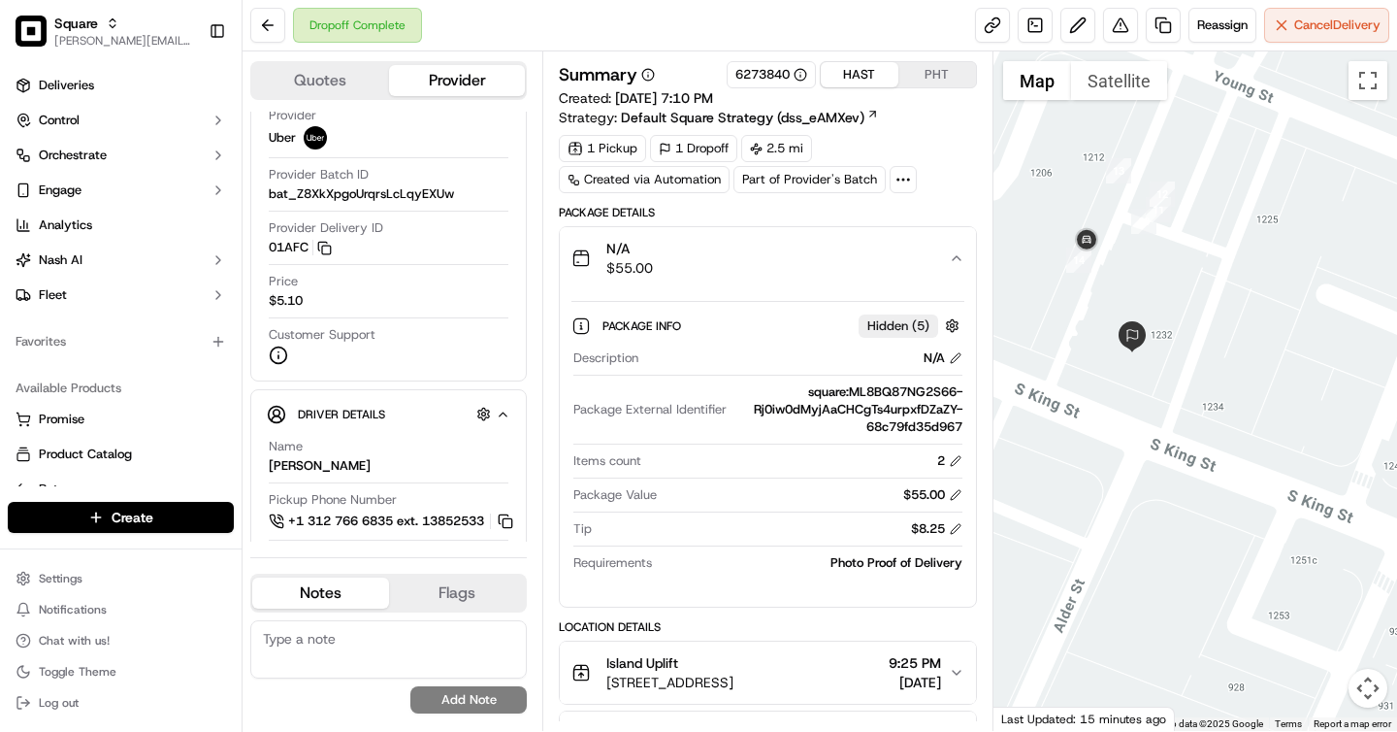
click at [936, 183] on div "1 Pickup 1 Dropoff 2.5 mi Created via Automation Part of Provider's Batch" at bounding box center [767, 164] width 417 height 58
click at [1116, 33] on button at bounding box center [1120, 25] width 35 height 35
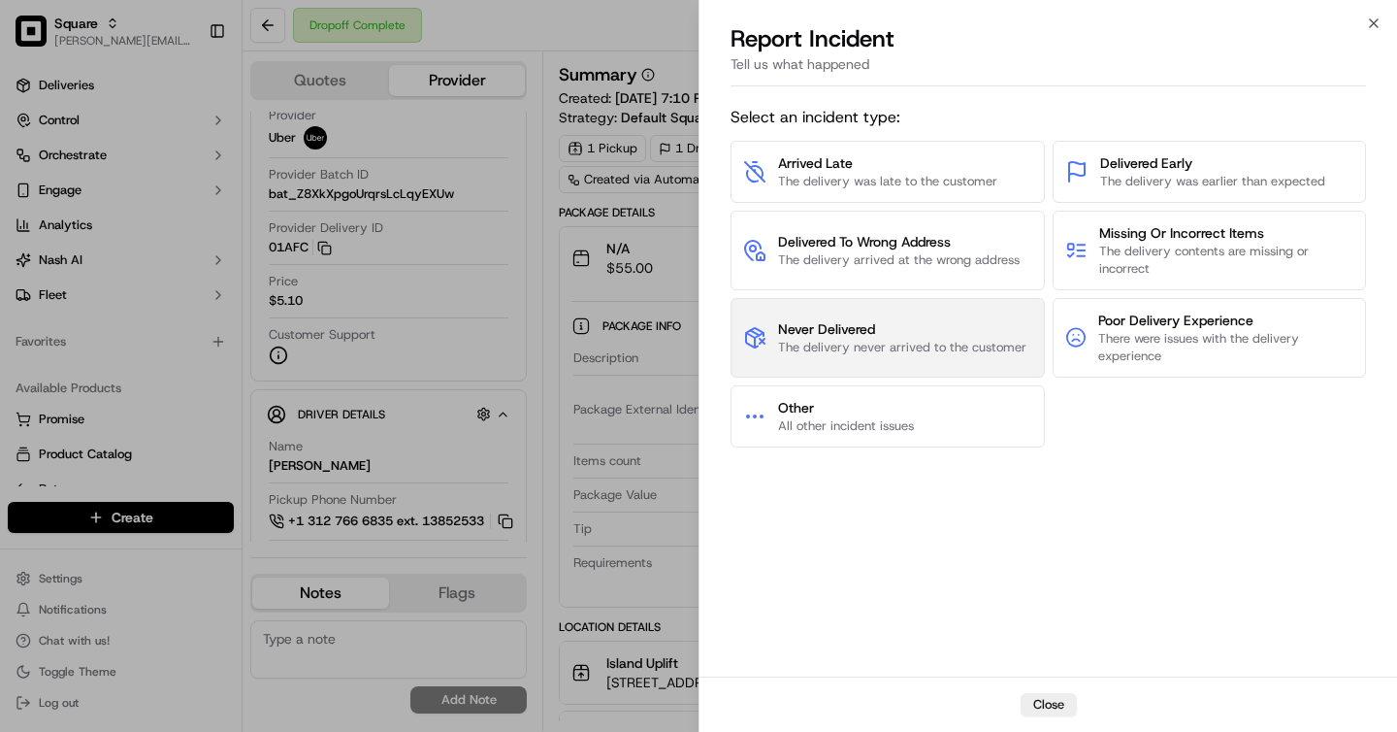
click at [903, 343] on span "The delivery never arrived to the customer" at bounding box center [902, 347] width 248 height 17
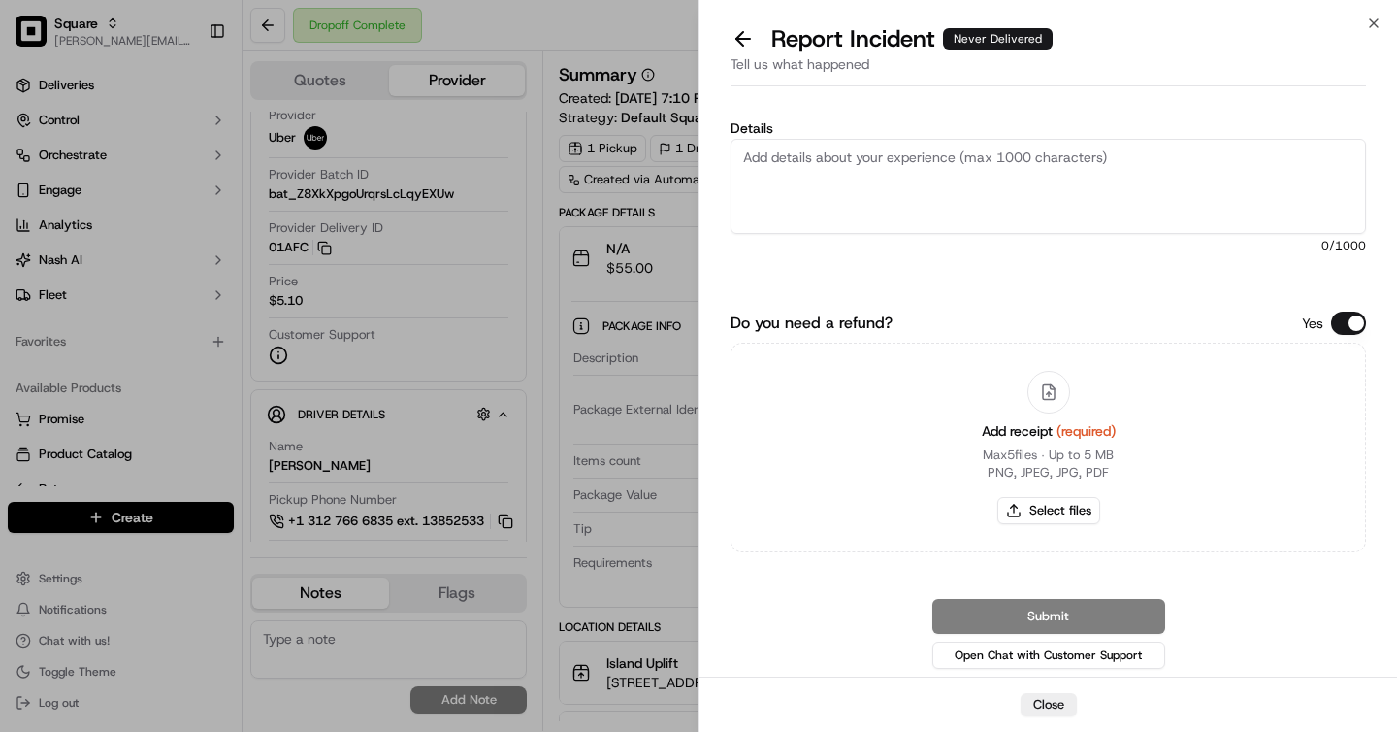
click at [911, 178] on textarea "Details" at bounding box center [1049, 186] width 636 height 95
paste textarea "Please process a full refund. The driver did not provide any POD, which is requ…"
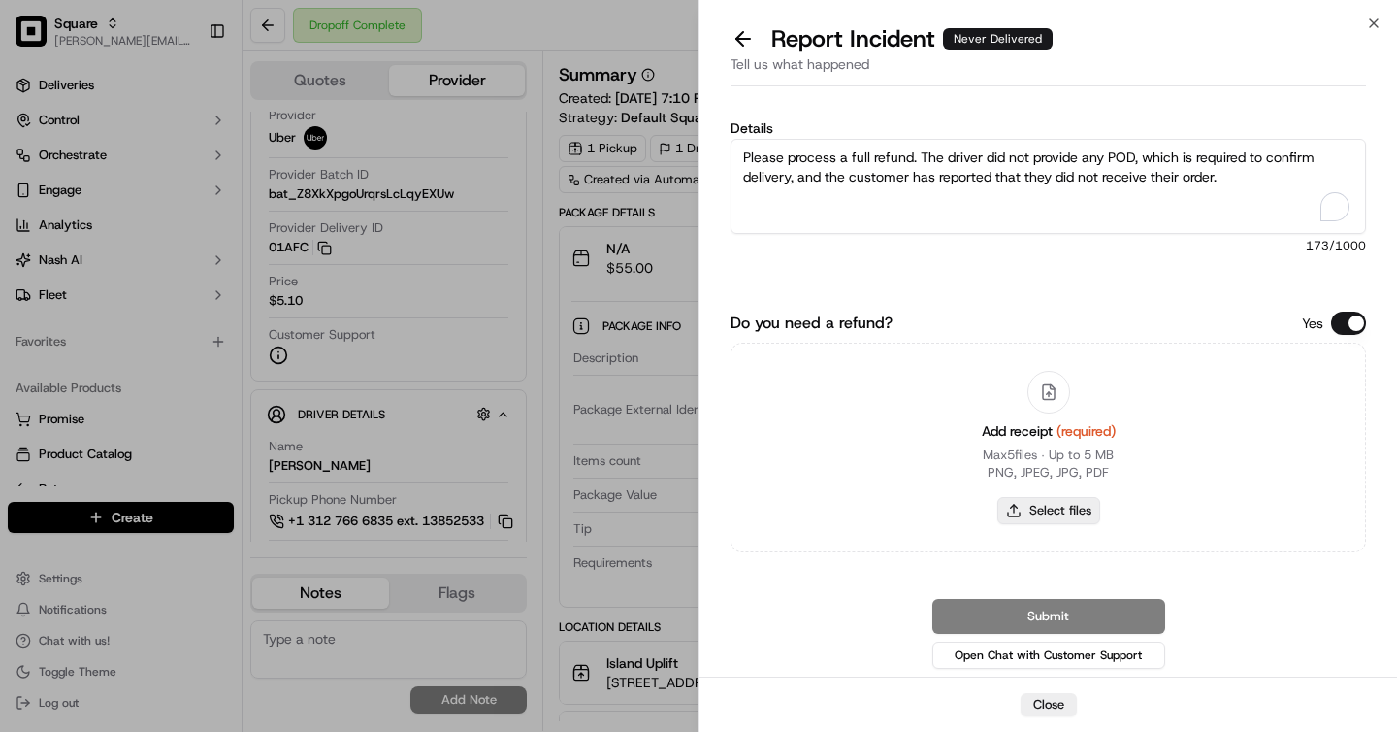
type textarea "Please process a full refund. The driver did not provide any POD, which is requ…"
click at [1019, 500] on button "Select files" at bounding box center [1049, 510] width 103 height 27
type input "C:\fakepath\Screenshot [DATE] 4.03.54 PM.png"
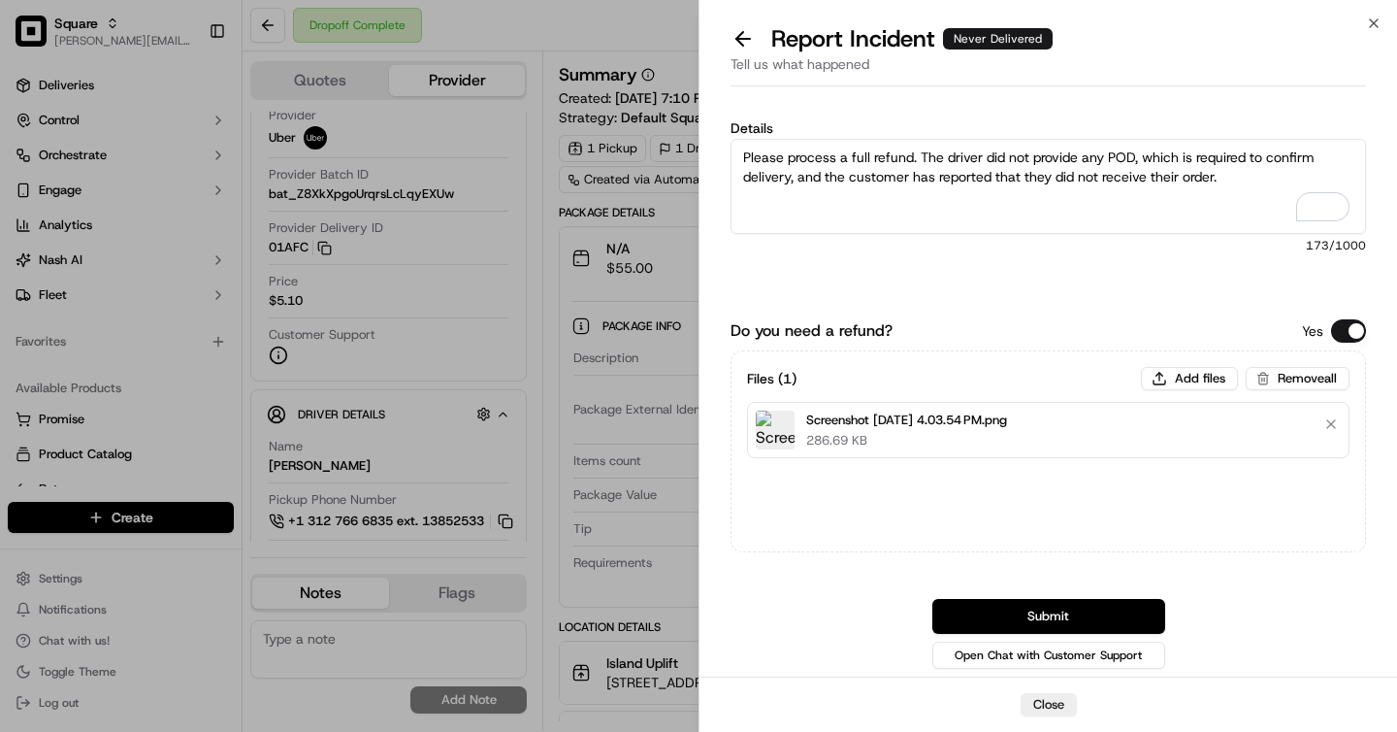
click at [1057, 618] on button "Submit" at bounding box center [1049, 616] width 233 height 35
